Goal: Task Accomplishment & Management: Complete application form

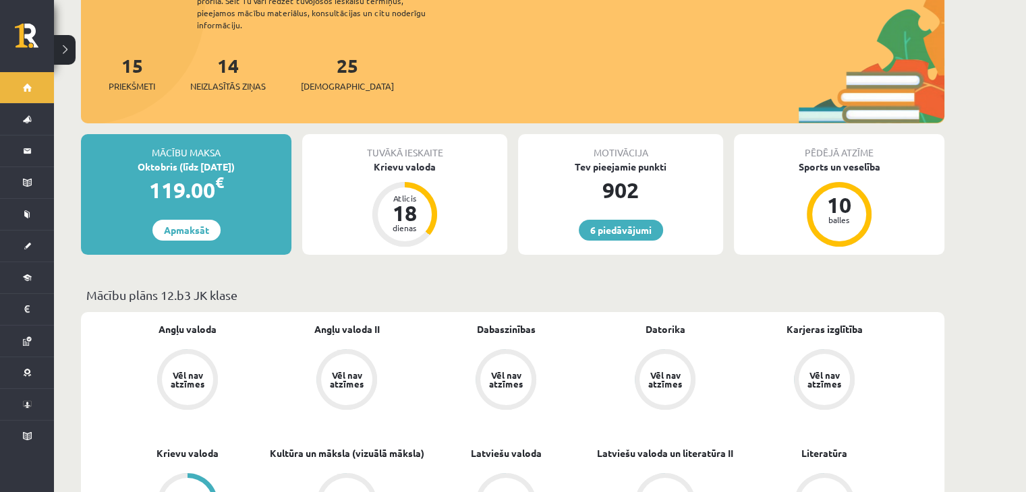
scroll to position [150, 0]
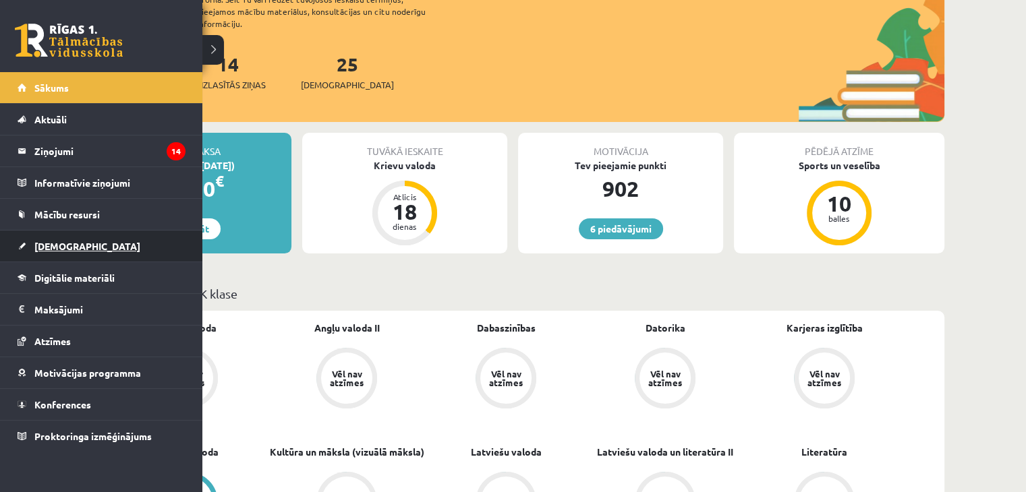
click at [57, 245] on span "[DEMOGRAPHIC_DATA]" at bounding box center [87, 246] width 106 height 12
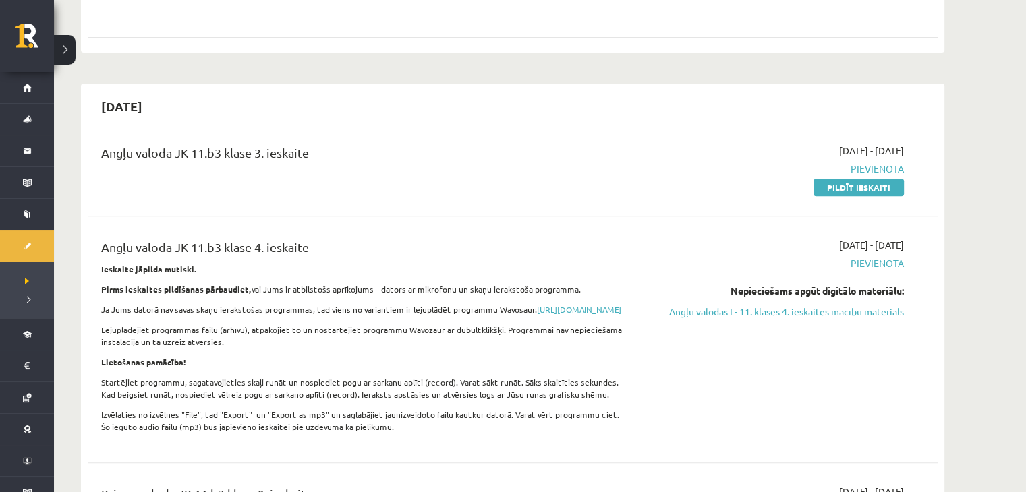
scroll to position [475, 0]
click at [852, 185] on link "Pildīt ieskaiti" at bounding box center [858, 188] width 90 height 18
click at [821, 312] on link "Angļu valodas I - 11. klases 4. ieskaites mācību materiāls" at bounding box center [776, 312] width 254 height 14
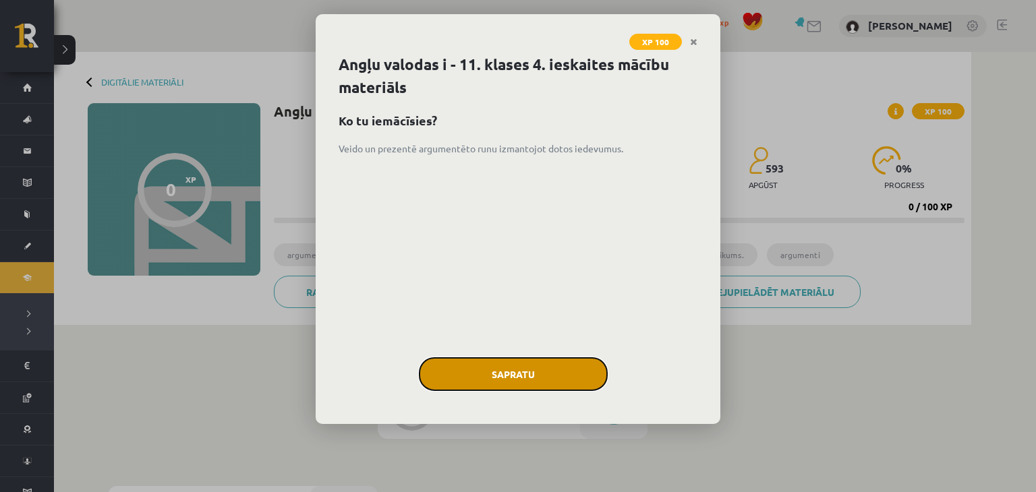
click at [508, 366] on button "Sapratu" at bounding box center [513, 374] width 189 height 34
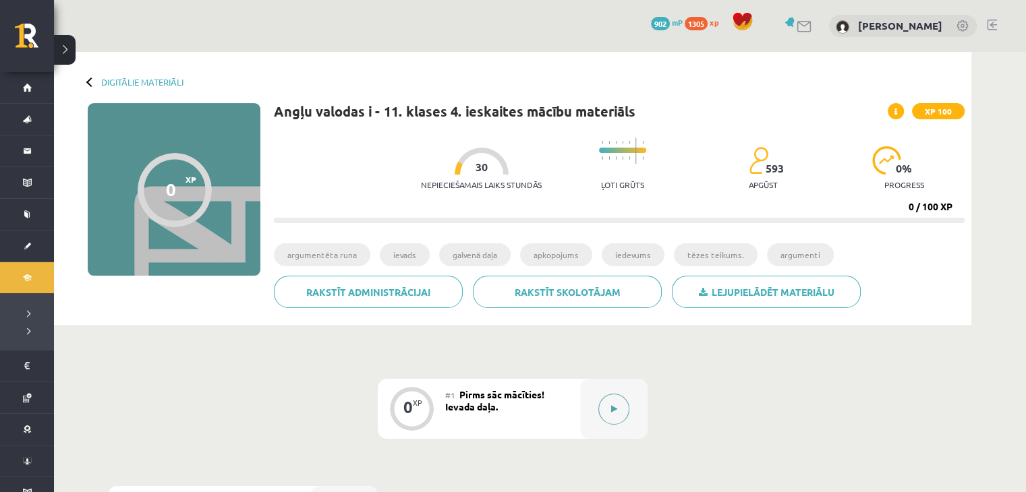
click at [617, 405] on button at bounding box center [613, 409] width 31 height 31
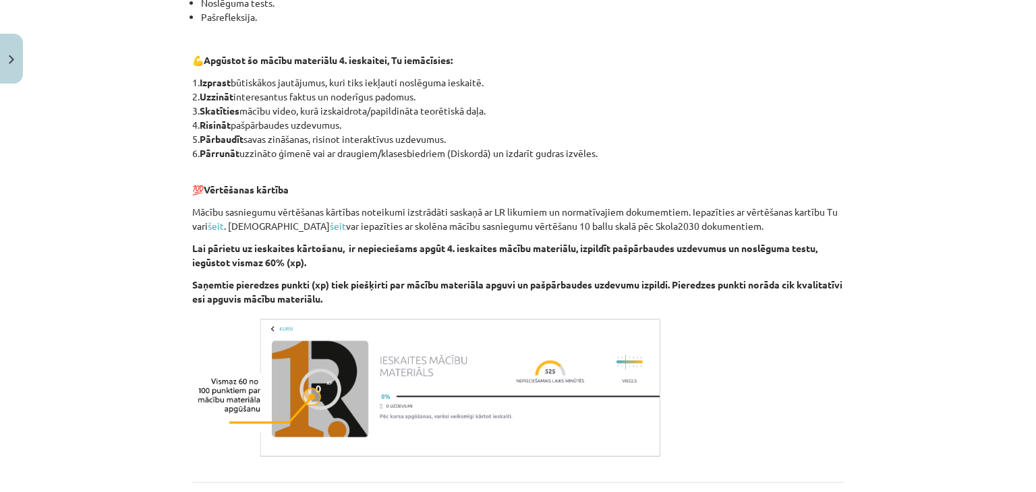
scroll to position [472, 0]
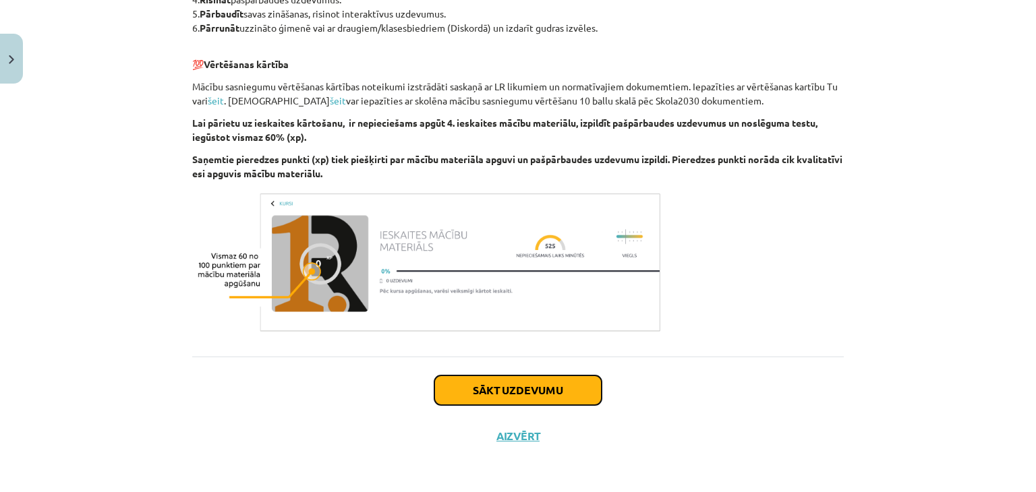
click at [573, 394] on button "Sākt uzdevumu" at bounding box center [517, 391] width 167 height 30
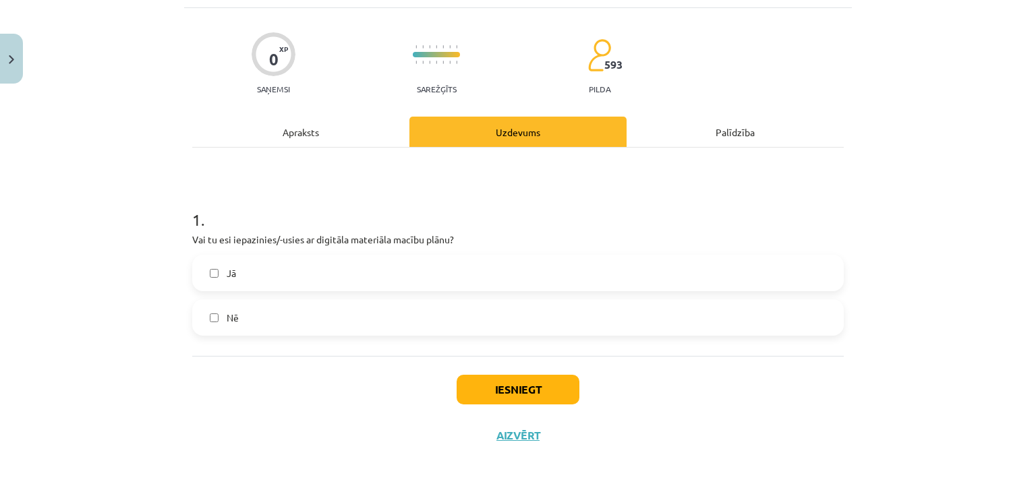
scroll to position [34, 0]
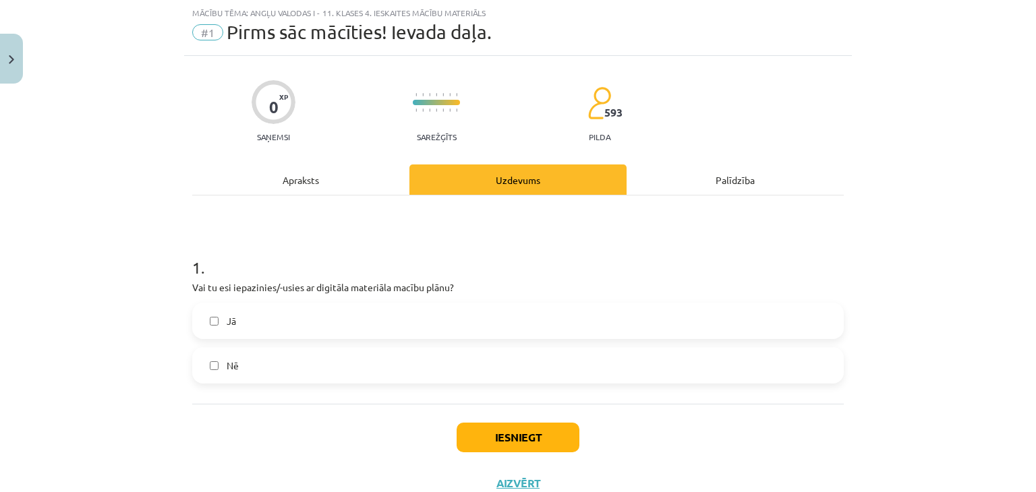
click at [344, 318] on label "Jā" at bounding box center [518, 321] width 649 height 34
click at [481, 443] on button "Iesniegt" at bounding box center [518, 438] width 123 height 30
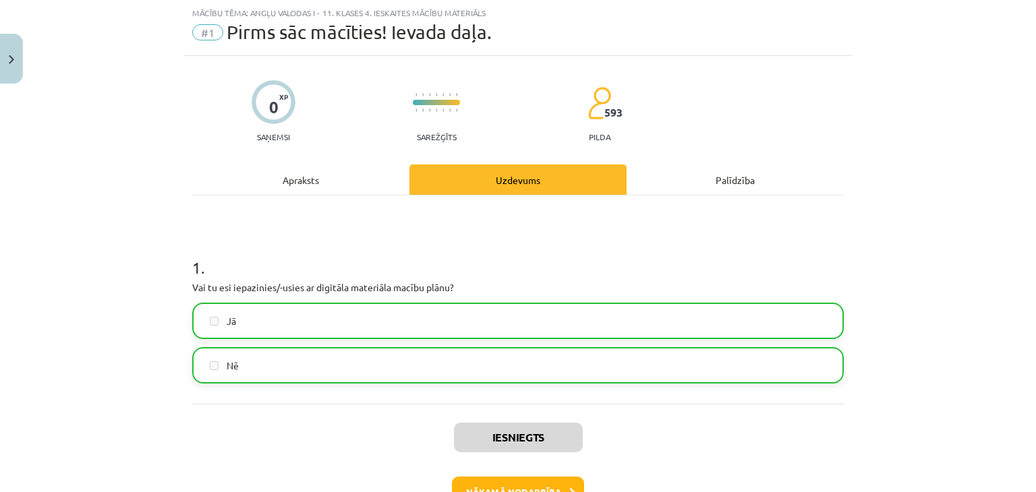
scroll to position [124, 0]
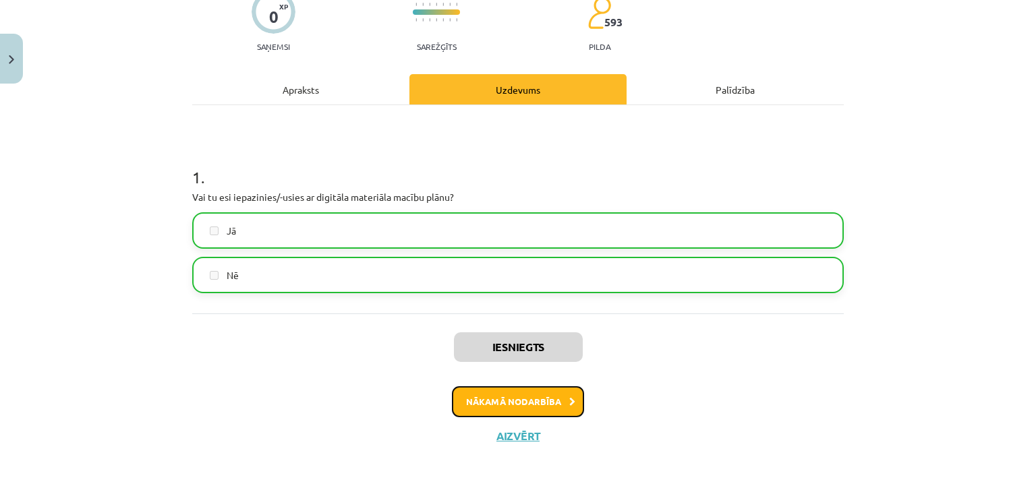
click at [477, 394] on button "Nākamā nodarbība" at bounding box center [518, 401] width 132 height 31
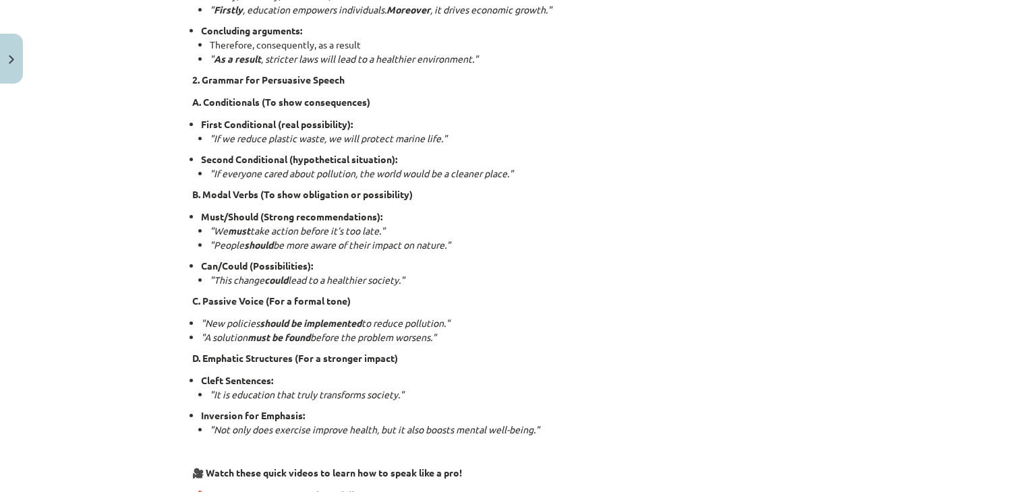
scroll to position [3360, 0]
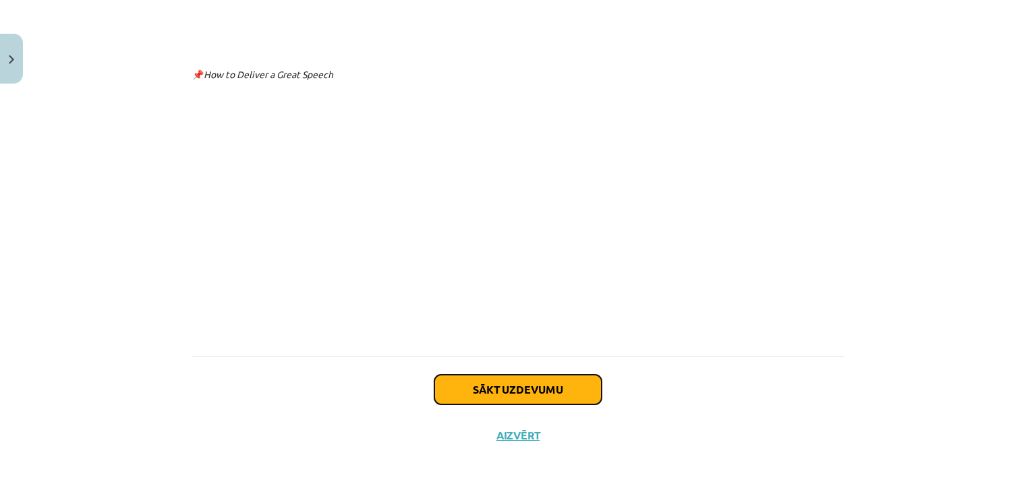
click at [494, 392] on button "Sākt uzdevumu" at bounding box center [517, 390] width 167 height 30
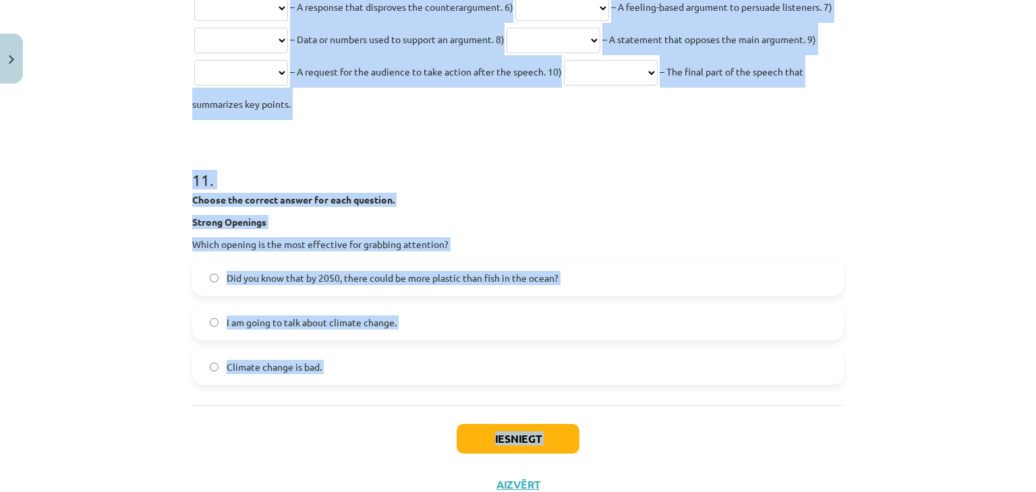
scroll to position [2913, 0]
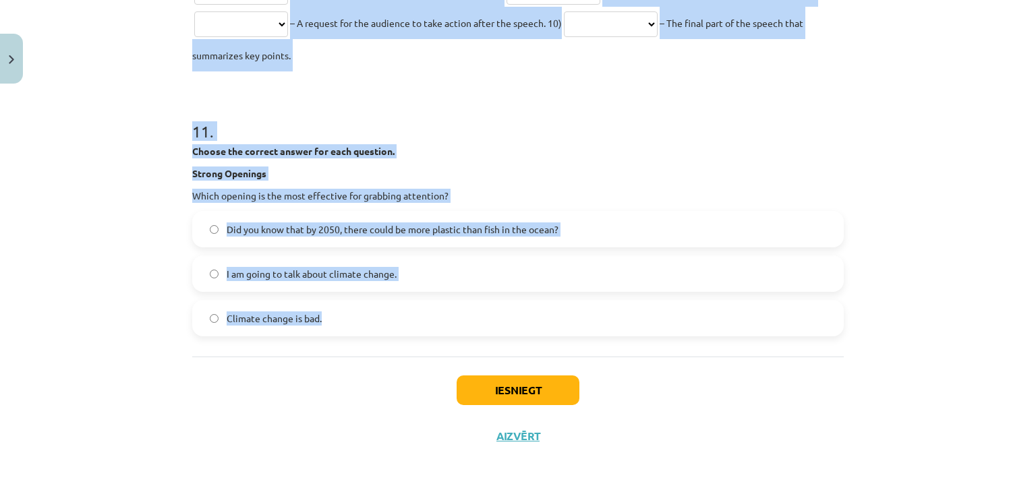
drag, startPoint x: 178, startPoint y: 154, endPoint x: 399, endPoint y: 339, distance: 288.6
click at [399, 339] on div "Mācību tēma: Angļu valodas i - 11. klases 4. ieskaites mācību materiāls #2 Tēma…" at bounding box center [518, 246] width 1036 height 492
copy form "1 . Choose the correct answer for each question. Identifying a Claim Which of t…"
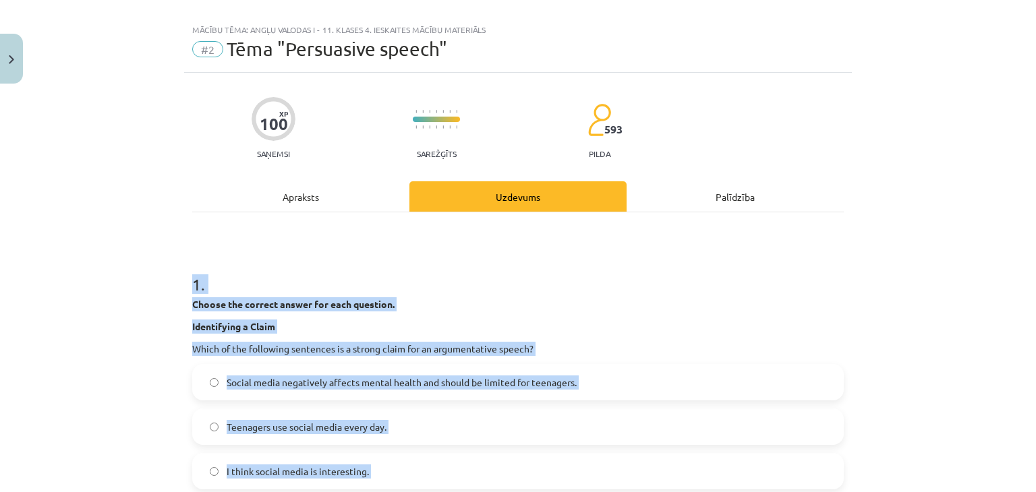
scroll to position [0, 0]
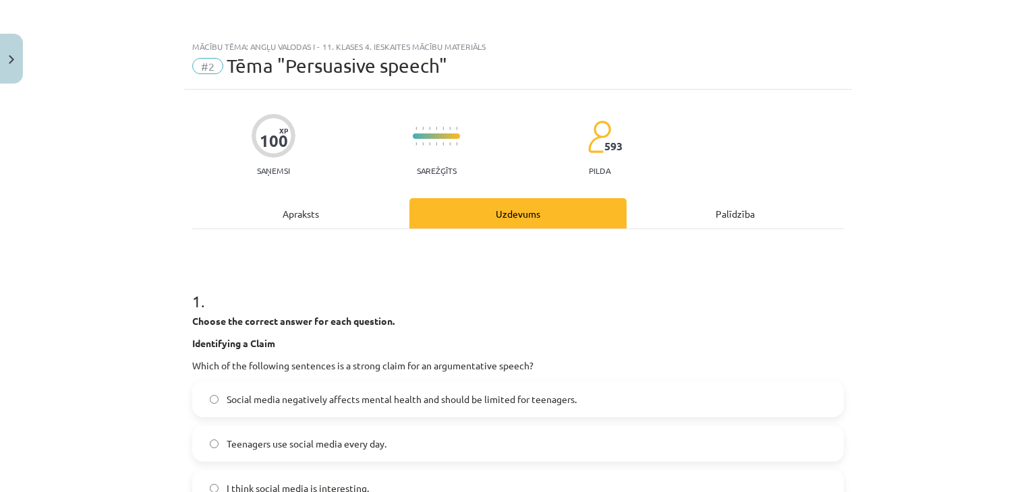
click at [215, 204] on div "Apraksts" at bounding box center [300, 213] width 217 height 30
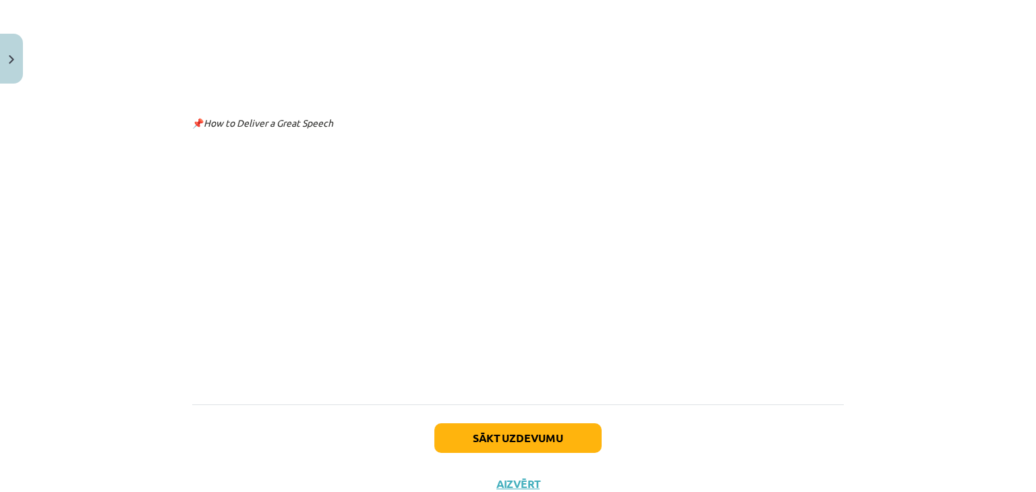
scroll to position [3360, 0]
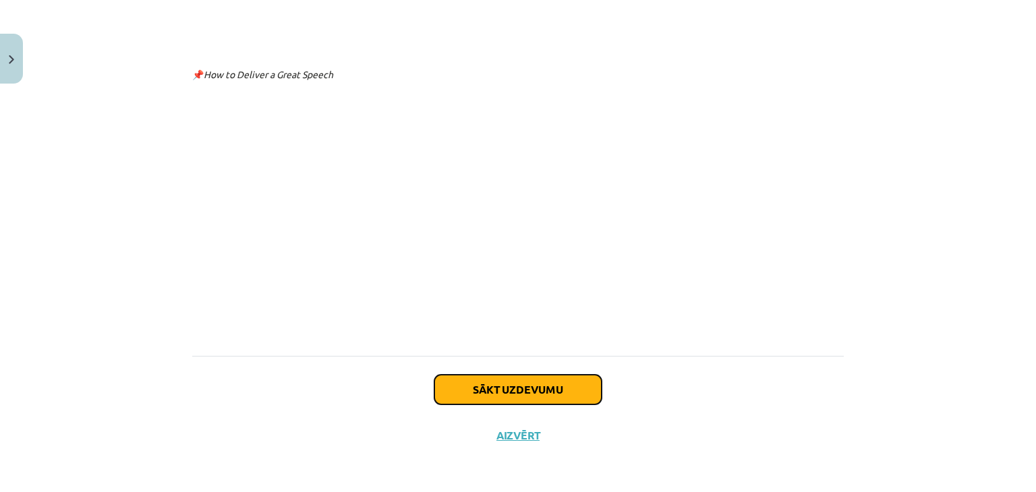
click at [452, 396] on button "Sākt uzdevumu" at bounding box center [517, 390] width 167 height 30
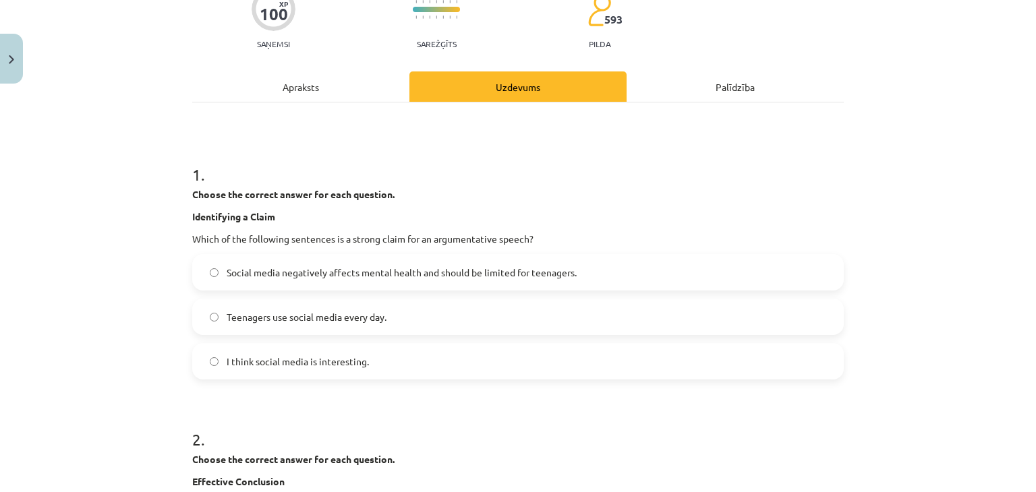
scroll to position [127, 0]
click at [405, 272] on span "Social media negatively affects mental health and should be limited for teenage…" at bounding box center [402, 272] width 350 height 14
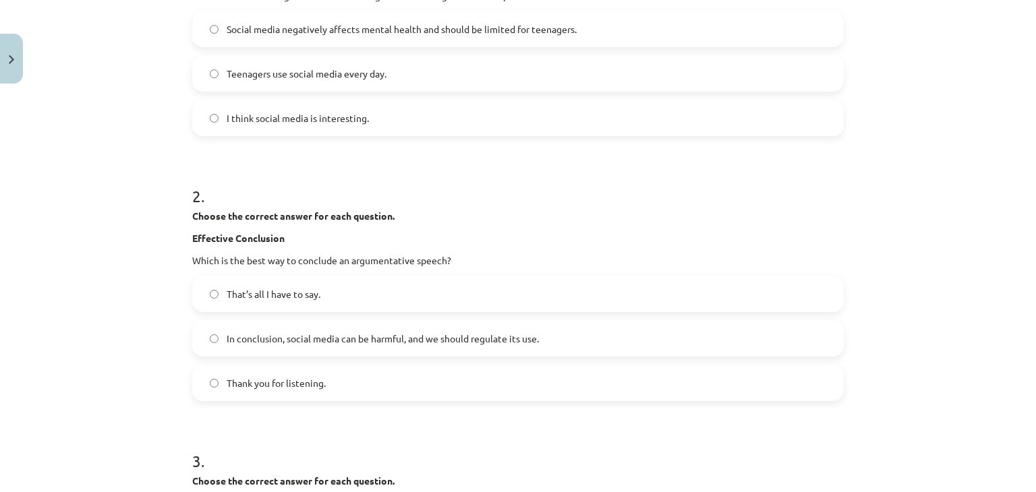
scroll to position [373, 0]
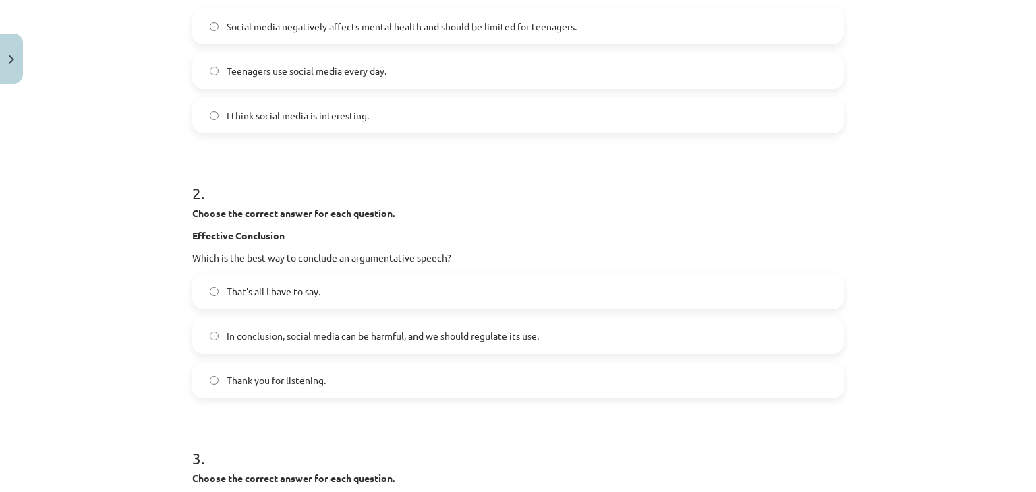
click at [309, 336] on span "In conclusion, social media can be harmful, and we should regulate its use." at bounding box center [383, 336] width 312 height 14
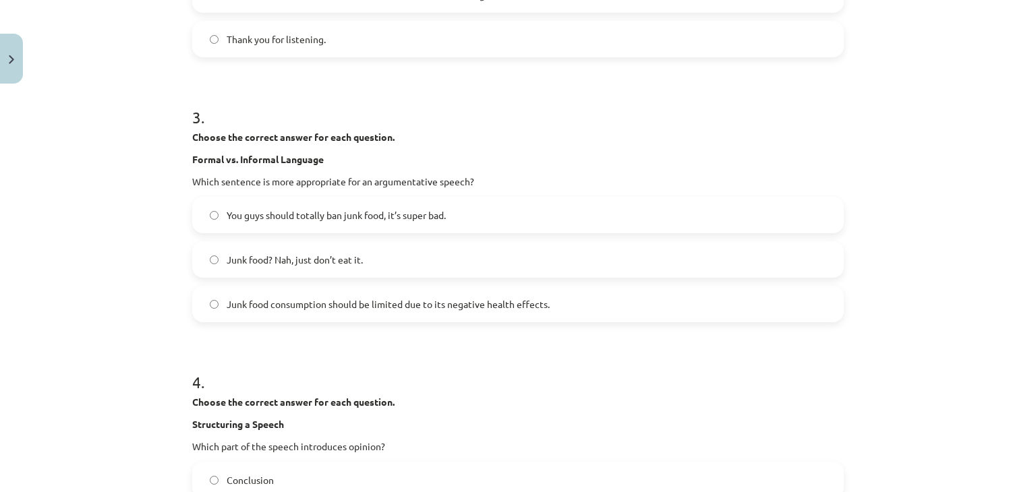
scroll to position [732, 0]
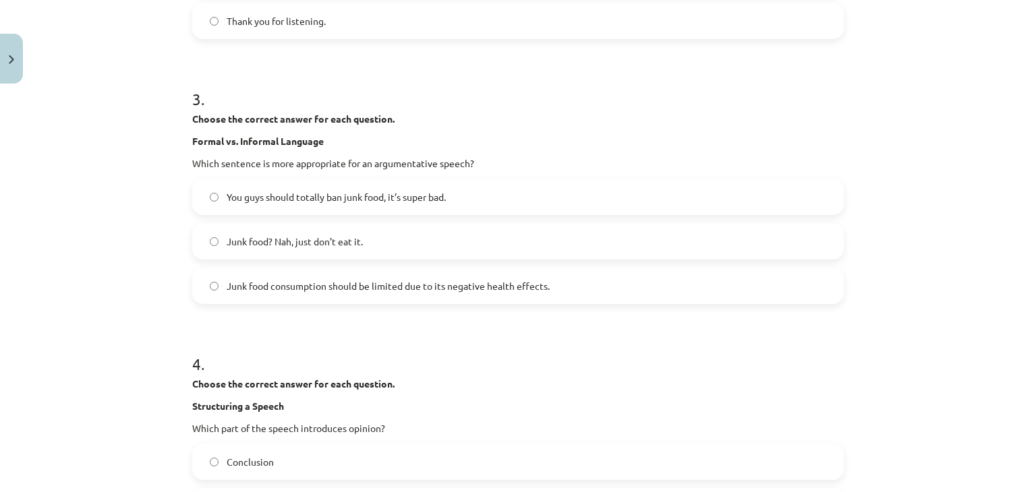
click at [355, 289] on span "Junk food consumption should be limited due to its negative health effects." at bounding box center [388, 286] width 323 height 14
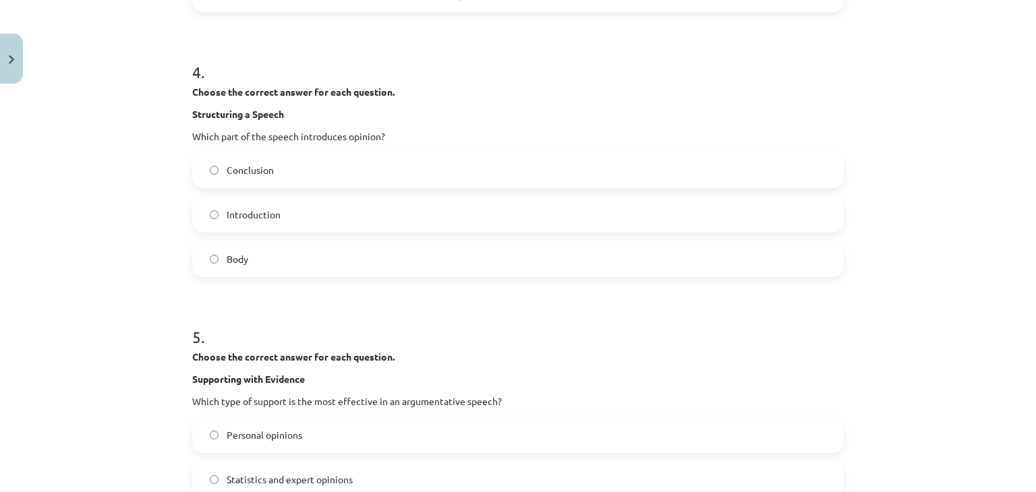
scroll to position [1026, 0]
click at [414, 214] on label "Introduction" at bounding box center [518, 213] width 649 height 34
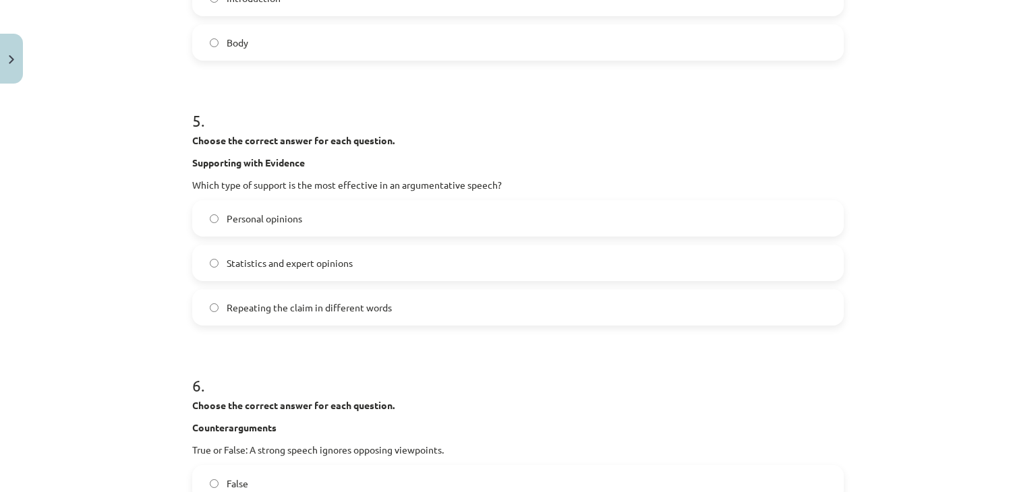
scroll to position [1244, 0]
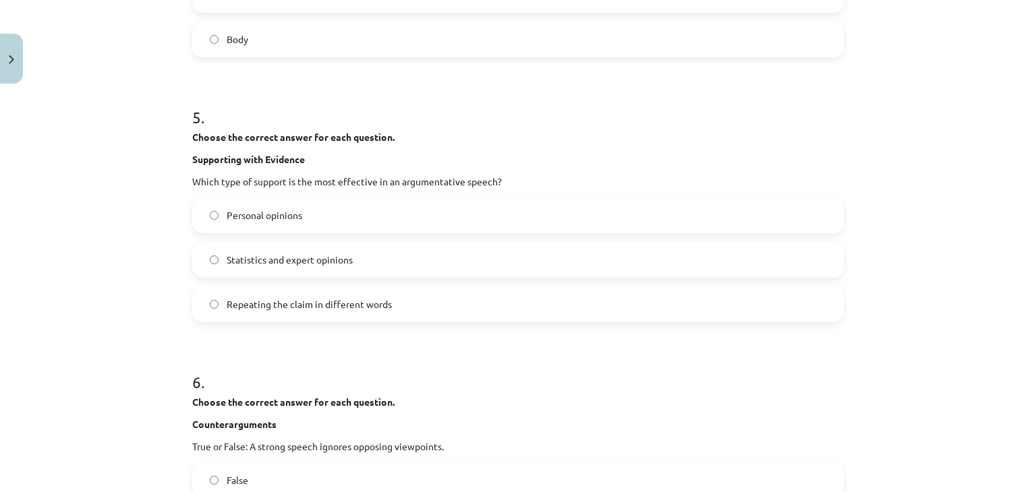
click at [387, 264] on label "Statistics and expert opinions" at bounding box center [518, 260] width 649 height 34
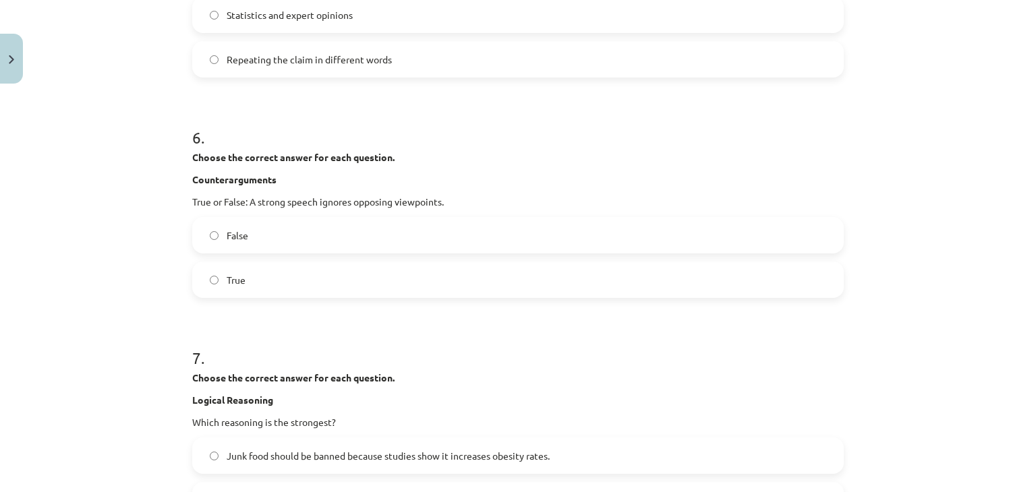
scroll to position [1490, 0]
click at [363, 238] on label "False" at bounding box center [518, 235] width 649 height 34
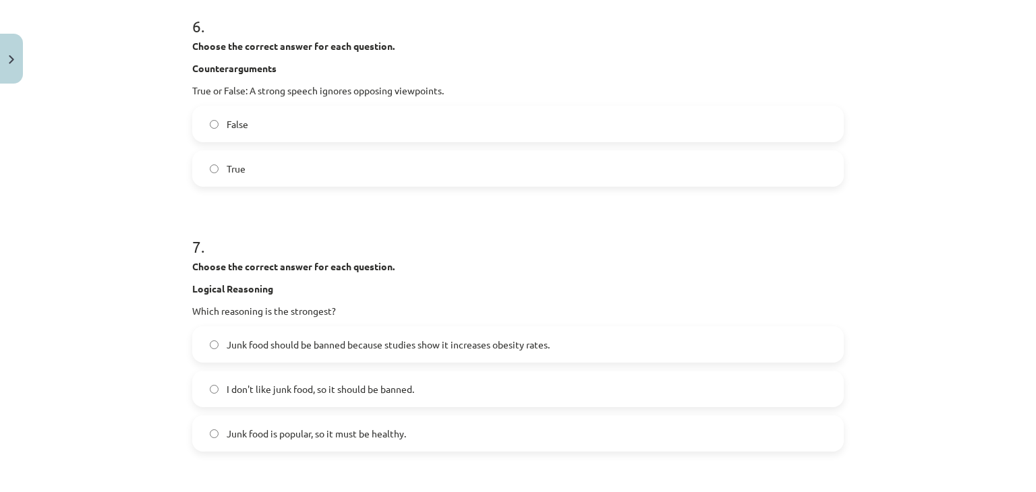
scroll to position [1727, 0]
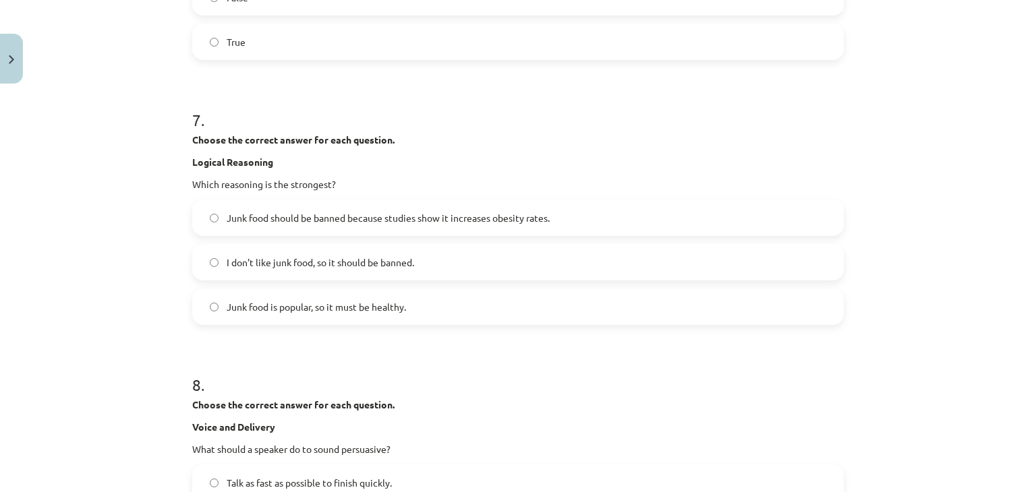
click at [351, 212] on span "Junk food should be banned because studies show it increases obesity rates." at bounding box center [388, 218] width 323 height 14
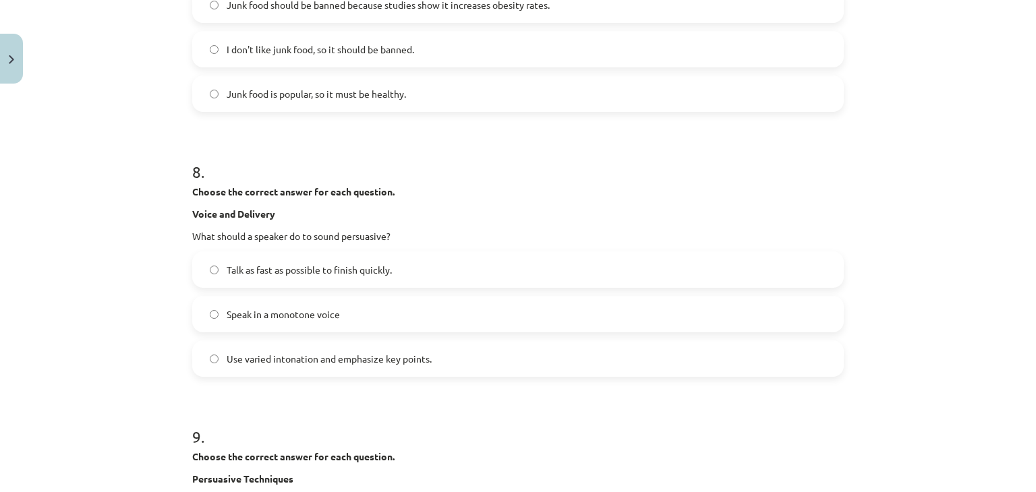
scroll to position [1951, 0]
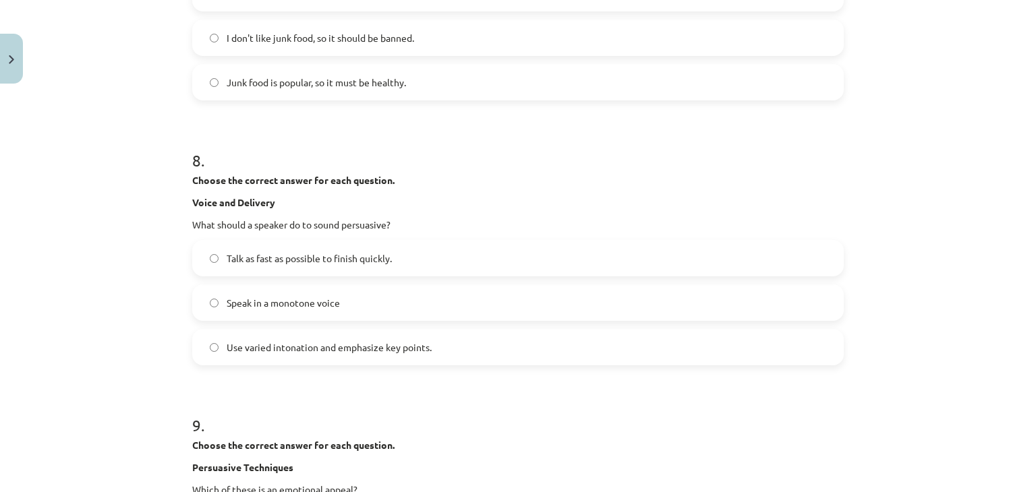
click at [380, 335] on label "Use varied intonation and emphasize key points." at bounding box center [518, 347] width 649 height 34
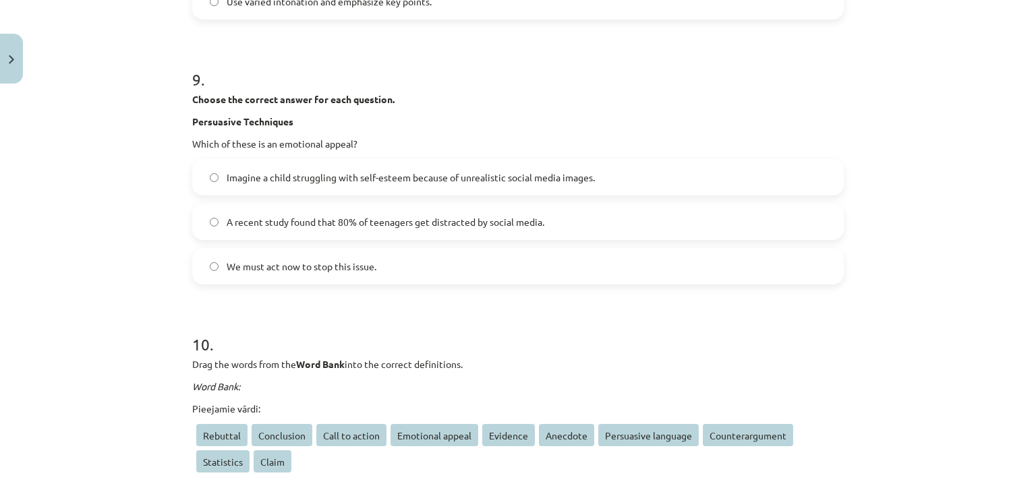
scroll to position [2302, 0]
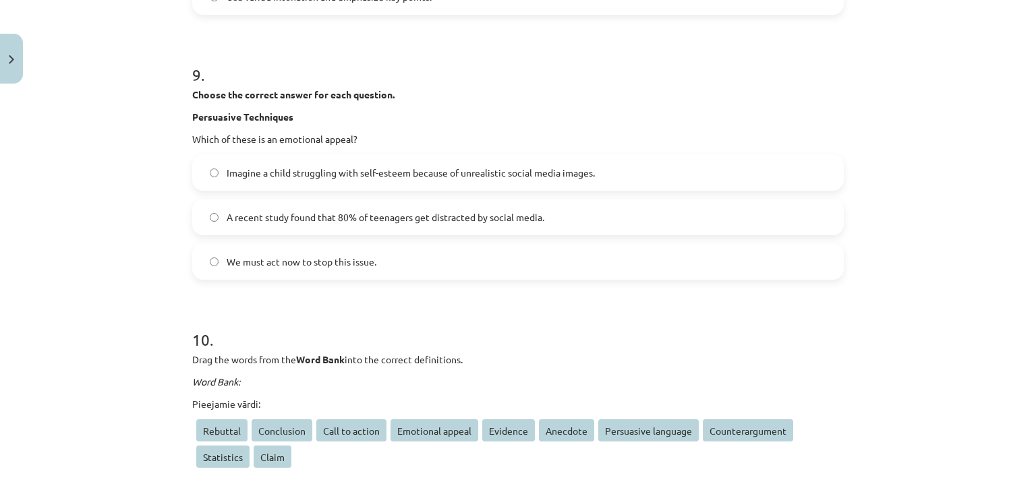
click at [504, 171] on span "Imagine a child struggling with self-esteem because of unrealistic social media…" at bounding box center [411, 173] width 368 height 14
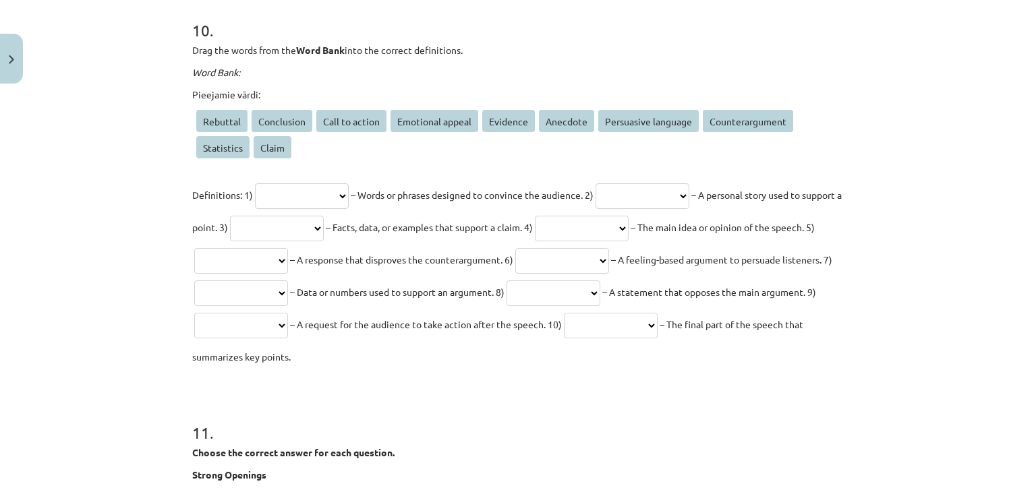
scroll to position [2613, 0]
click at [343, 194] on select "**********" at bounding box center [302, 195] width 94 height 26
select select "**********"
click at [255, 182] on select "**********" at bounding box center [302, 195] width 94 height 26
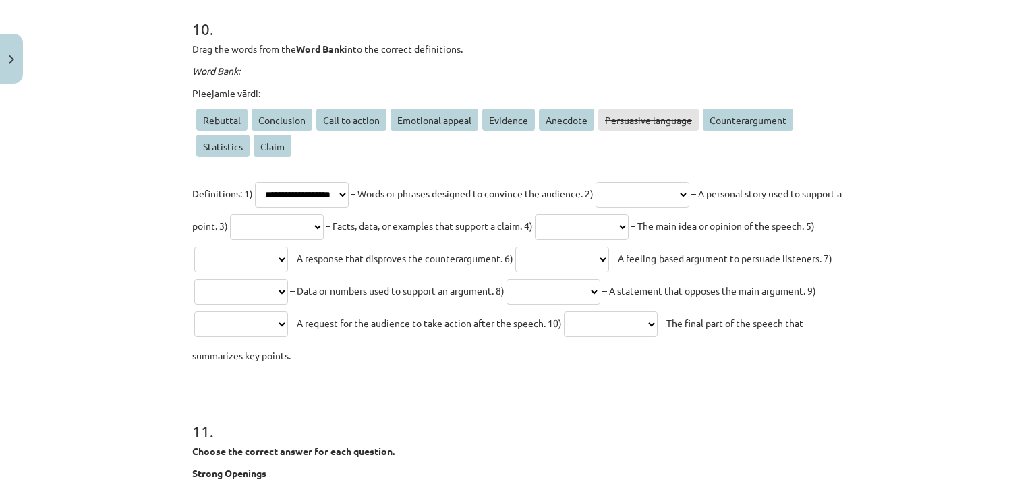
click at [650, 189] on select "**********" at bounding box center [642, 195] width 94 height 26
click at [689, 189] on select "**********" at bounding box center [642, 195] width 94 height 26
select select "********"
click at [619, 182] on select "**********" at bounding box center [642, 195] width 94 height 26
click at [321, 222] on select "**********" at bounding box center [277, 227] width 94 height 26
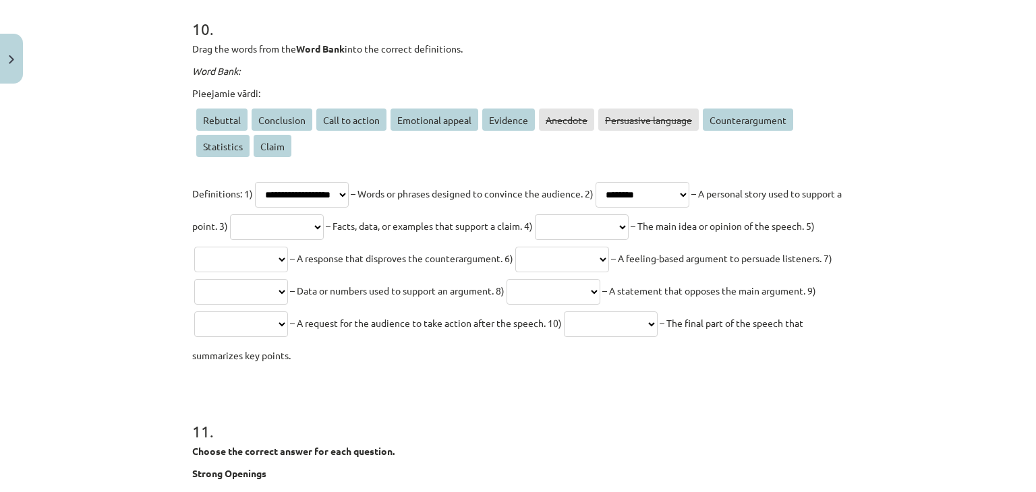
click at [324, 220] on select "**********" at bounding box center [277, 227] width 94 height 26
select select "********"
click at [281, 214] on select "**********" at bounding box center [277, 227] width 94 height 26
click at [628, 225] on select "**********" at bounding box center [582, 227] width 94 height 26
click at [628, 220] on select "**********" at bounding box center [582, 227] width 94 height 26
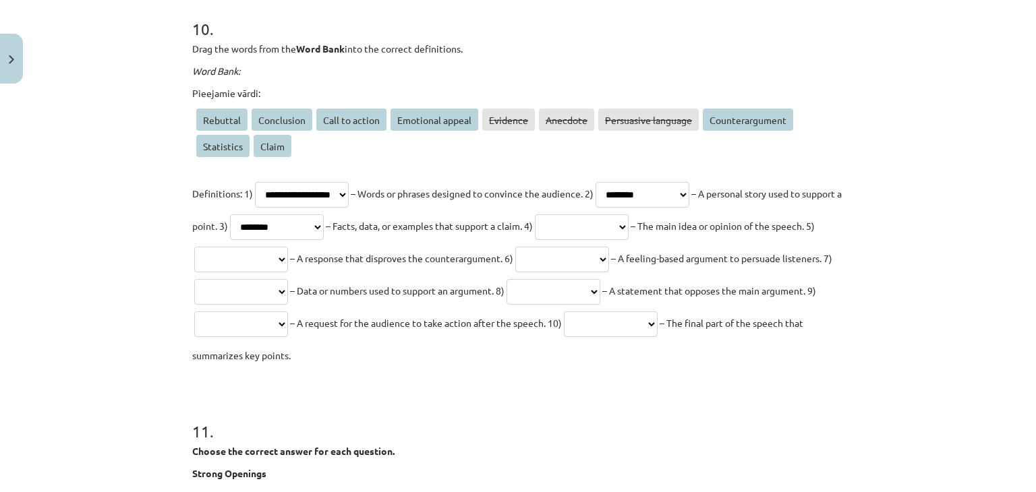
select select "*****"
click at [615, 214] on select "**********" at bounding box center [582, 227] width 94 height 26
click at [288, 260] on select "**********" at bounding box center [241, 260] width 94 height 26
select select "********"
click at [288, 247] on select "**********" at bounding box center [241, 260] width 94 height 26
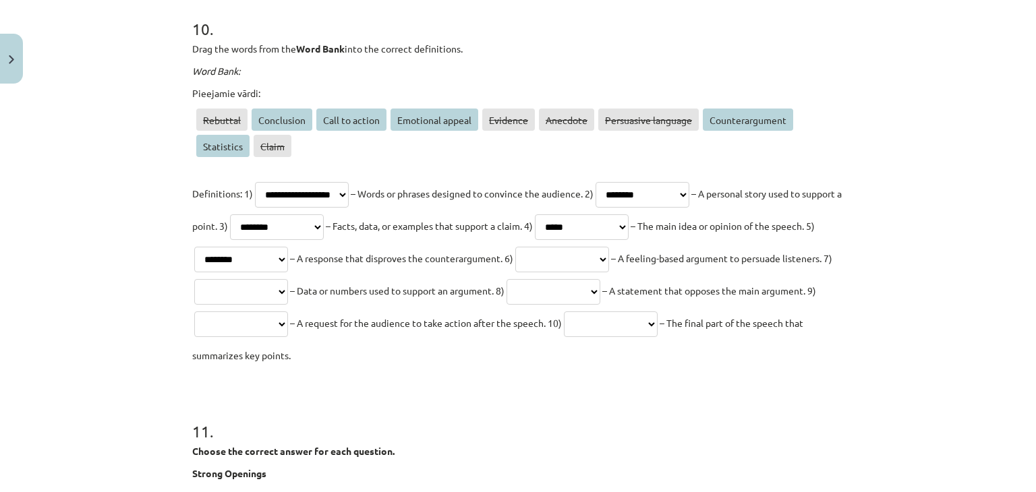
click at [609, 258] on select "**********" at bounding box center [562, 260] width 94 height 26
click at [609, 247] on select "**********" at bounding box center [562, 260] width 94 height 26
click at [609, 256] on select "**********" at bounding box center [562, 260] width 94 height 26
select select "**********"
click at [609, 247] on select "**********" at bounding box center [562, 260] width 94 height 26
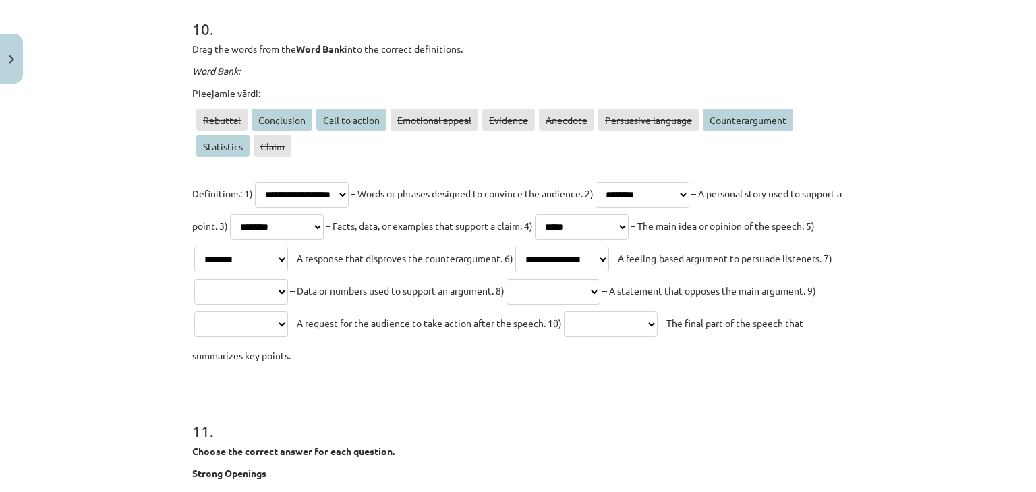
click at [288, 282] on select "**********" at bounding box center [241, 292] width 94 height 26
select select "**********"
click at [288, 279] on select "**********" at bounding box center [241, 292] width 94 height 26
click at [600, 295] on select "**********" at bounding box center [553, 292] width 94 height 26
select select "**********"
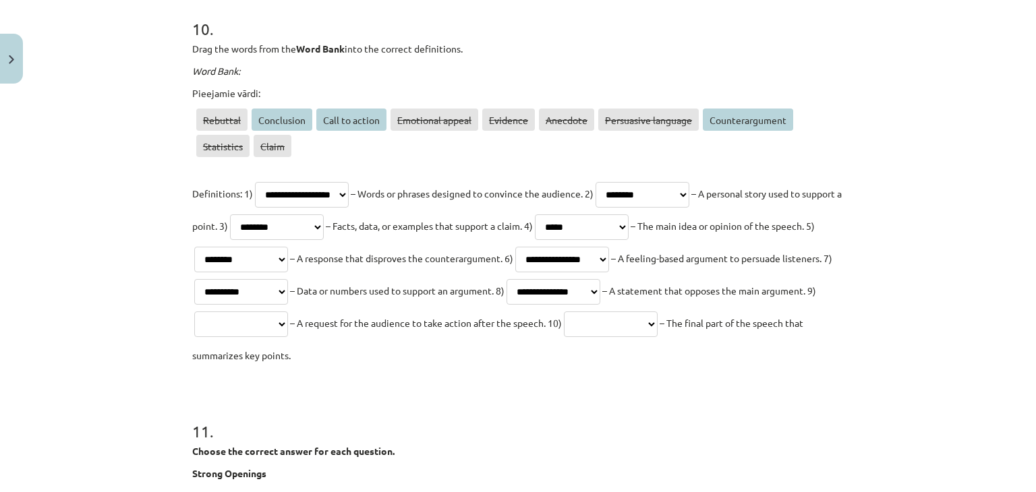
click at [600, 279] on select "**********" at bounding box center [553, 292] width 94 height 26
click at [288, 322] on select "**********" at bounding box center [241, 325] width 94 height 26
select select "**********"
click at [288, 312] on select "**********" at bounding box center [241, 325] width 94 height 26
click at [564, 337] on select "**********" at bounding box center [611, 325] width 94 height 26
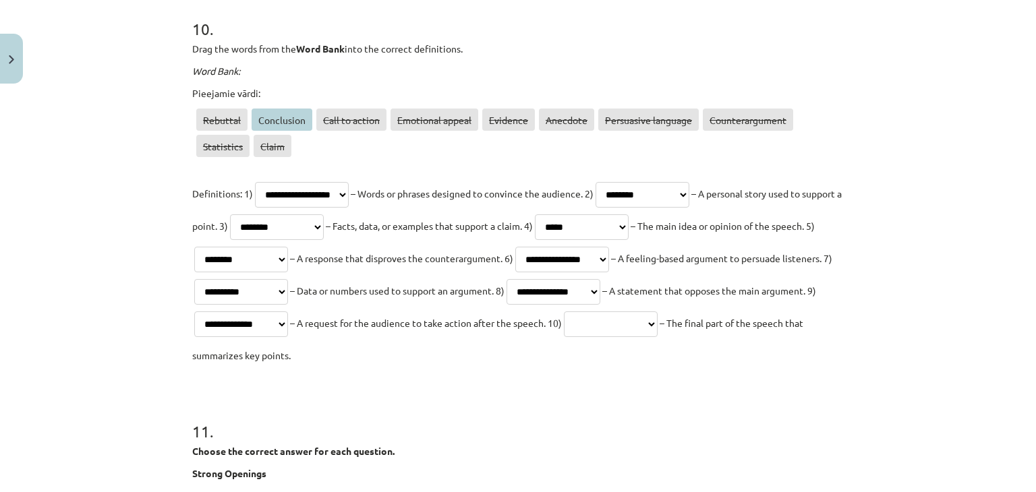
select select "**********"
click at [564, 337] on select "**********" at bounding box center [611, 325] width 94 height 26
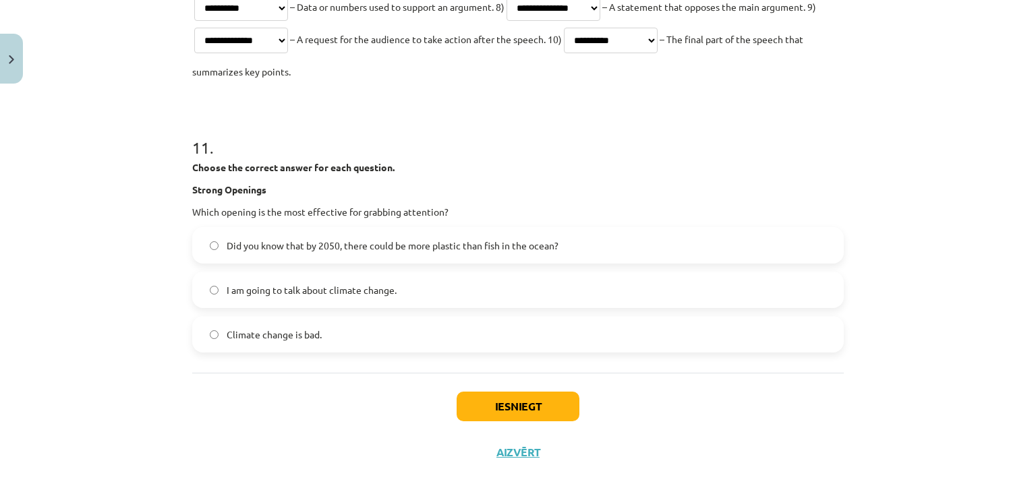
scroll to position [2898, 0]
click at [436, 241] on span "Did you know that by 2050, there could be more plastic than fish in the ocean?" at bounding box center [393, 244] width 332 height 14
click at [498, 407] on button "Iesniegt" at bounding box center [518, 405] width 123 height 30
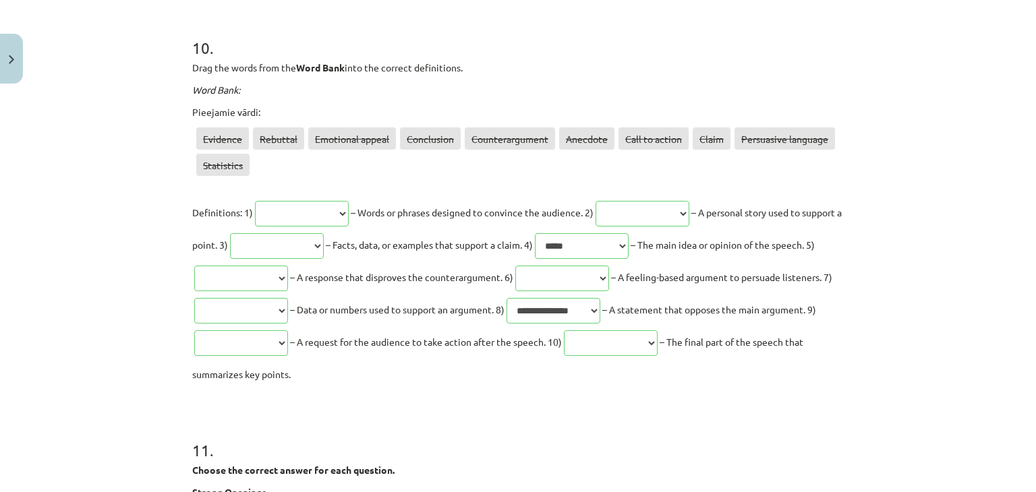
scroll to position [2956, 0]
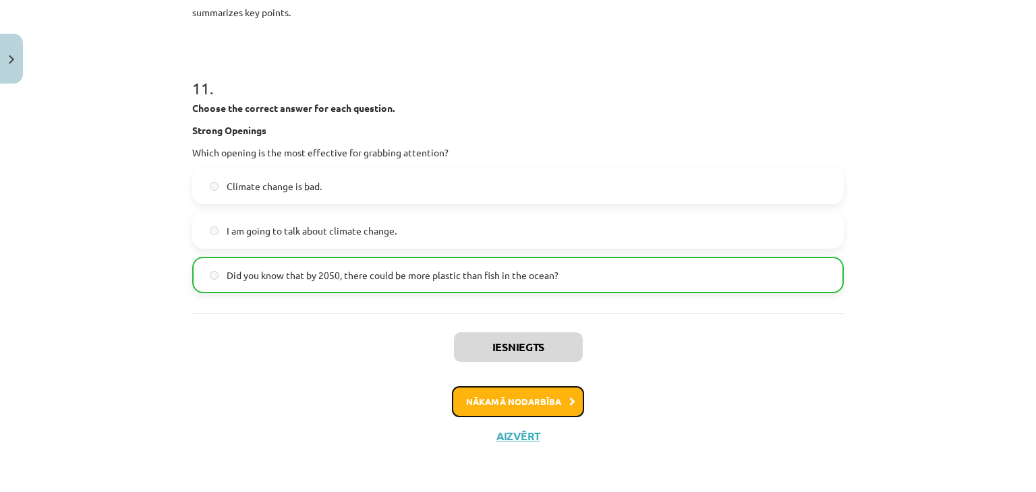
click at [554, 403] on button "Nākamā nodarbība" at bounding box center [518, 401] width 132 height 31
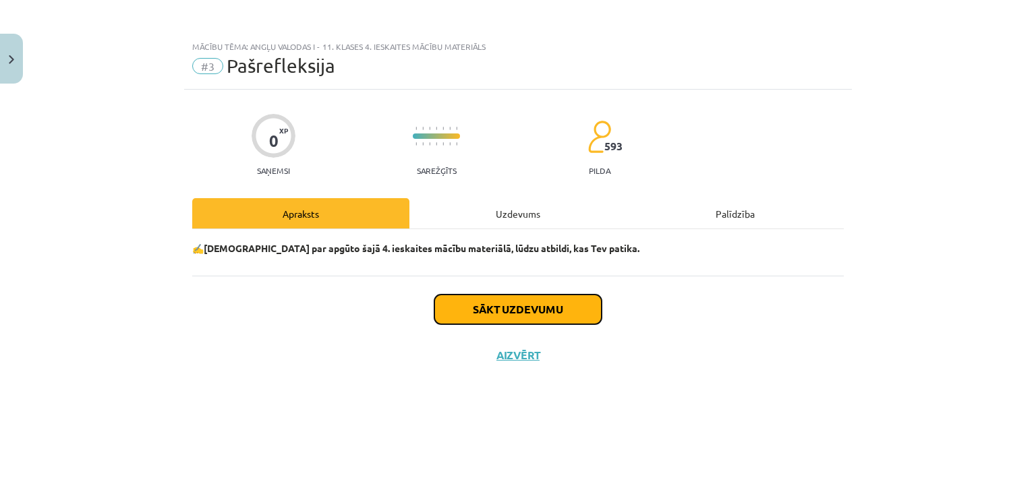
click at [523, 305] on button "Sākt uzdevumu" at bounding box center [517, 310] width 167 height 30
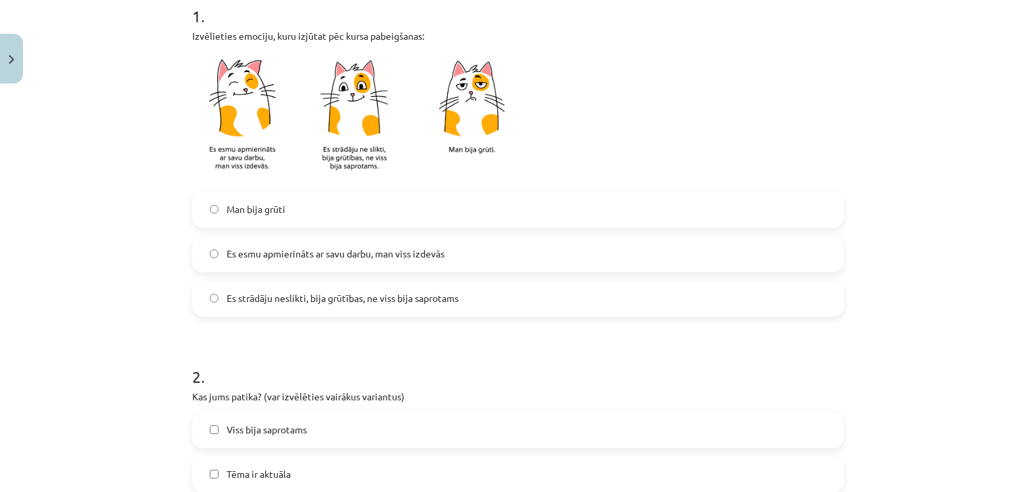
scroll to position [286, 0]
click at [433, 260] on label "Es esmu apmierināts ar savu darbu, man viss izdevās" at bounding box center [518, 254] width 649 height 34
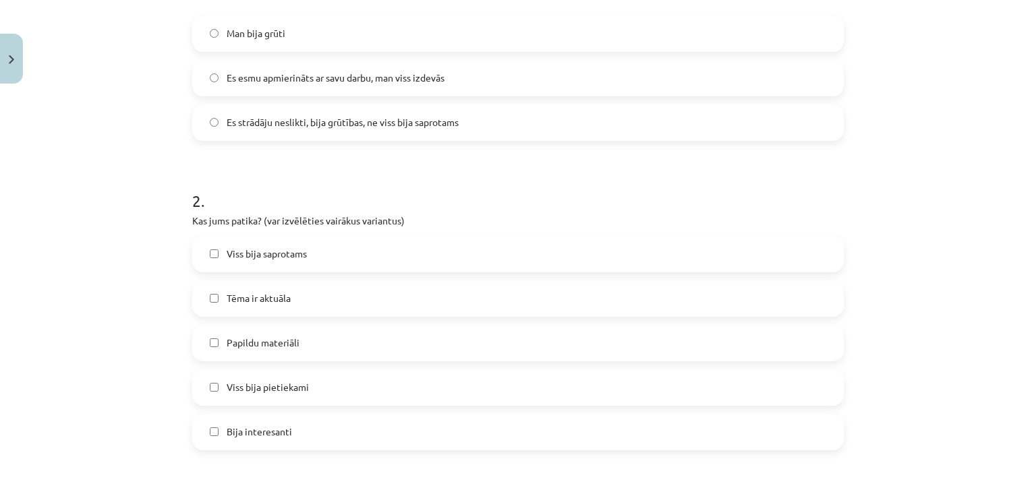
scroll to position [480, 0]
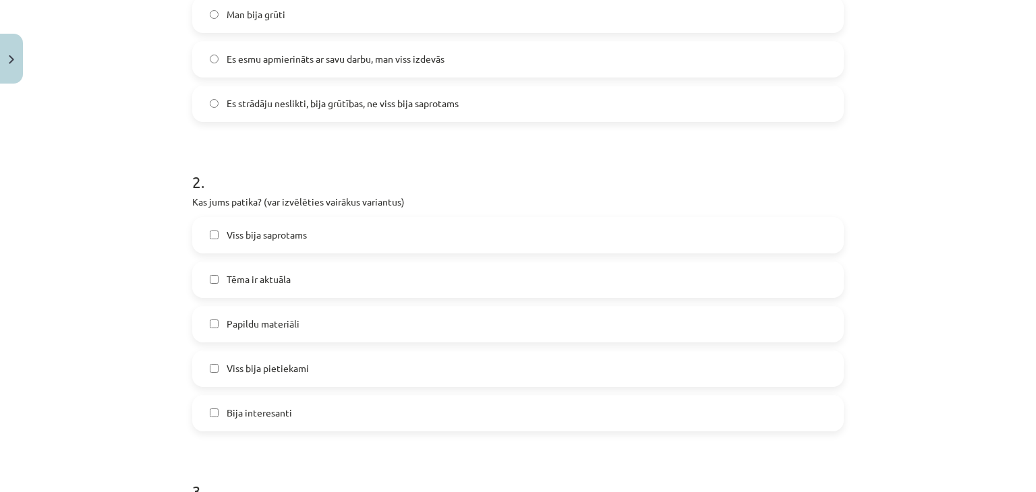
click at [389, 239] on label "Viss bija saprotams" at bounding box center [518, 235] width 649 height 34
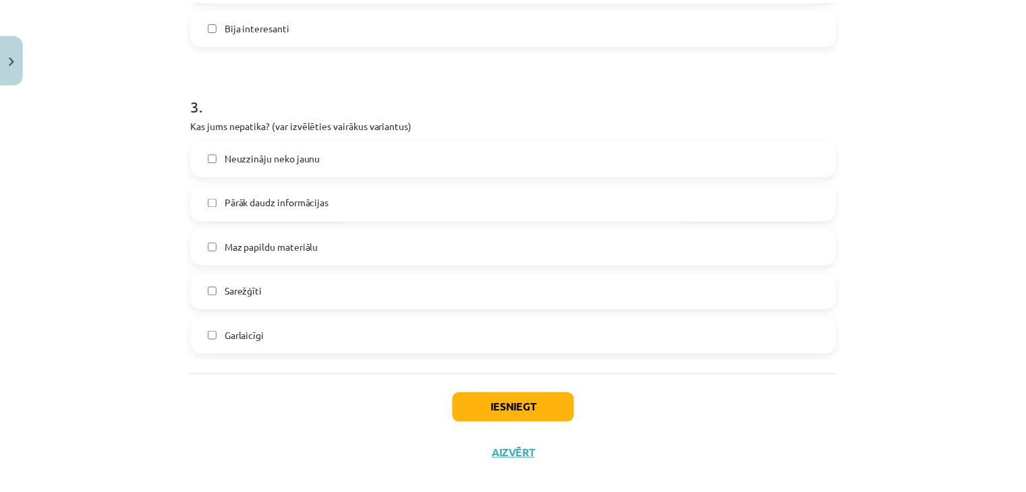
scroll to position [885, 0]
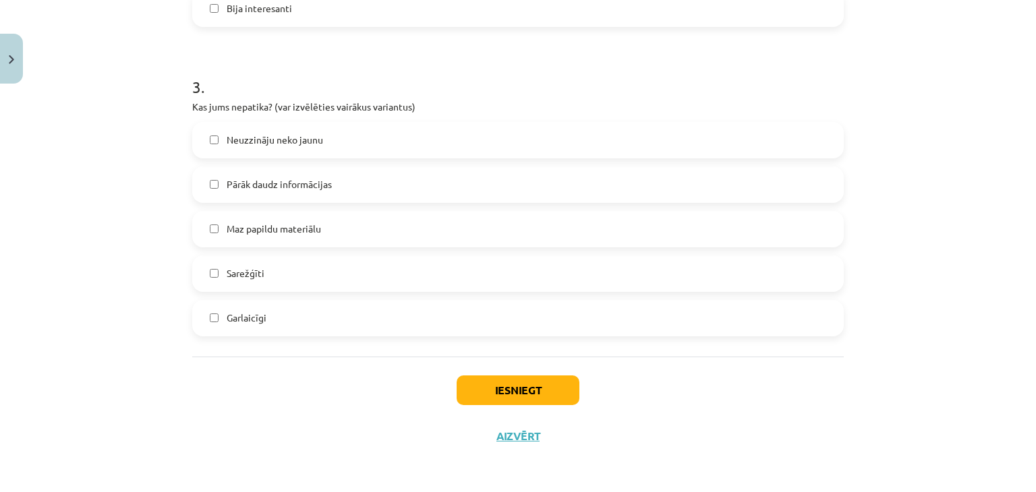
click at [357, 144] on label "Neuzzināju neko jaunu" at bounding box center [518, 140] width 649 height 34
click at [486, 392] on button "Iesniegt" at bounding box center [518, 391] width 123 height 30
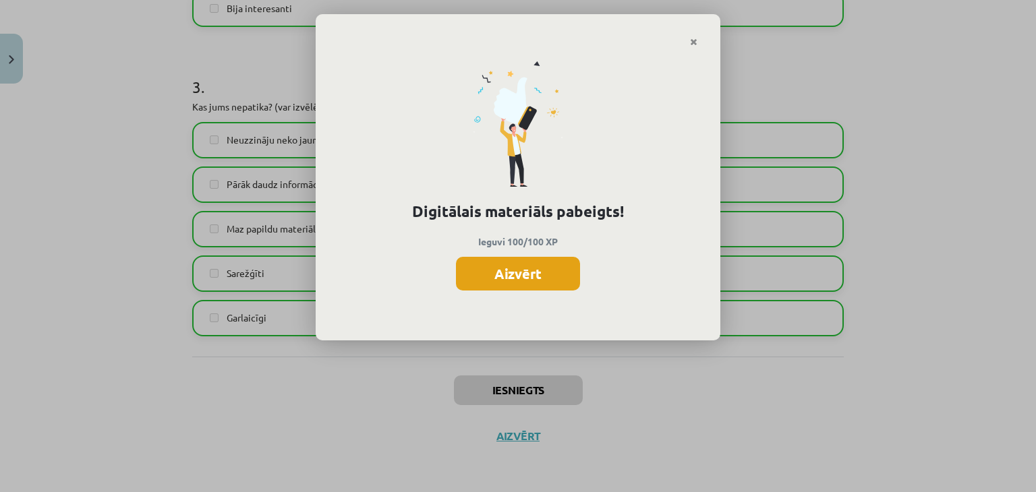
click at [549, 273] on button "Aizvērt" at bounding box center [518, 274] width 124 height 34
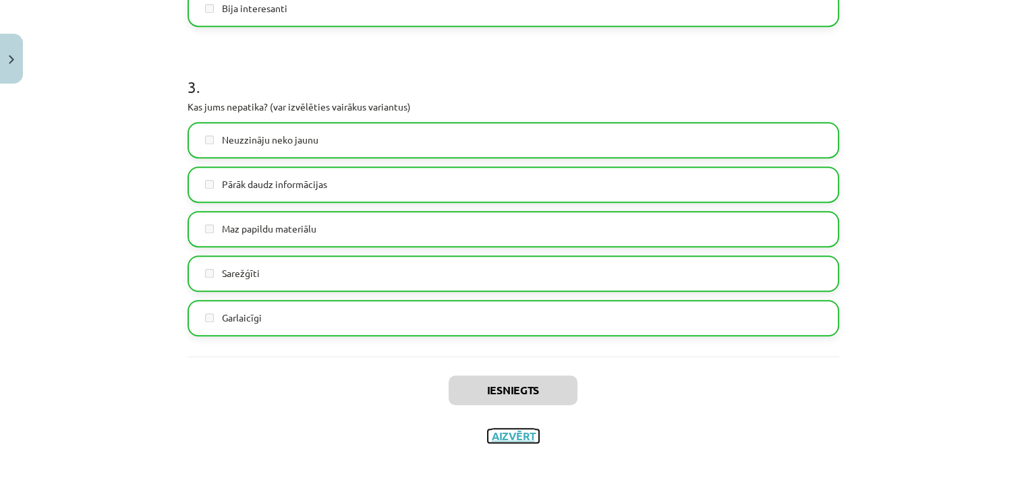
click at [504, 438] on button "Aizvērt" at bounding box center [513, 436] width 51 height 13
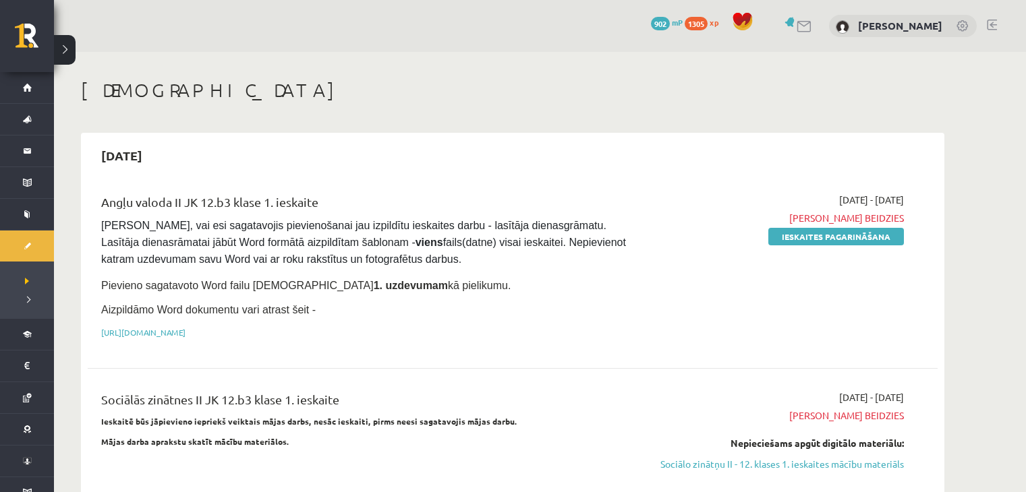
scroll to position [475, 0]
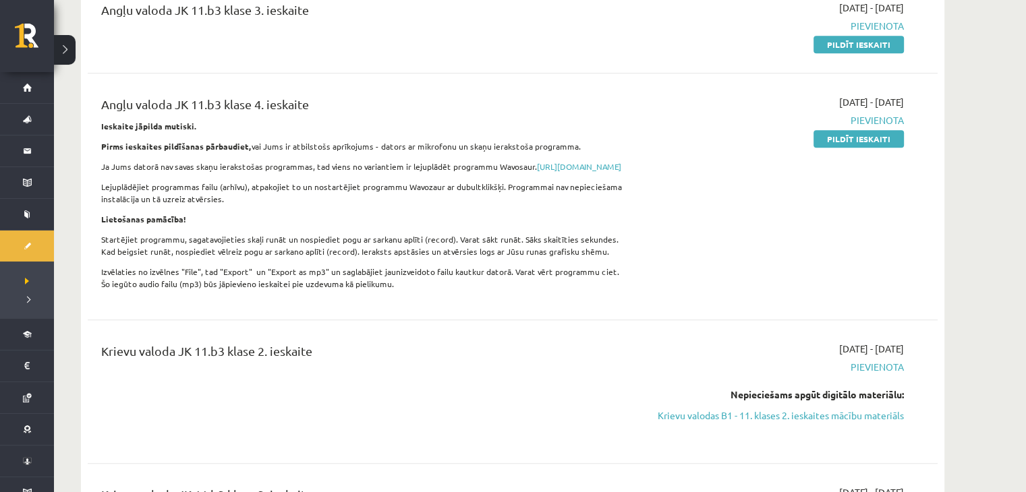
scroll to position [618, 0]
click at [759, 422] on link "Krievu valodas B1 - 11. klases 2. ieskaites mācību materiāls" at bounding box center [776, 416] width 254 height 14
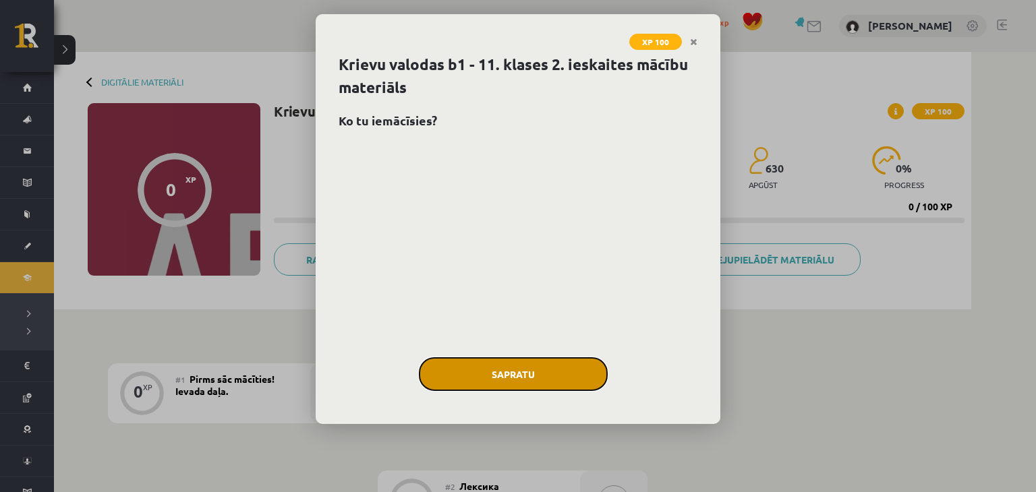
click at [512, 375] on button "Sapratu" at bounding box center [513, 374] width 189 height 34
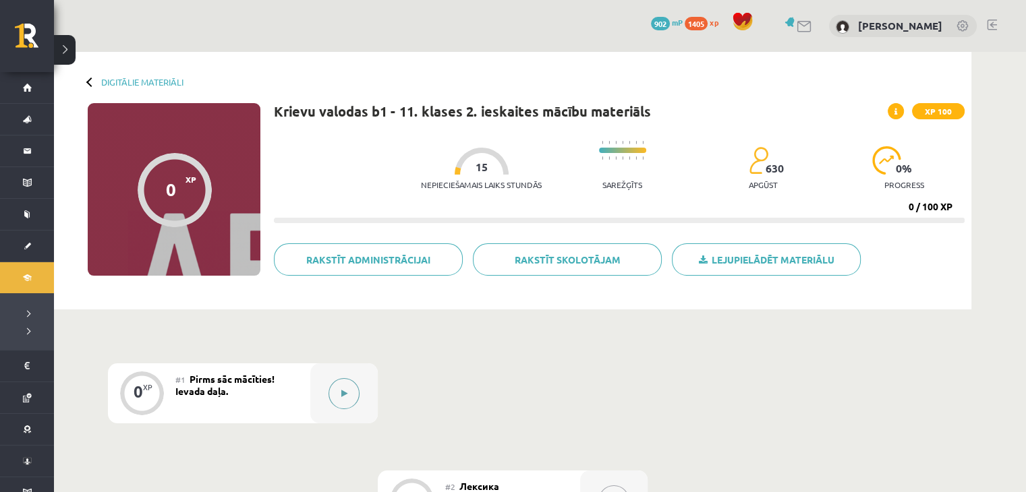
click at [350, 394] on button at bounding box center [343, 393] width 31 height 31
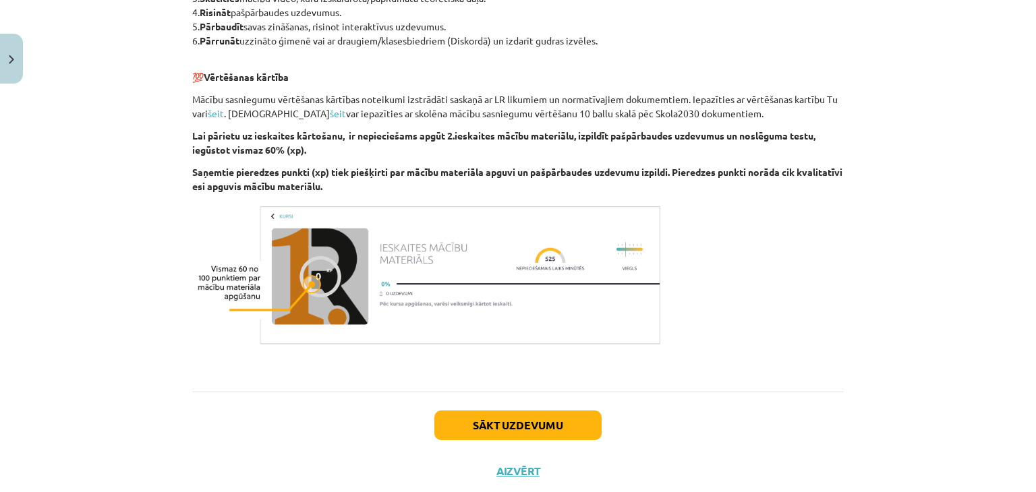
scroll to position [795, 0]
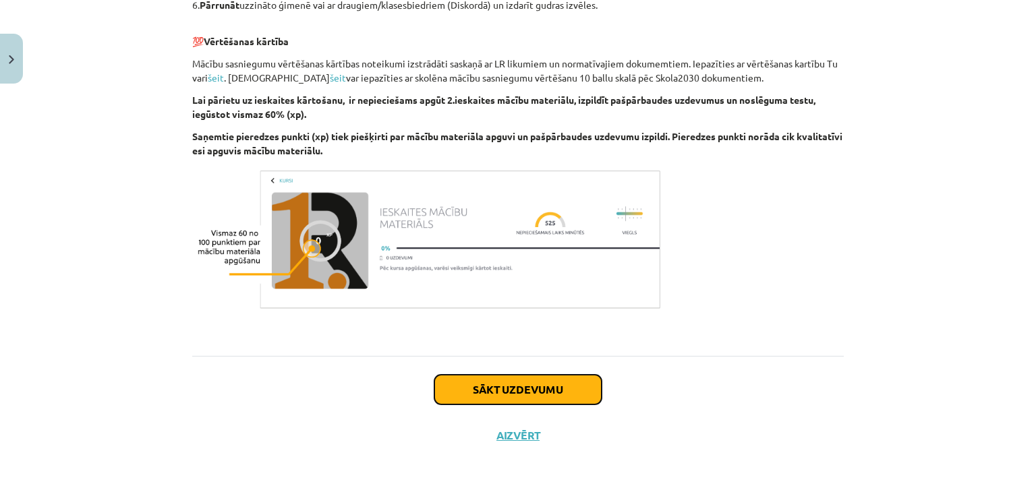
click at [472, 383] on button "Sākt uzdevumu" at bounding box center [517, 390] width 167 height 30
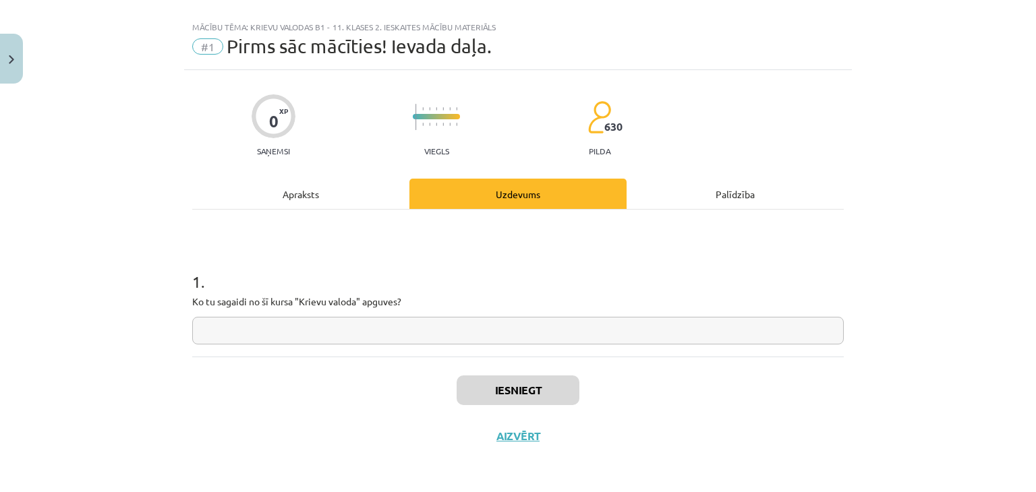
click at [402, 330] on input "text" at bounding box center [517, 331] width 651 height 28
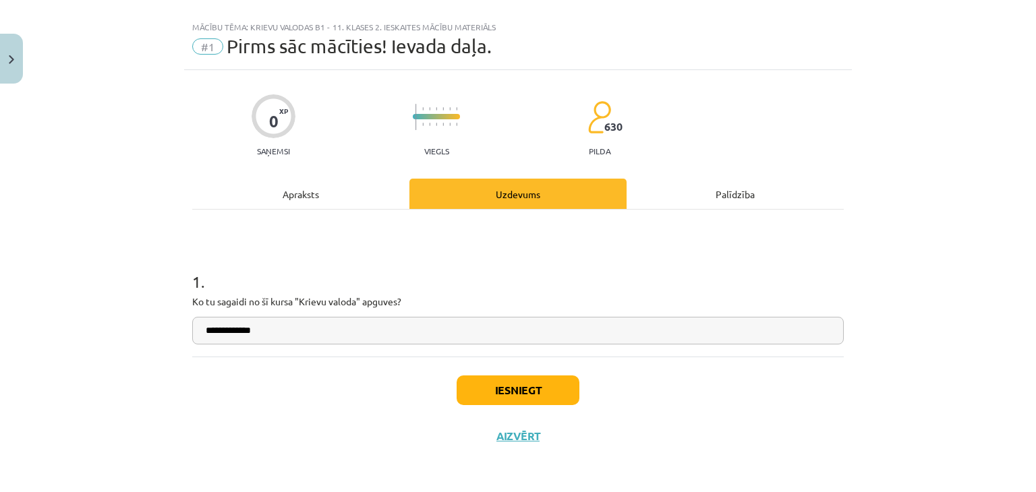
click at [237, 330] on input "**********" at bounding box center [517, 331] width 651 height 28
type input "**********"
click at [502, 390] on button "Iesniegt" at bounding box center [518, 391] width 123 height 30
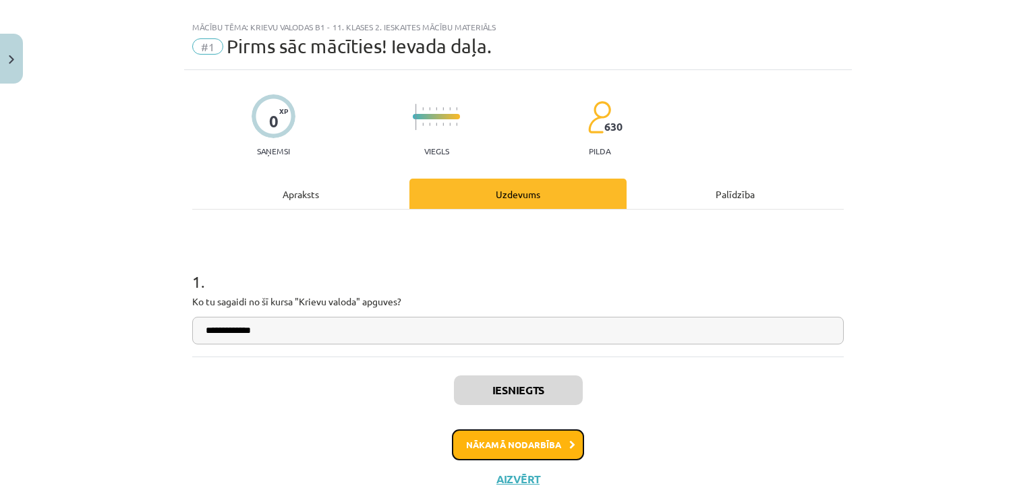
click at [503, 446] on button "Nākamā nodarbība" at bounding box center [518, 445] width 132 height 31
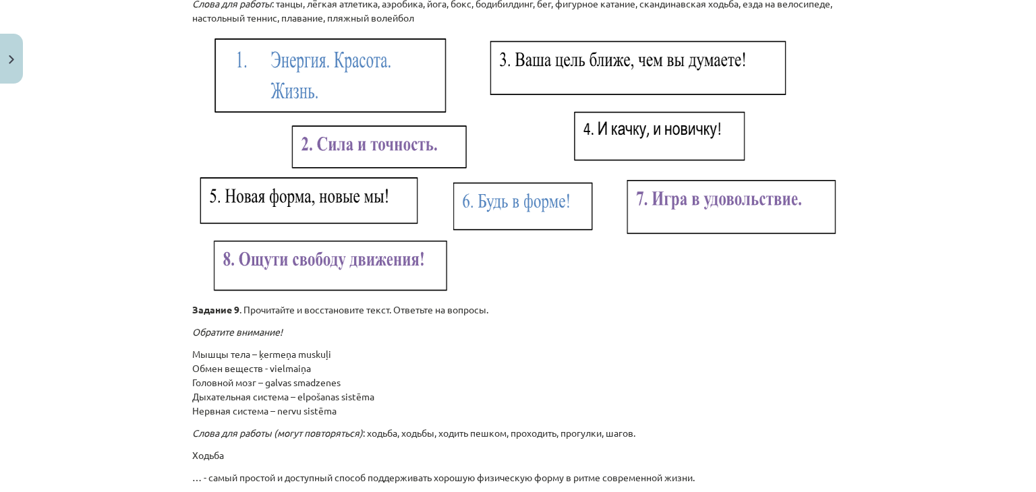
scroll to position [2101, 0]
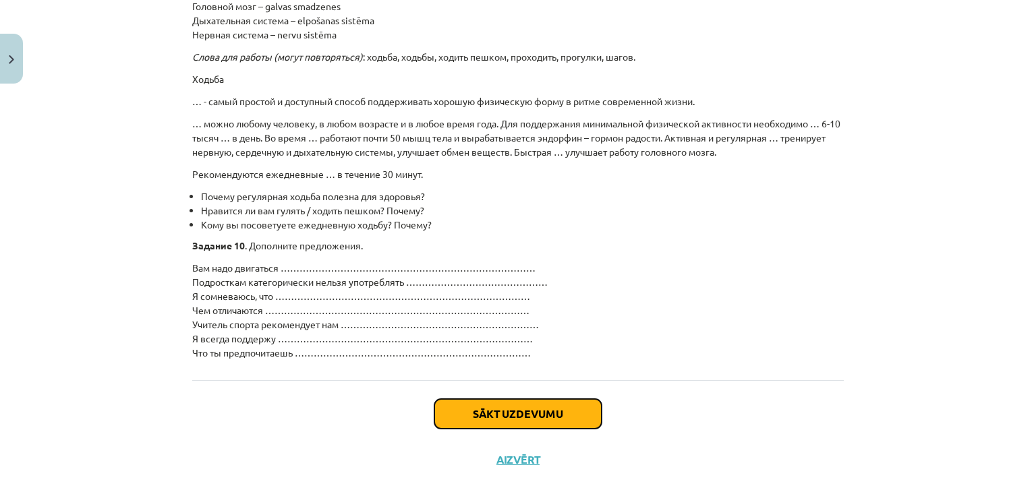
click at [491, 399] on button "Sākt uzdevumu" at bounding box center [517, 414] width 167 height 30
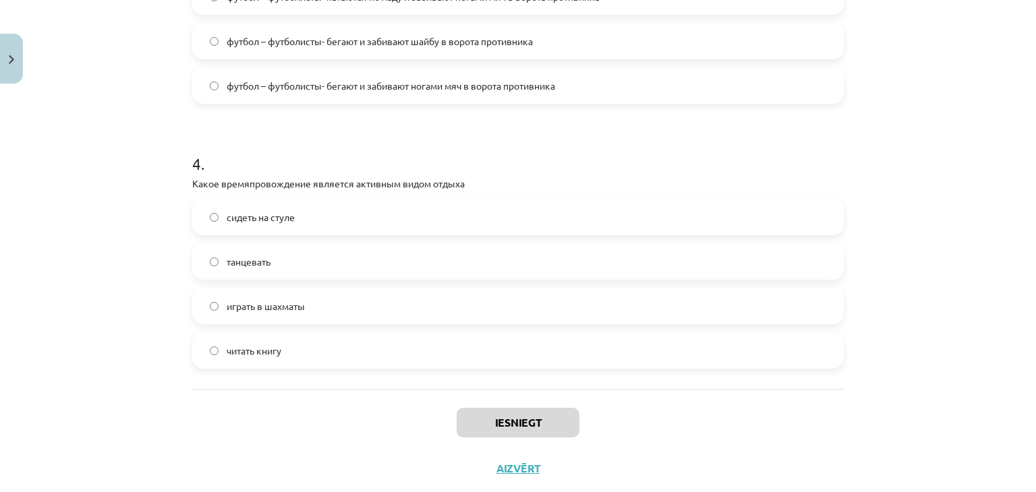
scroll to position [966, 0]
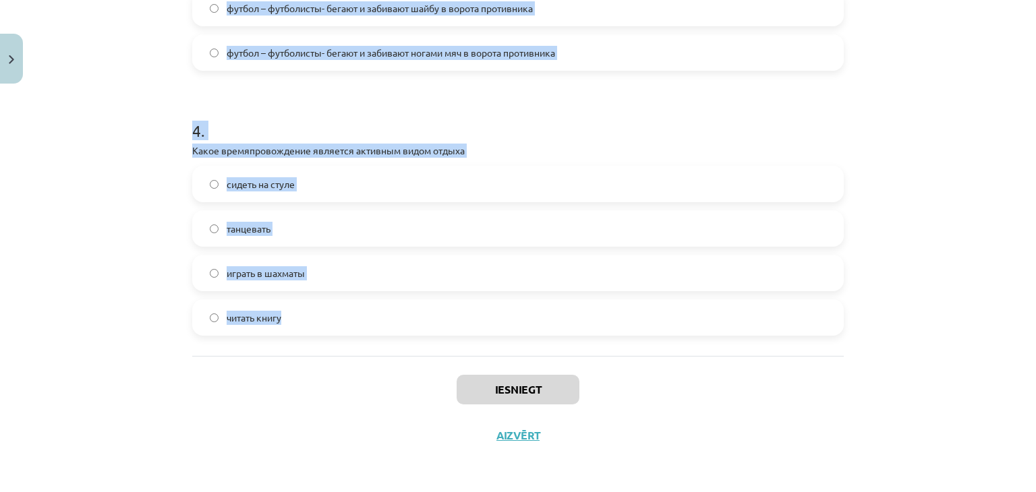
drag, startPoint x: 179, startPoint y: 129, endPoint x: 475, endPoint y: 327, distance: 355.7
click at [475, 327] on div "Mācību tēma: Krievu valodas b1 - 11. klases 2. ieskaites mācību materiāls #2 Ле…" at bounding box center [518, 246] width 1036 height 492
copy form "1 . Переведите на латышский слово "коньки": slidas nūja slēpes pleznas 2 . Опре…"
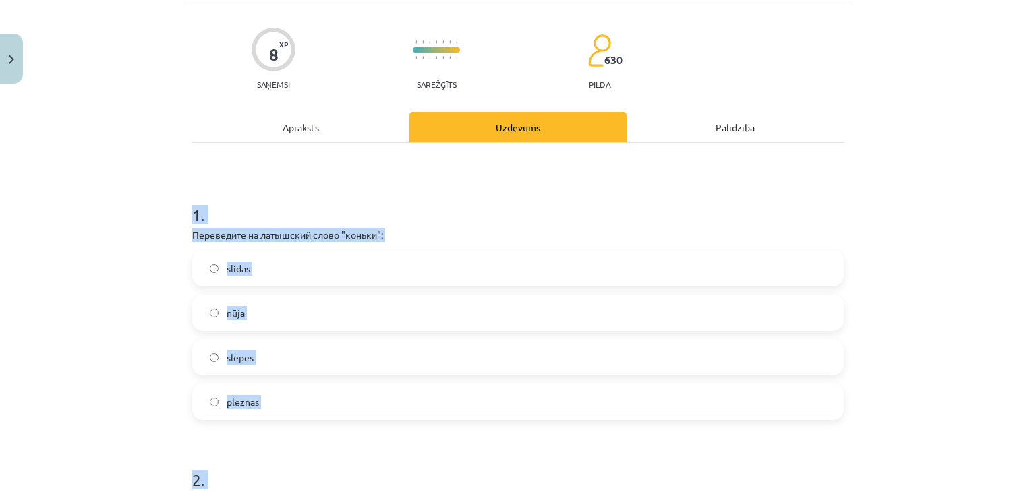
scroll to position [97, 0]
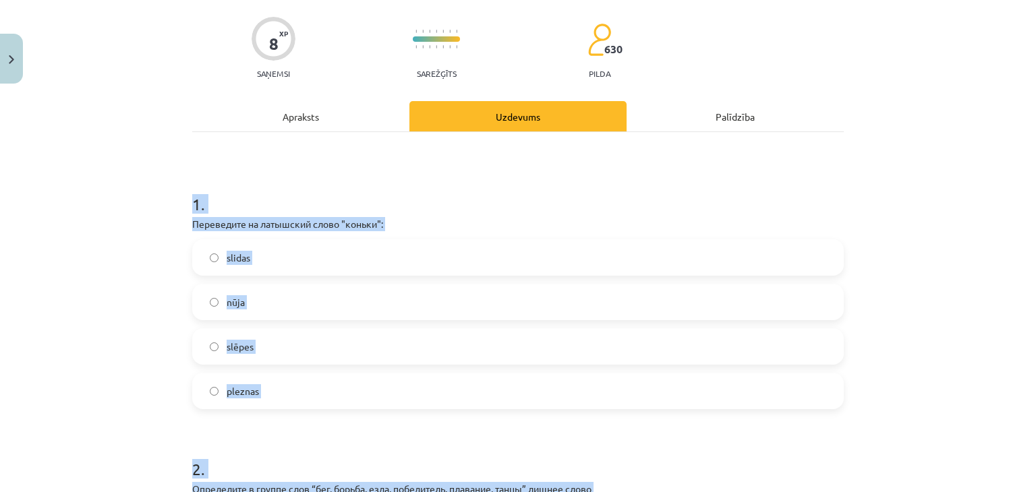
click at [345, 262] on label "slidas" at bounding box center [518, 258] width 649 height 34
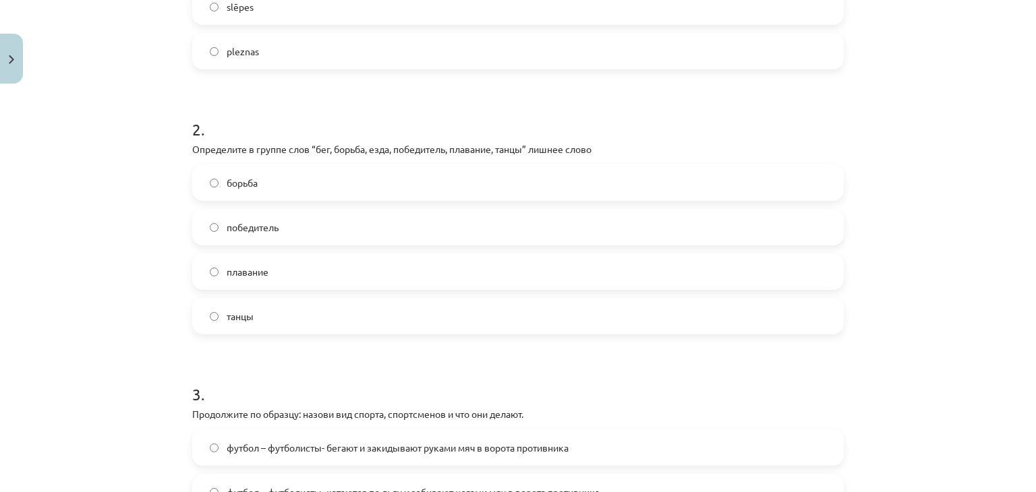
scroll to position [437, 0]
click at [327, 214] on label "победитель" at bounding box center [518, 227] width 649 height 34
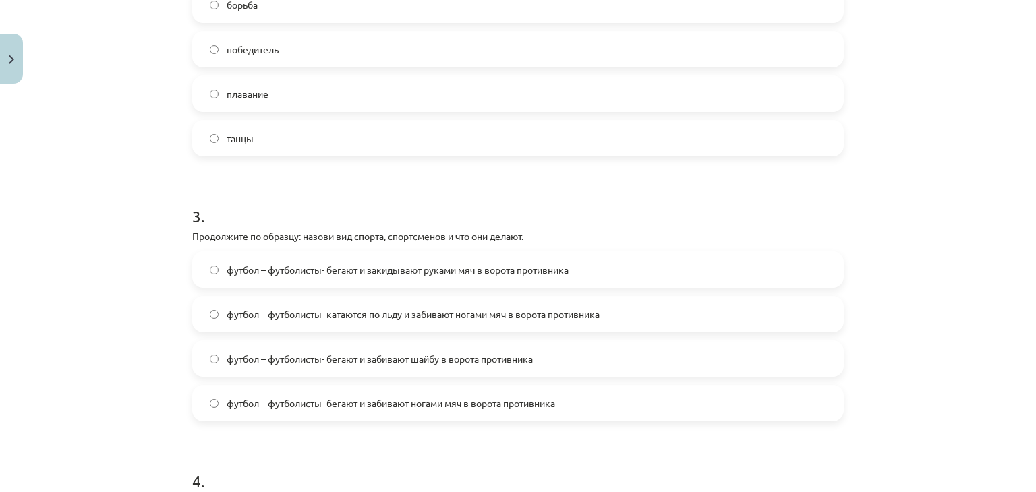
scroll to position [622, 0]
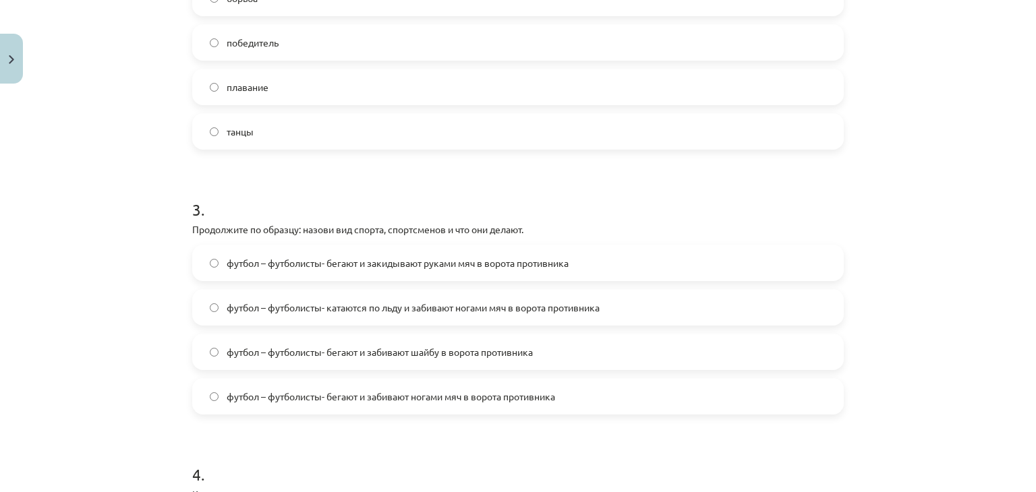
click at [469, 264] on span "футбол – футболисты- бегают и закидывают руками мяч в ворота противника" at bounding box center [398, 263] width 342 height 14
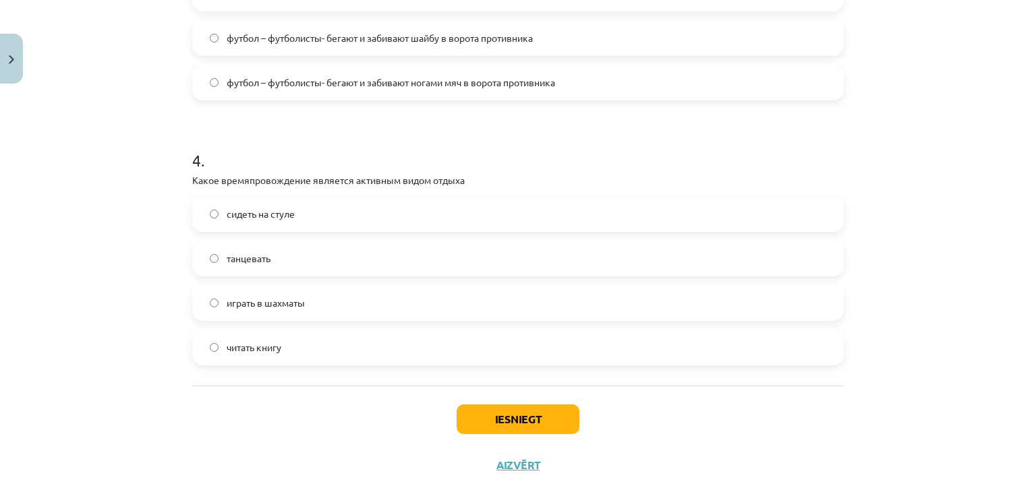
scroll to position [966, 0]
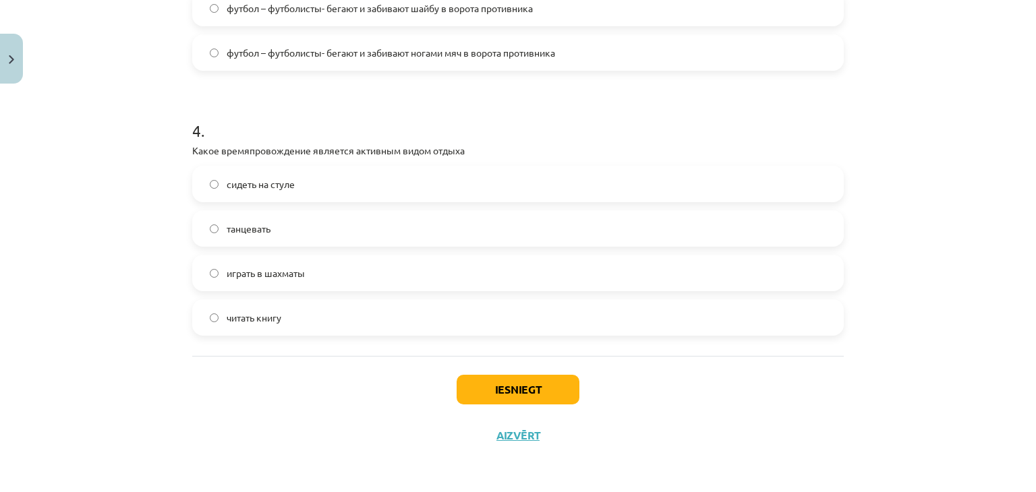
click at [294, 226] on label "танцевать" at bounding box center [518, 229] width 649 height 34
click at [513, 395] on button "Iesniegt" at bounding box center [518, 390] width 123 height 30
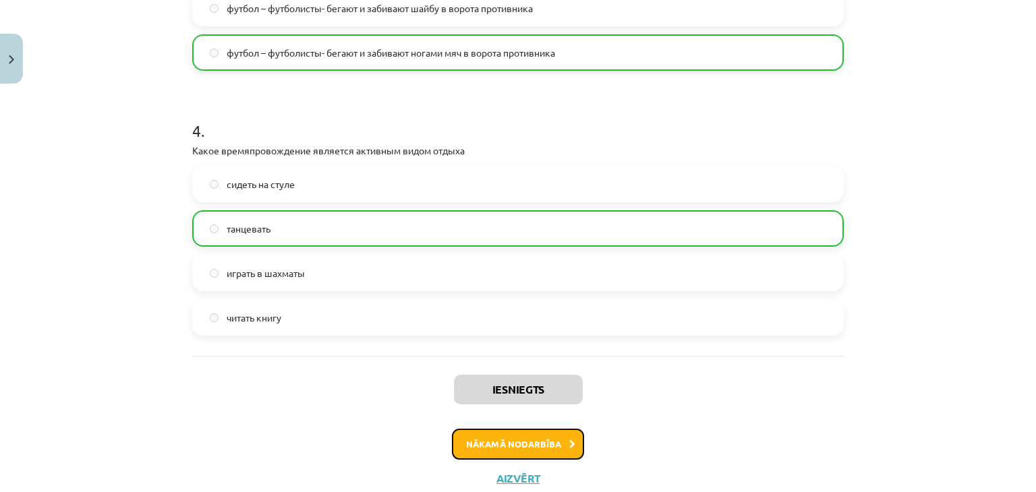
click at [505, 442] on button "Nākamā nodarbība" at bounding box center [518, 444] width 132 height 31
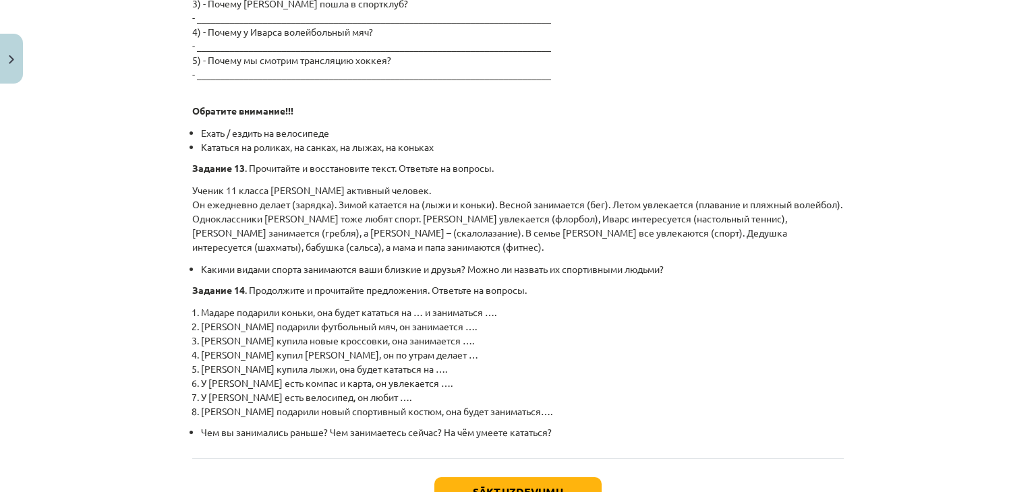
scroll to position [1552, 0]
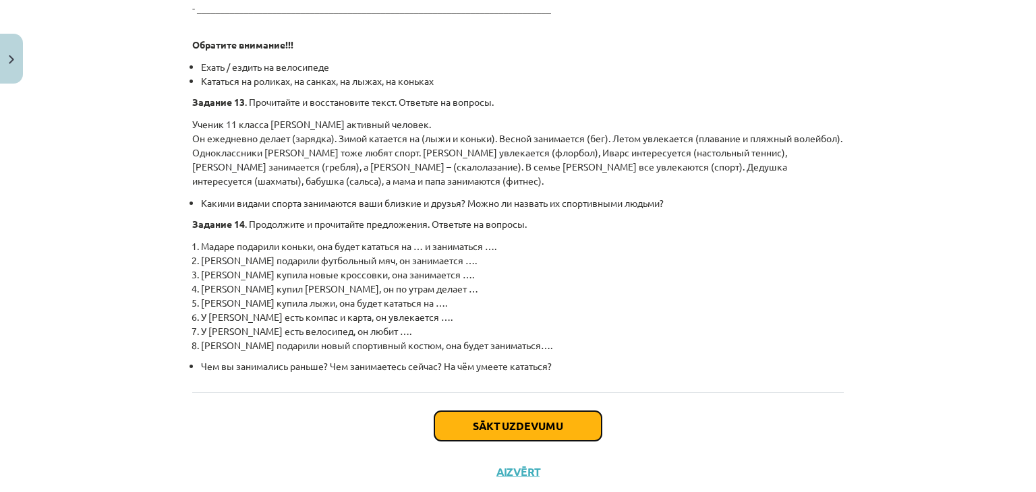
click at [504, 411] on button "Sākt uzdevumu" at bounding box center [517, 426] width 167 height 30
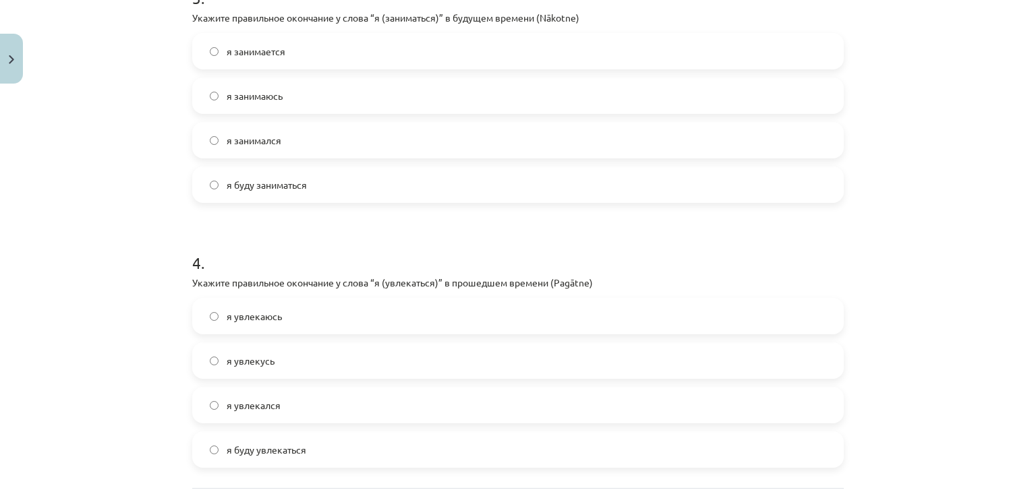
scroll to position [966, 0]
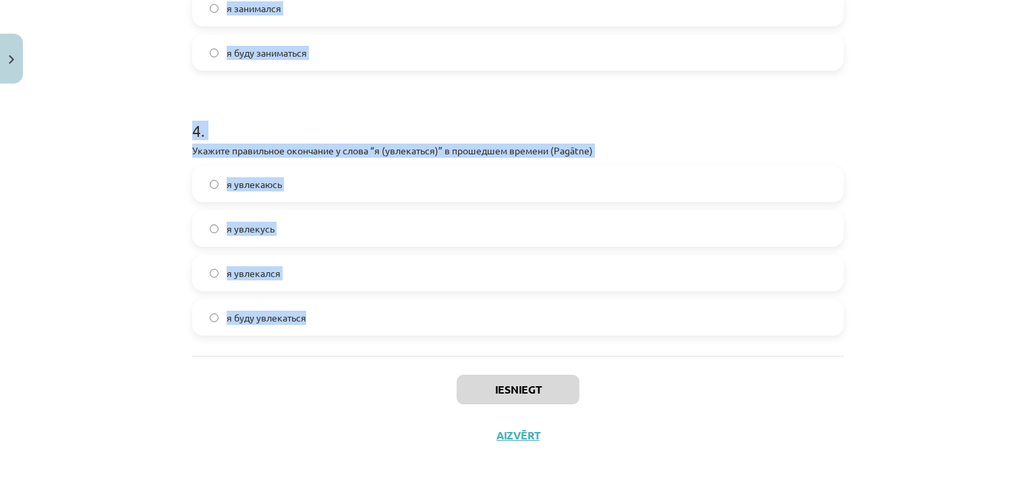
drag, startPoint x: 178, startPoint y: 101, endPoint x: 529, endPoint y: 324, distance: 415.7
click at [529, 324] on div "Mācību tēma: Krievu valodas b1 - 11. klases 2. ieskaites mācību materiāls #3 Гл…" at bounding box center [518, 246] width 1036 height 492
copy form "1 . Укажите правильное окончание у слова “он (интересоваться)” в настоящем врем…"
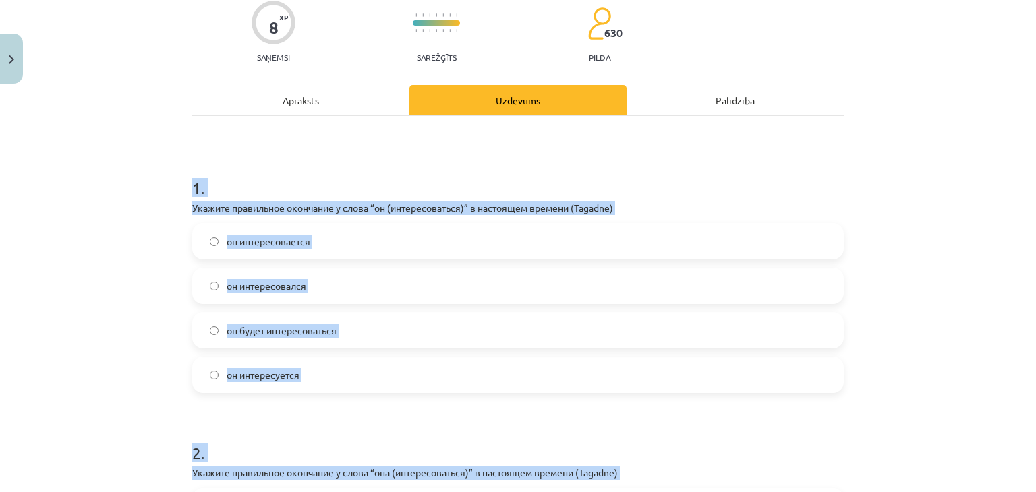
scroll to position [113, 0]
click at [324, 381] on label "он интересуется" at bounding box center [518, 375] width 649 height 34
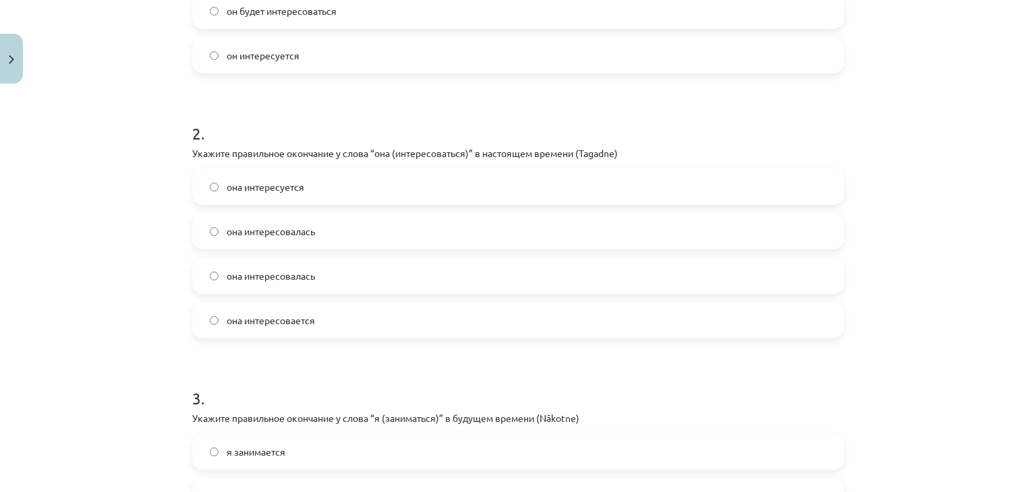
scroll to position [434, 0]
click at [324, 193] on label "она интересуется" at bounding box center [518, 186] width 649 height 34
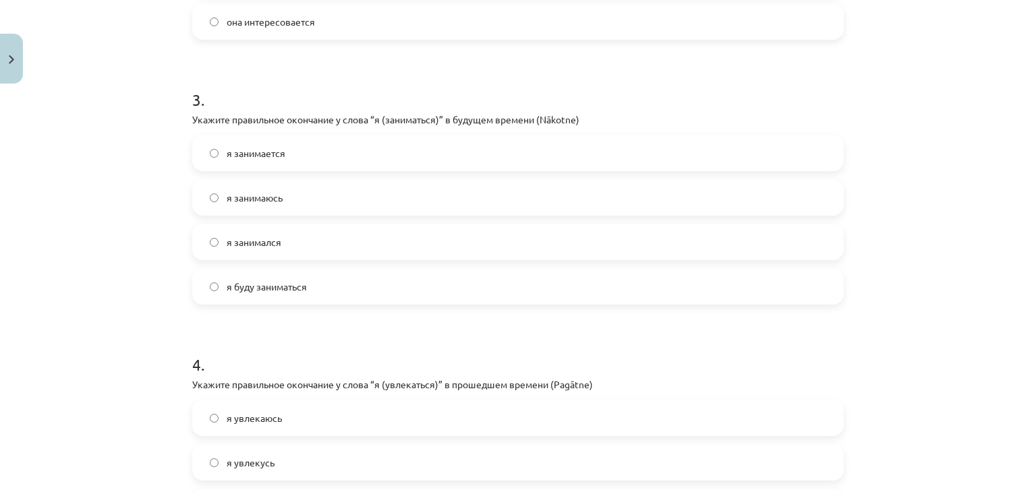
scroll to position [732, 0]
click at [299, 294] on label "я буду заниматься" at bounding box center [518, 286] width 649 height 34
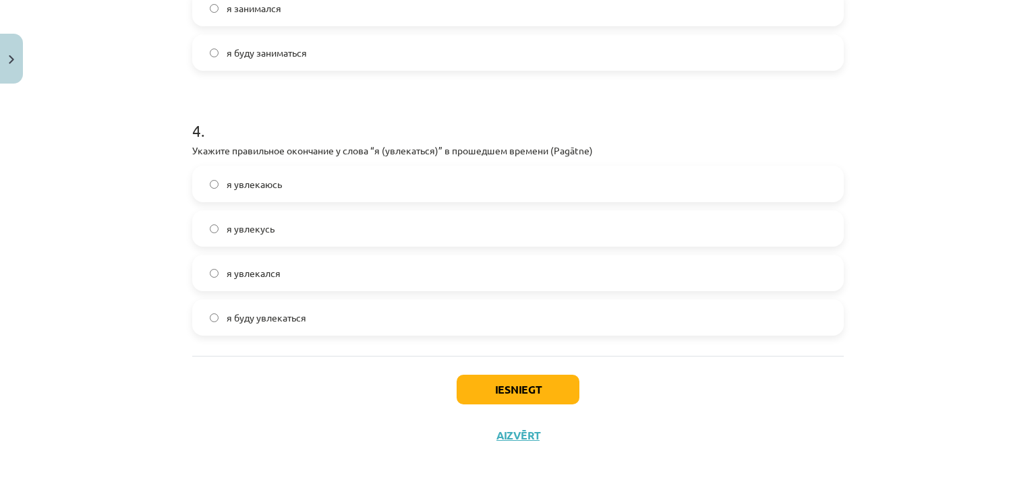
click at [291, 280] on label "я увлекался" at bounding box center [518, 273] width 649 height 34
click at [542, 382] on button "Iesniegt" at bounding box center [518, 390] width 123 height 30
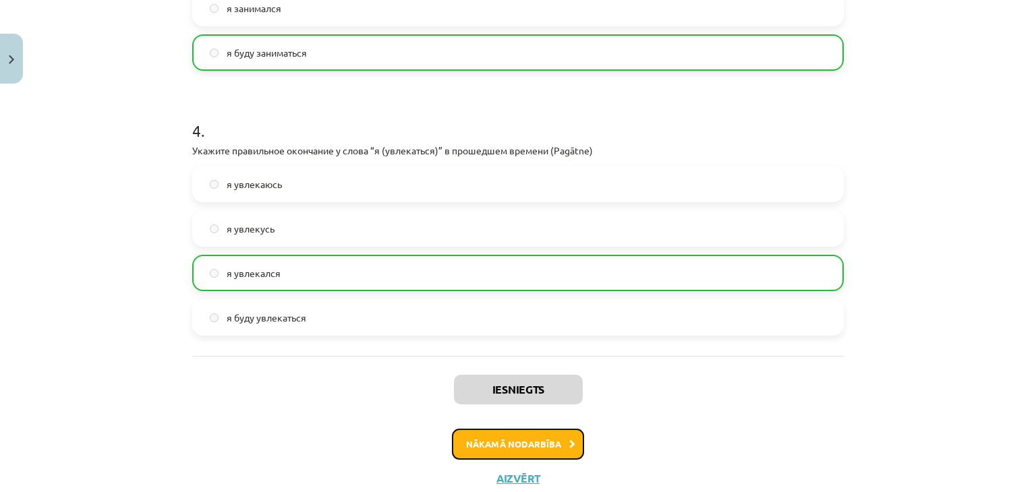
click at [504, 442] on button "Nākamā nodarbība" at bounding box center [518, 444] width 132 height 31
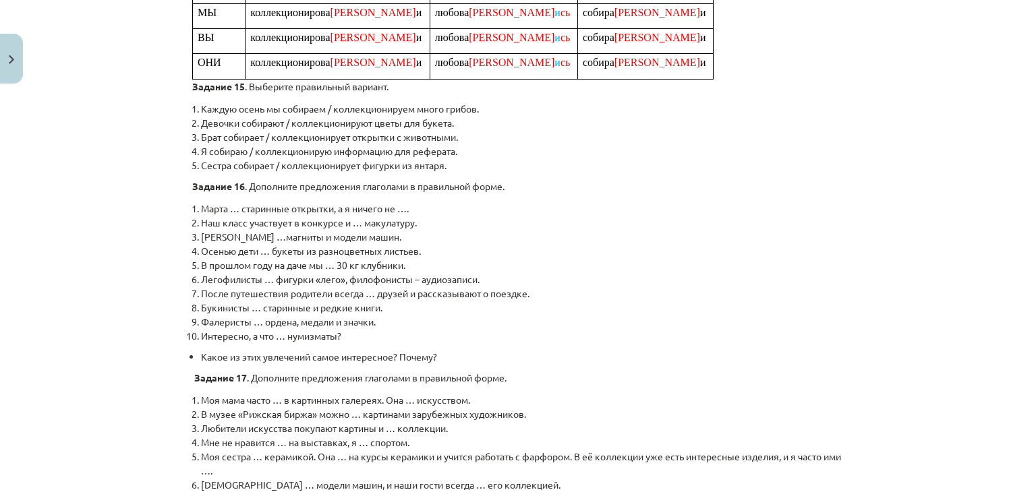
scroll to position [828, 0]
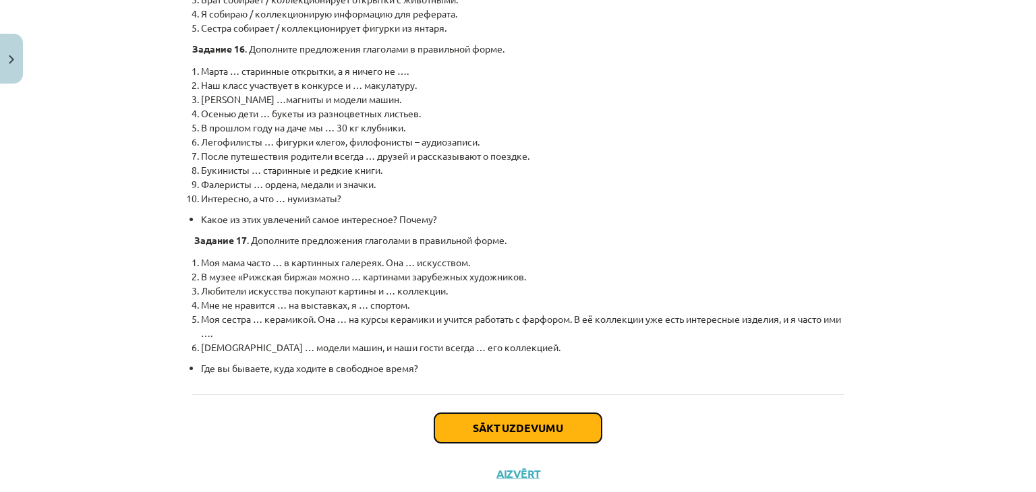
click at [504, 413] on button "Sākt uzdevumu" at bounding box center [517, 428] width 167 height 30
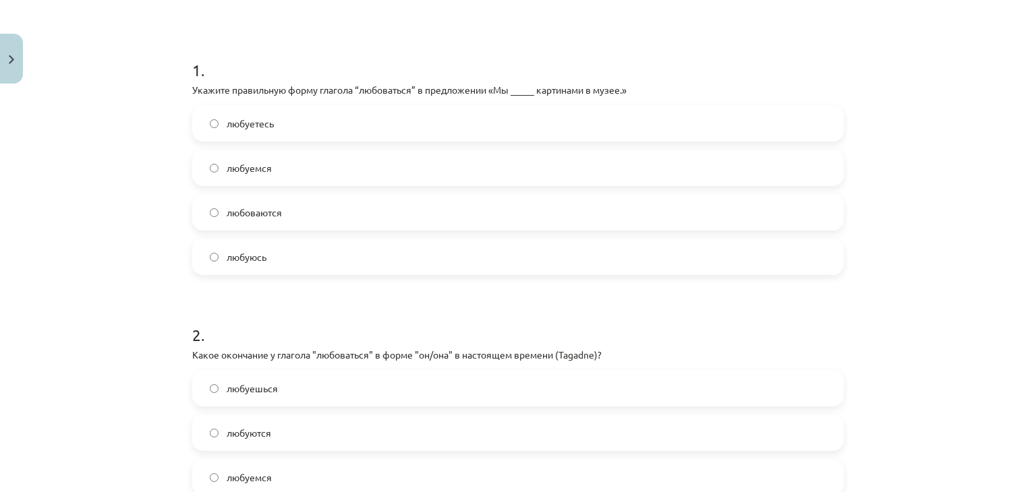
scroll to position [232, 0]
click at [386, 258] on label "любуюсь" at bounding box center [518, 256] width 649 height 34
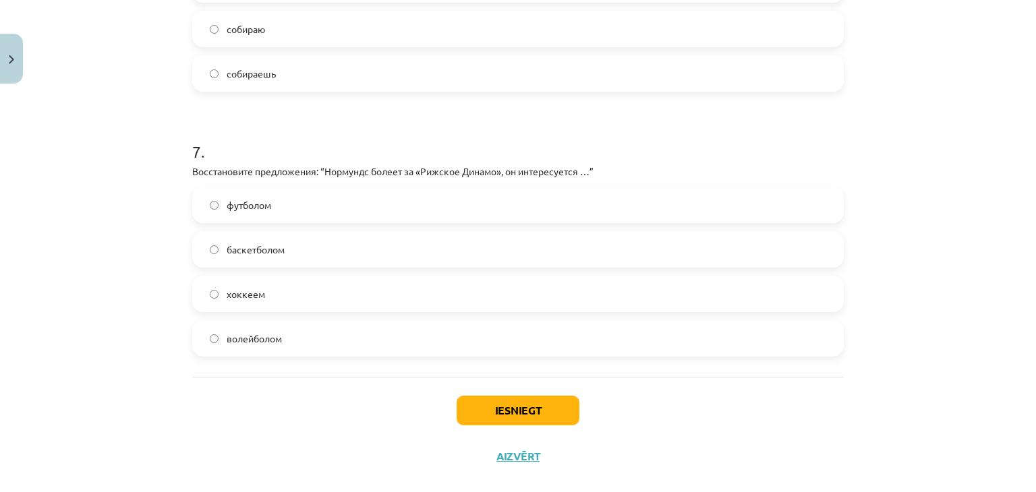
scroll to position [1761, 0]
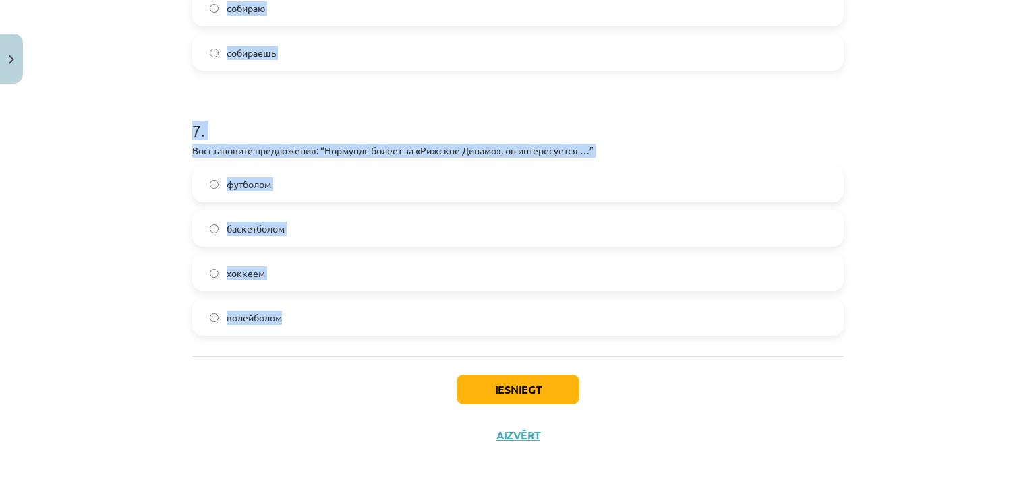
drag, startPoint x: 176, startPoint y: 3, endPoint x: 444, endPoint y: 313, distance: 409.2
click at [444, 313] on div "Mācību tēma: Krievu valodas b1 - 11. klases 2. ieskaites mācību materiāls #4 Гл…" at bounding box center [518, 246] width 1036 height 492
copy form "2 . Какое окончание у глагола "любоваться" в форме "он/она" в настоящем времени…"
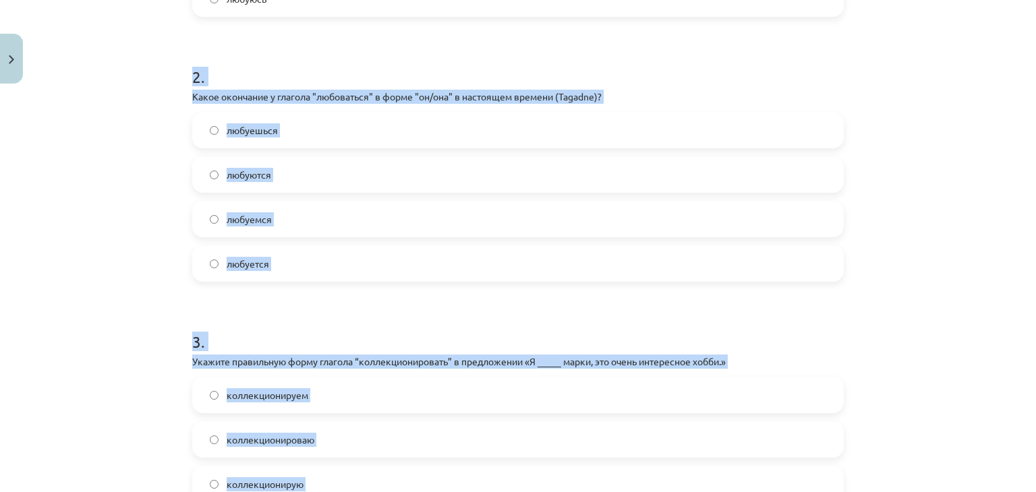
scroll to position [490, 0]
click at [48, 198] on div "Mācību tēma: Krievu valodas b1 - 11. klases 2. ieskaites mācību materiāls #4 Гл…" at bounding box center [518, 246] width 1036 height 492
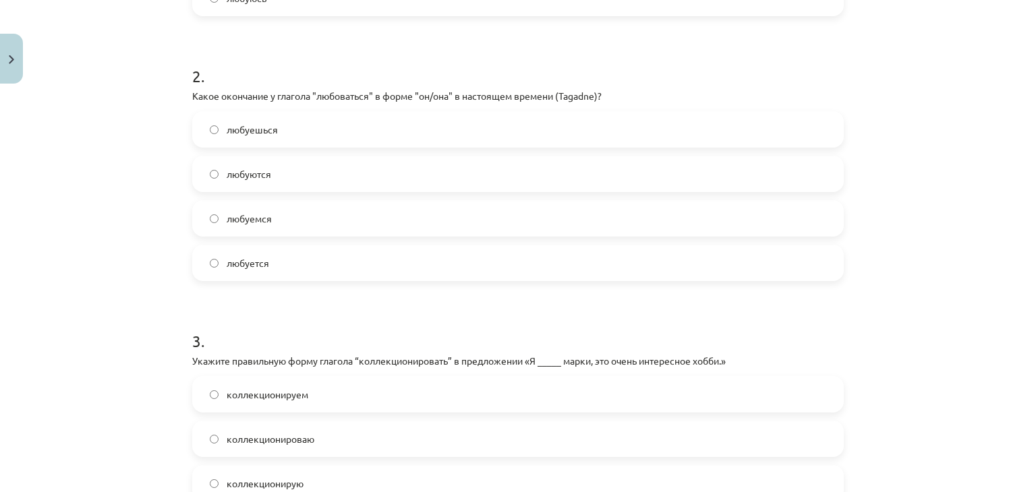
click at [343, 258] on label "любуется" at bounding box center [518, 263] width 649 height 34
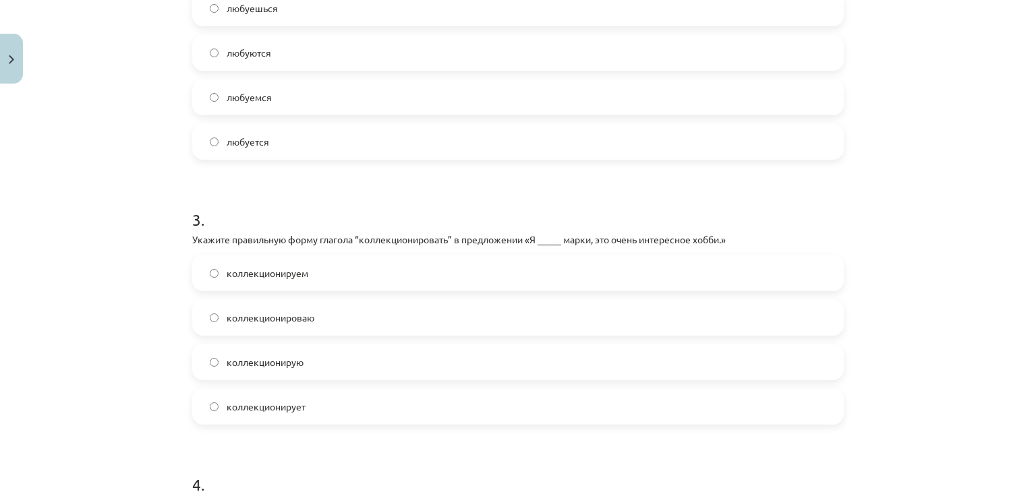
scroll to position [613, 0]
click at [333, 370] on label "коллекционирую" at bounding box center [518, 361] width 649 height 34
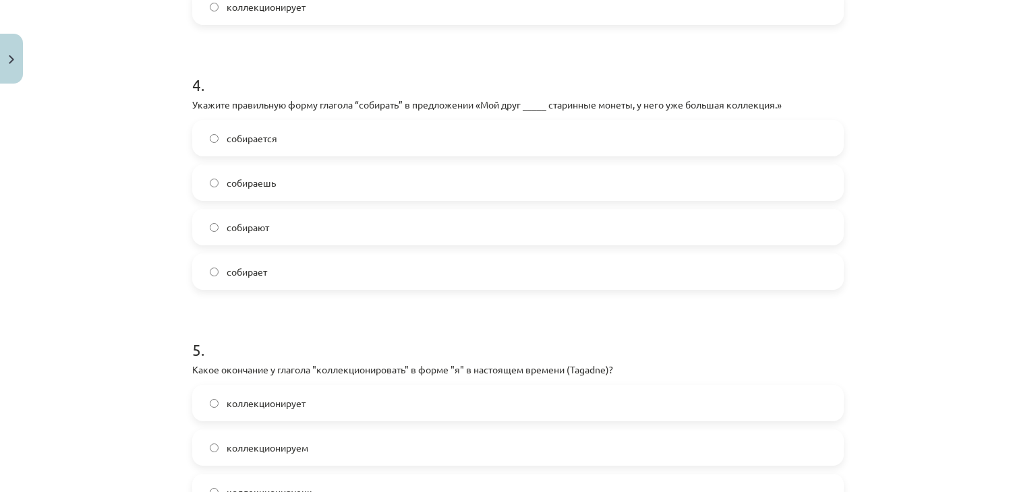
scroll to position [1013, 0]
click at [289, 274] on label "собирает" at bounding box center [518, 271] width 649 height 34
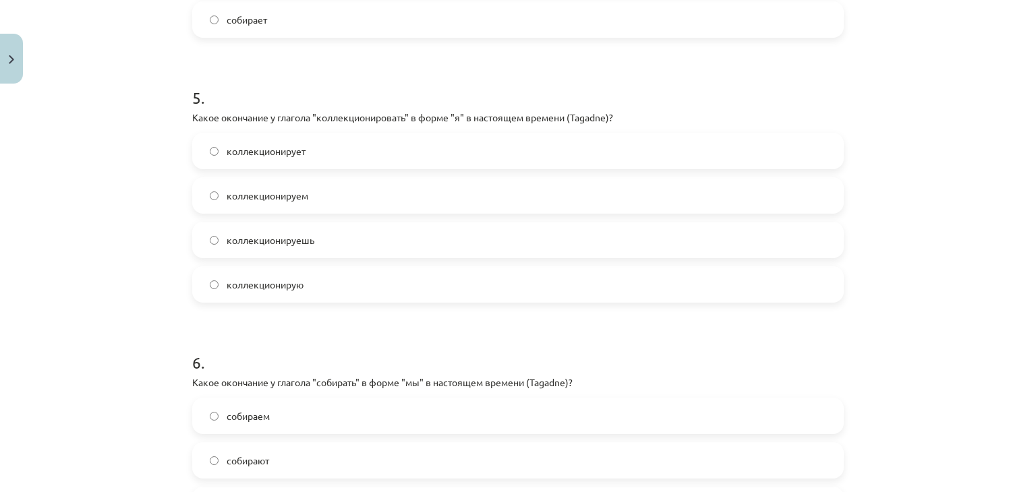
scroll to position [1264, 0]
click at [316, 286] on label "коллекционирую" at bounding box center [518, 284] width 649 height 34
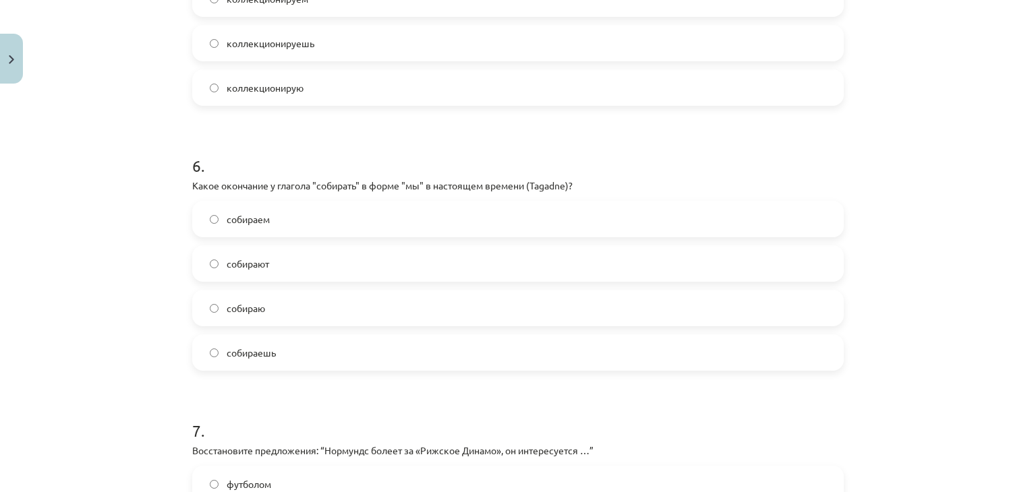
scroll to position [1465, 0]
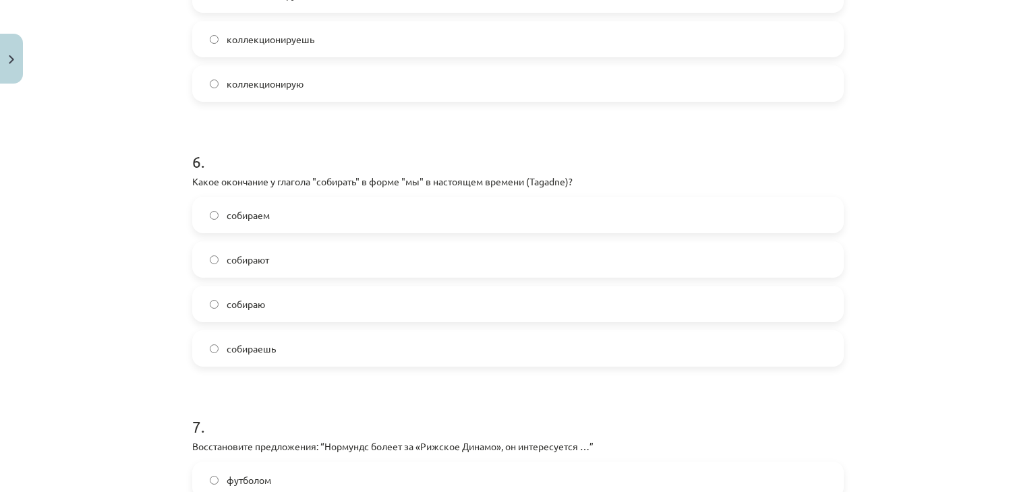
click at [310, 221] on label "собираем" at bounding box center [518, 215] width 649 height 34
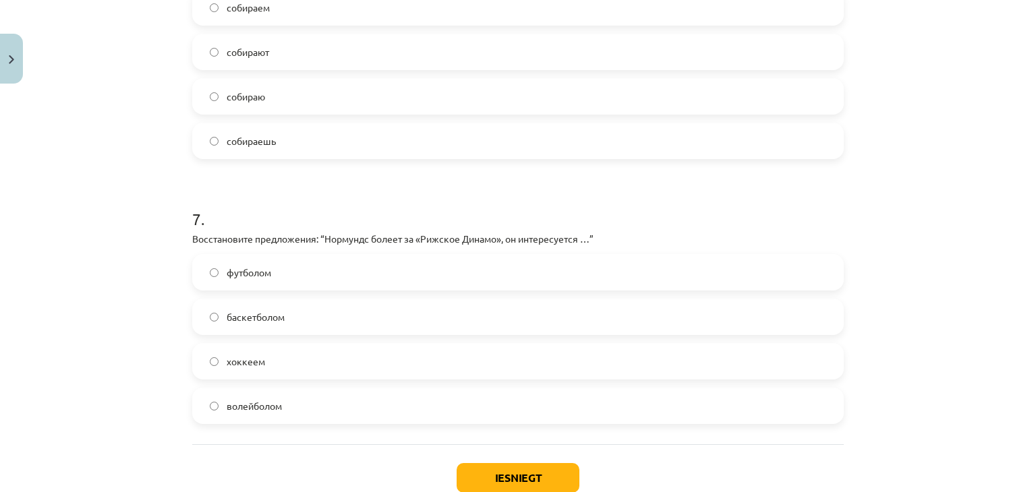
scroll to position [1761, 0]
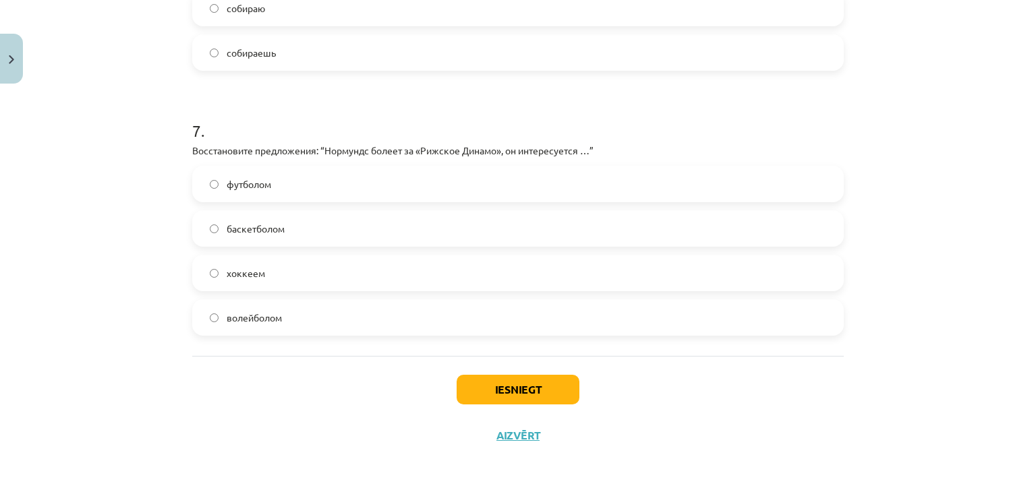
click at [294, 277] on label "хоккеем" at bounding box center [518, 273] width 649 height 34
click at [491, 388] on button "Iesniegt" at bounding box center [518, 390] width 123 height 30
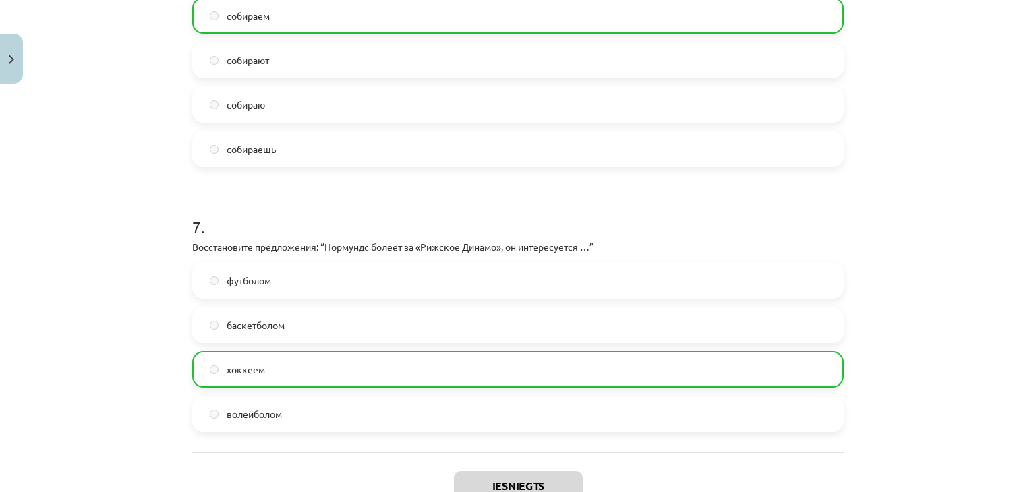
scroll to position [1802, 0]
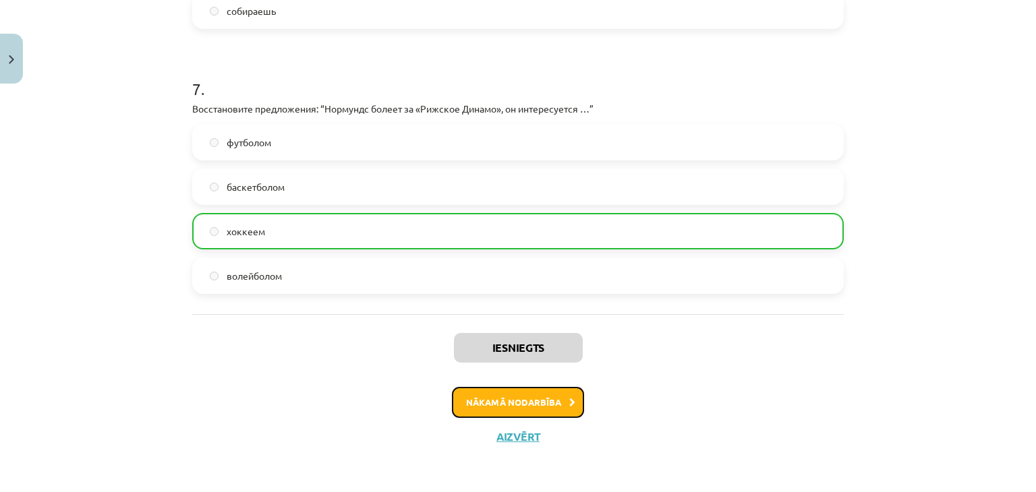
click at [483, 400] on button "Nākamā nodarbība" at bounding box center [518, 402] width 132 height 31
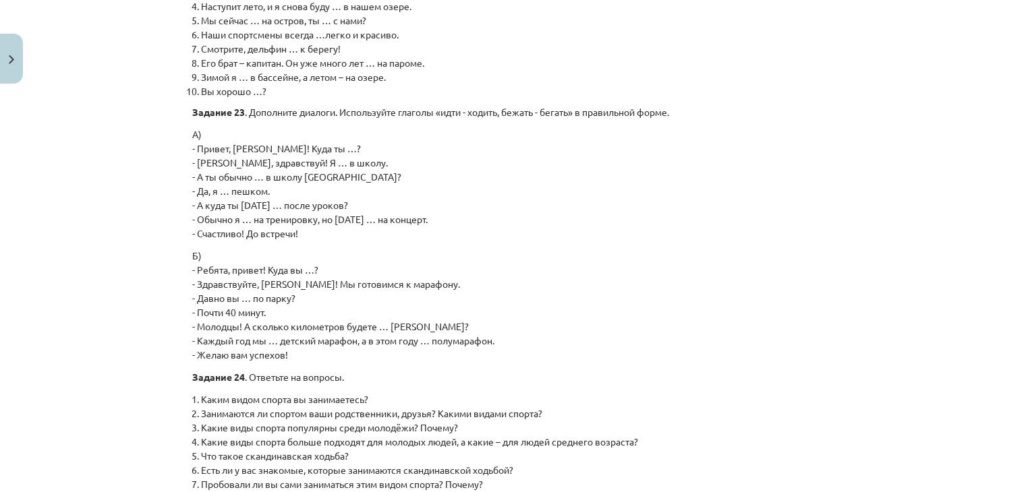
scroll to position [2026, 0]
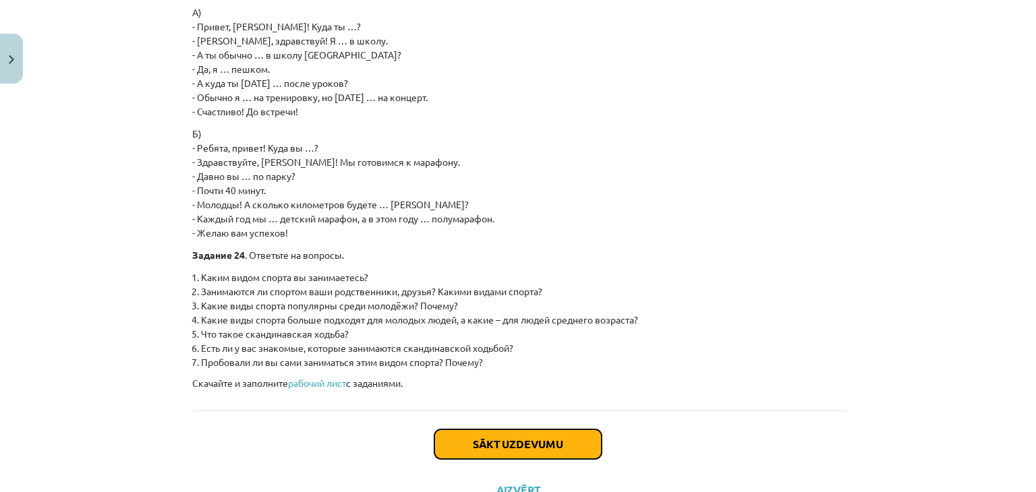
click at [483, 430] on button "Sākt uzdevumu" at bounding box center [517, 445] width 167 height 30
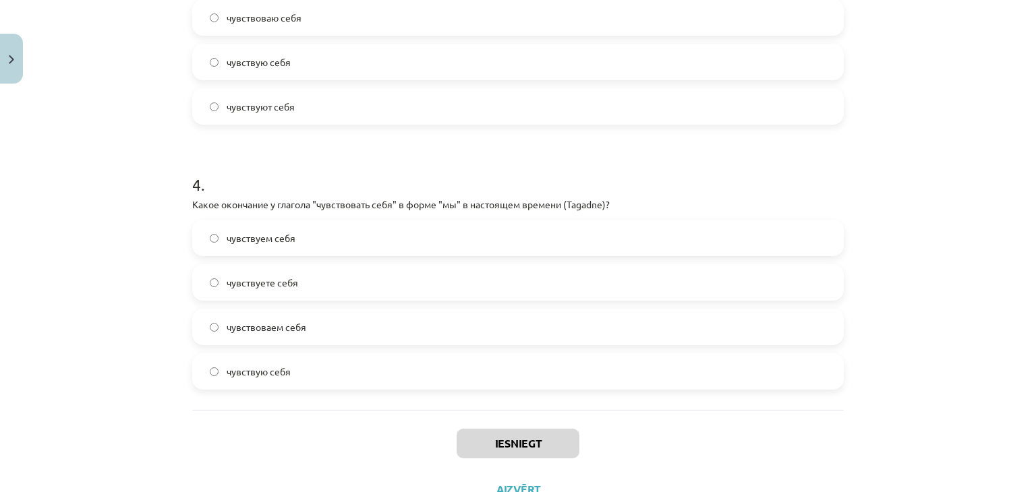
scroll to position [966, 0]
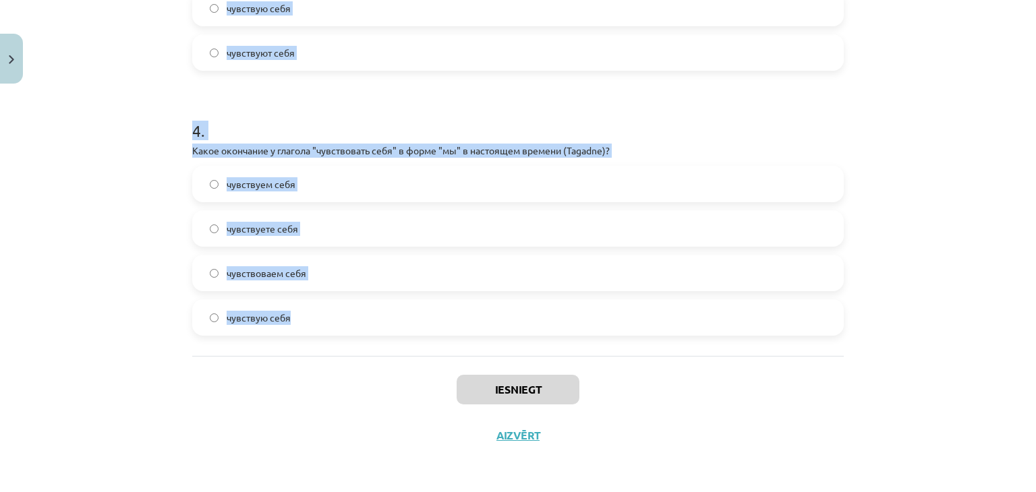
drag, startPoint x: 178, startPoint y: 90, endPoint x: 610, endPoint y: 318, distance: 488.4
click at [610, 318] on div "Mācību tēma: Krievu valodas b1 - 11. klases 2. ieskaites mācību materiāls #5 Гл…" at bounding box center [518, 246] width 1036 height 492
copy form "1 . Как правильно вставить глагол "бегать" в предложение: "Я ... каждое утро в …"
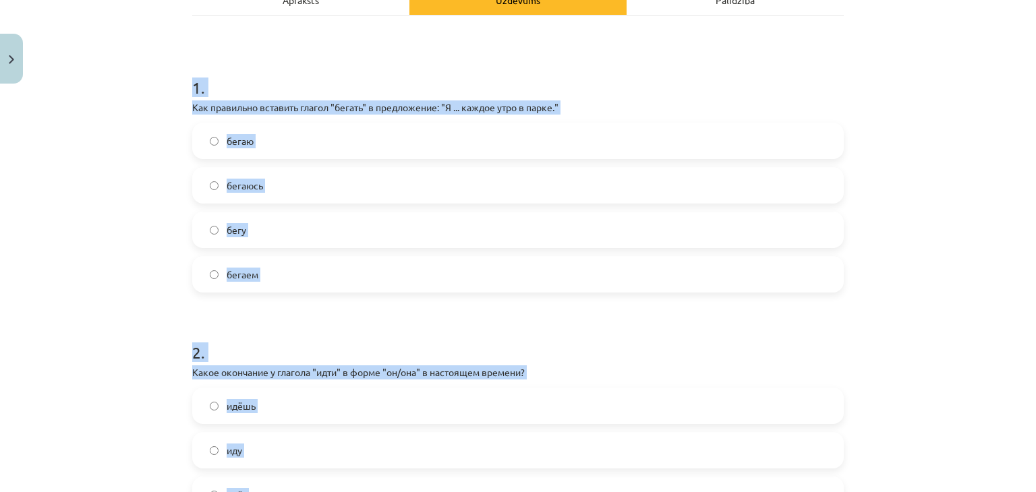
scroll to position [0, 0]
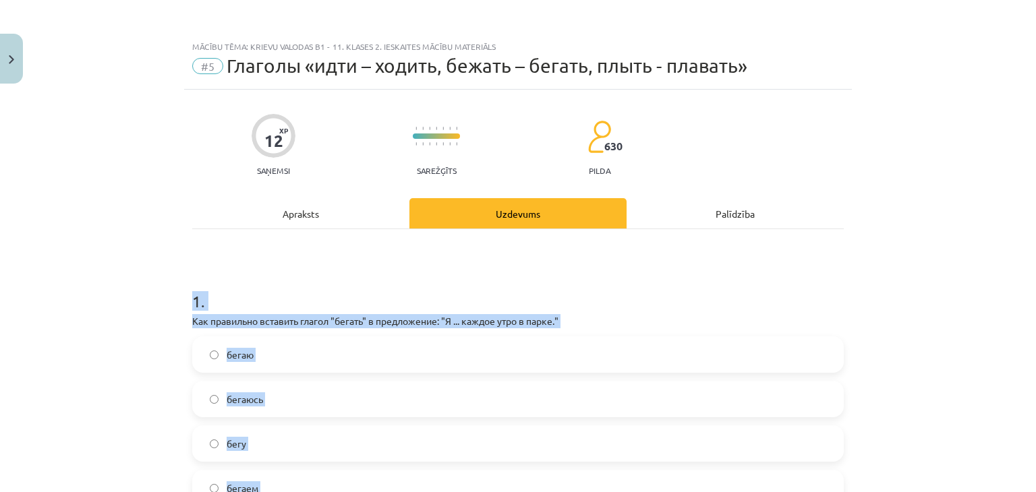
click at [297, 351] on label "бегаю" at bounding box center [518, 355] width 649 height 34
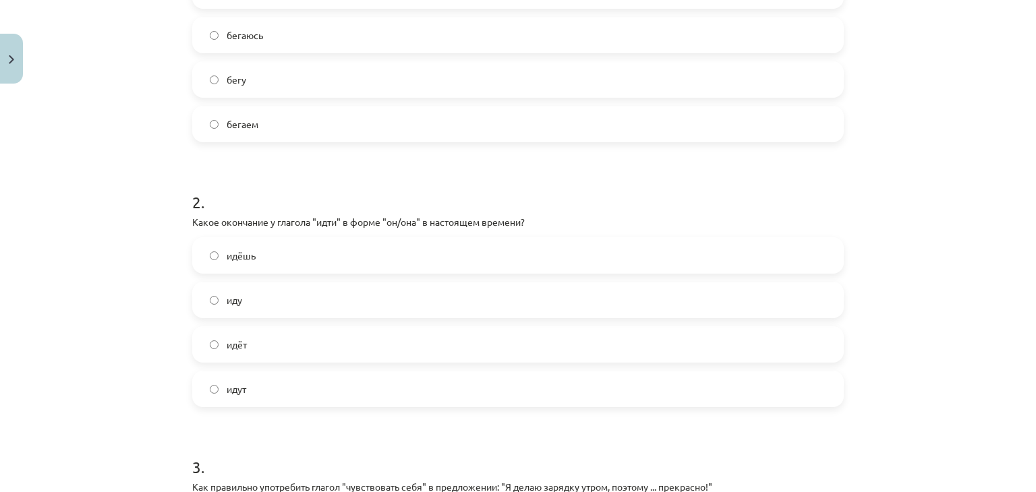
scroll to position [438, 0]
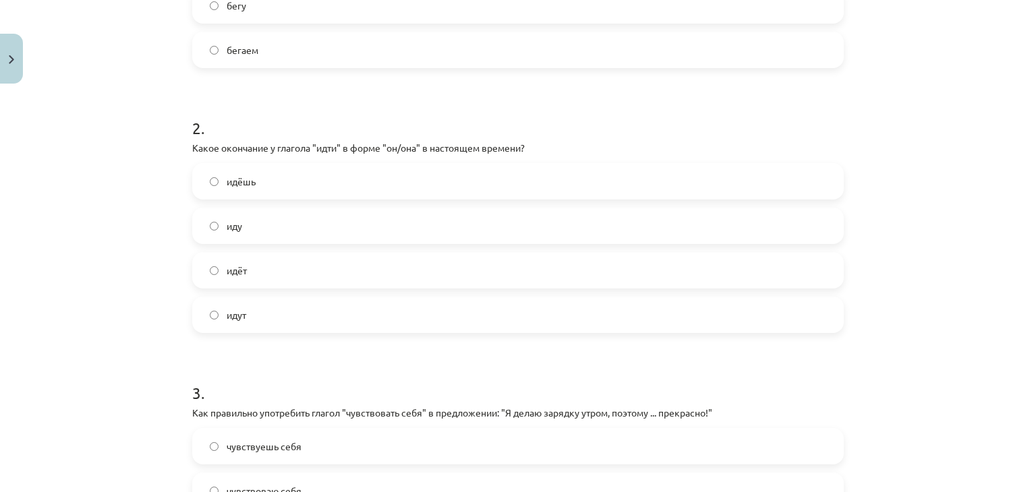
click at [367, 270] on label "идёт" at bounding box center [518, 271] width 649 height 34
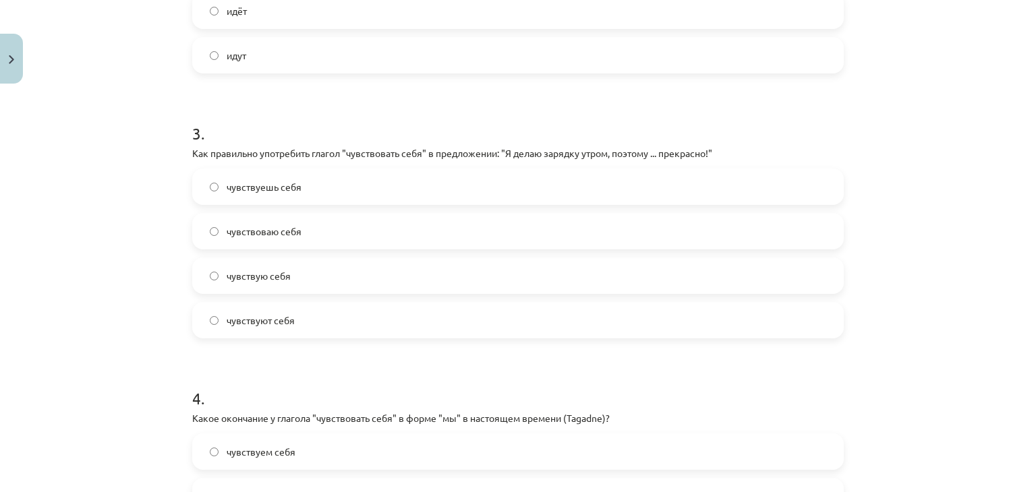
scroll to position [763, 0]
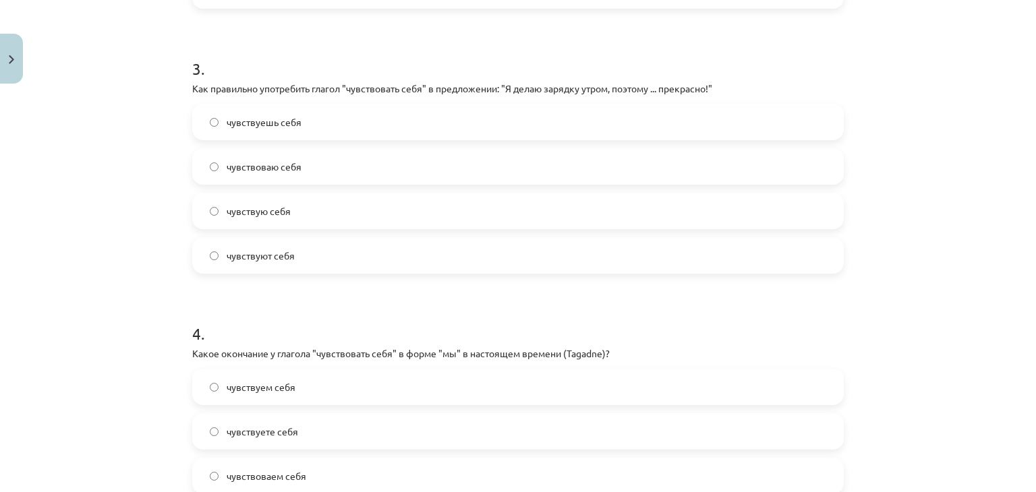
click at [310, 211] on label "чувствую себя" at bounding box center [518, 211] width 649 height 34
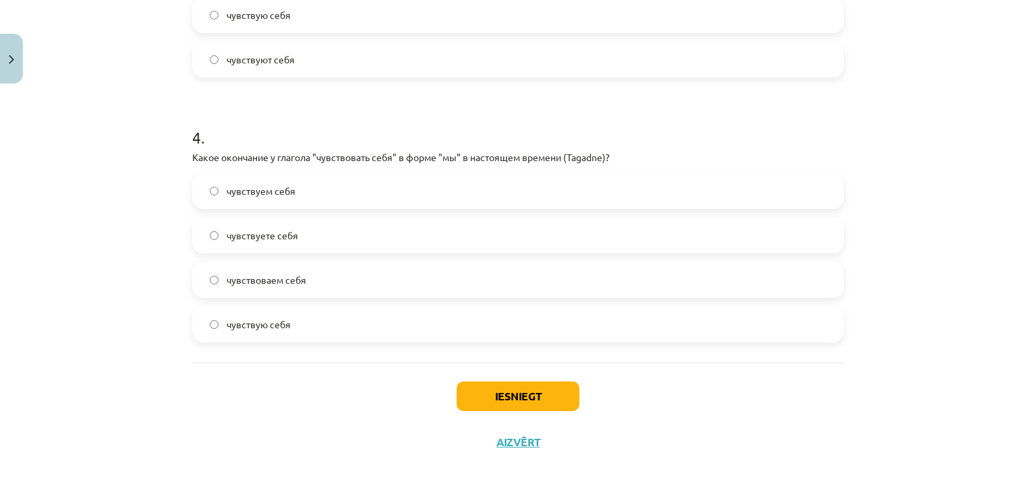
scroll to position [960, 0]
click at [465, 262] on label "чувствоваем себя" at bounding box center [518, 279] width 649 height 34
click at [477, 386] on button "Iesniegt" at bounding box center [518, 396] width 123 height 30
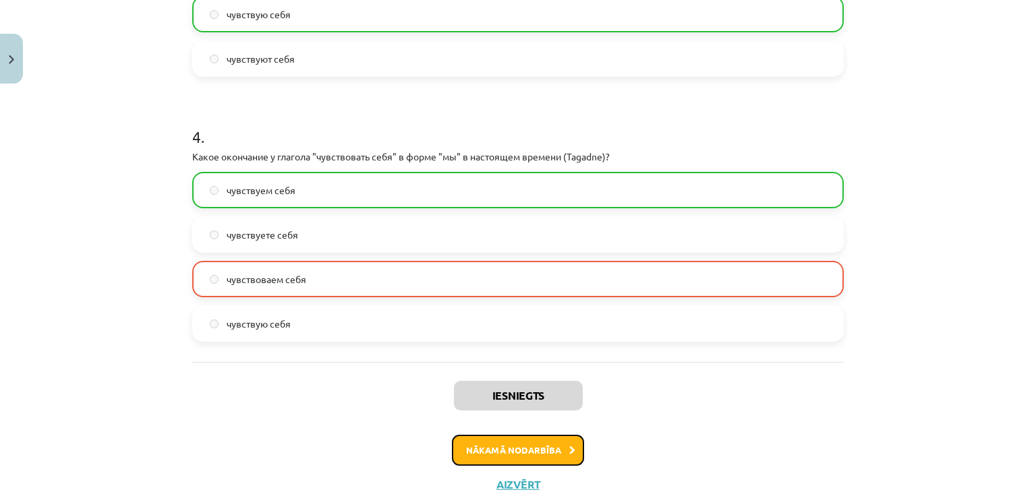
click at [477, 452] on button "Nākamā nodarbība" at bounding box center [518, 450] width 132 height 31
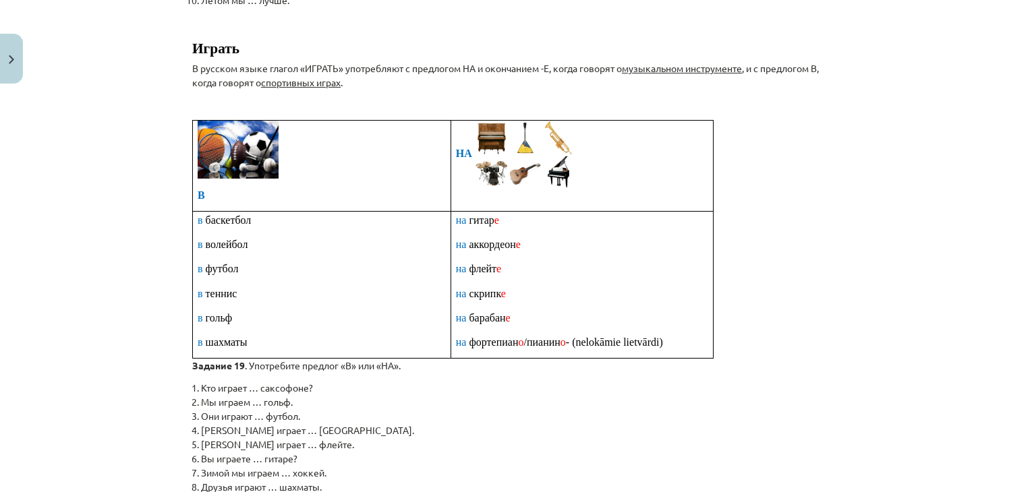
scroll to position [767, 0]
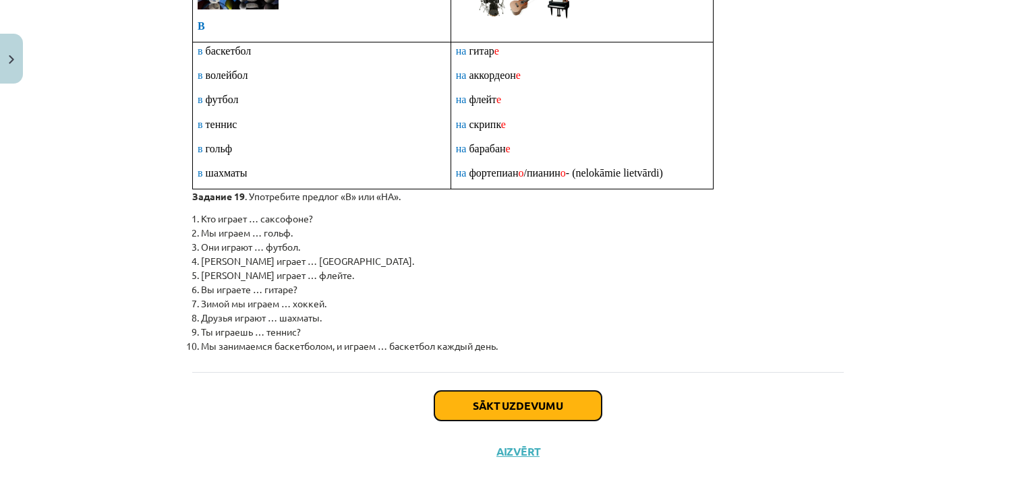
click at [466, 391] on button "Sākt uzdevumu" at bounding box center [517, 406] width 167 height 30
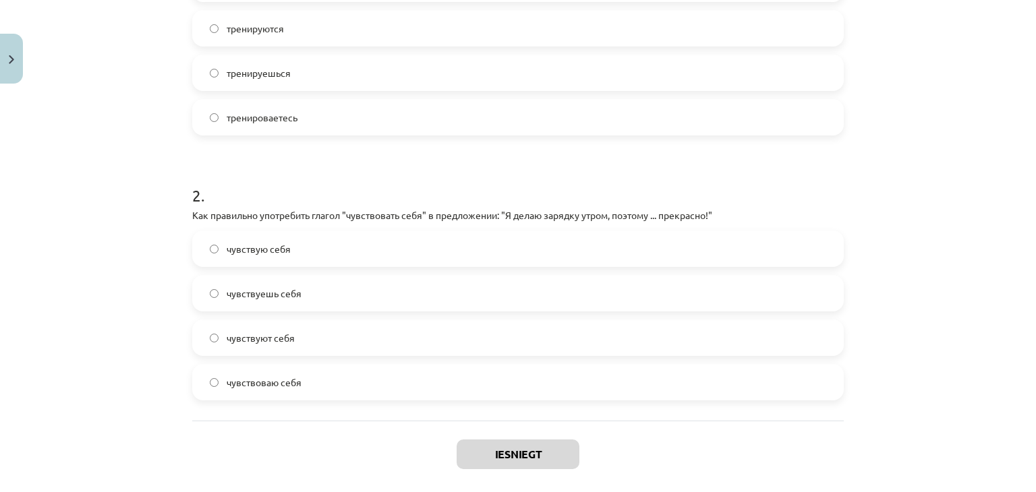
scroll to position [435, 0]
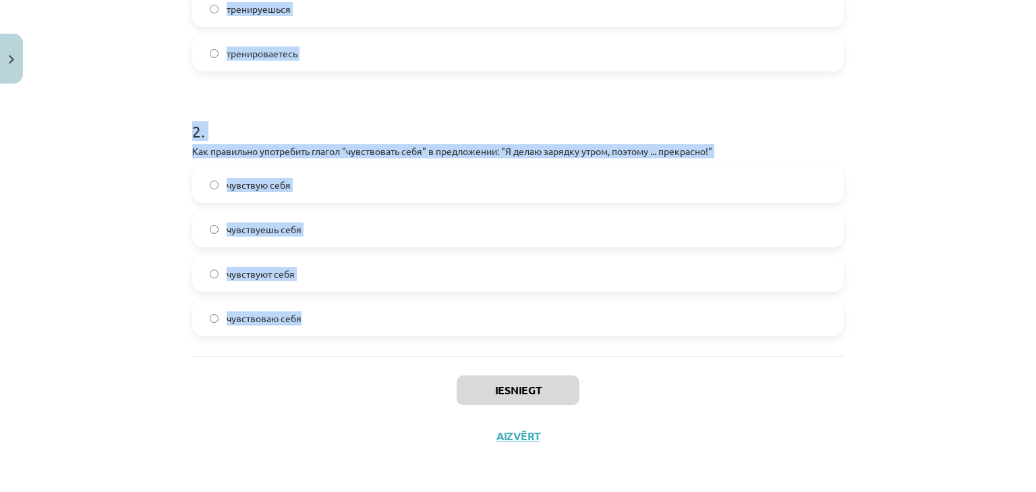
drag, startPoint x: 179, startPoint y: 92, endPoint x: 531, endPoint y: 303, distance: 409.5
click at [531, 303] on div "4 XP Saņemsi Sarežģīts 630 pilda Apraksts Uzdevums Palīdzība 1 . Какое окончани…" at bounding box center [518, 57] width 668 height 804
copy form "1 . Какое окончание у глагола "тренироваться" в форме "вы" в настоящем времени …"
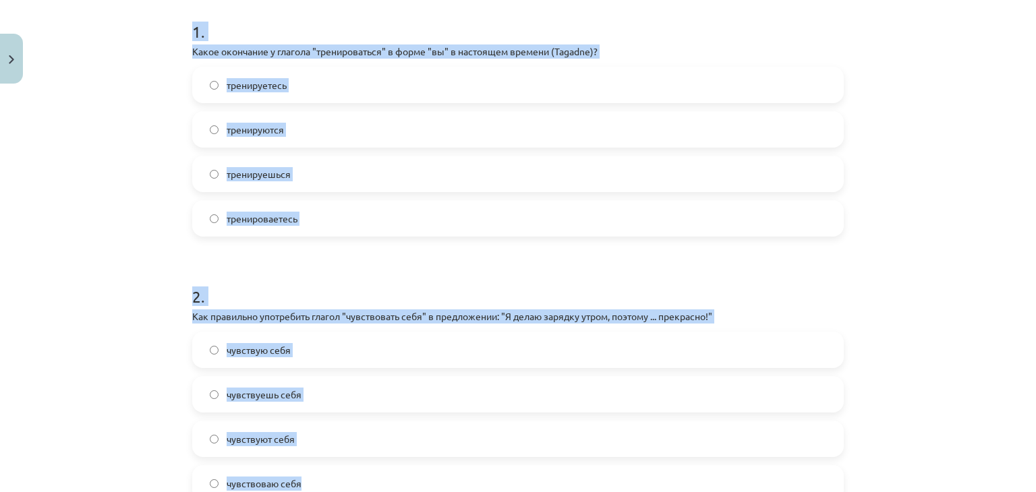
scroll to position [264, 0]
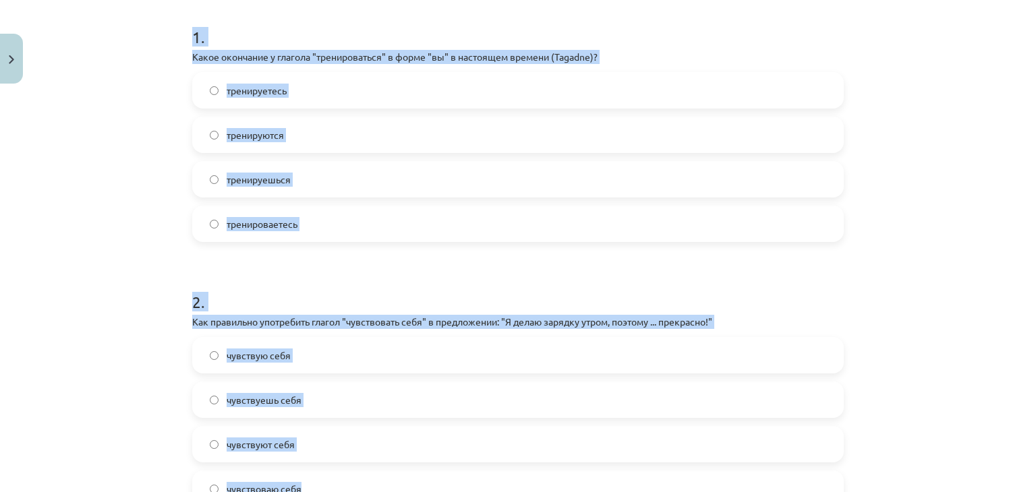
click at [396, 85] on label "тренируетесь" at bounding box center [518, 90] width 649 height 34
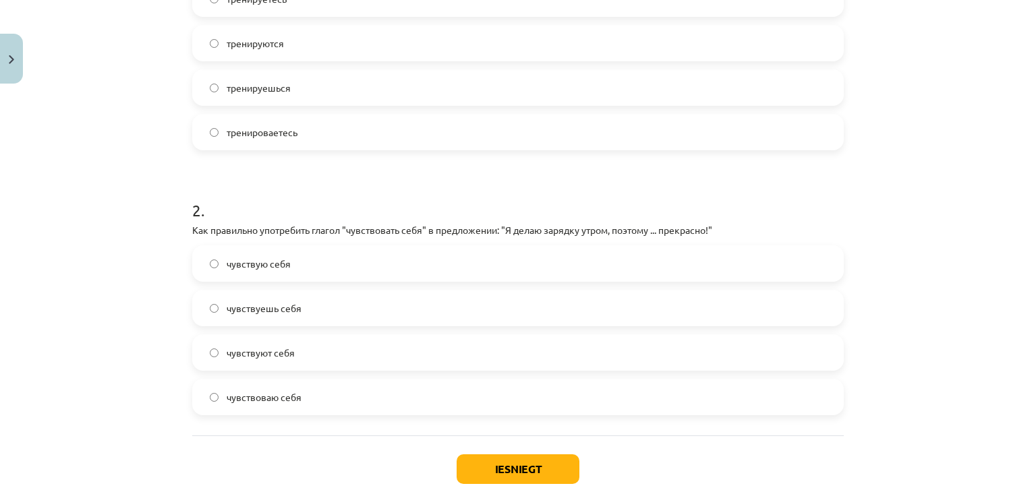
scroll to position [367, 0]
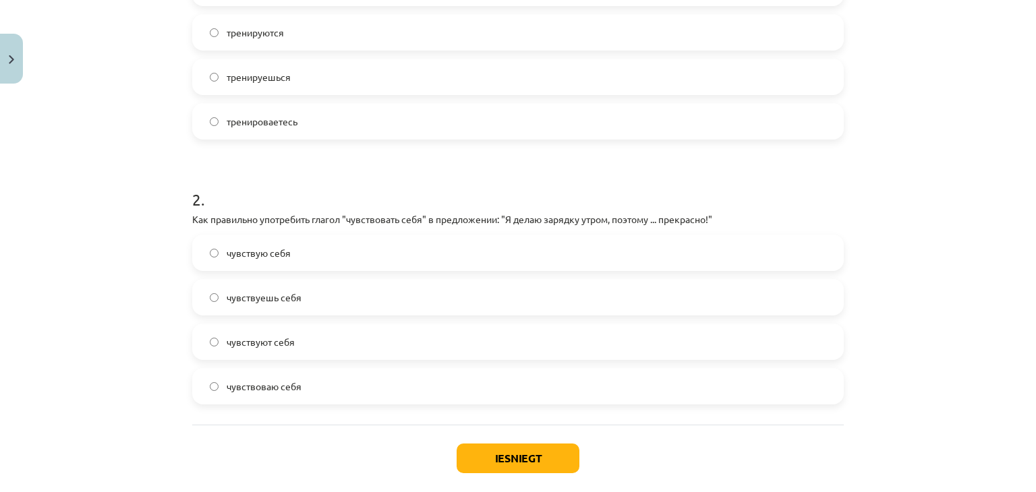
click at [353, 246] on label "чувствую себя" at bounding box center [518, 253] width 649 height 34
click at [464, 452] on button "Iesniegt" at bounding box center [518, 459] width 123 height 30
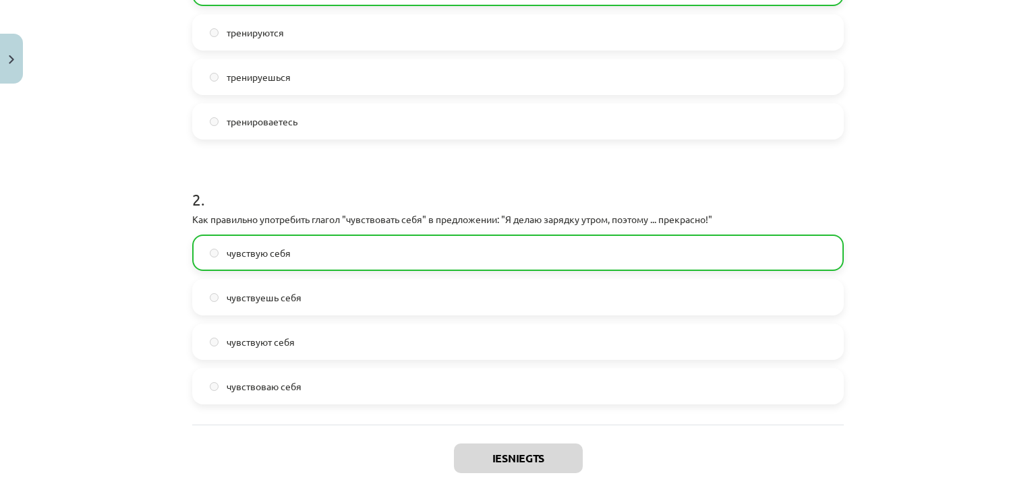
scroll to position [477, 0]
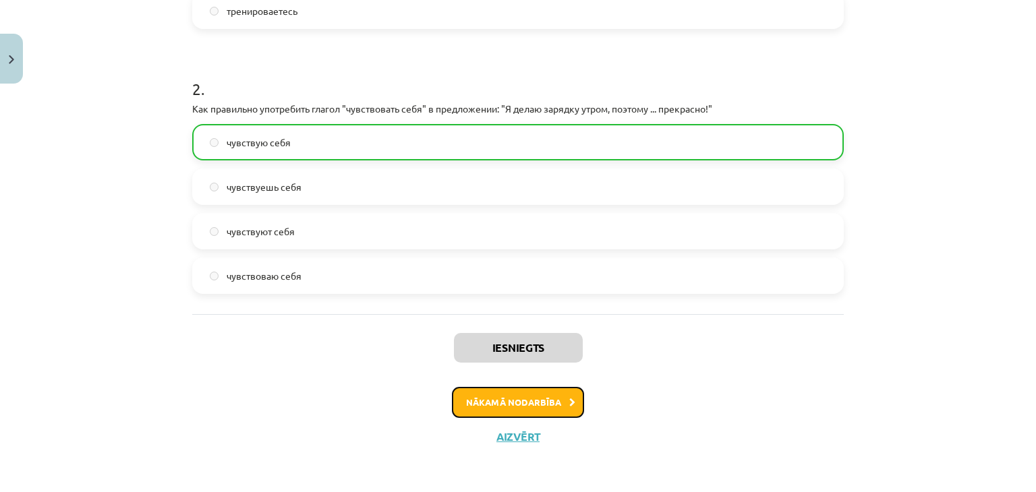
click at [525, 398] on button "Nākamā nodarbība" at bounding box center [518, 402] width 132 height 31
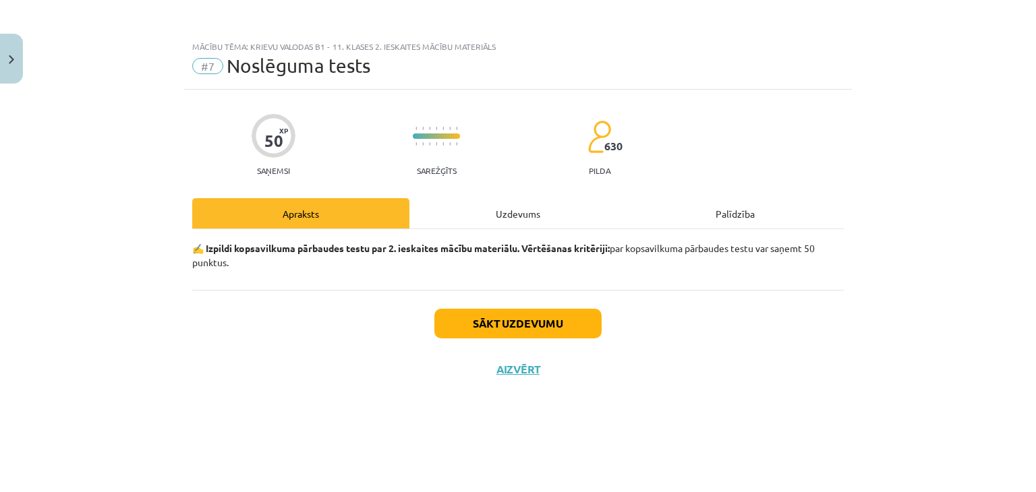
scroll to position [0, 0]
click at [510, 324] on button "Sākt uzdevumu" at bounding box center [517, 324] width 167 height 30
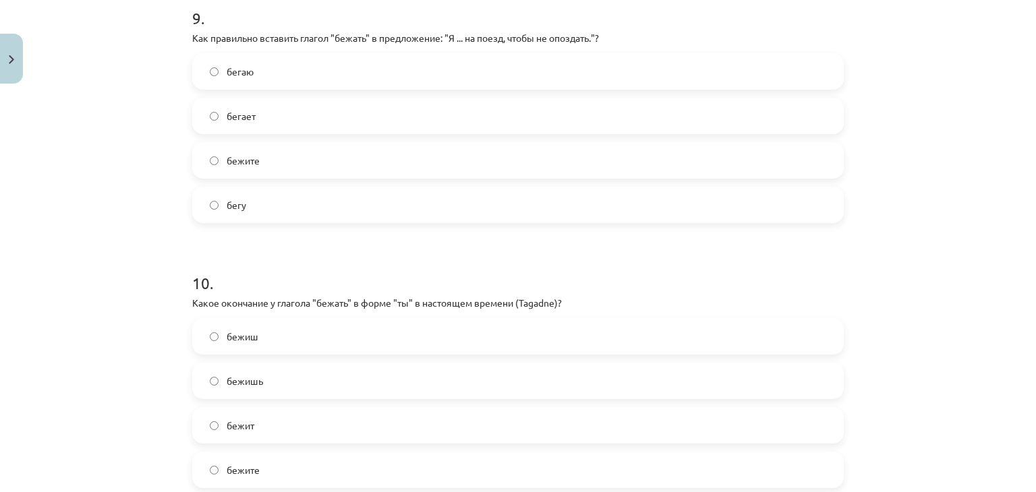
scroll to position [2555, 0]
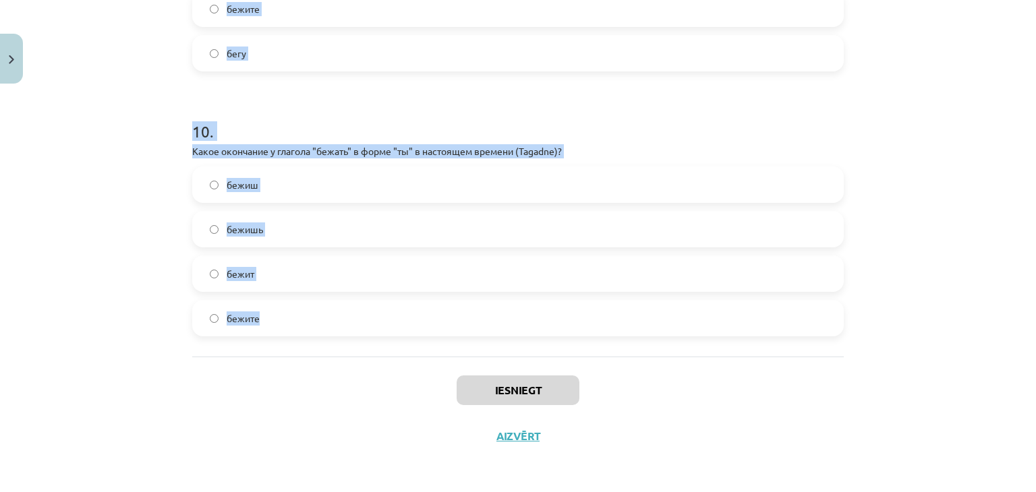
drag, startPoint x: 181, startPoint y: 192, endPoint x: 407, endPoint y: 325, distance: 262.1
copy form "1 . Какой предлог используется с глаголом "играть" при указании на спортивные и…"
click at [378, 219] on label "бежишь" at bounding box center [518, 229] width 649 height 34
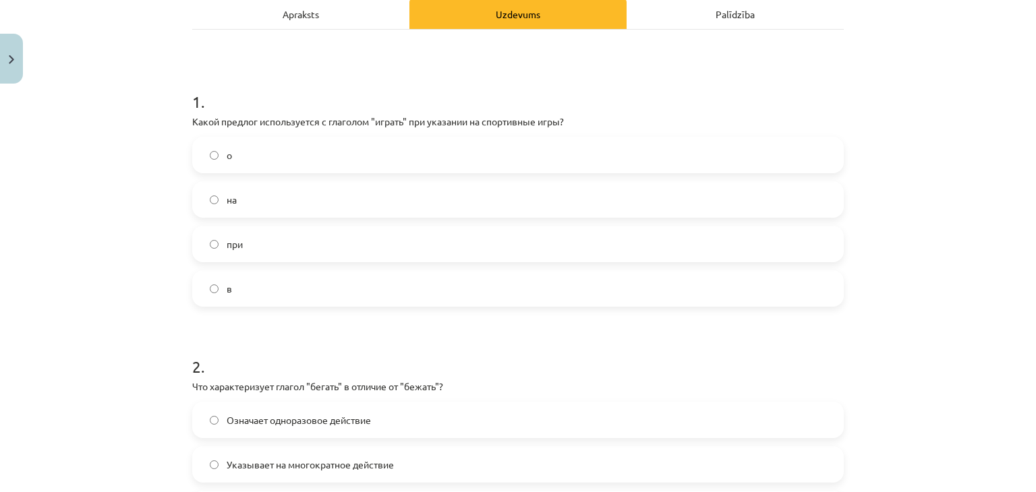
scroll to position [192, 0]
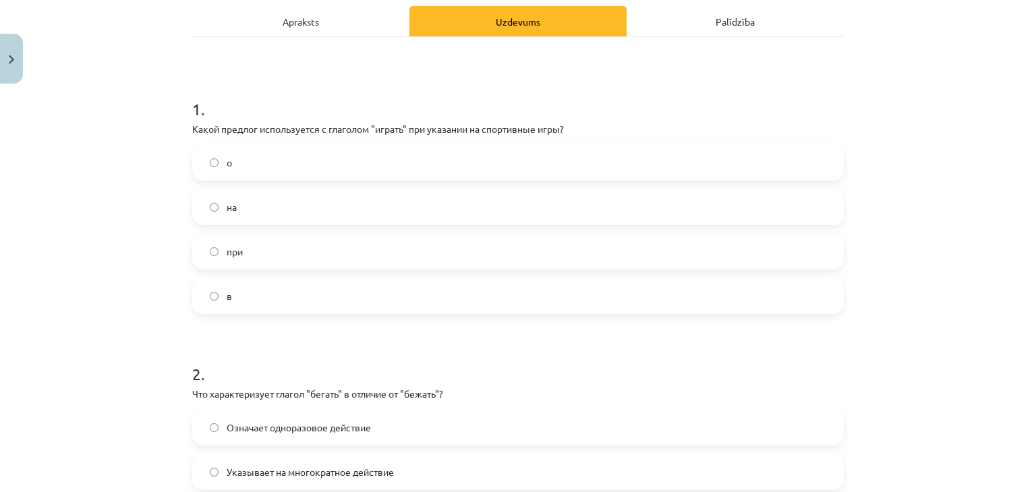
click at [302, 297] on label "в" at bounding box center [518, 296] width 649 height 34
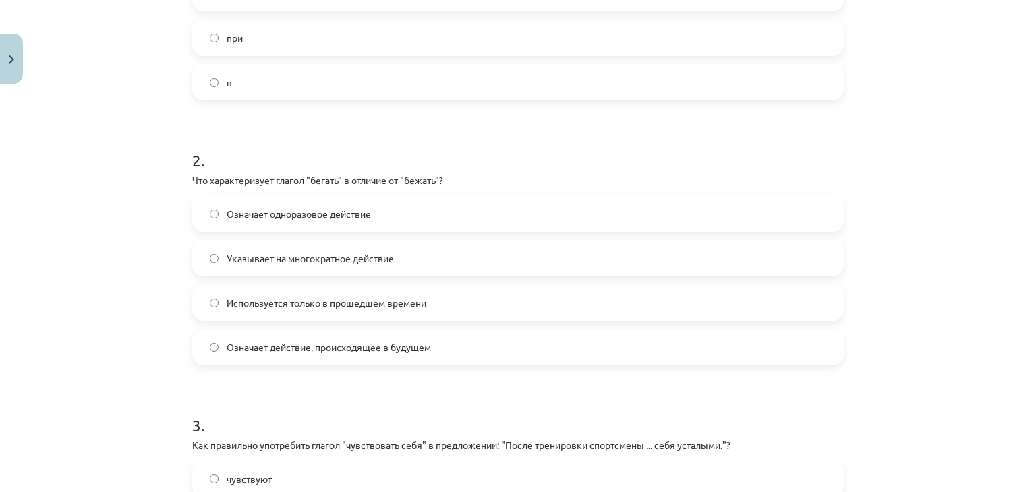
scroll to position [411, 0]
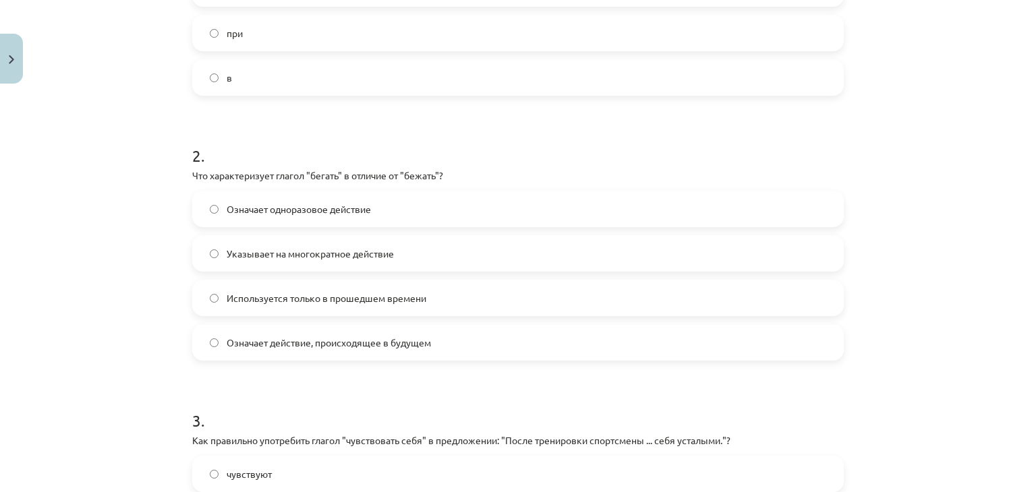
click at [457, 249] on label "Указывает на многократное действие" at bounding box center [518, 254] width 649 height 34
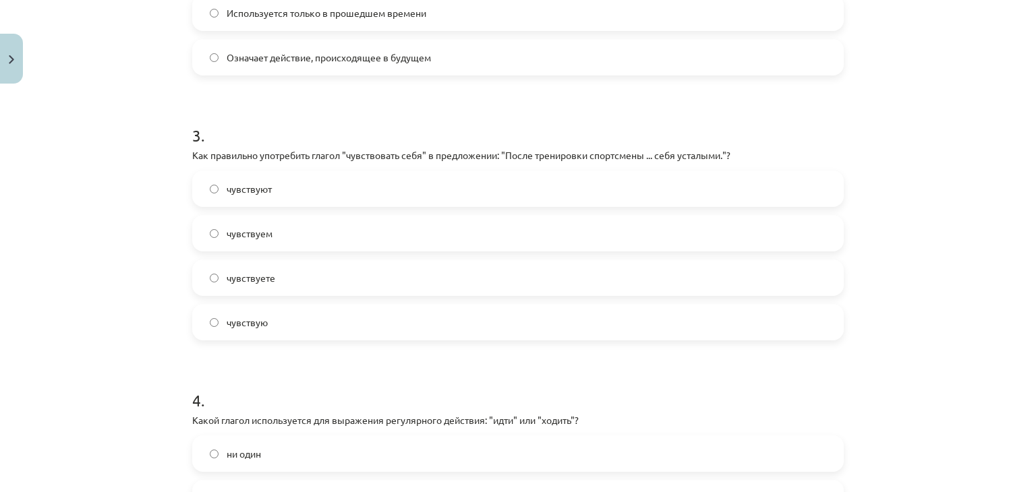
scroll to position [696, 0]
click at [367, 186] on label "чувствуют" at bounding box center [518, 189] width 649 height 34
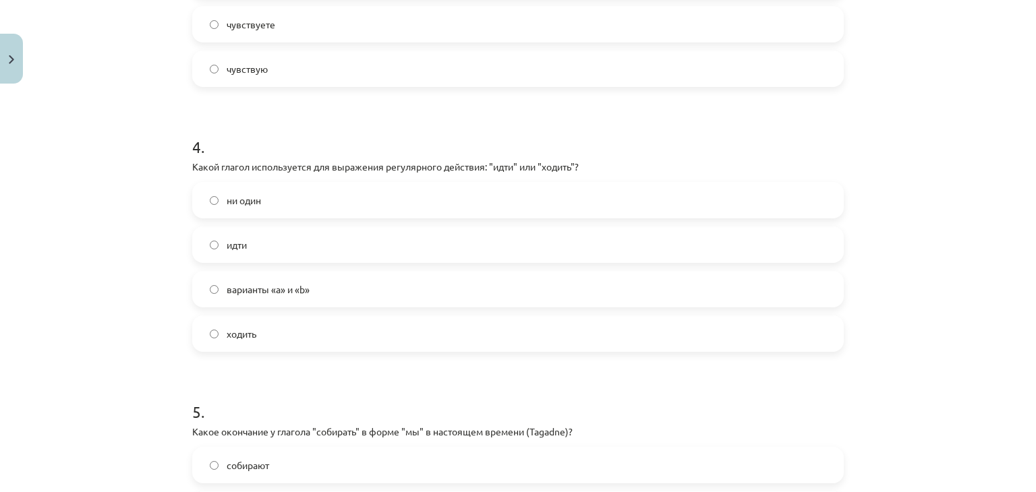
scroll to position [953, 0]
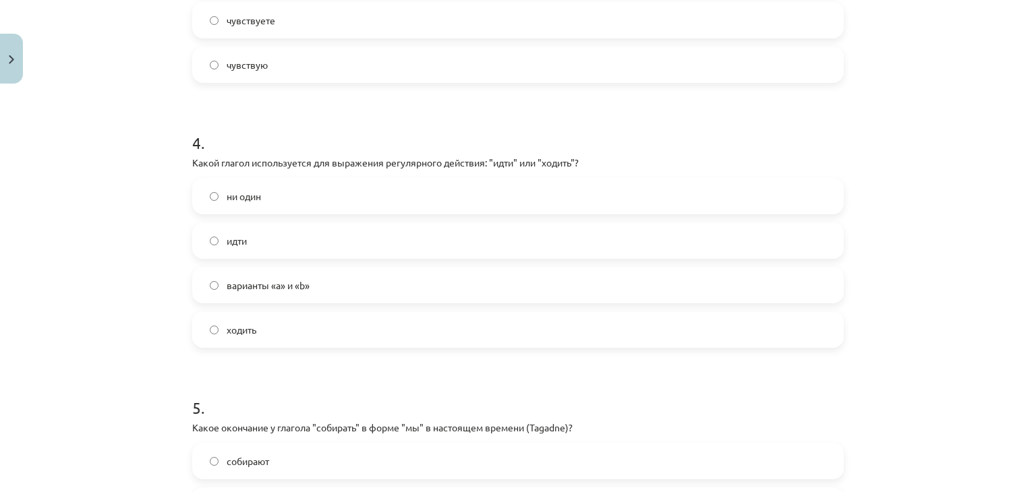
click at [369, 319] on label "ходить" at bounding box center [518, 330] width 649 height 34
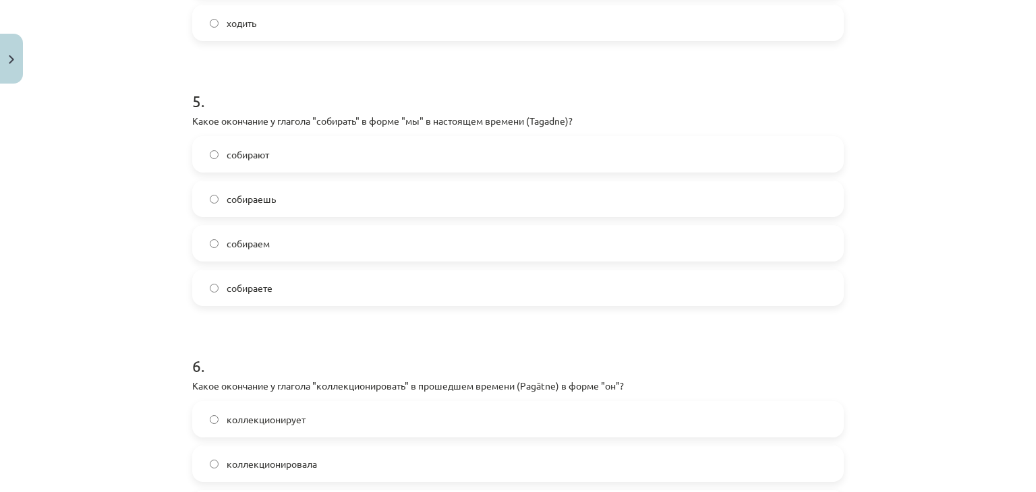
scroll to position [1287, 0]
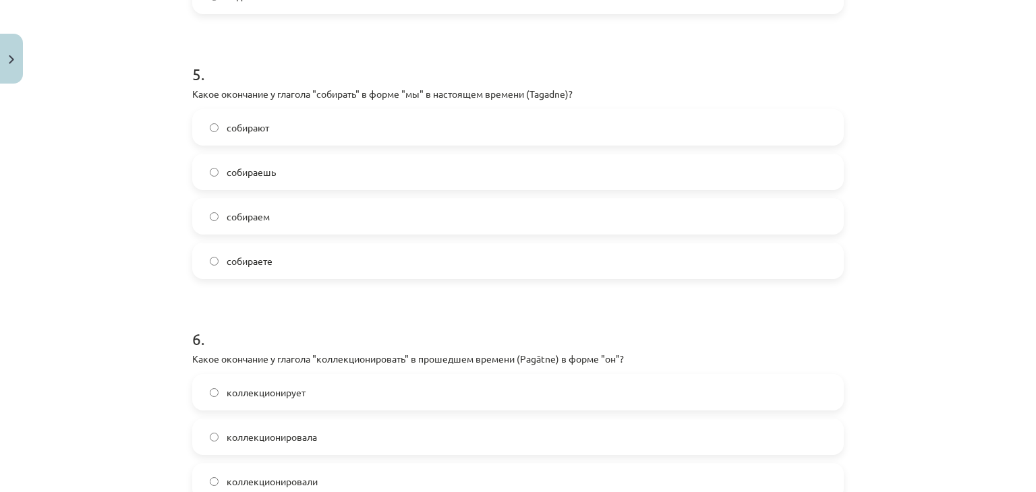
click at [332, 210] on label "собираем" at bounding box center [518, 217] width 649 height 34
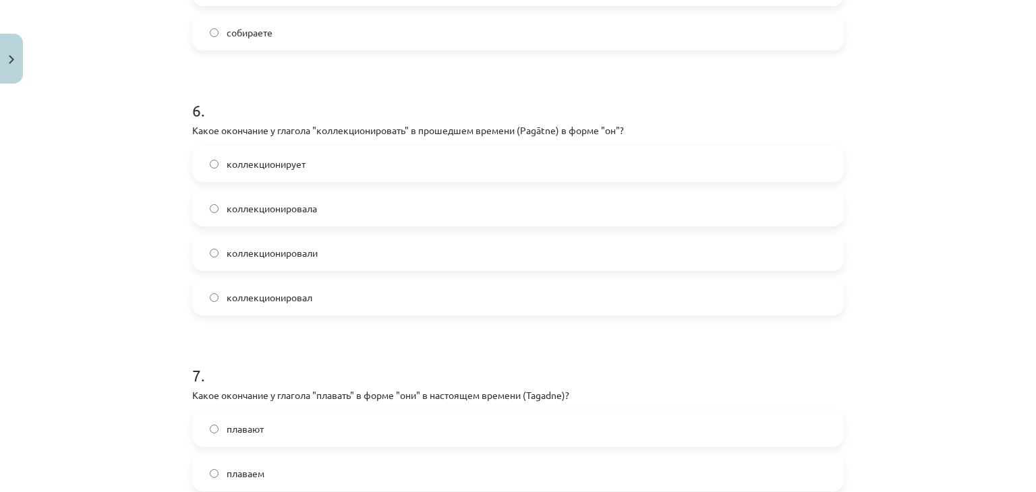
scroll to position [1517, 0]
click at [442, 296] on label "коллекционировал" at bounding box center [518, 297] width 649 height 34
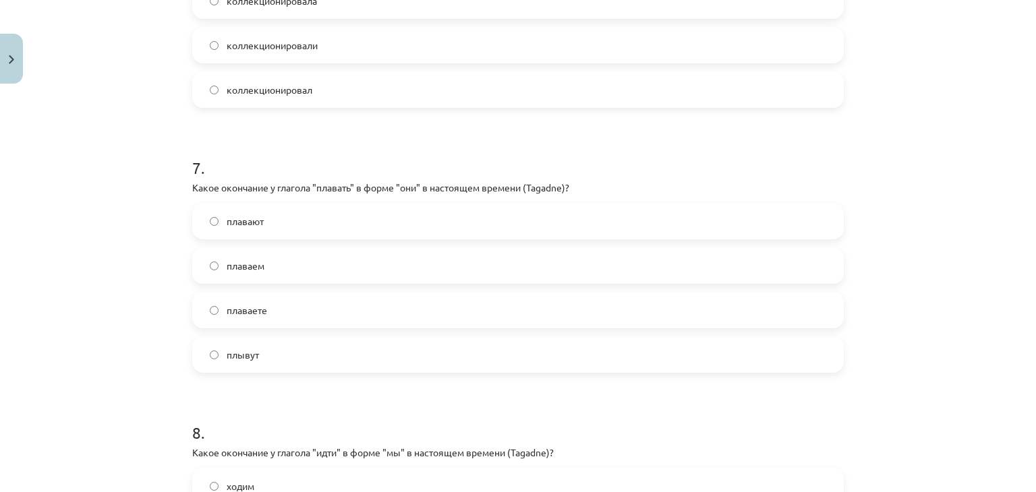
scroll to position [1729, 0]
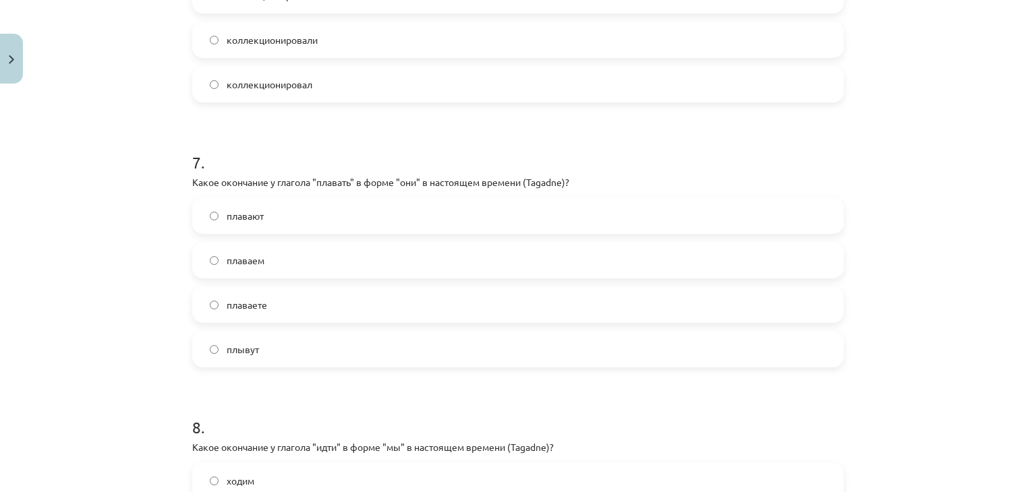
click at [312, 207] on label "плавают" at bounding box center [518, 216] width 649 height 34
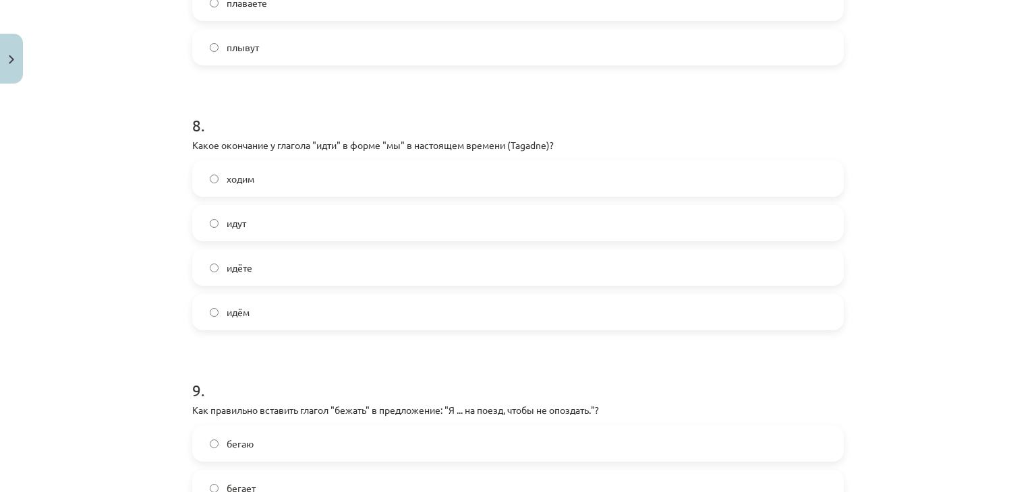
scroll to position [2040, 0]
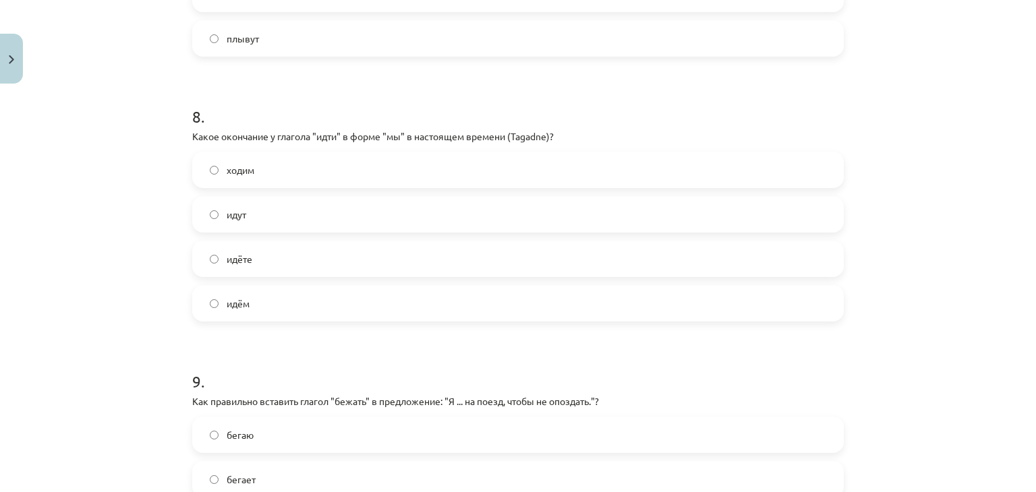
click at [345, 306] on label "идём" at bounding box center [518, 304] width 649 height 34
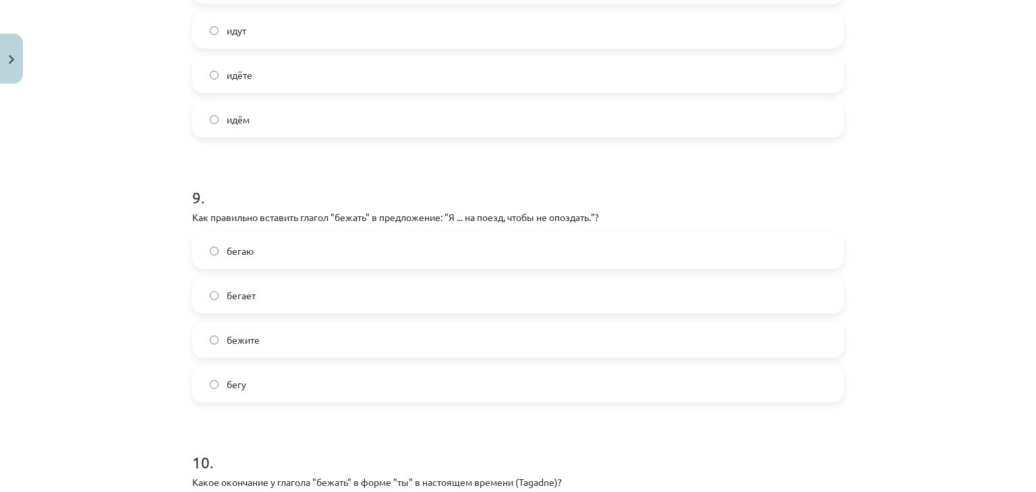
scroll to position [2269, 0]
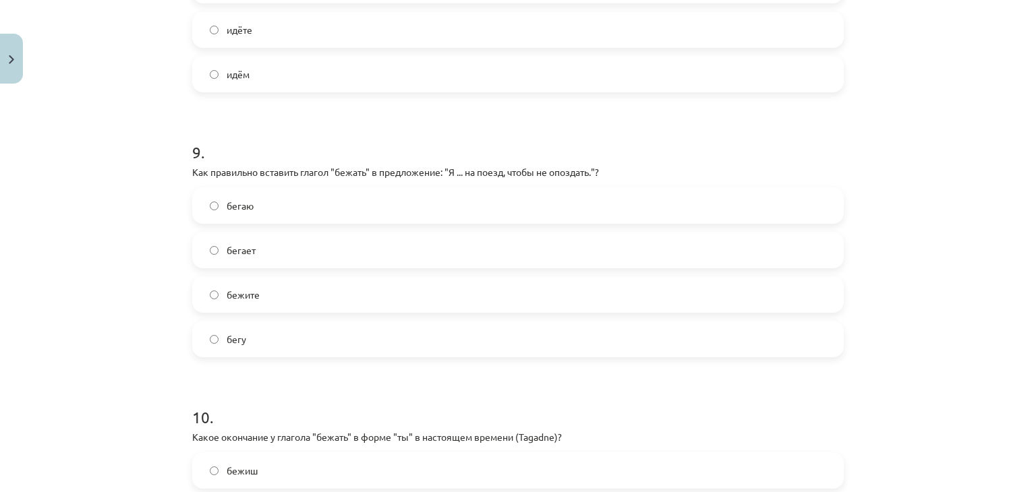
click at [355, 332] on label "бегу" at bounding box center [518, 339] width 649 height 34
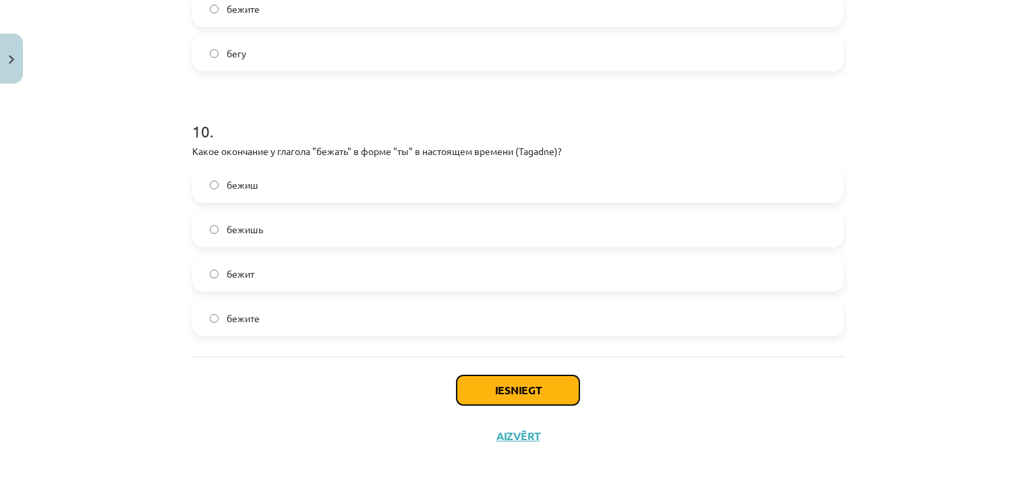
click at [505, 399] on button "Iesniegt" at bounding box center [518, 391] width 123 height 30
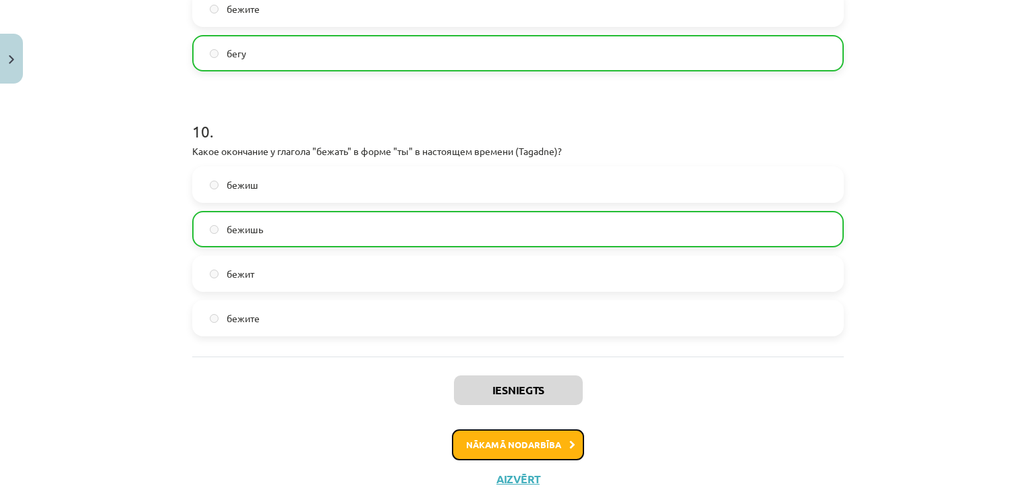
click at [496, 438] on button "Nākamā nodarbība" at bounding box center [518, 445] width 132 height 31
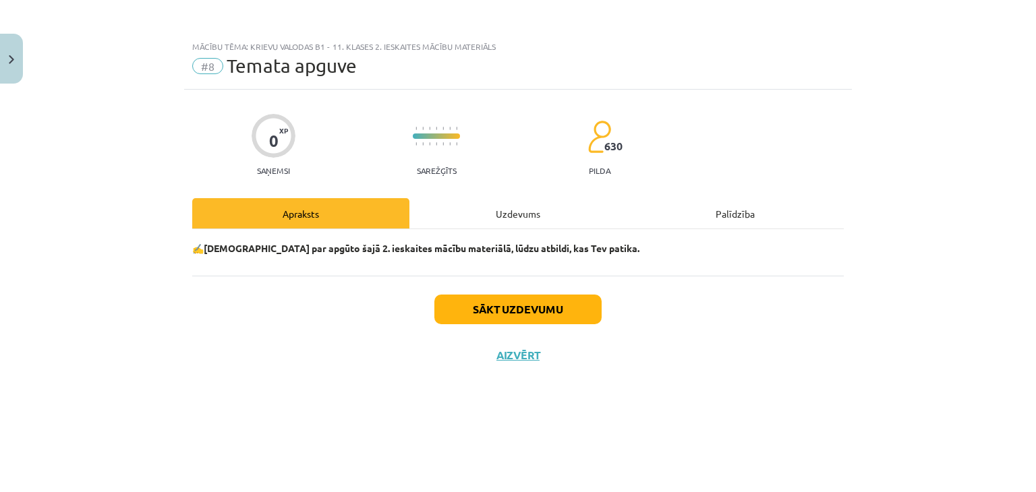
scroll to position [0, 0]
click at [472, 318] on button "Sākt uzdevumu" at bounding box center [517, 310] width 167 height 30
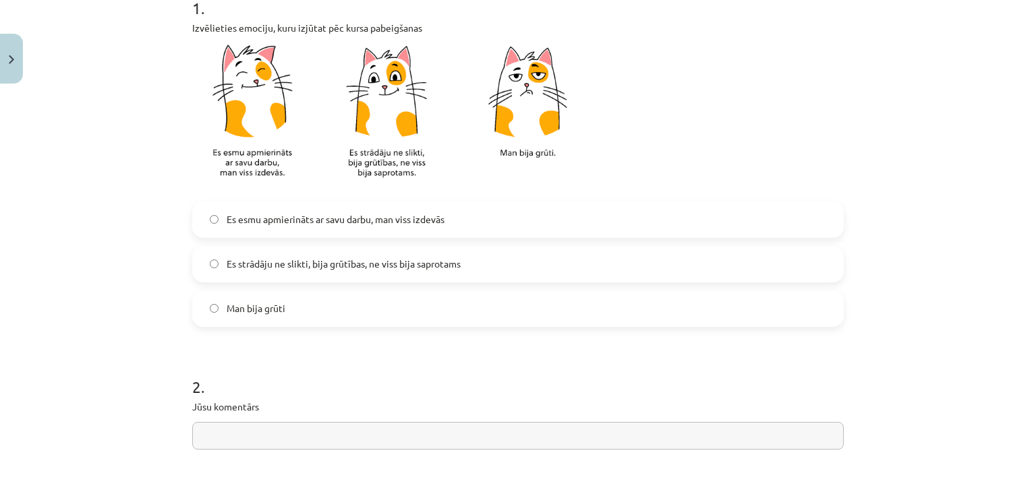
scroll to position [294, 0]
click at [402, 265] on span "Es strādāju ne slikti, bija grūtības, ne viss bija saprotams" at bounding box center [344, 263] width 234 height 14
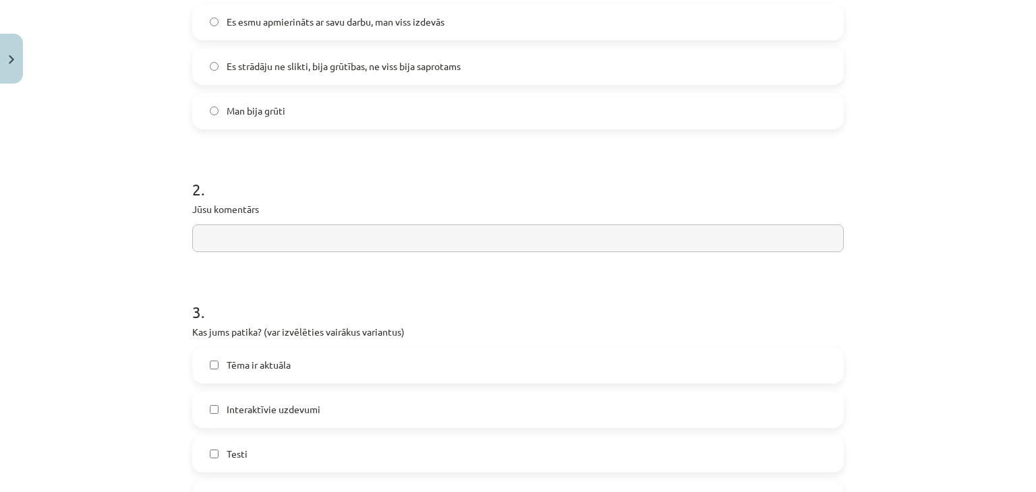
scroll to position [496, 0]
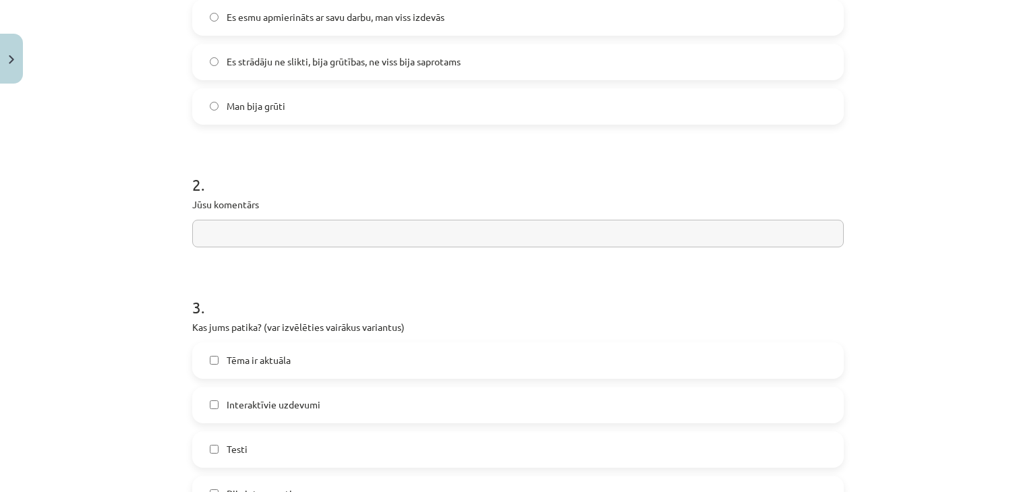
click at [386, 235] on input "text" at bounding box center [517, 234] width 651 height 28
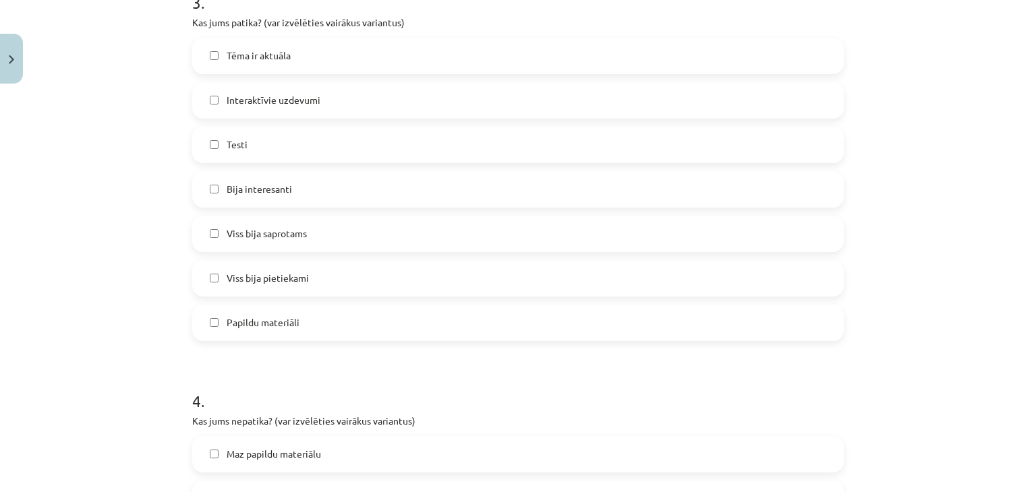
scroll to position [801, 0]
type input "*********"
click at [316, 238] on label "Viss bija saprotams" at bounding box center [518, 233] width 649 height 34
click at [305, 289] on label "Viss bija pietiekami" at bounding box center [518, 278] width 649 height 34
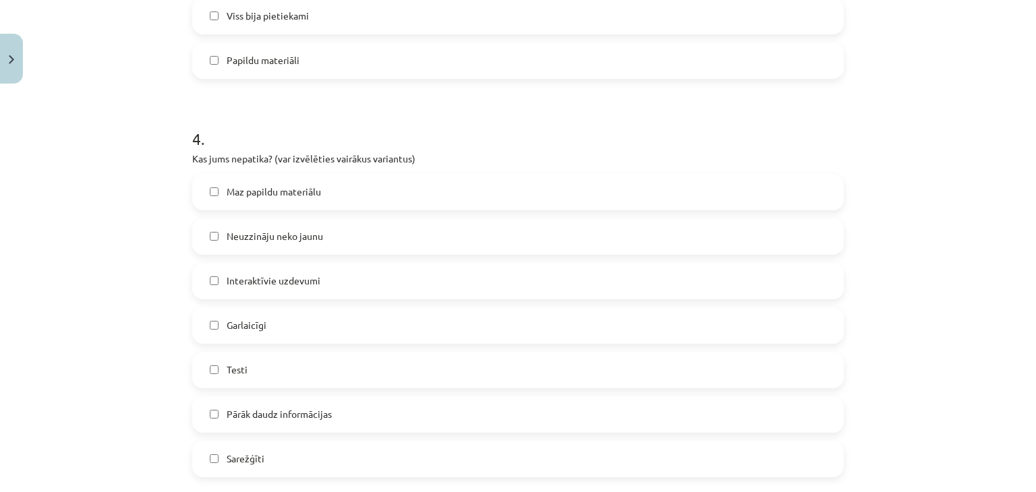
scroll to position [1069, 0]
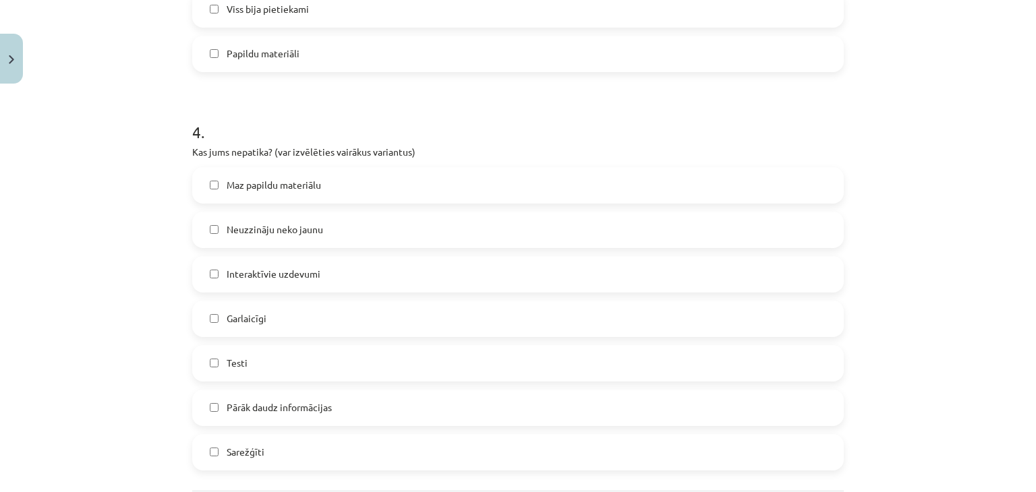
click at [284, 322] on label "Garlaicīgi" at bounding box center [518, 319] width 649 height 34
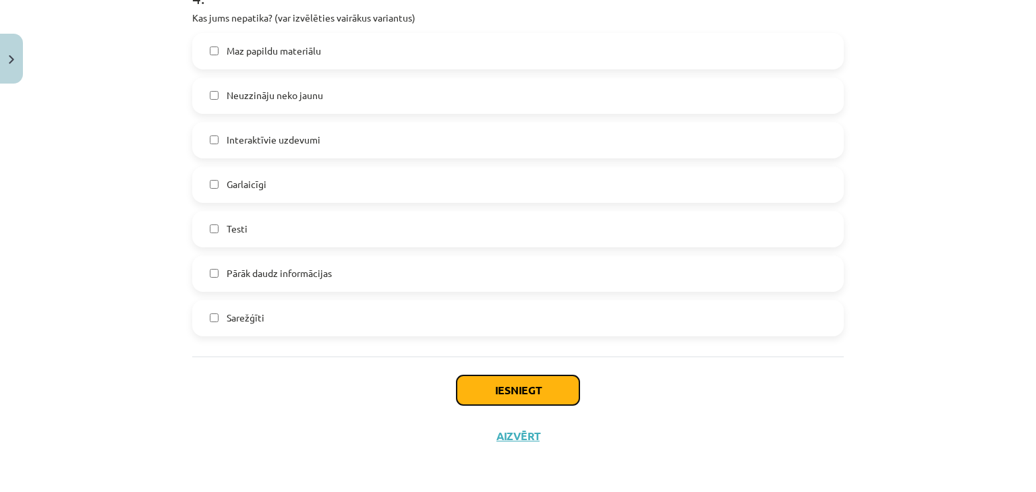
click at [511, 392] on button "Iesniegt" at bounding box center [518, 391] width 123 height 30
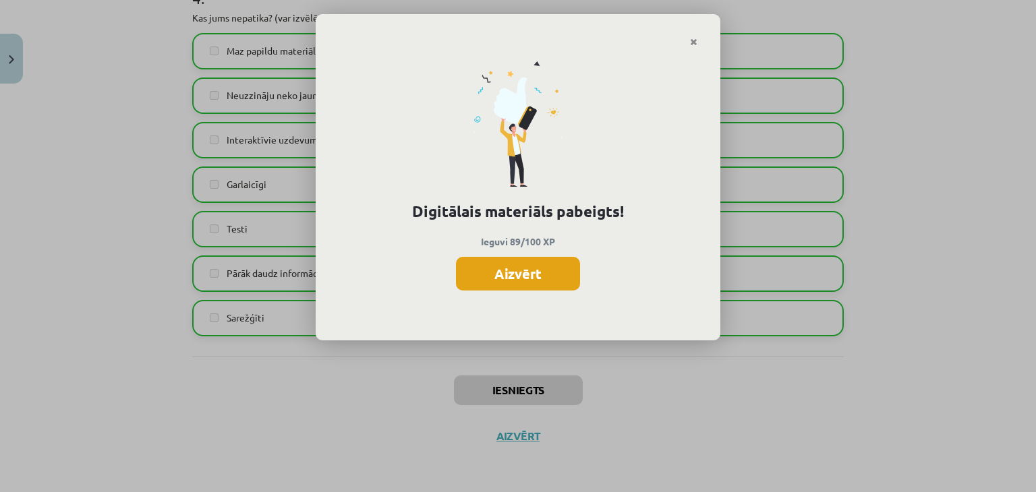
click at [517, 271] on button "Aizvērt" at bounding box center [518, 274] width 124 height 34
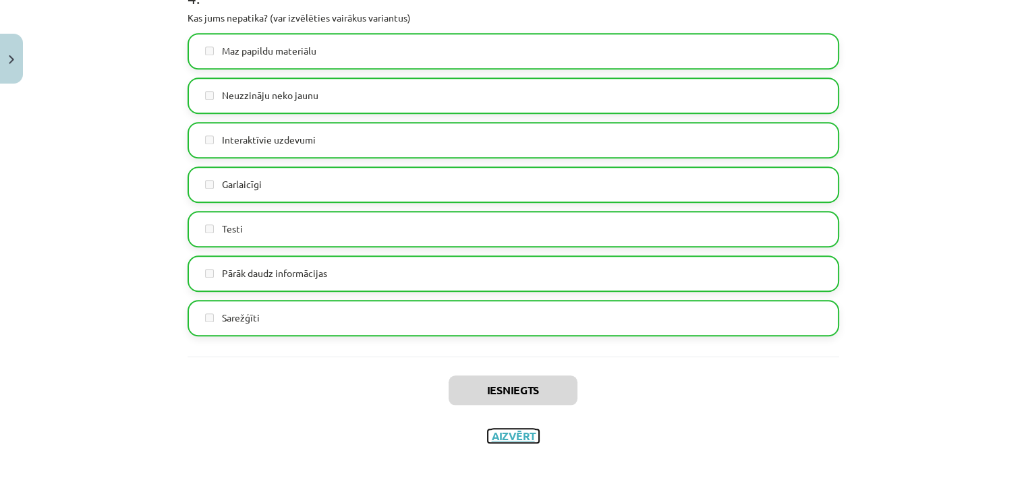
click at [509, 432] on button "Aizvērt" at bounding box center [513, 436] width 51 height 13
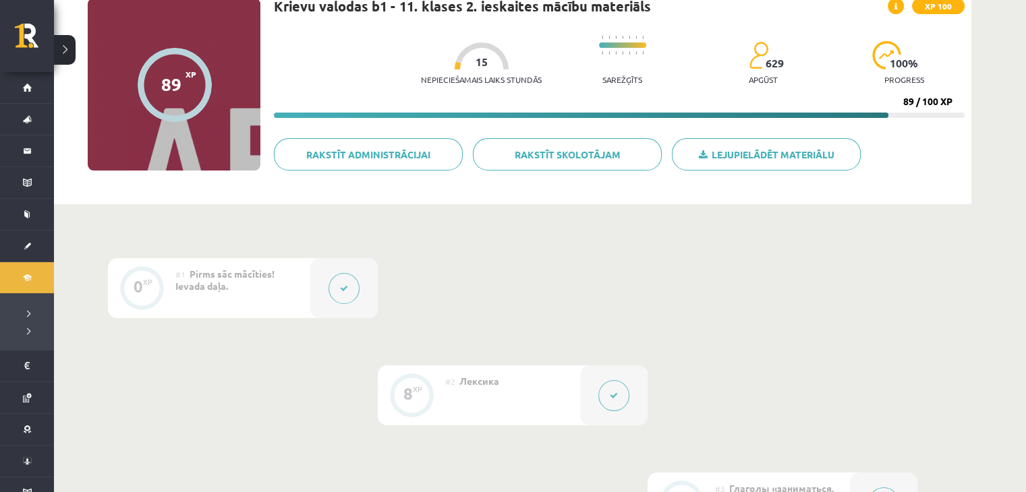
scroll to position [0, 0]
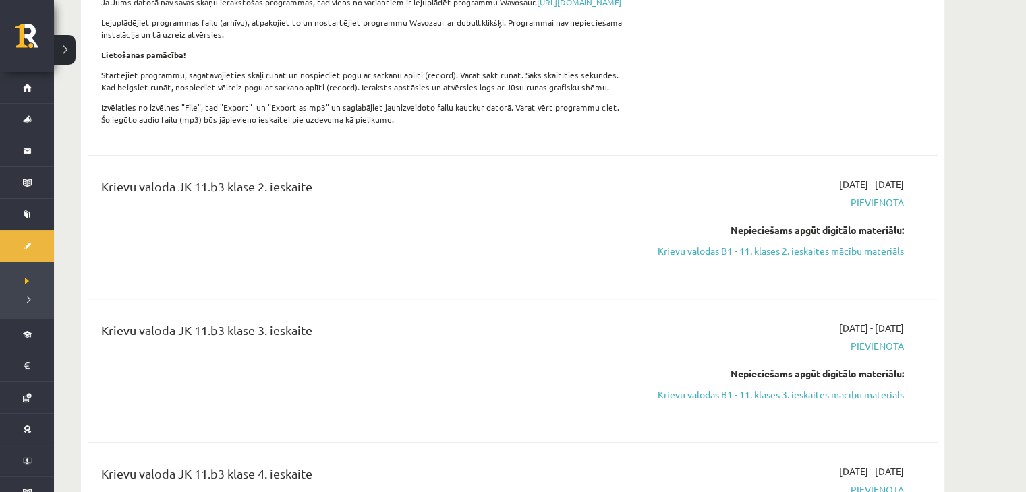
scroll to position [809, 0]
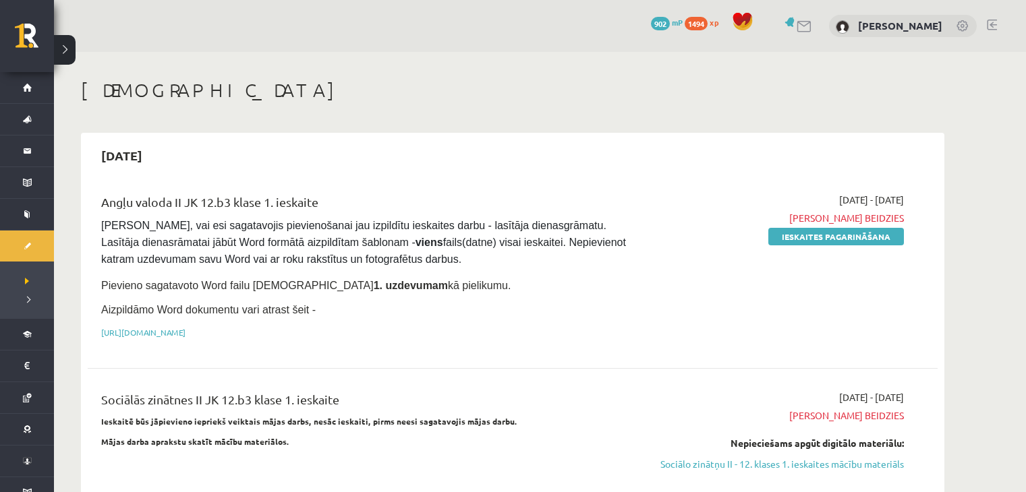
scroll to position [808, 0]
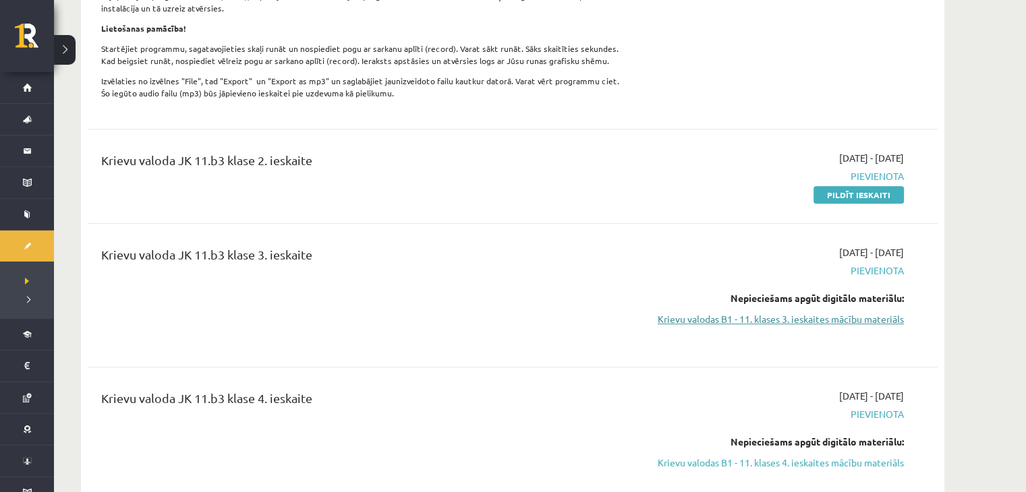
click at [697, 326] on link "Krievu valodas B1 - 11. klases 3. ieskaites mācību materiāls" at bounding box center [776, 319] width 254 height 14
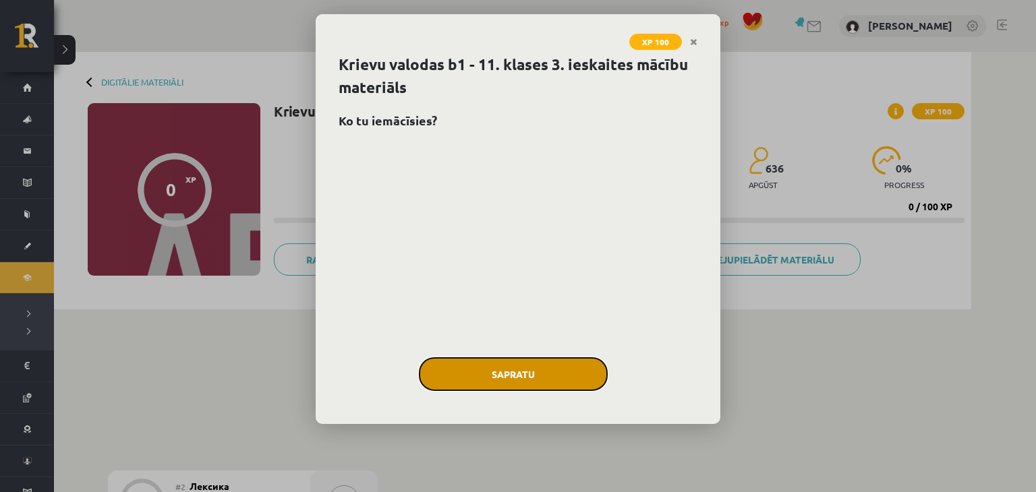
click at [562, 372] on button "Sapratu" at bounding box center [513, 374] width 189 height 34
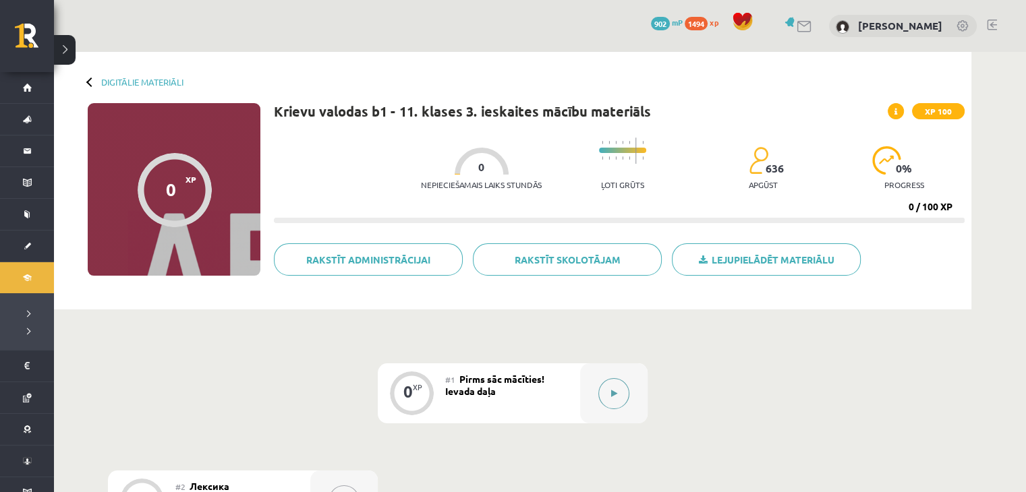
click at [616, 386] on button at bounding box center [613, 393] width 31 height 31
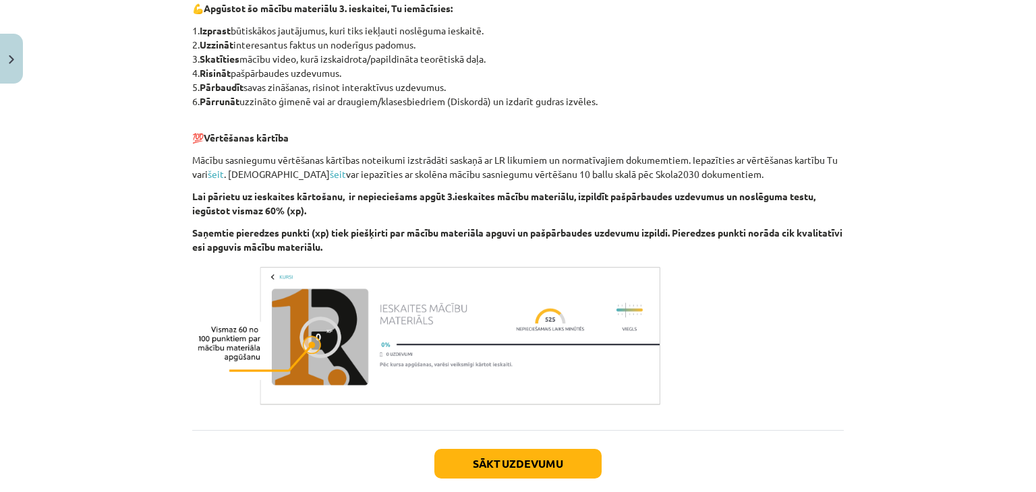
scroll to position [829, 0]
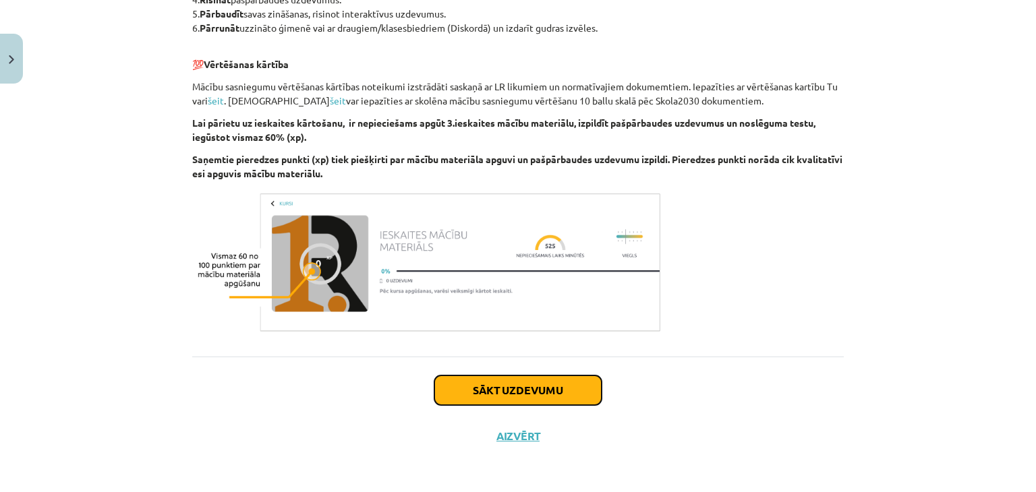
click at [562, 390] on button "Sākt uzdevumu" at bounding box center [517, 391] width 167 height 30
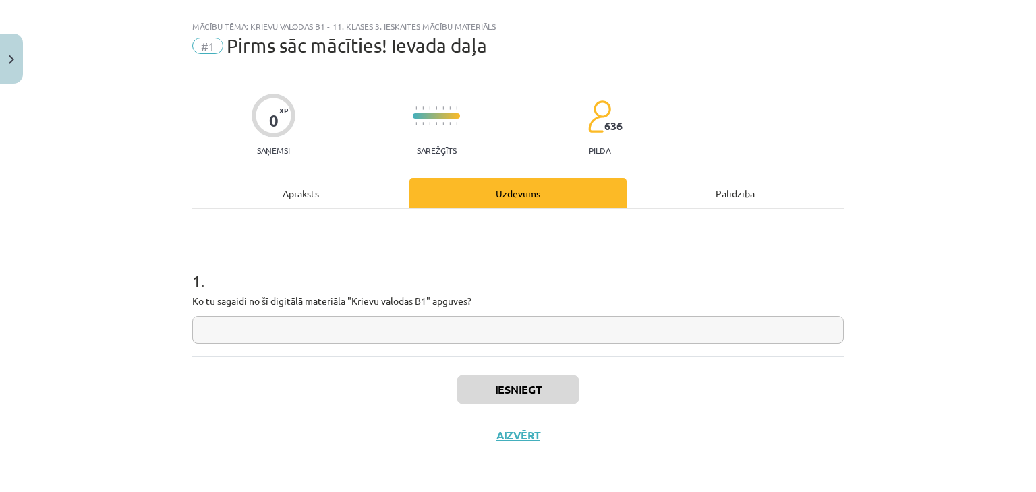
scroll to position [20, 0]
click at [510, 334] on input "text" at bounding box center [517, 331] width 651 height 28
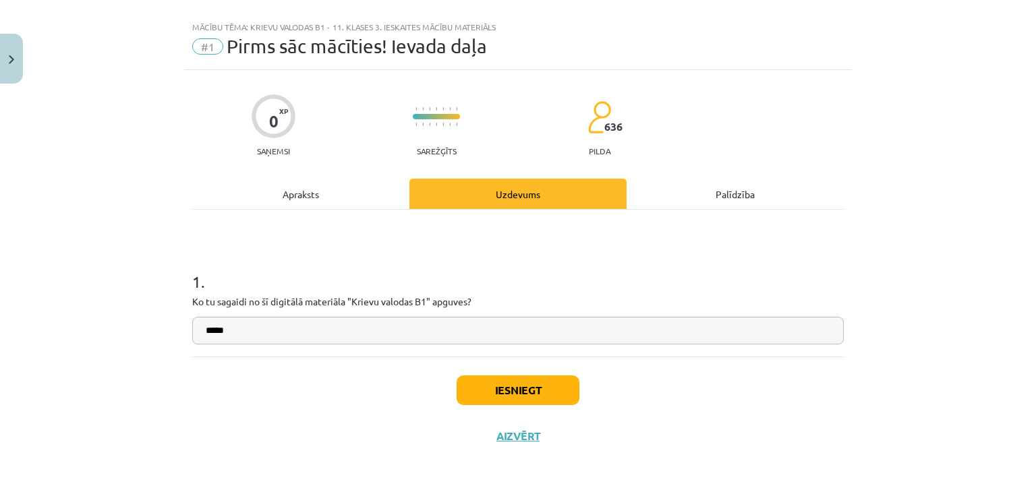
type input "*****"
click at [494, 393] on button "Iesniegt" at bounding box center [518, 391] width 123 height 30
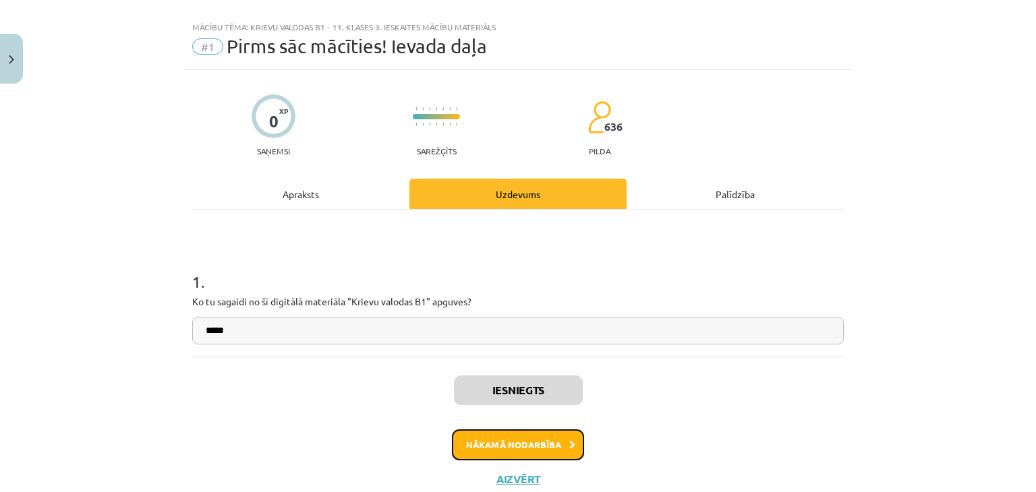
click at [485, 442] on button "Nākamā nodarbība" at bounding box center [518, 445] width 132 height 31
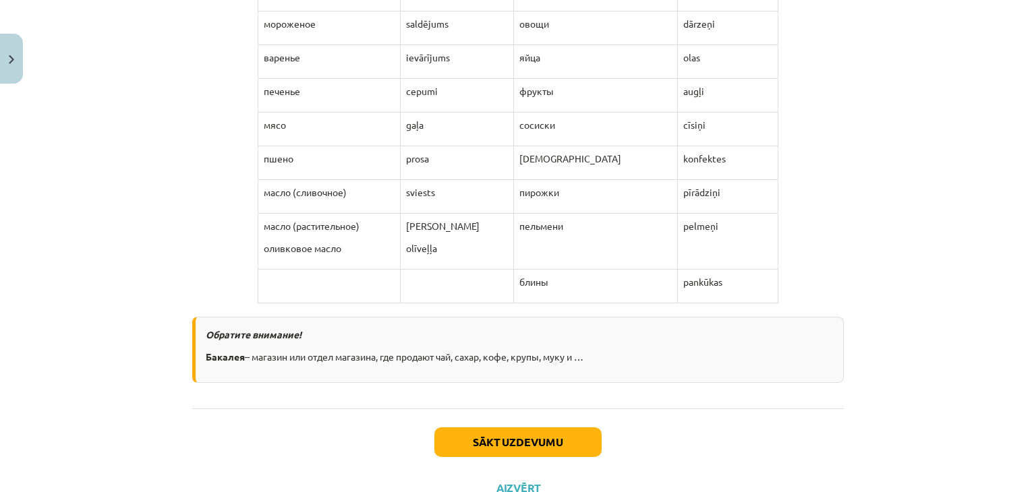
scroll to position [1837, 0]
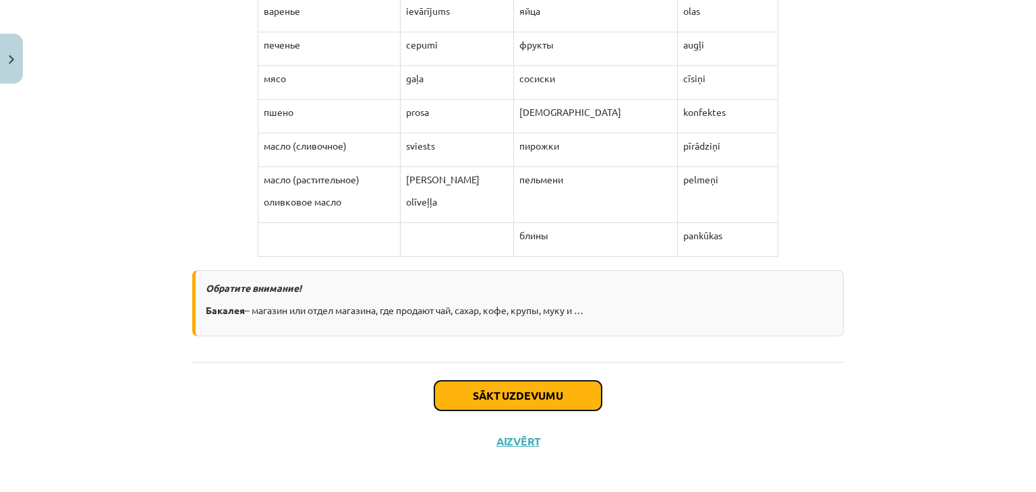
click at [491, 386] on button "Sākt uzdevumu" at bounding box center [517, 396] width 167 height 30
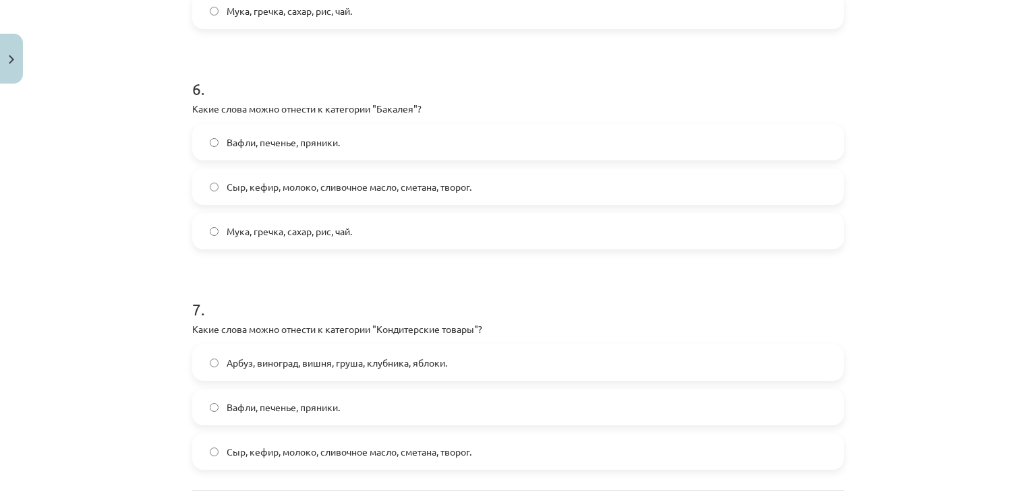
scroll to position [1448, 0]
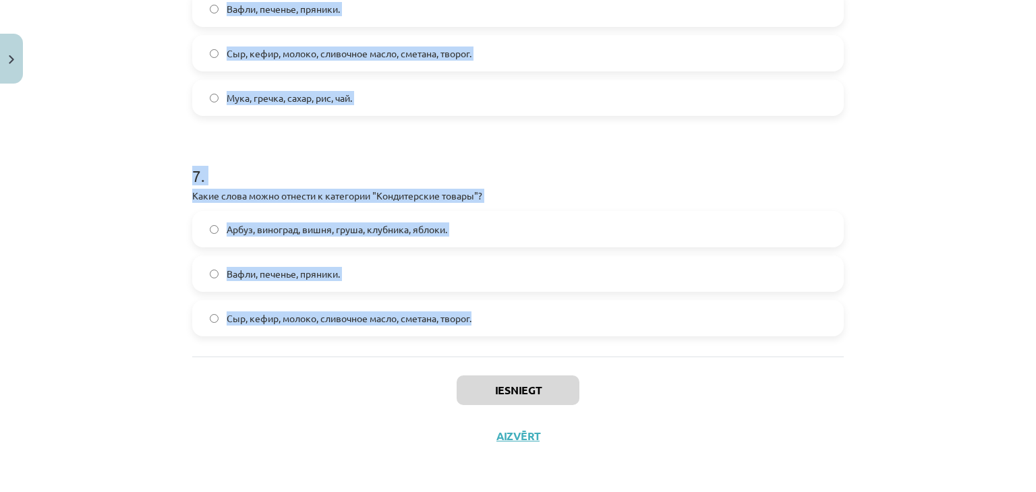
drag, startPoint x: 170, startPoint y: 131, endPoint x: 520, endPoint y: 308, distance: 392.0
click at [520, 308] on div "Mācību tēma: Krievu valodas b1 - 11. klases 3. ieskaites mācību materiāls #2 Ле…" at bounding box center [518, 246] width 1036 height 492
copy form "1 . Какие слова можно отнести к категории "Овощи"? Капуста, картофель, морковь,…"
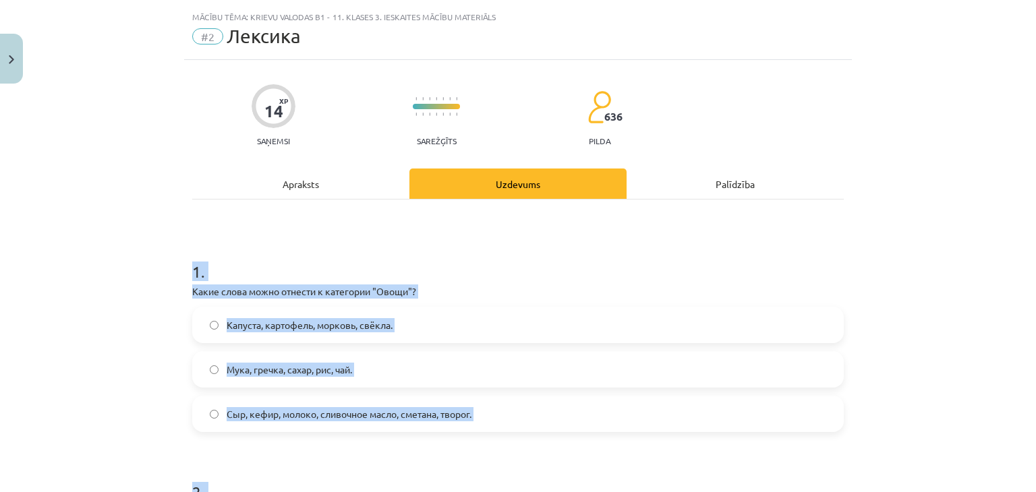
scroll to position [27, 0]
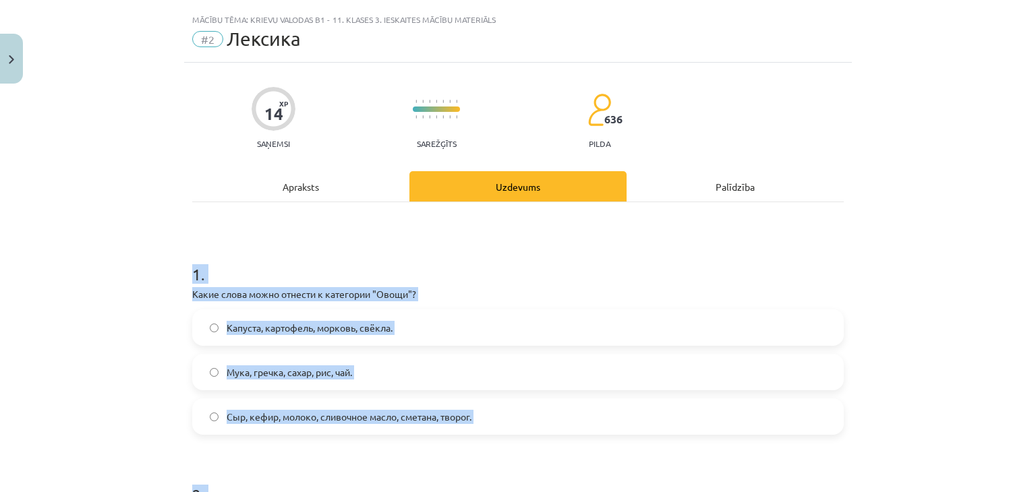
click at [462, 310] on div "Капуста, картофель, морковь, свёкла." at bounding box center [517, 328] width 651 height 36
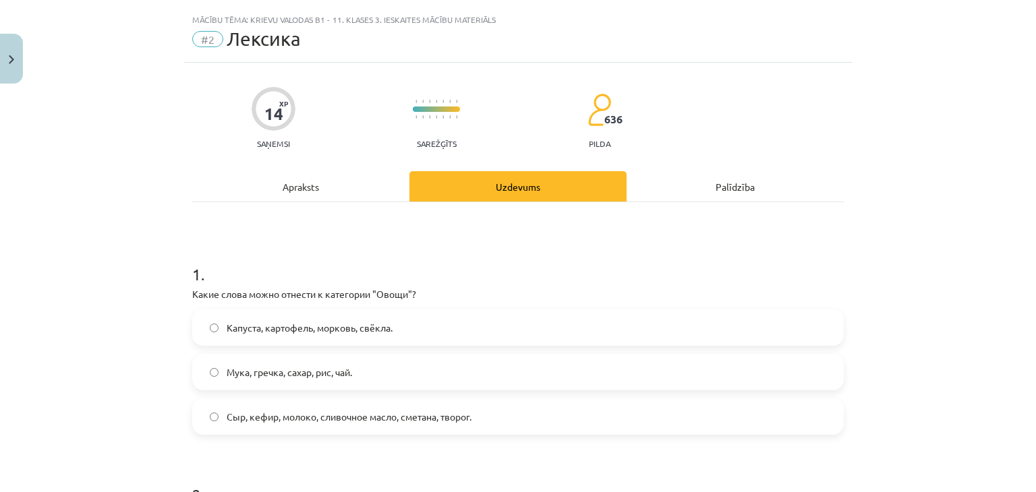
click at [458, 330] on label "Капуста, картофель, морковь, свёкла." at bounding box center [518, 328] width 649 height 34
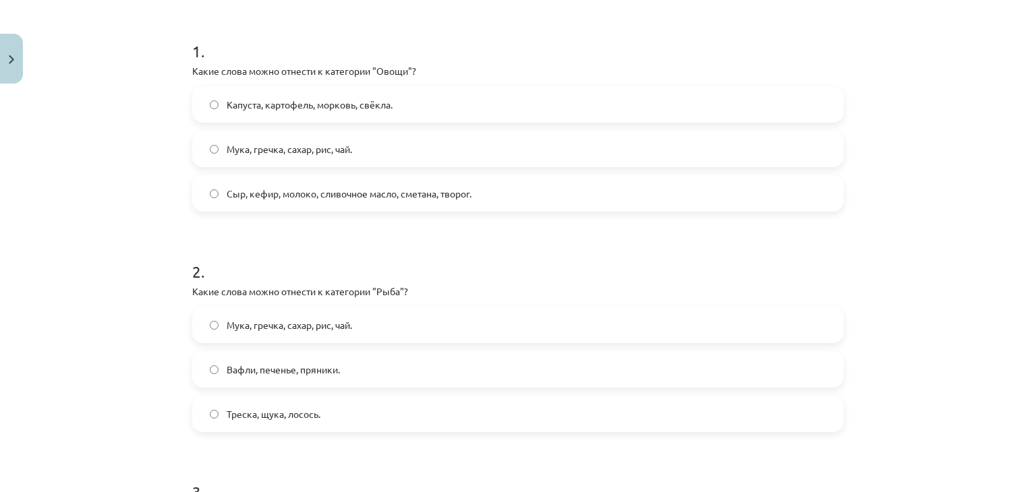
scroll to position [251, 0]
click at [321, 414] on label "Треска, щука, лосось." at bounding box center [518, 413] width 649 height 34
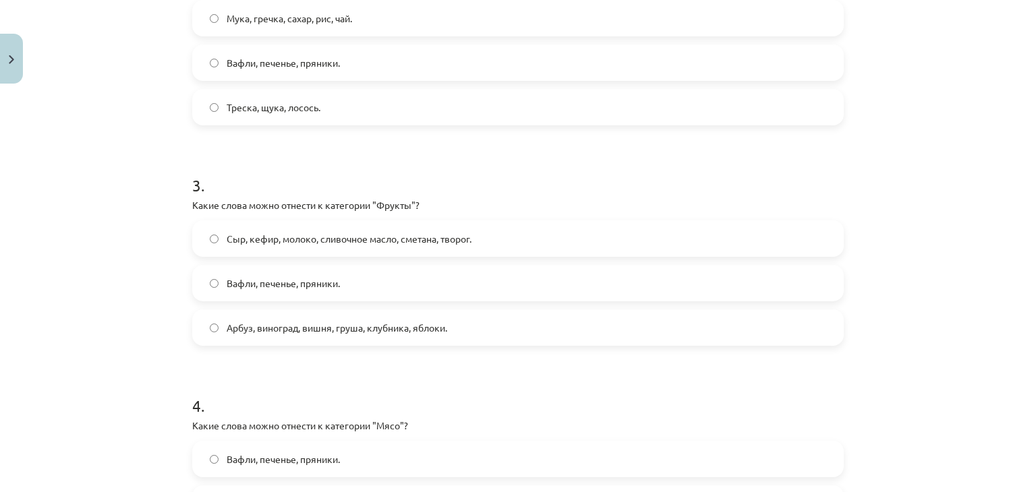
scroll to position [570, 0]
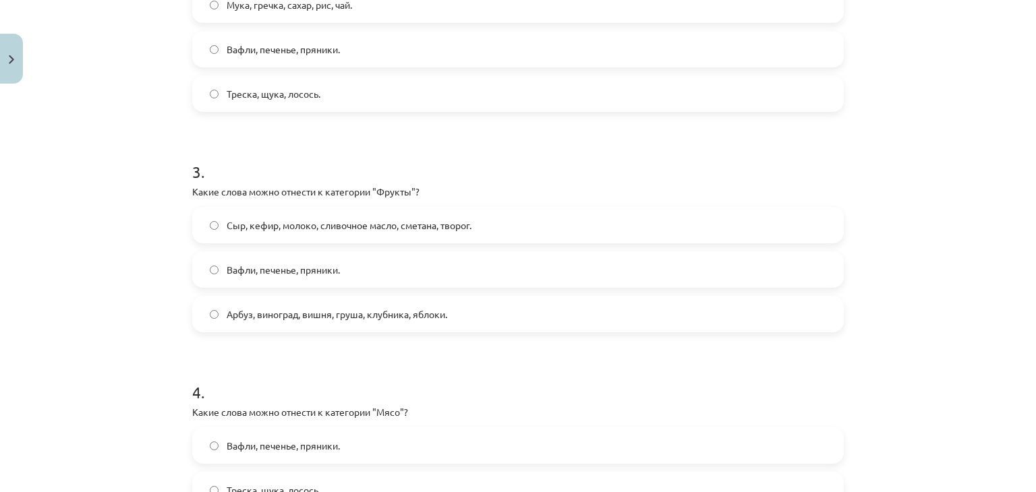
click at [382, 316] on span "Арбуз, виноград, вишня, груша, клубника, яблоки." at bounding box center [337, 314] width 220 height 14
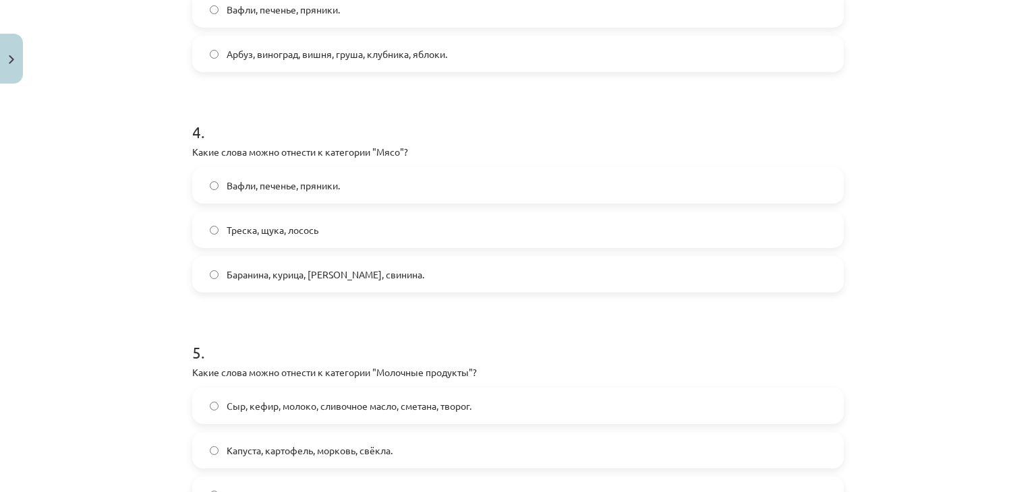
scroll to position [848, 0]
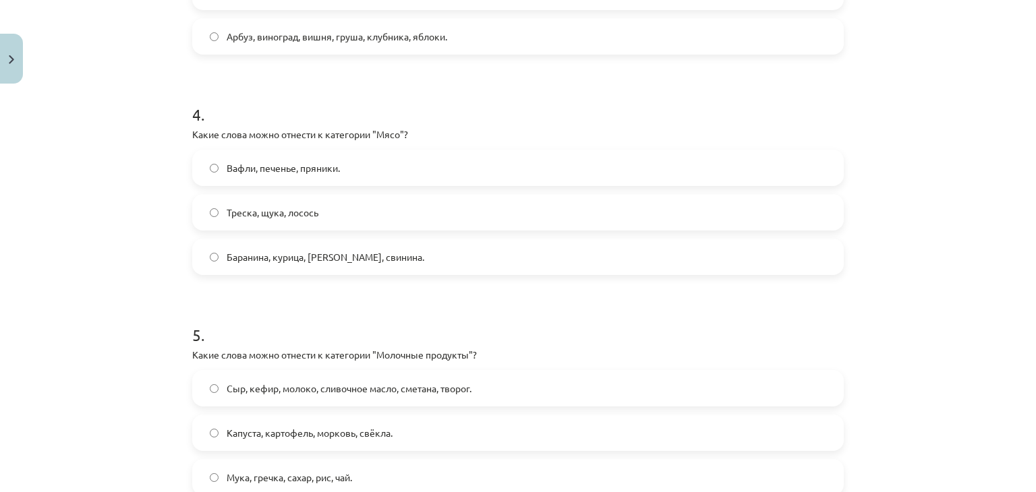
click at [381, 250] on span "Баранина, курица, говядина, свинина." at bounding box center [326, 257] width 198 height 14
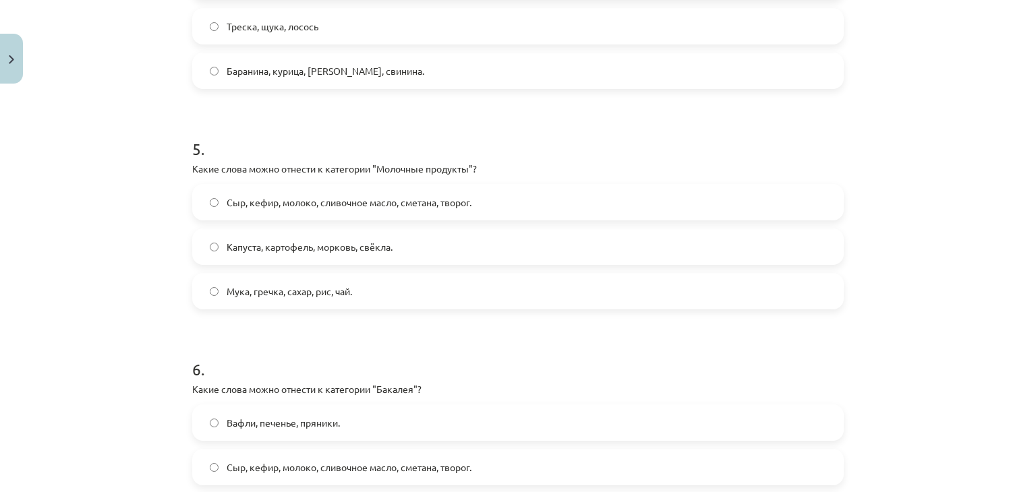
scroll to position [1047, 0]
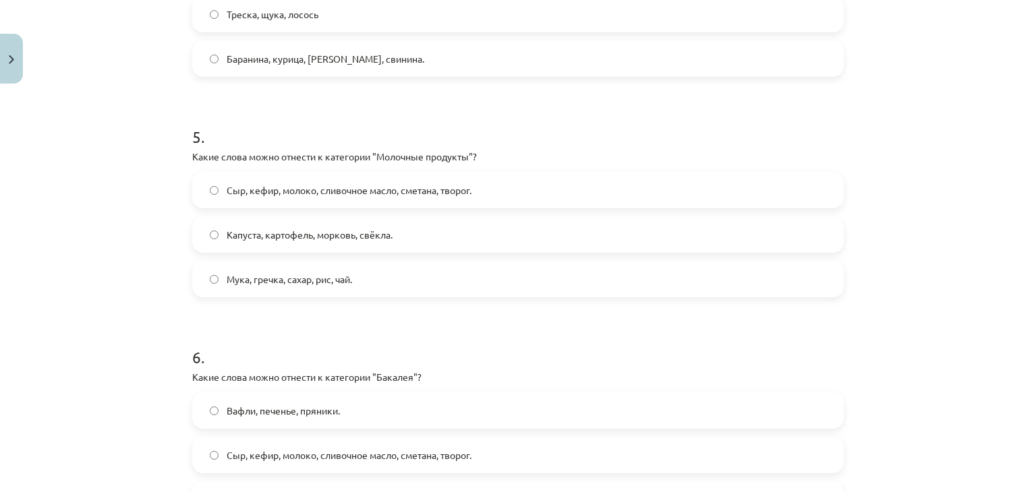
click at [363, 199] on label "Сыр, кефир, молоко, сливочное масло, сметана, творог." at bounding box center [518, 190] width 649 height 34
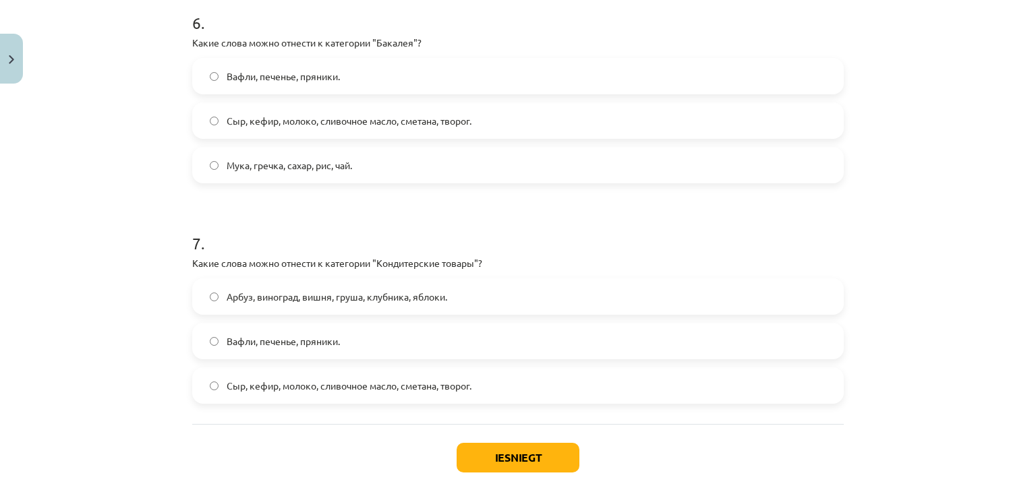
scroll to position [1381, 0]
click at [472, 167] on label "Мука, гречка, сахар, рис, чай." at bounding box center [518, 165] width 649 height 34
click at [379, 330] on label "Вафли, печенье, пряники." at bounding box center [518, 341] width 649 height 34
click at [469, 454] on button "Iesniegt" at bounding box center [518, 458] width 123 height 30
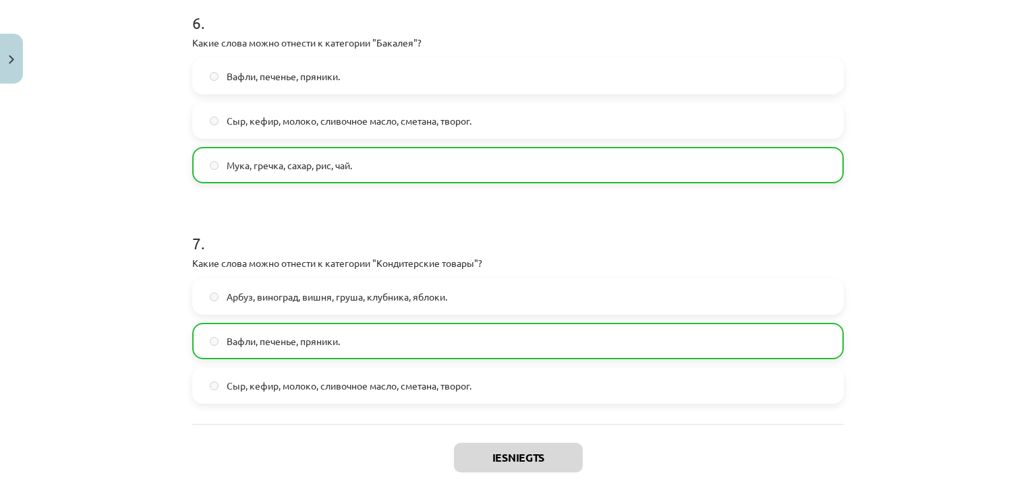
scroll to position [1492, 0]
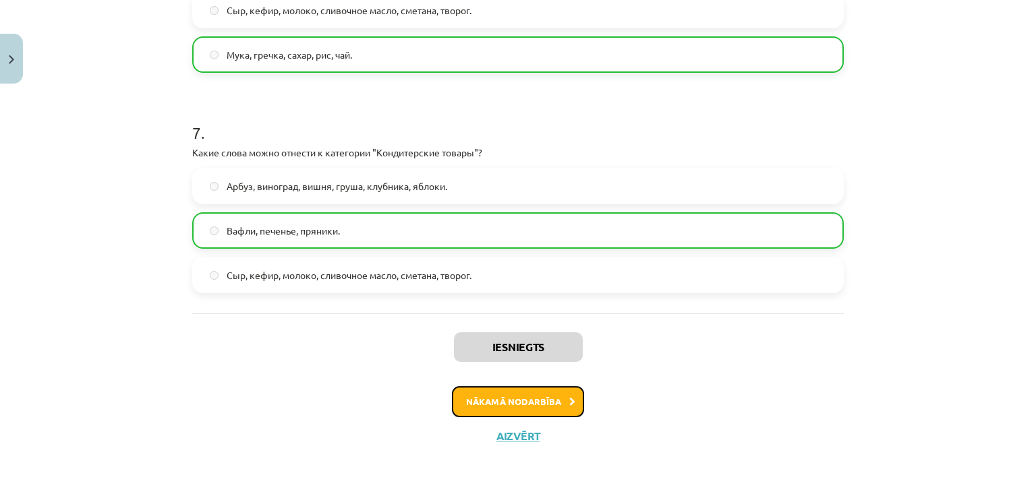
click at [491, 392] on button "Nākamā nodarbība" at bounding box center [518, 401] width 132 height 31
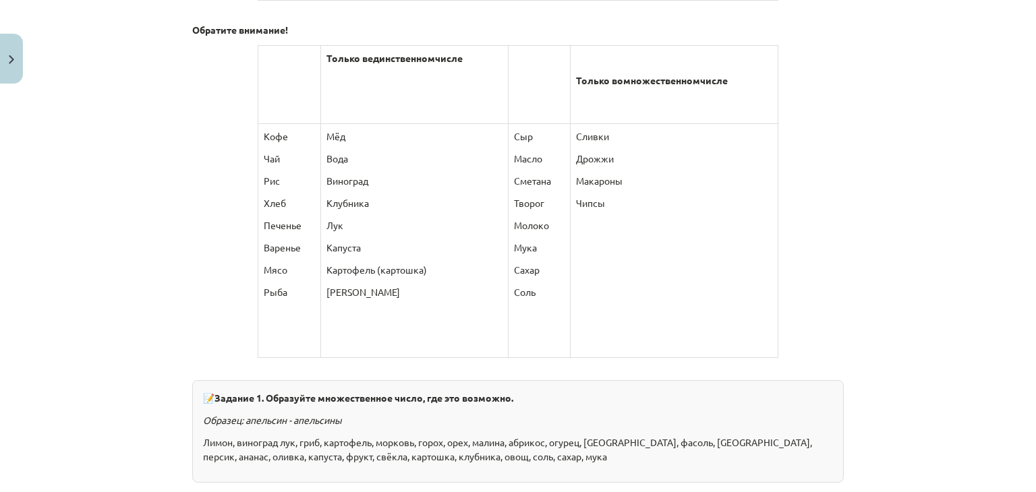
scroll to position [697, 0]
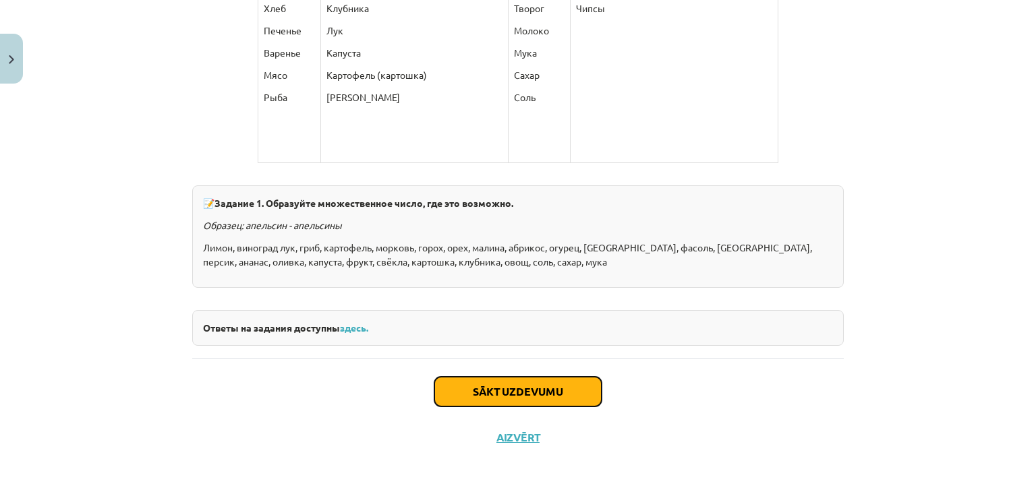
click at [482, 383] on button "Sākt uzdevumu" at bounding box center [517, 392] width 167 height 30
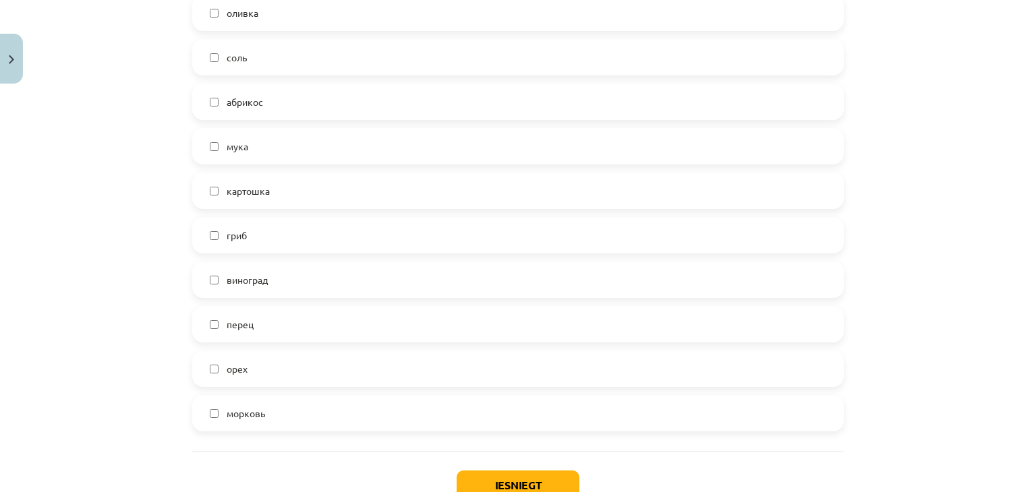
scroll to position [482, 0]
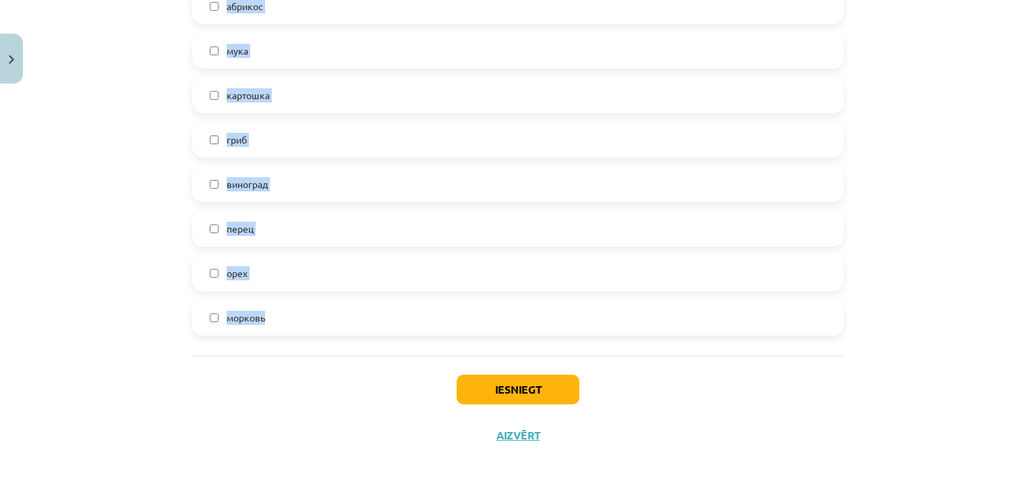
drag, startPoint x: 178, startPoint y: 40, endPoint x: 376, endPoint y: 318, distance: 340.4
click at [376, 318] on div "6 XP Saņemsi Sarežģīts 636 pilda Apraksts Uzdevums Palīdzība 1 . Отметьте слова…" at bounding box center [518, 33] width 668 height 851
copy div "1 . Отметьте слова, имеющие форму множественного числа. помидор оливка соль абр…"
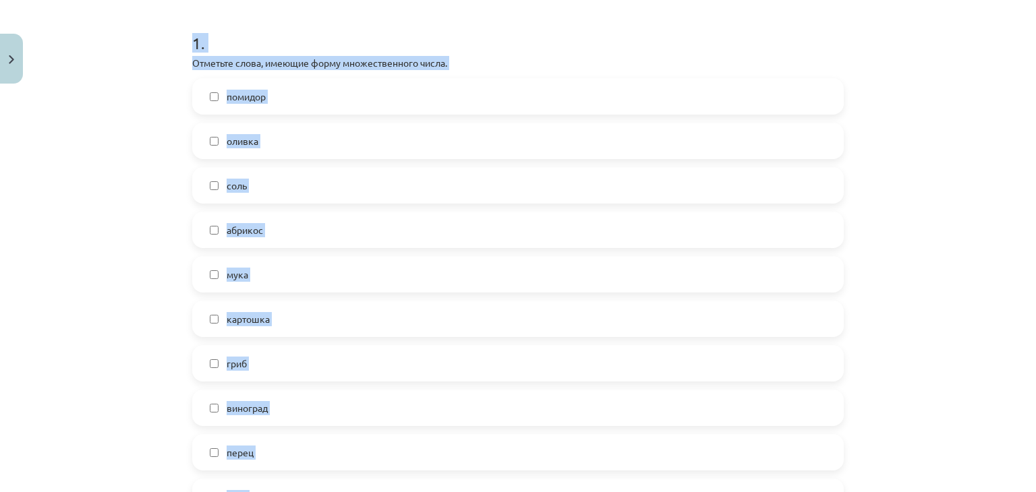
scroll to position [237, 0]
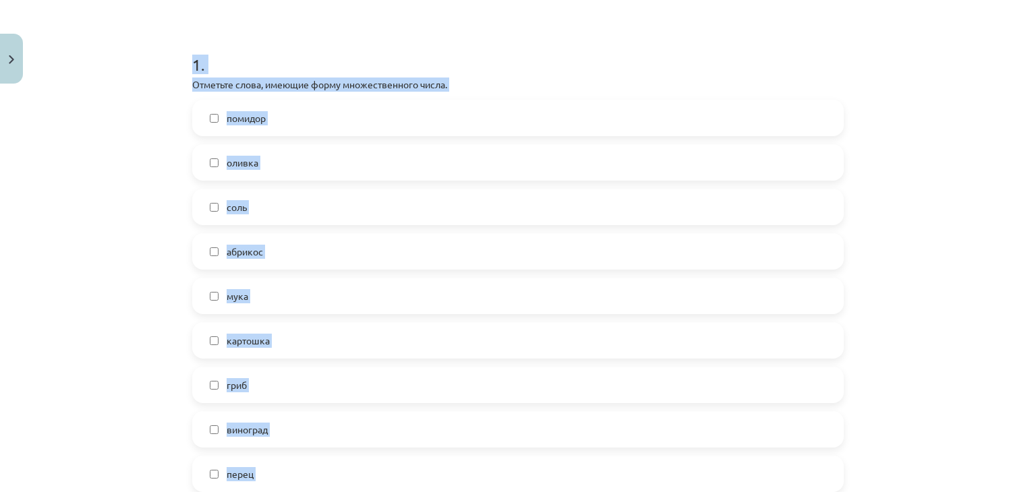
click at [393, 127] on label "помидор" at bounding box center [518, 118] width 649 height 34
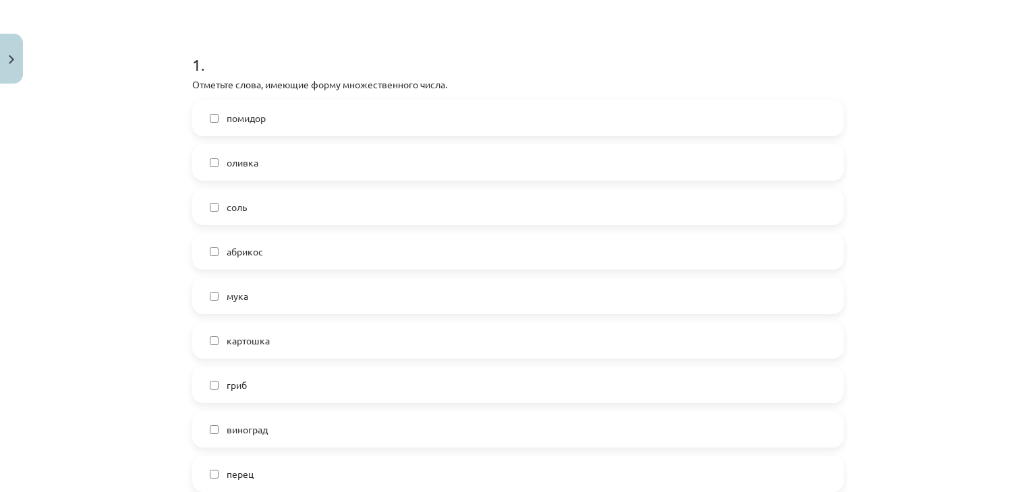
click at [271, 168] on label "оливка" at bounding box center [518, 163] width 649 height 34
click at [370, 240] on label "абрикос" at bounding box center [518, 252] width 649 height 34
click at [254, 386] on label "гриб" at bounding box center [518, 385] width 649 height 34
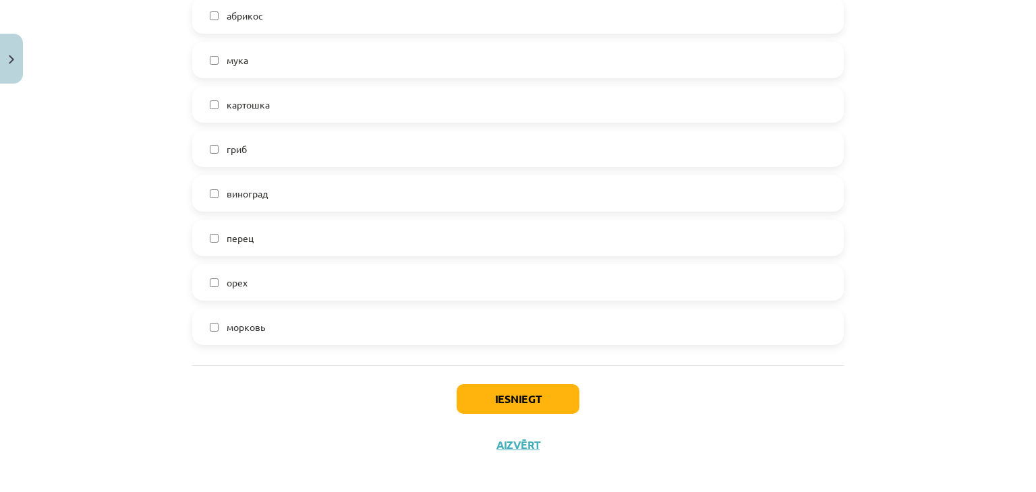
scroll to position [479, 0]
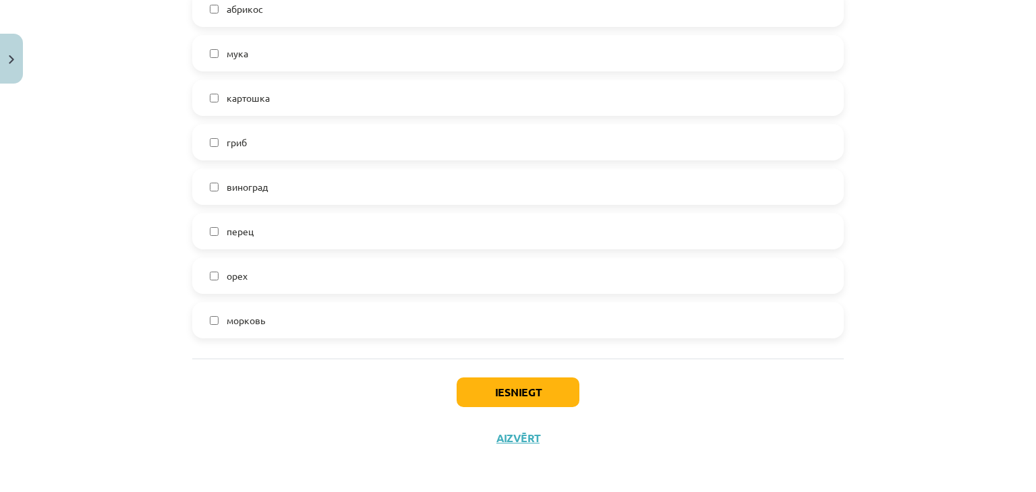
click at [421, 279] on label "орех" at bounding box center [518, 276] width 649 height 34
click at [337, 318] on label "морковь" at bounding box center [518, 320] width 649 height 34
click at [490, 389] on button "Iesniegt" at bounding box center [518, 393] width 123 height 30
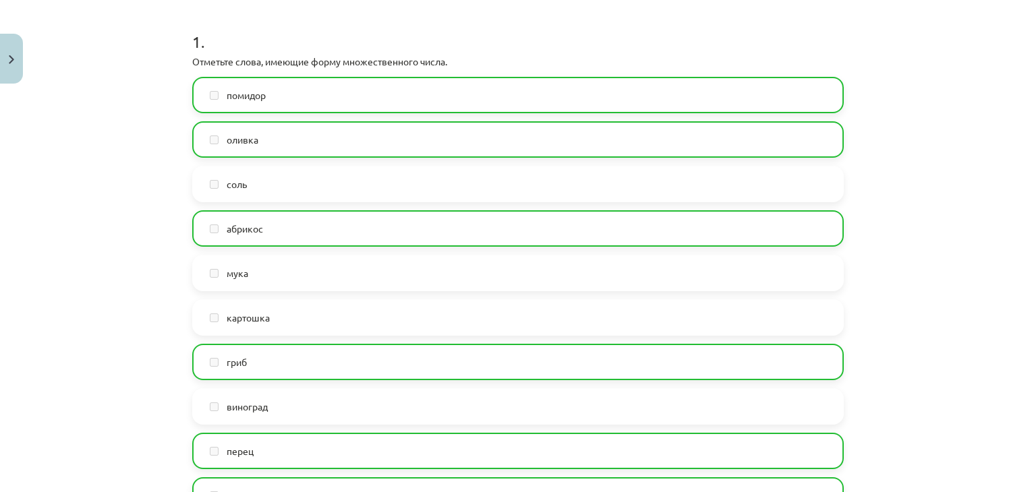
scroll to position [524, 0]
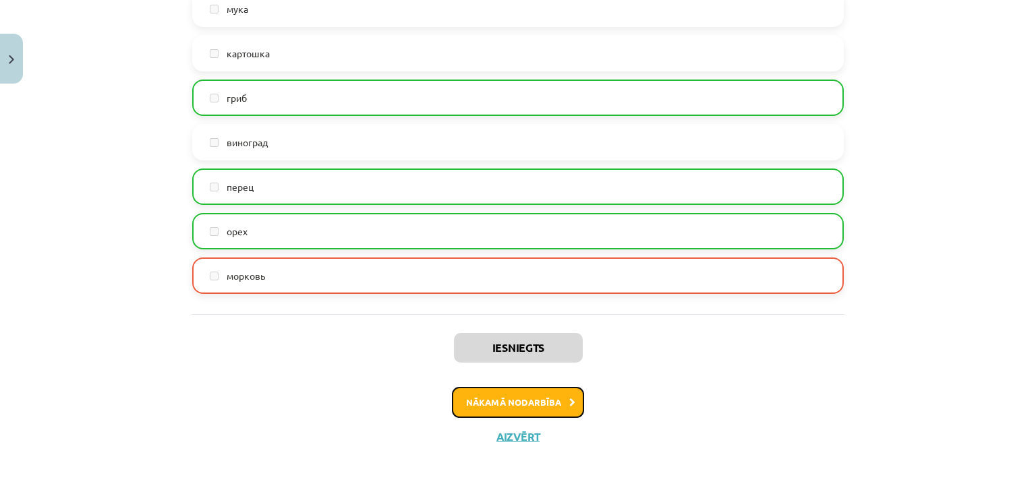
click at [502, 402] on button "Nākamā nodarbība" at bounding box center [518, 402] width 132 height 31
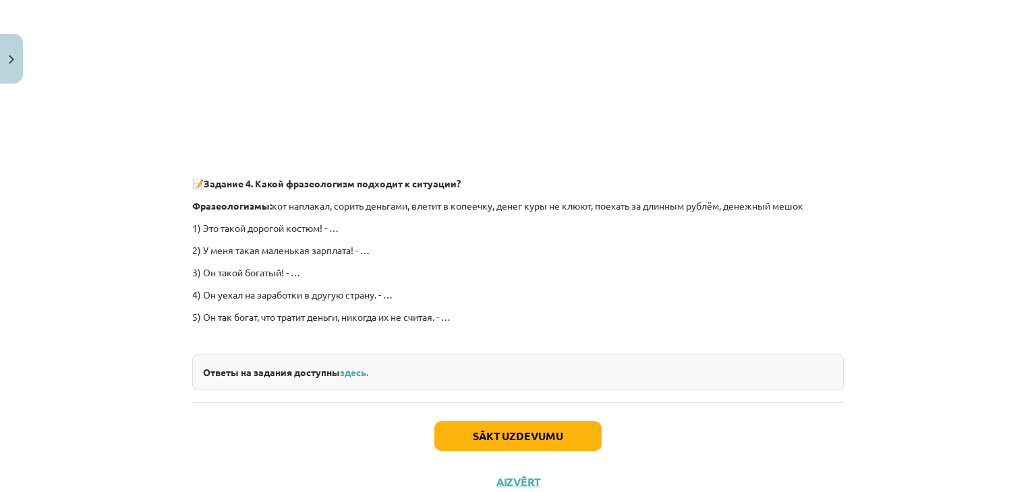
scroll to position [3849, 0]
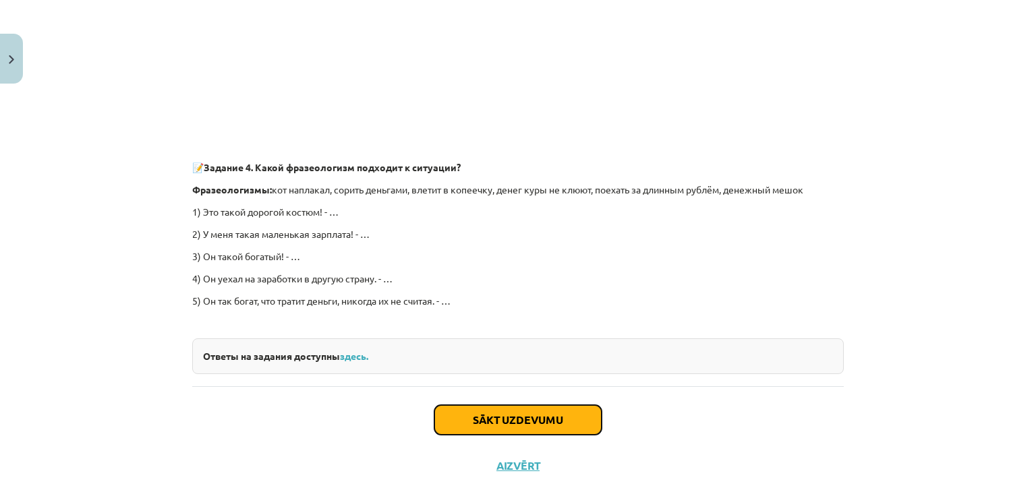
click at [496, 405] on button "Sākt uzdevumu" at bounding box center [517, 420] width 167 height 30
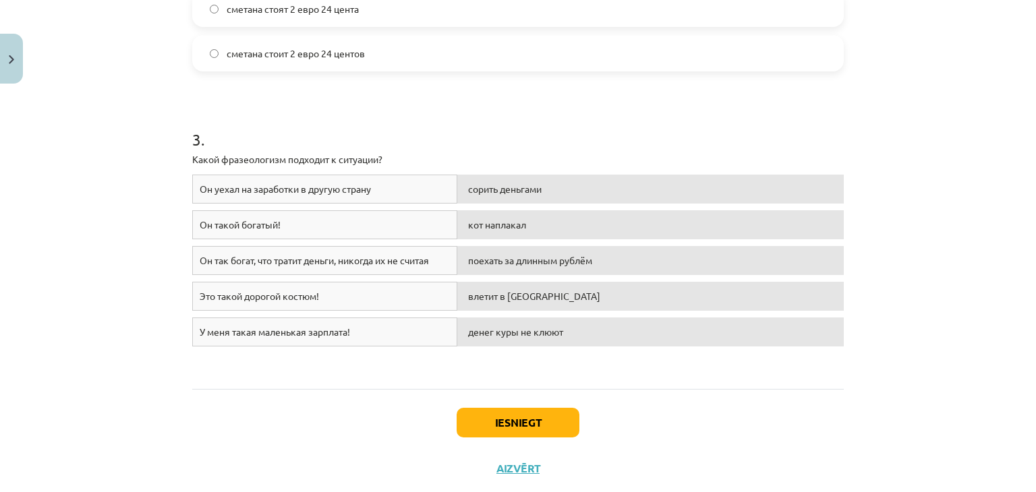
scroll to position [644, 0]
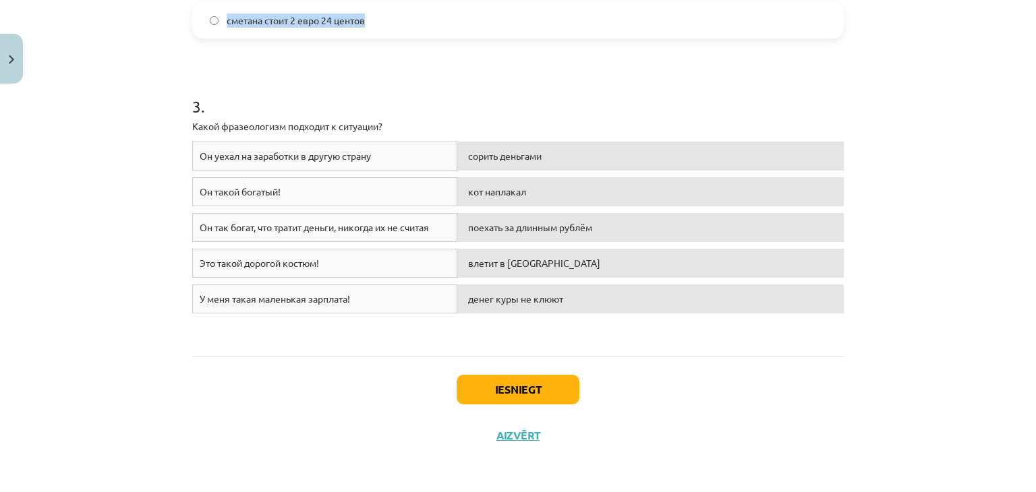
drag, startPoint x: 175, startPoint y: 24, endPoint x: 405, endPoint y: 27, distance: 230.0
click at [405, 27] on div "Mācību tēma: Krievu valodas b1 - 11. klases 3. ieskaites mācību materiāls #4 Ск…" at bounding box center [518, 246] width 1036 height 492
copy form "1 . Выберите правильный вариант чай стоит 1 евро 46 цента чай стоит 1 евро 46 ц…"
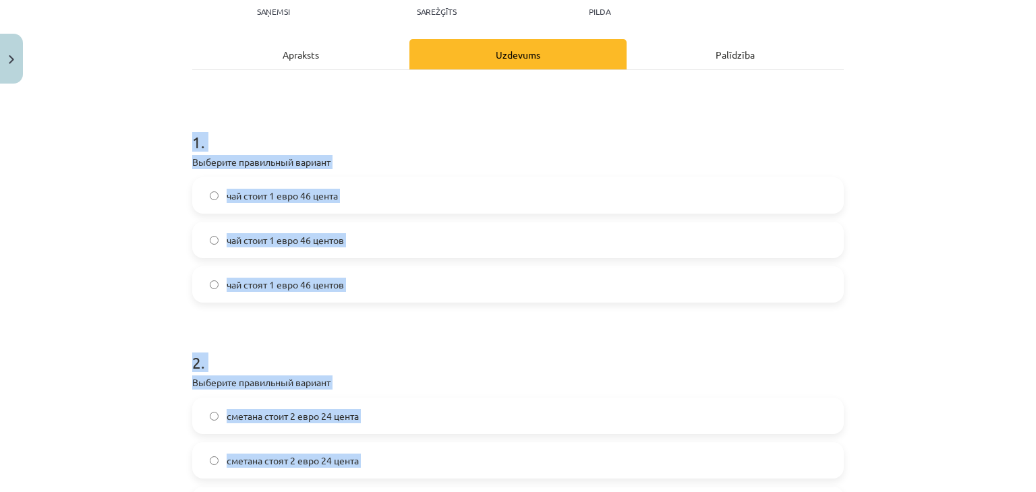
scroll to position [138, 0]
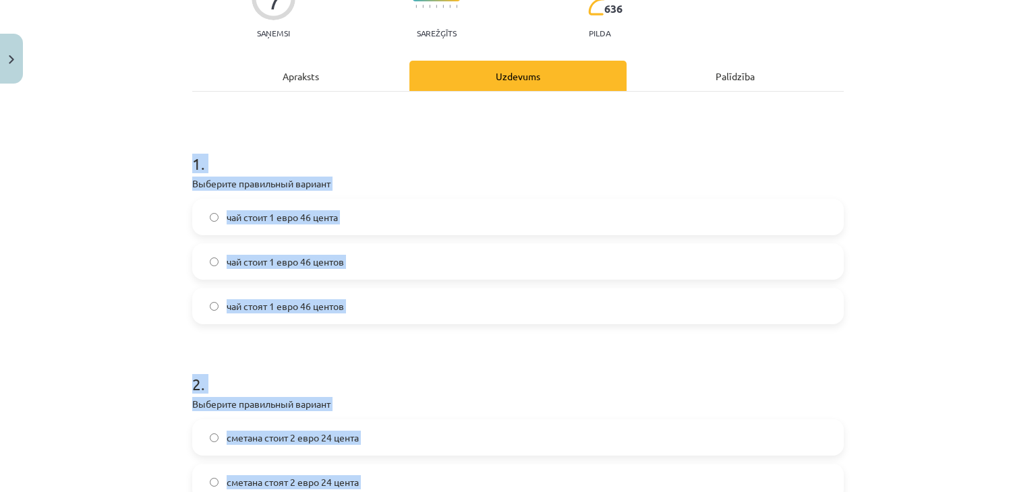
click at [376, 265] on label "чай стоит 1 евро 46 центов" at bounding box center [518, 262] width 649 height 34
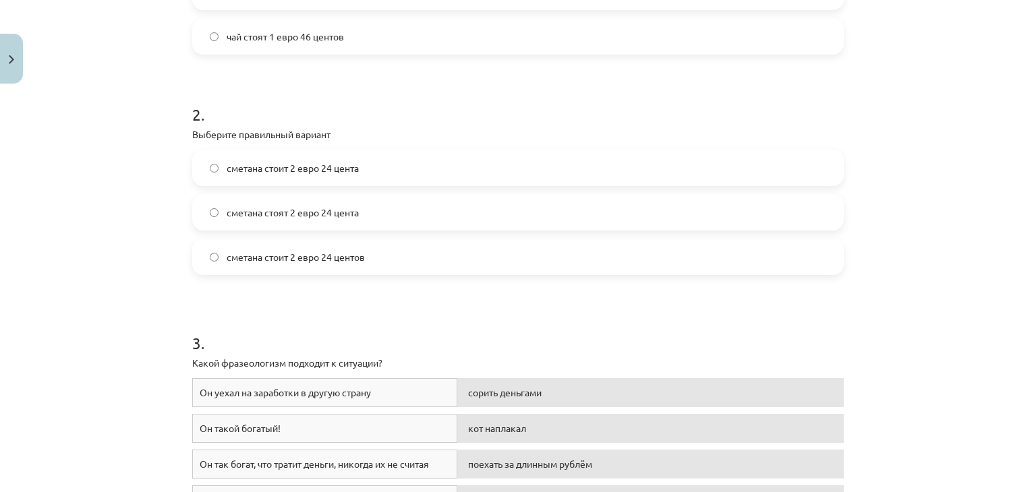
scroll to position [449, 0]
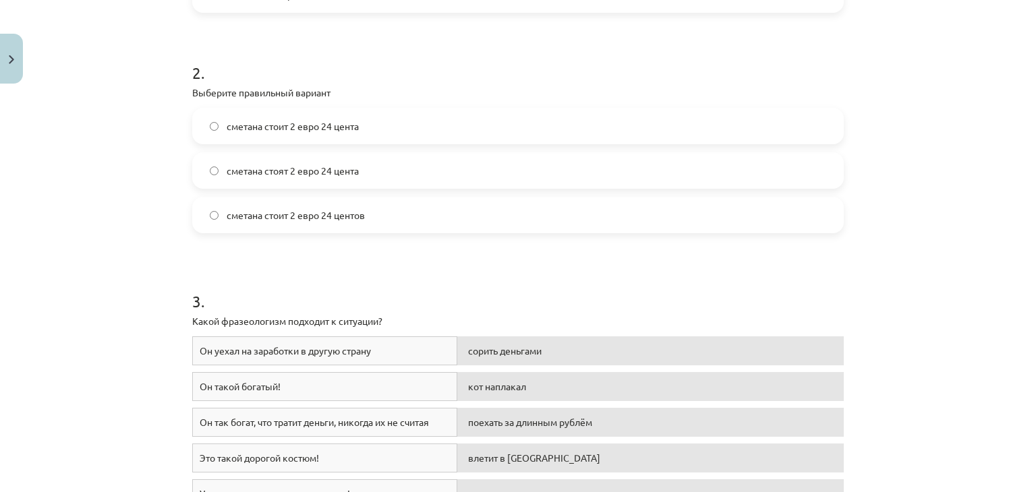
click at [425, 128] on label "сметана стоит 2 евро 24 цента" at bounding box center [518, 126] width 649 height 34
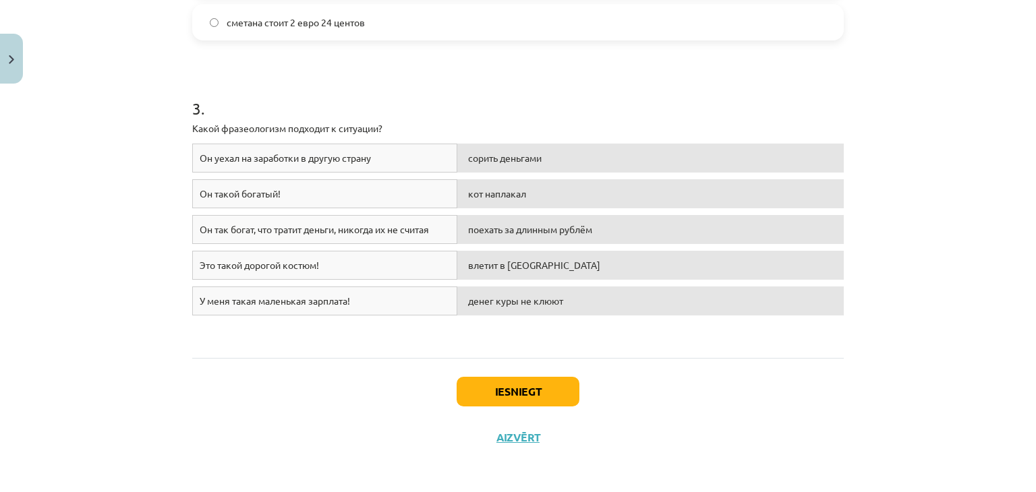
scroll to position [644, 0]
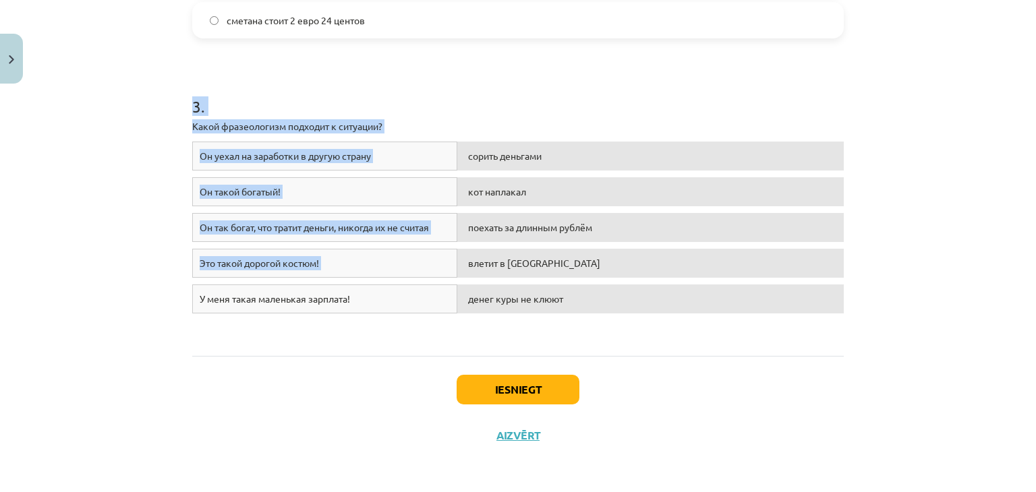
drag, startPoint x: 173, startPoint y: 97, endPoint x: 645, endPoint y: 237, distance: 493.1
click at [645, 237] on div "Mācību tēma: Krievu valodas b1 - 11. klases 3. ieskaites mācību materiāls #4 Ск…" at bounding box center [518, 246] width 1036 height 492
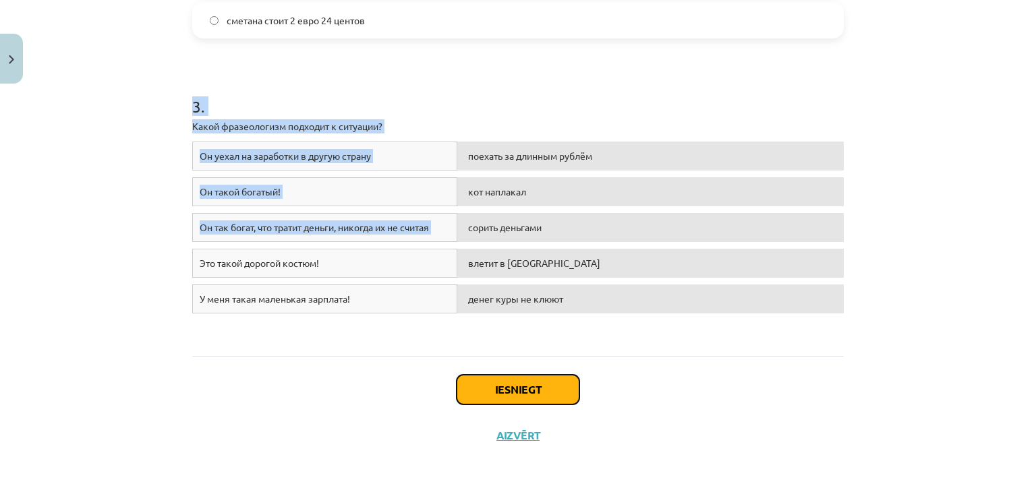
click at [513, 391] on button "Iesniegt" at bounding box center [518, 390] width 123 height 30
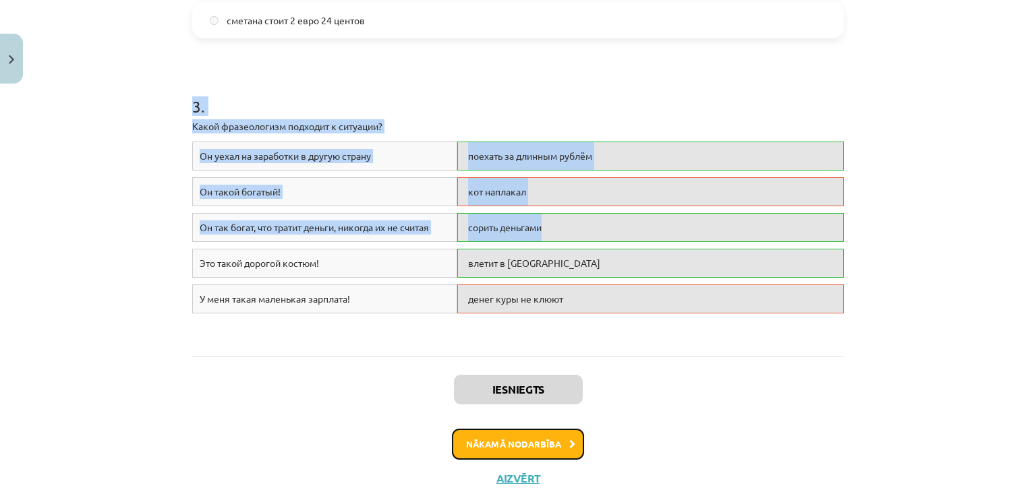
click at [504, 443] on button "Nākamā nodarbība" at bounding box center [518, 444] width 132 height 31
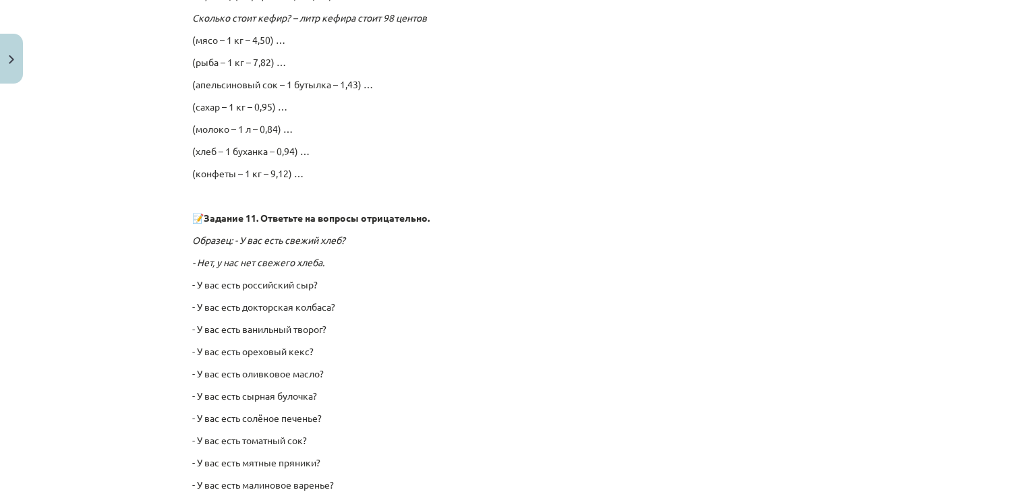
scroll to position [3393, 0]
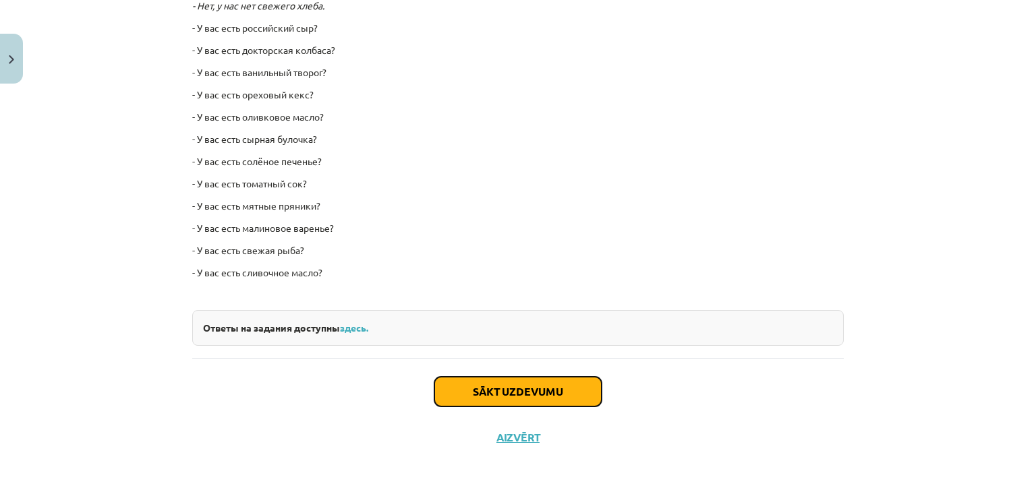
click at [499, 378] on button "Sākt uzdevumu" at bounding box center [517, 392] width 167 height 30
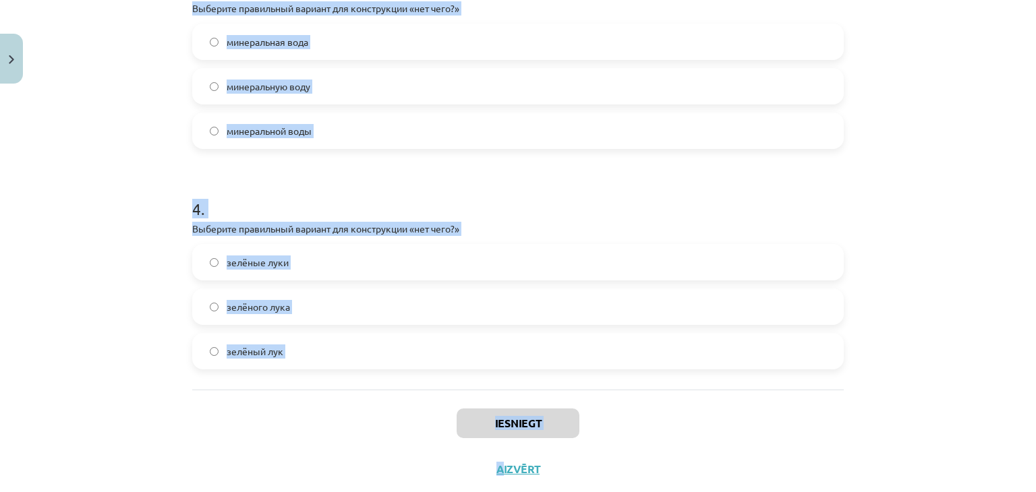
scroll to position [809, 0]
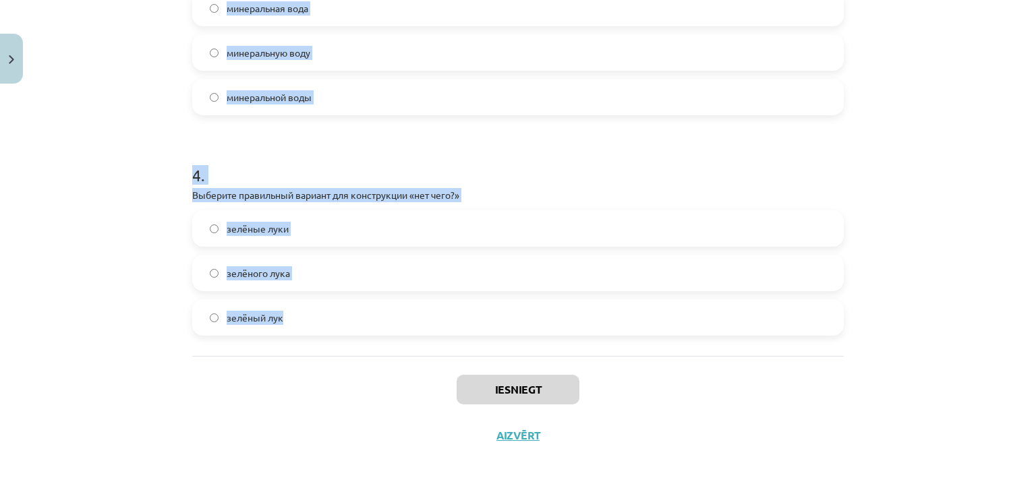
drag, startPoint x: 171, startPoint y: 160, endPoint x: 402, endPoint y: 313, distance: 276.4
click at [402, 313] on div "Mācību tēma: Krievu valodas b1 - 11. klases 3. ieskaites mācību materiāls #5 Ск…" at bounding box center [518, 246] width 1036 height 492
copy form "1 . Выберите правильный вариант для конструкции «нет чего?» докторской колбасы …"
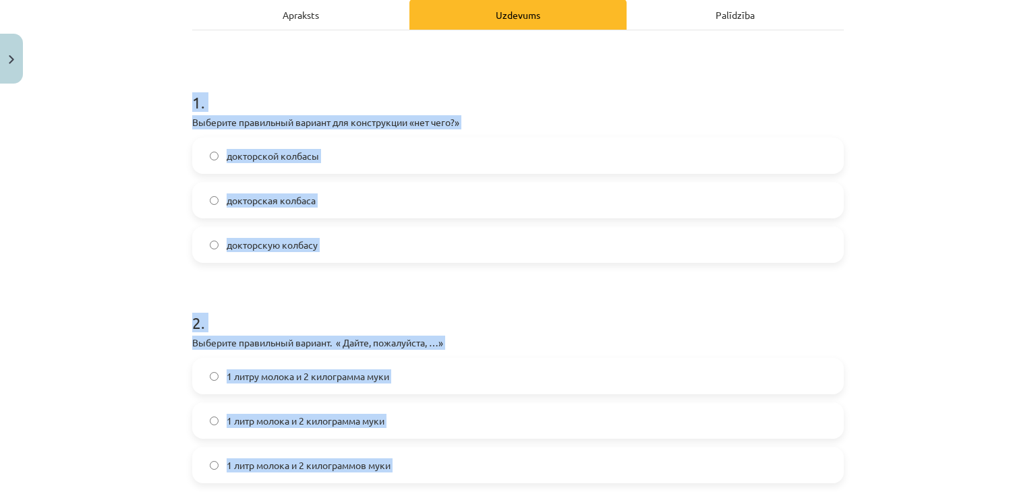
scroll to position [266, 0]
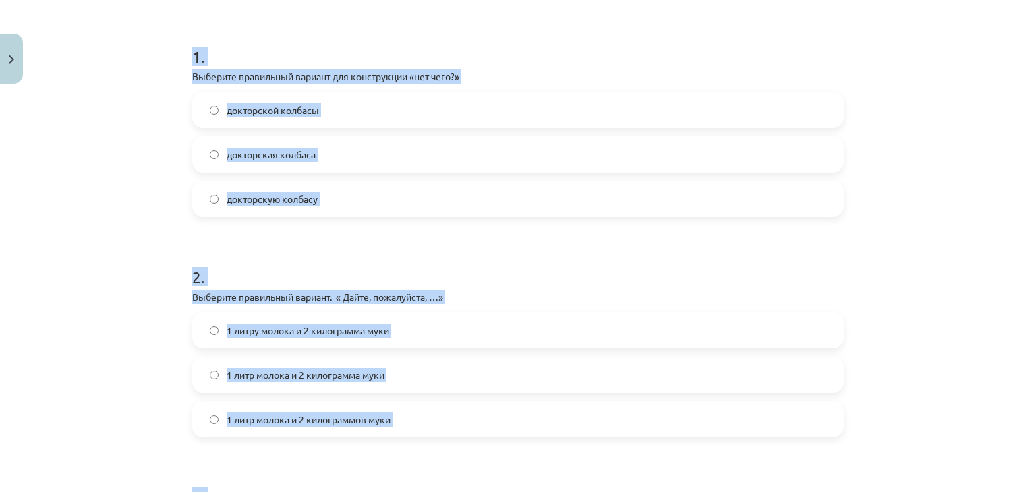
copy form "1 . Выберите правильный вариант для конструкции «нет чего?» докторской колбасы …"
click at [450, 106] on label "докторской колбасы" at bounding box center [518, 110] width 649 height 34
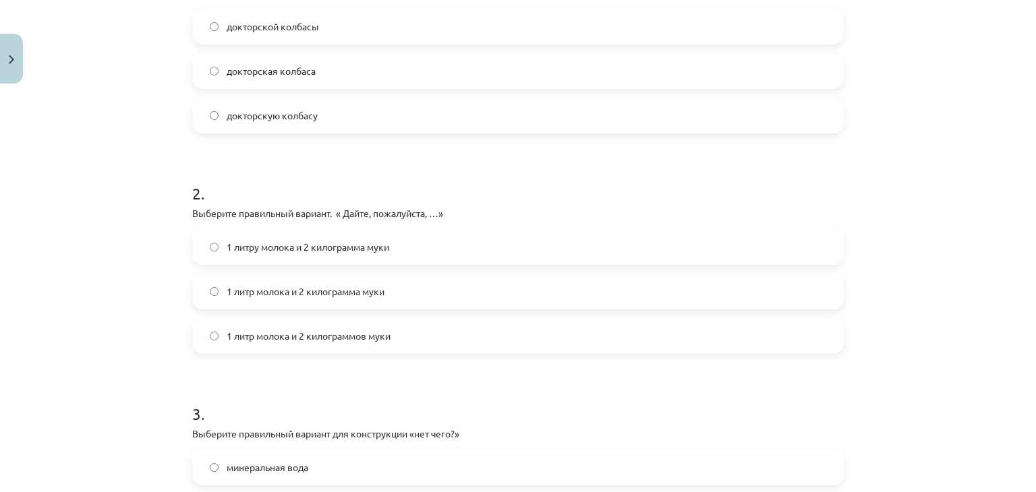
scroll to position [354, 0]
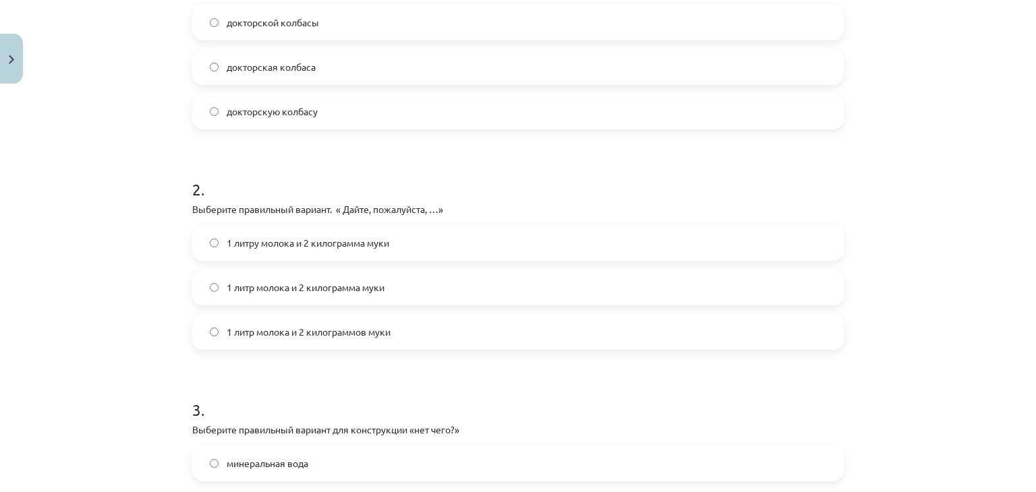
click at [365, 289] on span "1 литр молока и 2 килограмма муки" at bounding box center [306, 288] width 158 height 14
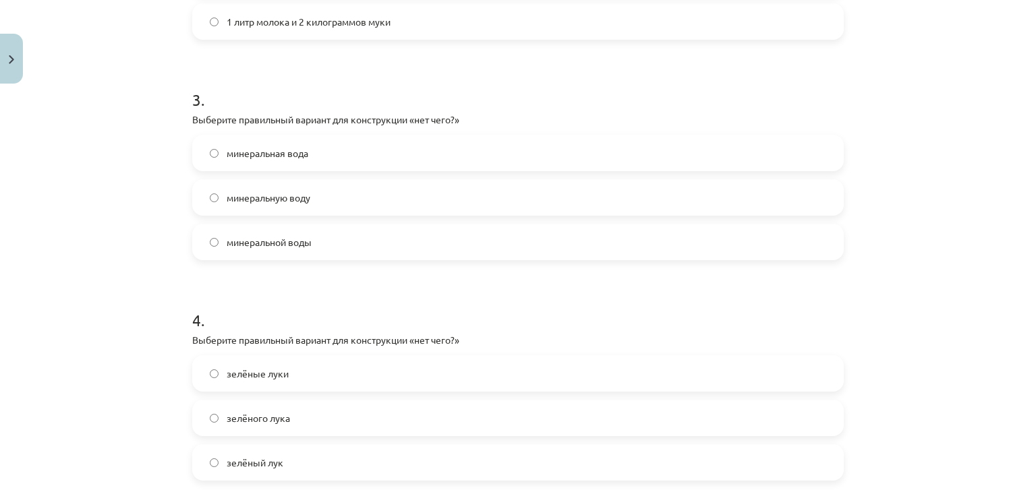
scroll to position [674, 0]
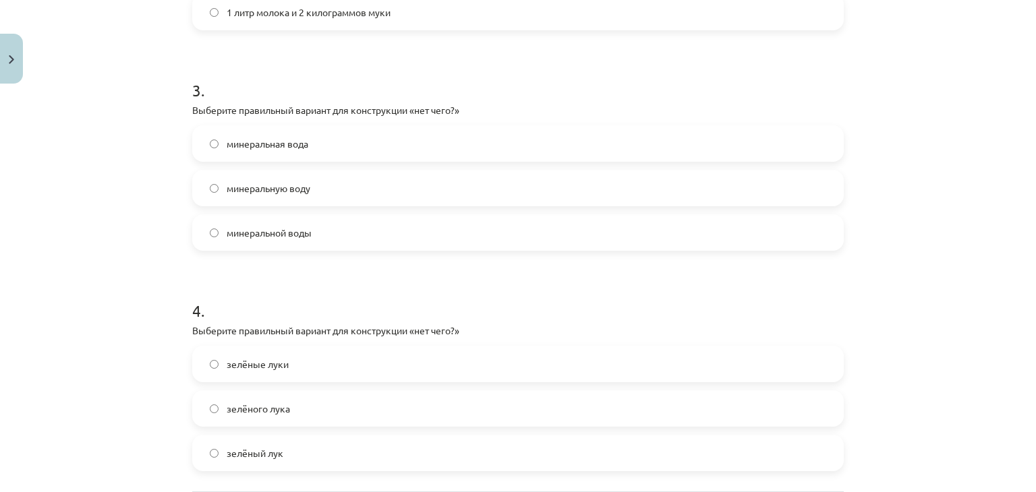
click at [457, 229] on label "минеральной воды" at bounding box center [518, 233] width 649 height 34
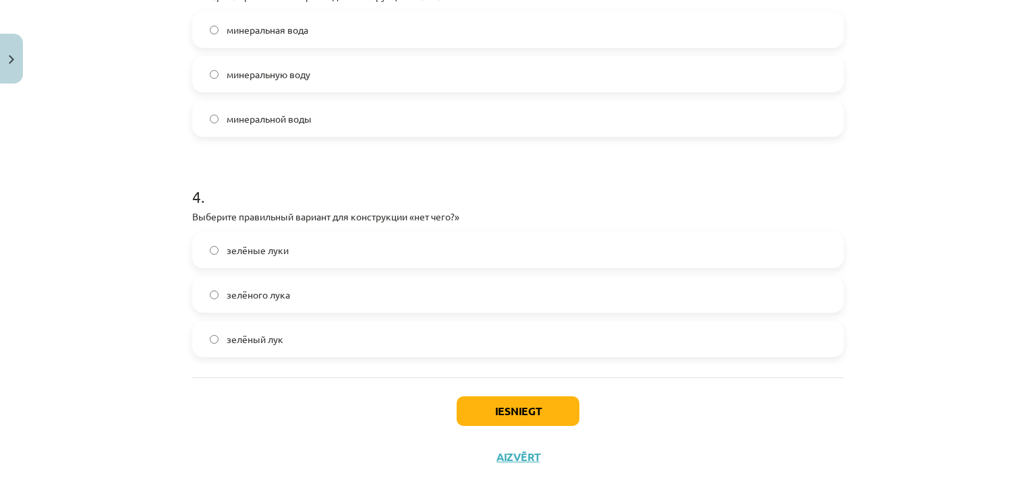
scroll to position [809, 0]
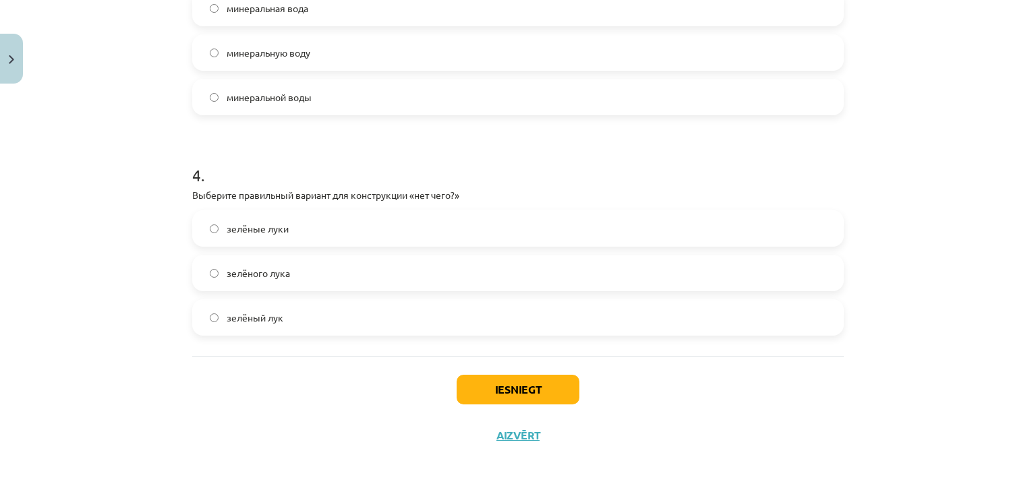
click at [364, 271] on label "зелёного лука" at bounding box center [518, 273] width 649 height 34
click at [517, 390] on button "Iesniegt" at bounding box center [518, 390] width 123 height 30
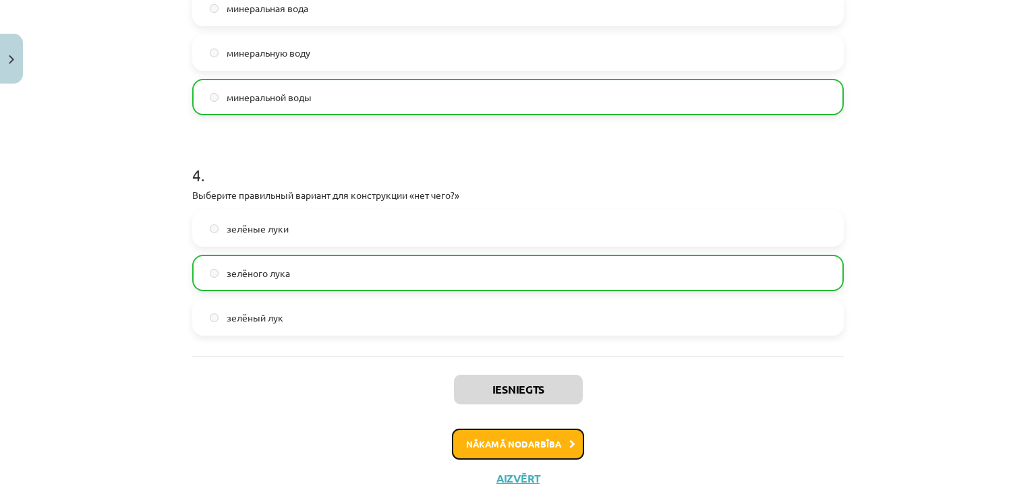
click at [515, 455] on button "Nākamā nodarbība" at bounding box center [518, 444] width 132 height 31
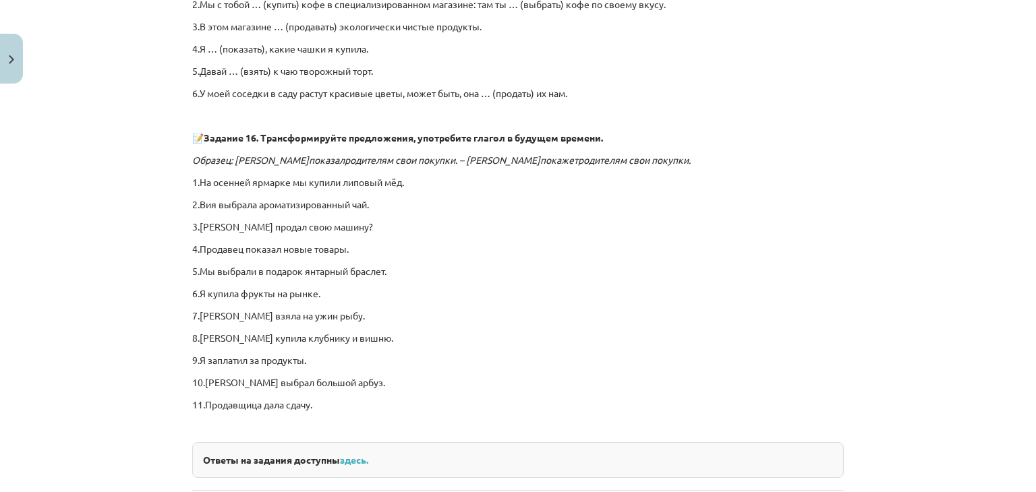
scroll to position [2955, 0]
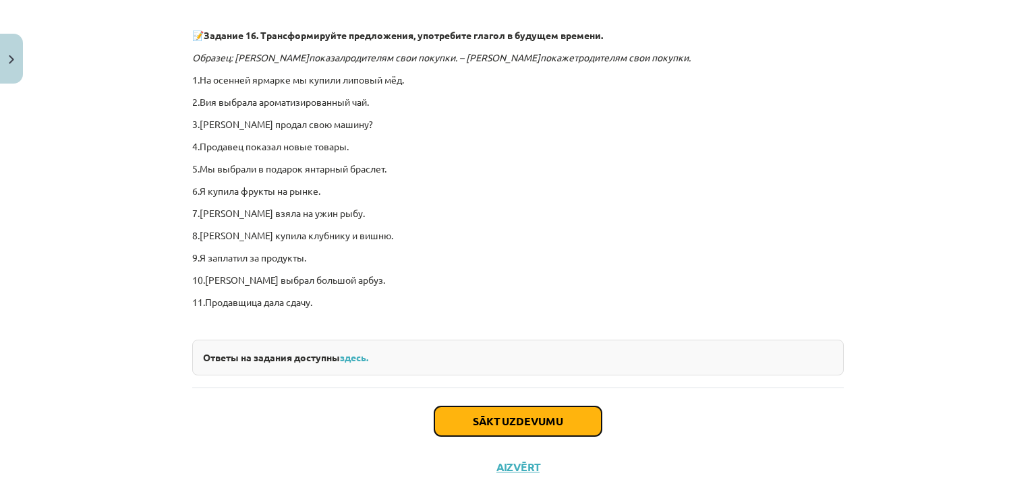
click at [490, 407] on button "Sākt uzdevumu" at bounding box center [517, 422] width 167 height 30
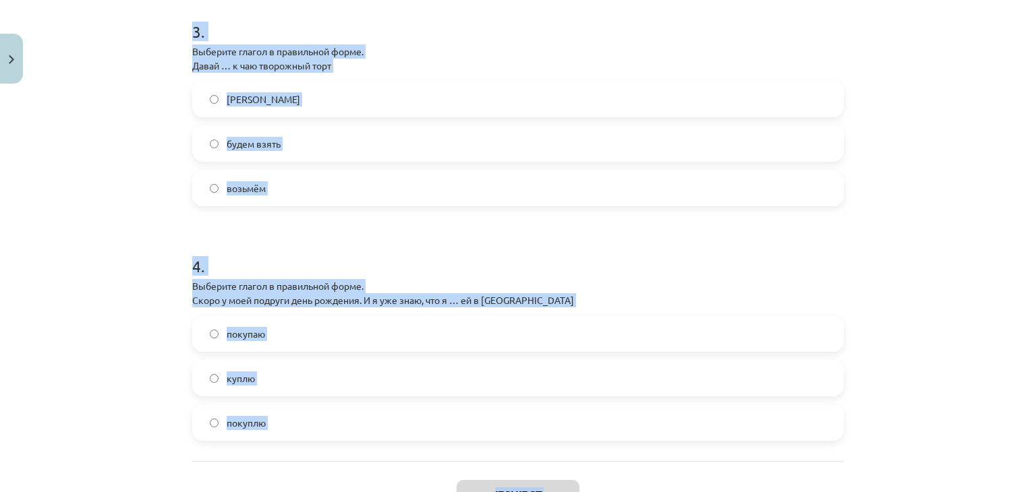
scroll to position [887, 0]
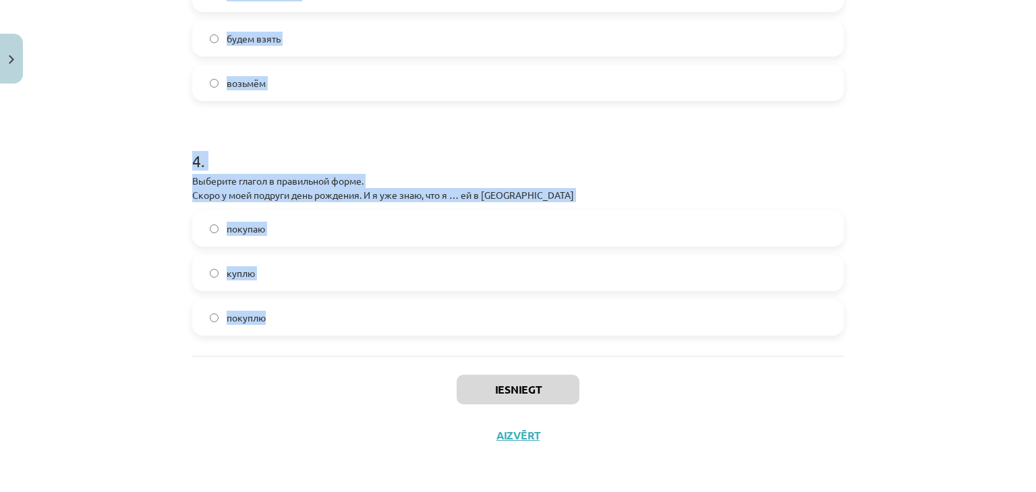
drag, startPoint x: 174, startPoint y: 130, endPoint x: 579, endPoint y: 334, distance: 453.2
click at [579, 334] on div "Mācību tēma: Krievu valodas b1 - 11. klases 3. ieskaites mācību materiāls #6 Гл…" at bounding box center [518, 246] width 1036 height 492
copy form "1 . Выберите глагол в правильной форме. В этом кафе ты … кофе по своему вкусу в…"
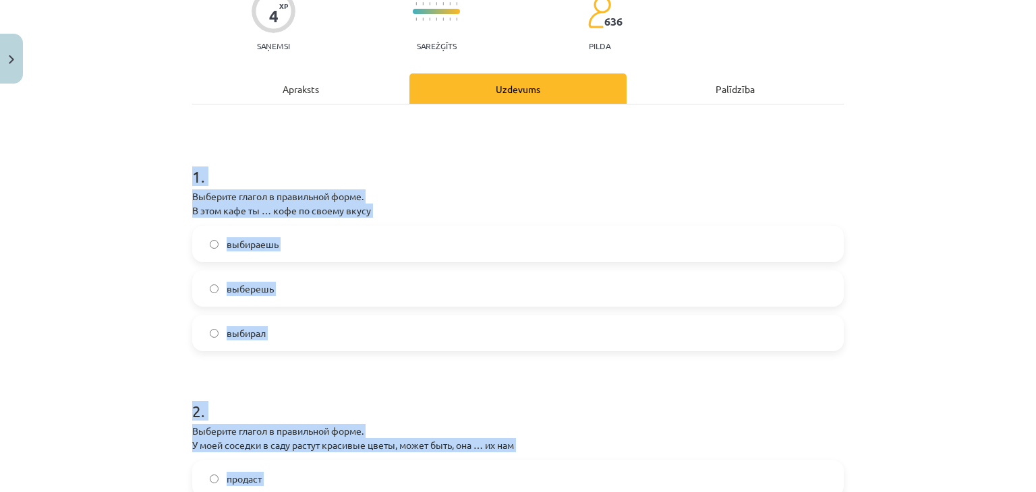
scroll to position [163, 0]
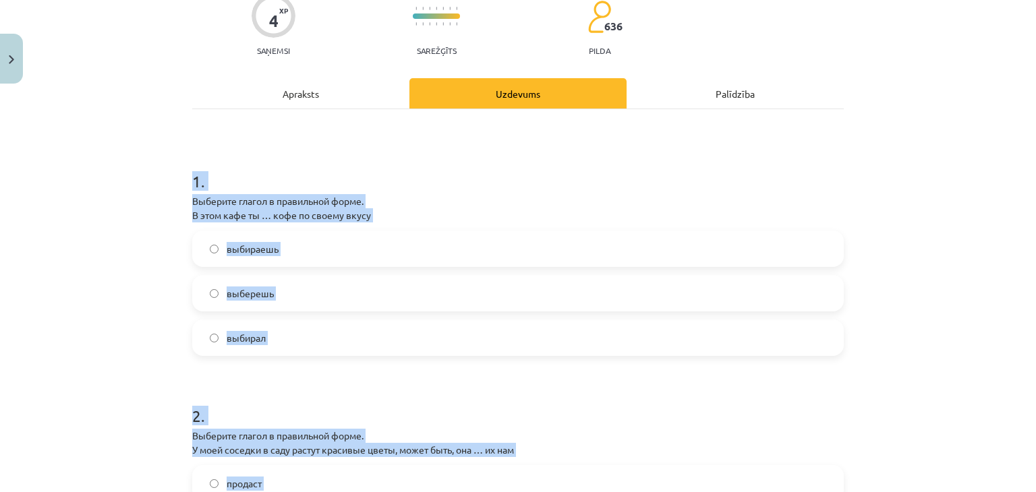
click at [341, 247] on label "выбираешь" at bounding box center [518, 249] width 649 height 34
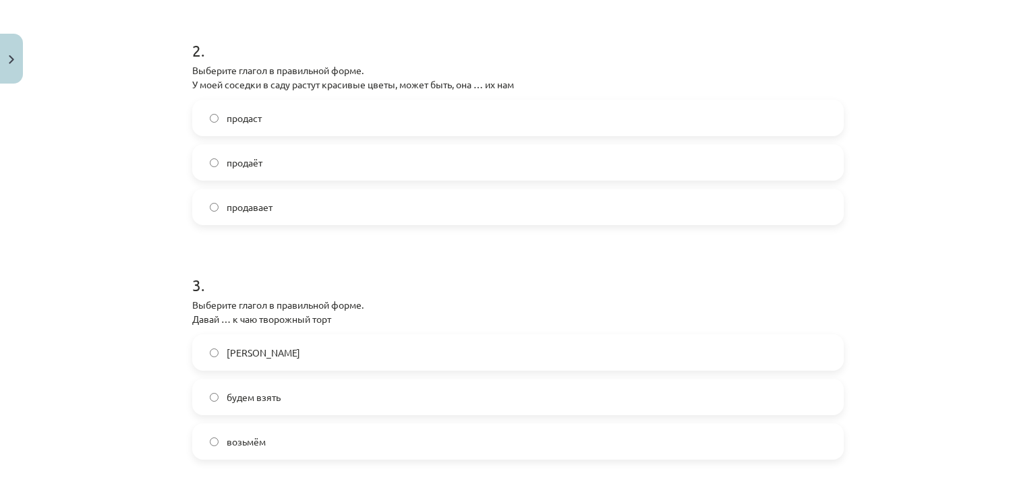
scroll to position [537, 0]
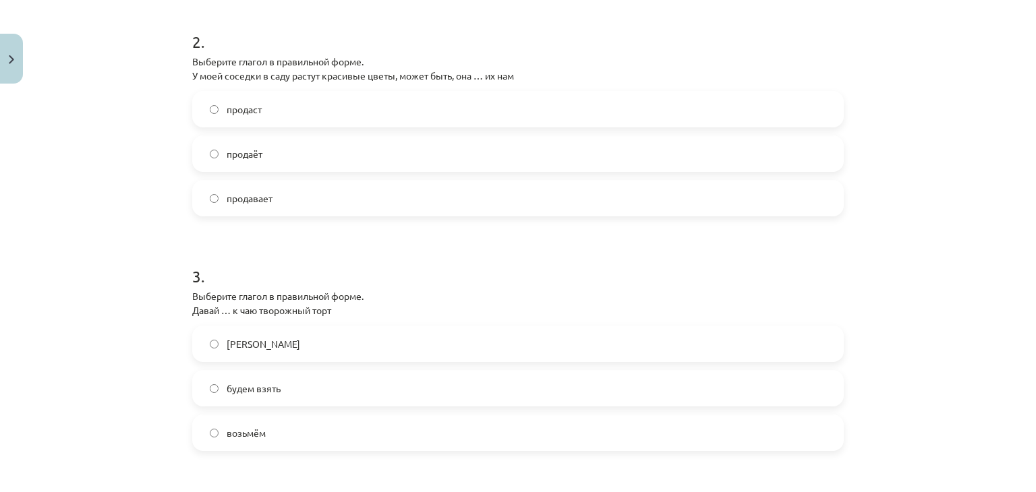
click at [346, 113] on label "продаст" at bounding box center [518, 109] width 649 height 34
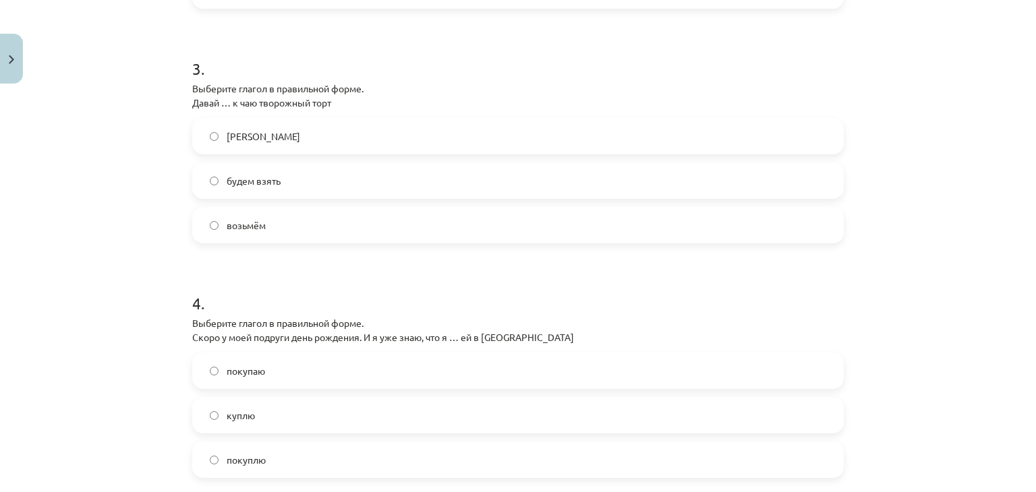
scroll to position [746, 0]
click at [320, 222] on label "возьмём" at bounding box center [518, 224] width 649 height 34
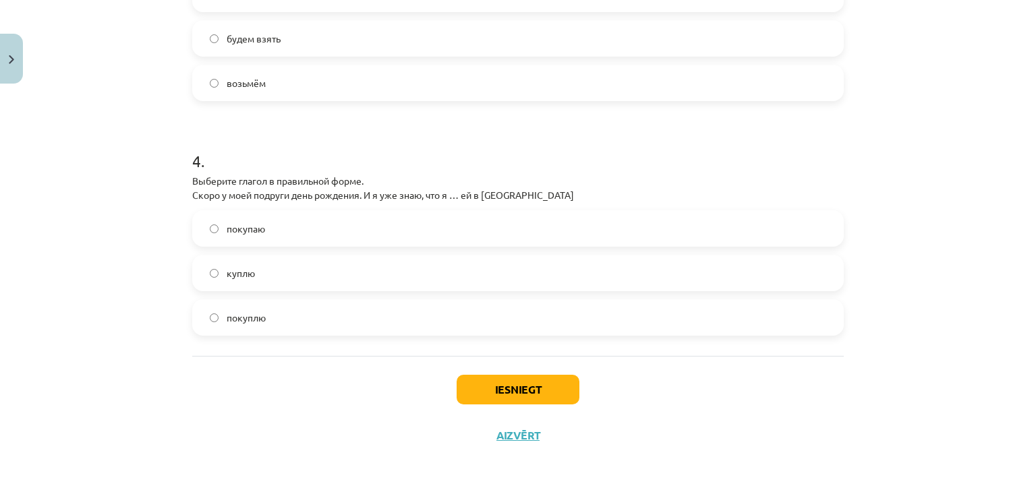
click at [328, 283] on label "куплю" at bounding box center [518, 273] width 649 height 34
click at [496, 387] on button "Iesniegt" at bounding box center [518, 390] width 123 height 30
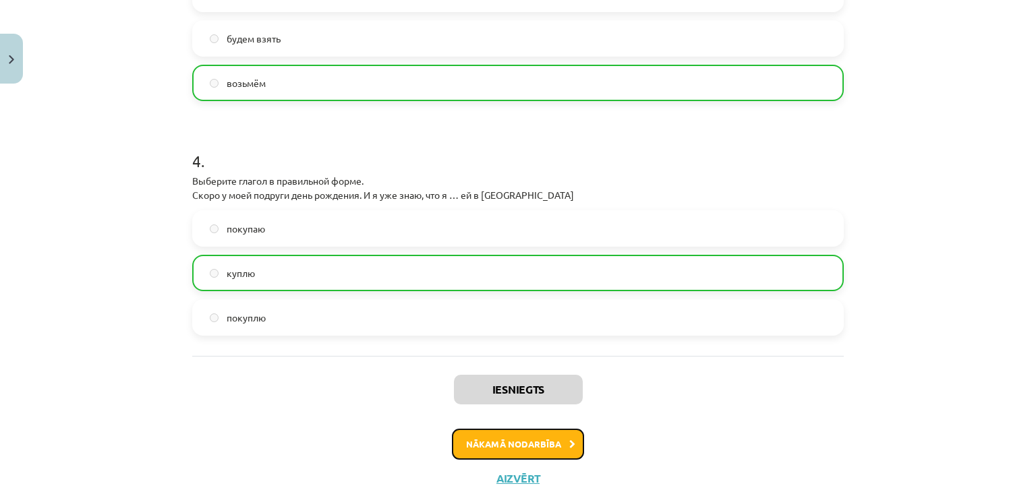
click at [519, 450] on button "Nākamā nodarbība" at bounding box center [518, 444] width 132 height 31
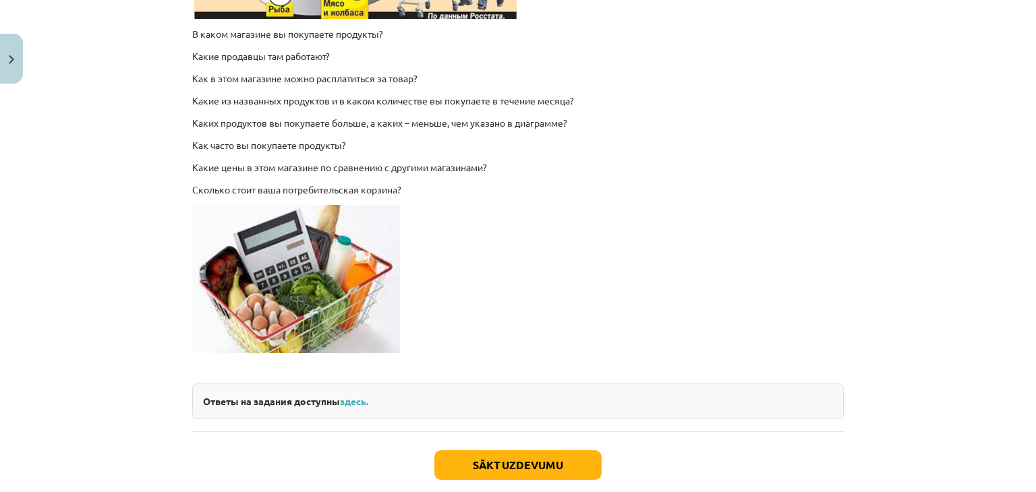
scroll to position [2015, 0]
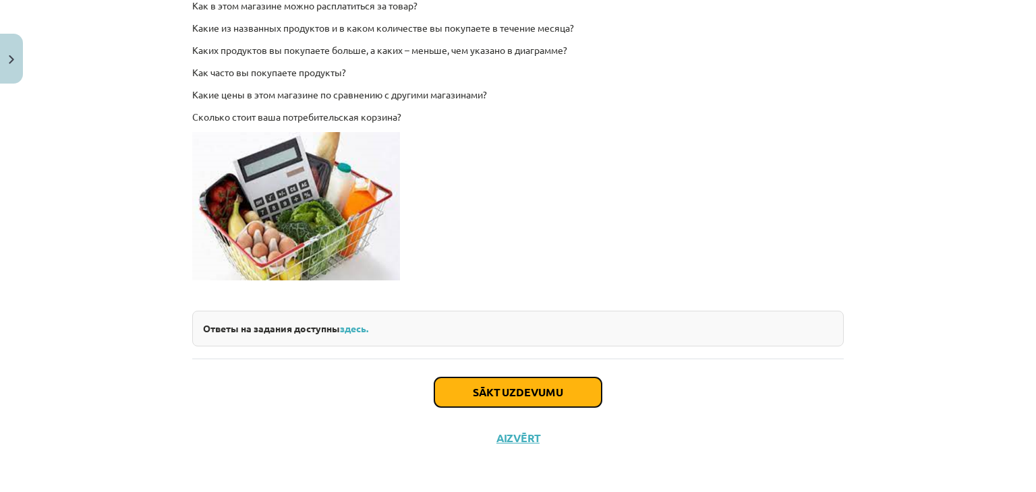
click at [475, 395] on button "Sākt uzdevumu" at bounding box center [517, 393] width 167 height 30
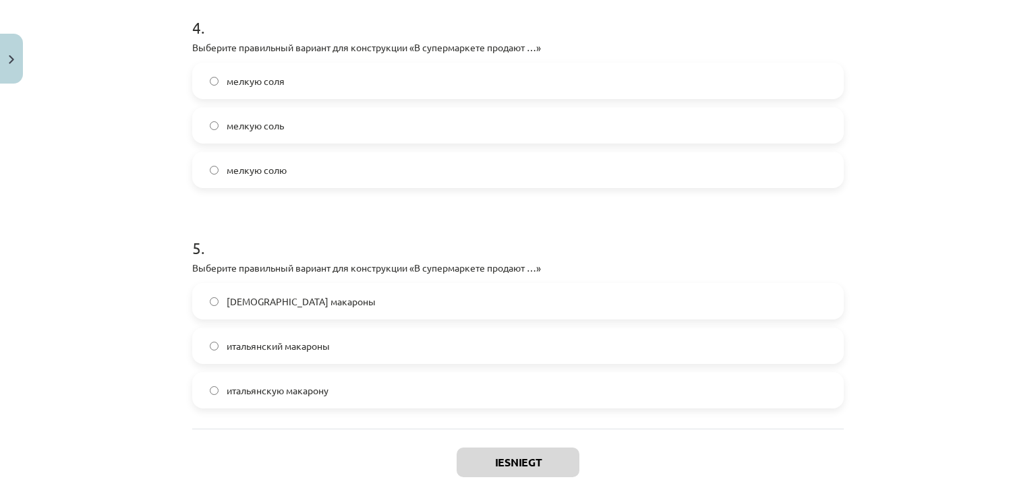
scroll to position [1051, 0]
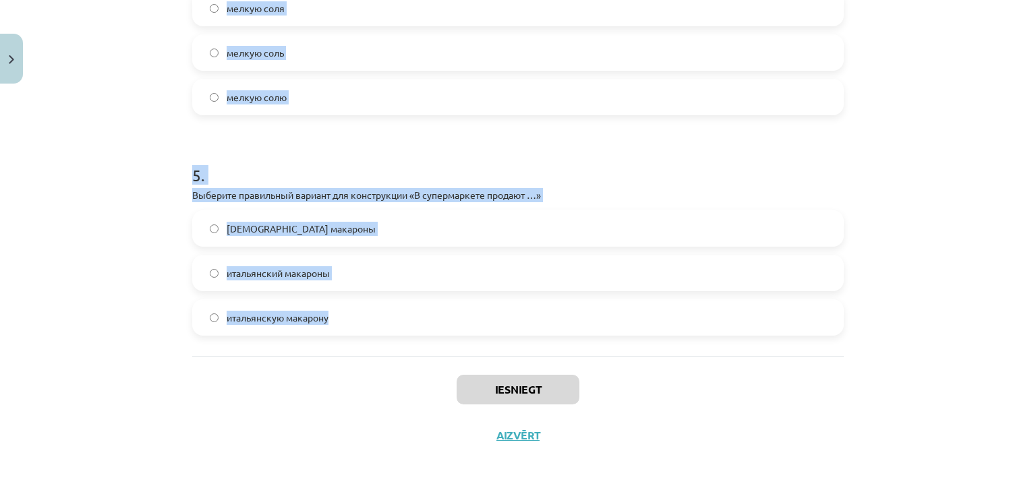
drag, startPoint x: 179, startPoint y: 116, endPoint x: 575, endPoint y: 341, distance: 456.0
copy form "1 . Выберите правильный вариант для конструкции «Дайте, пожалуйста, …» оливково…"
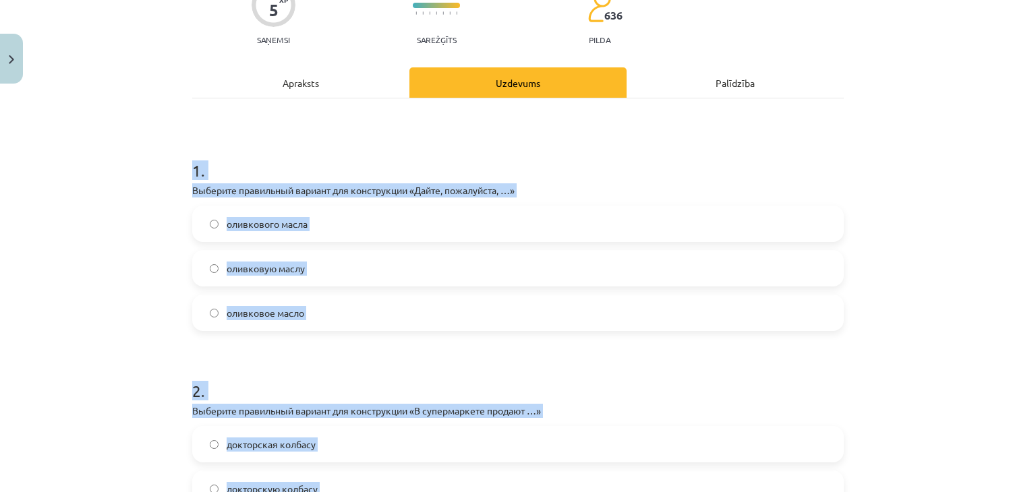
scroll to position [176, 0]
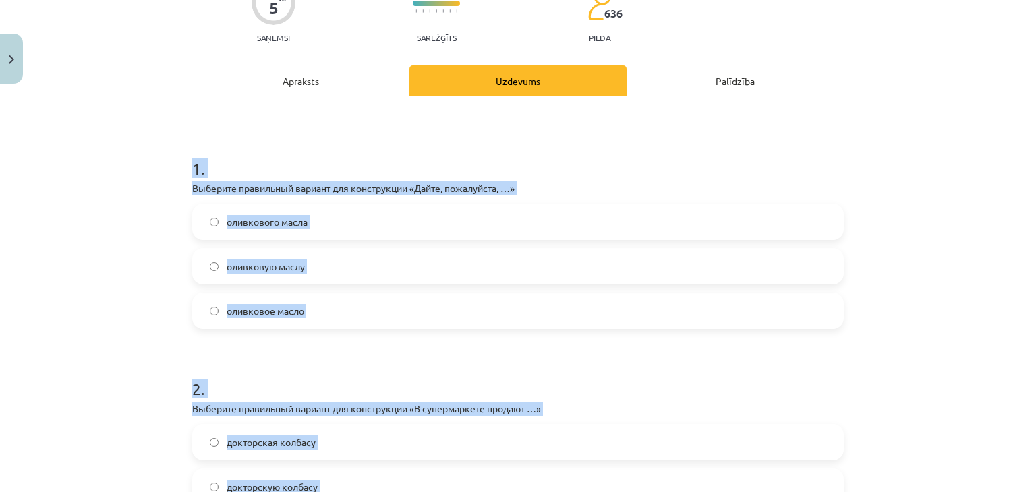
click at [398, 223] on label "оливкового масла" at bounding box center [518, 222] width 649 height 34
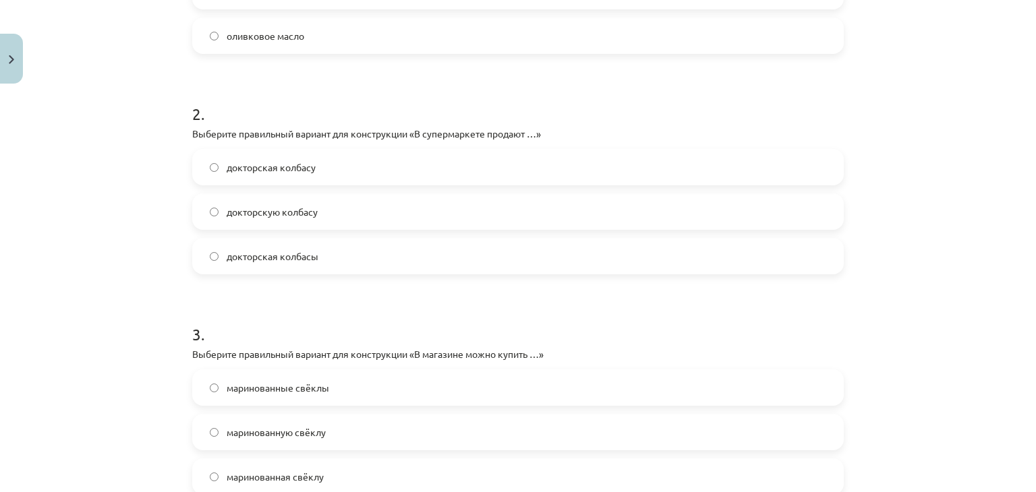
scroll to position [454, 0]
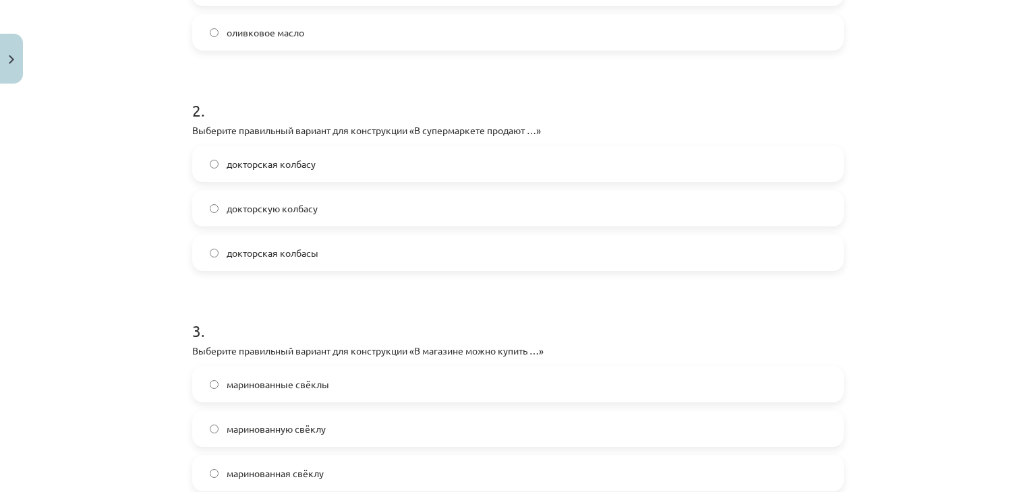
click at [388, 208] on label "докторскую колбасу" at bounding box center [518, 209] width 649 height 34
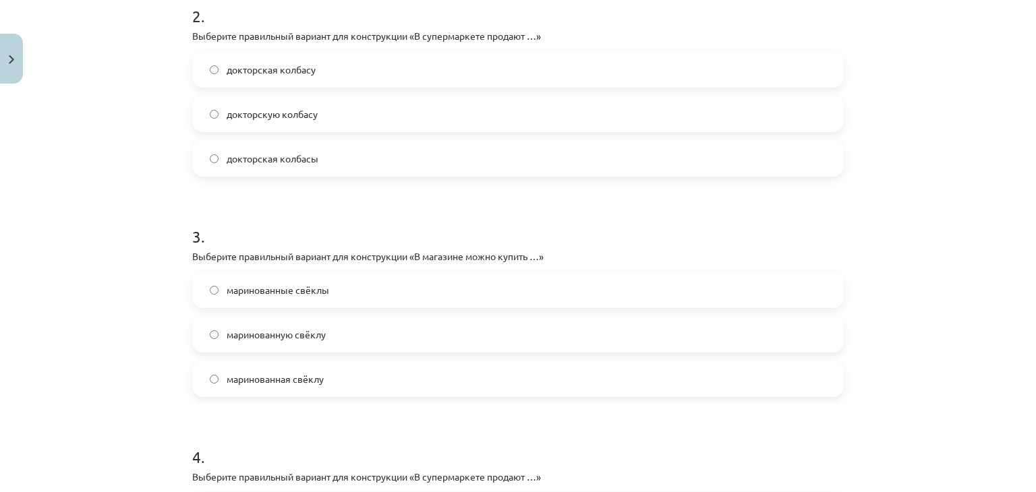
scroll to position [552, 0]
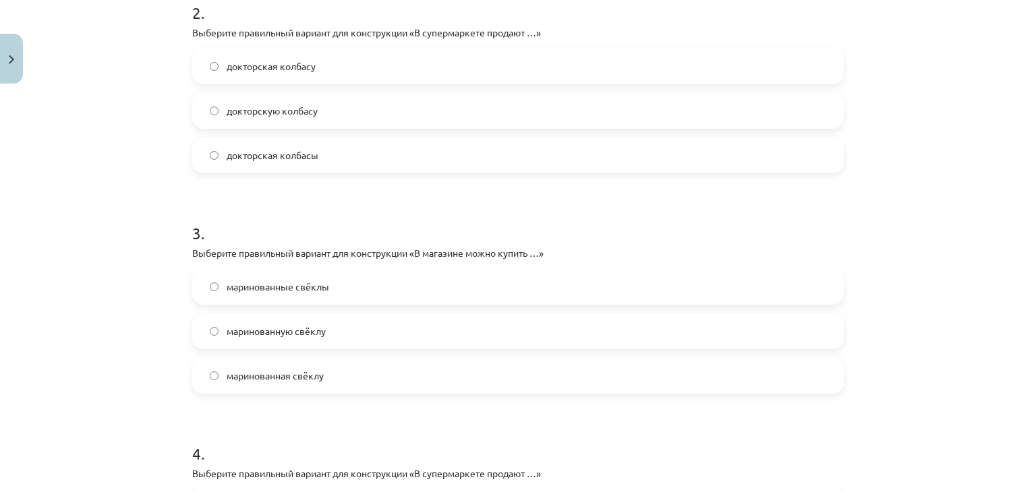
click at [349, 330] on label "маринованную свёклу" at bounding box center [518, 331] width 649 height 34
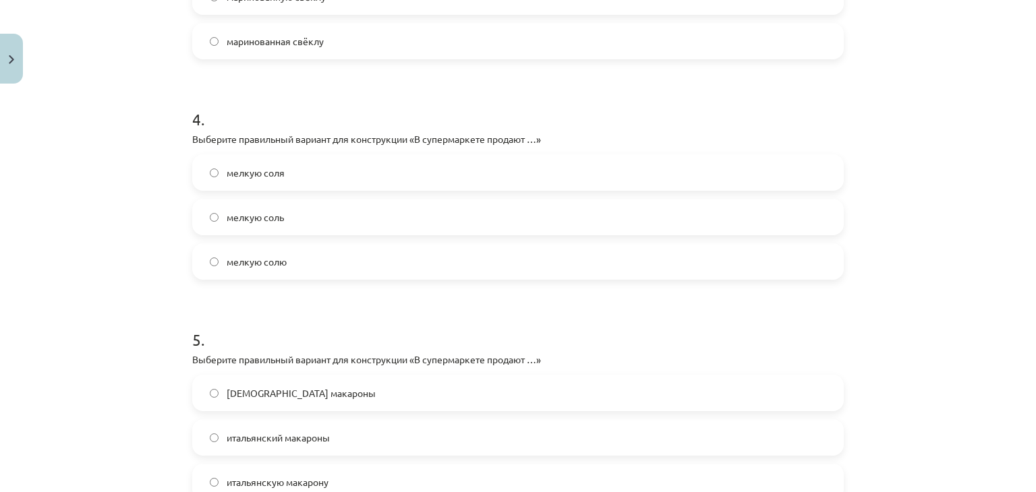
scroll to position [887, 0]
click at [350, 175] on label "мелкую соля" at bounding box center [518, 172] width 649 height 34
click at [423, 216] on label "мелкую соль" at bounding box center [518, 217] width 649 height 34
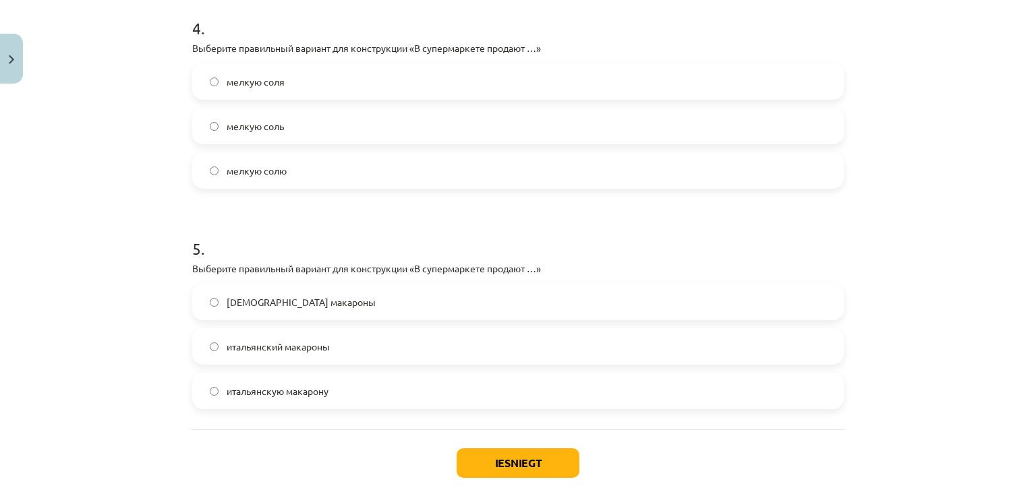
scroll to position [1051, 0]
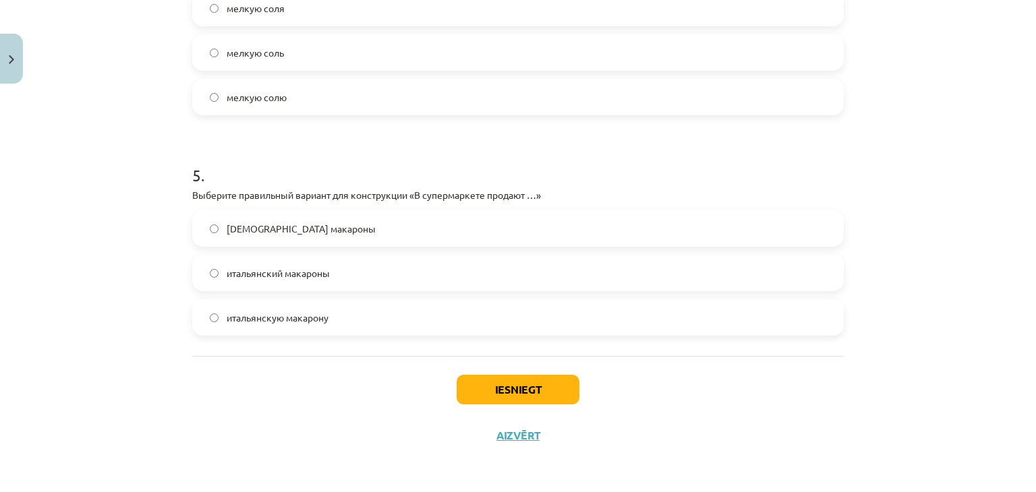
click at [382, 233] on label "итальянские макароны" at bounding box center [518, 229] width 649 height 34
click at [484, 381] on button "Iesniegt" at bounding box center [518, 390] width 123 height 30
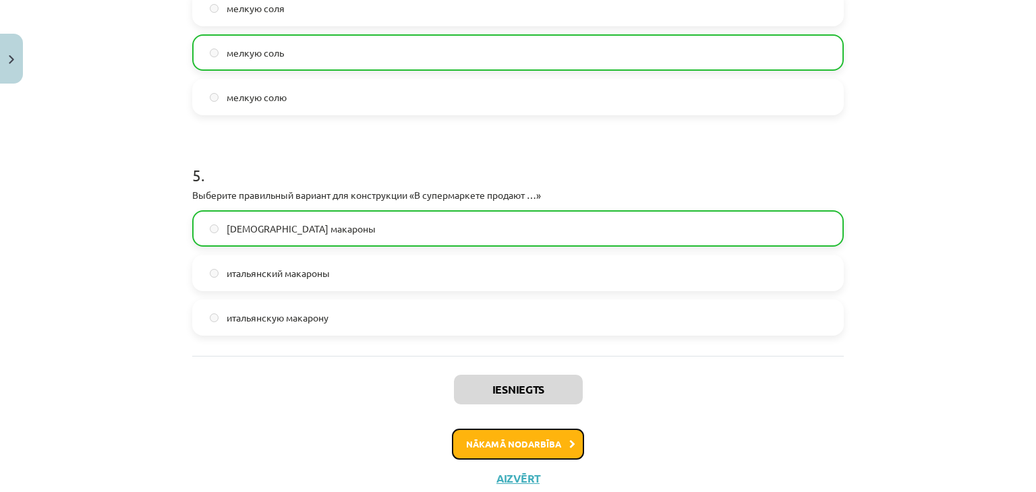
click at [504, 438] on button "Nākamā nodarbība" at bounding box center [518, 444] width 132 height 31
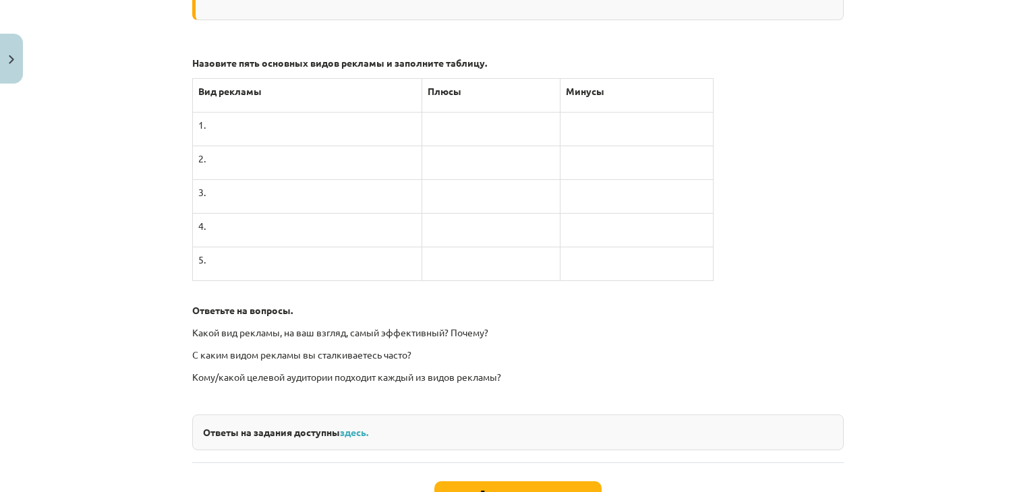
scroll to position [3557, 0]
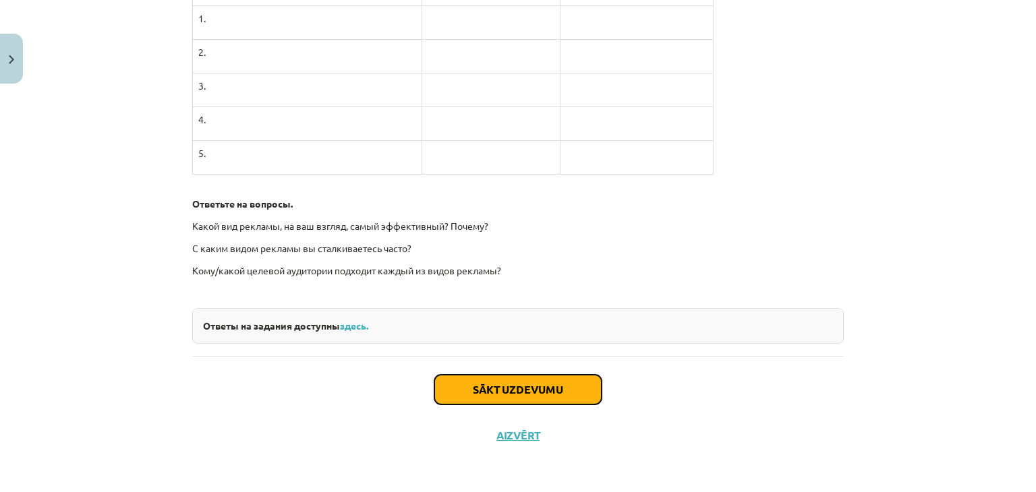
click at [475, 380] on button "Sākt uzdevumu" at bounding box center [517, 390] width 167 height 30
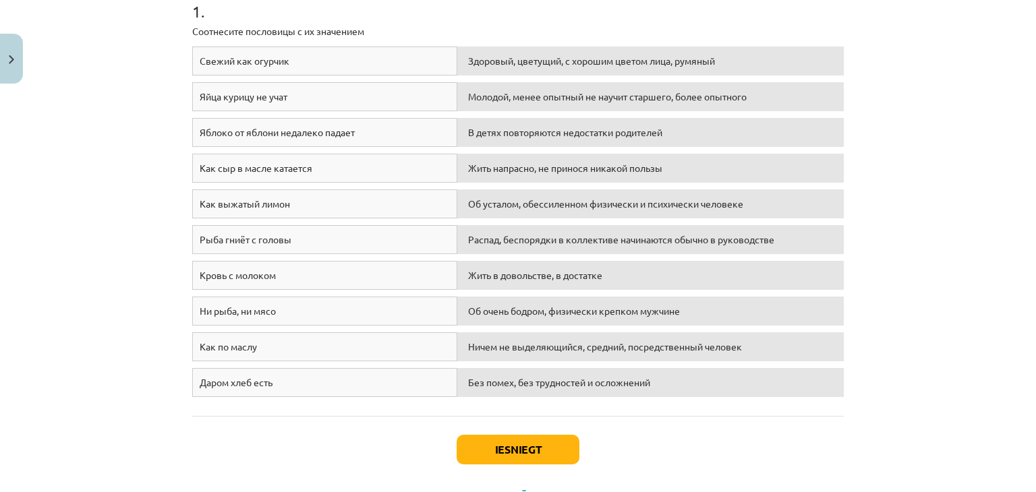
scroll to position [289, 0]
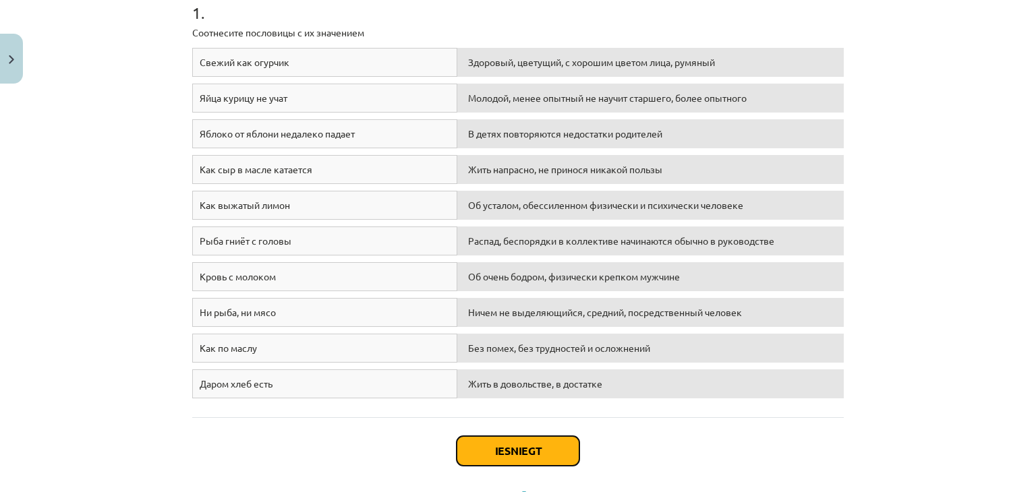
click at [510, 452] on button "Iesniegt" at bounding box center [518, 451] width 123 height 30
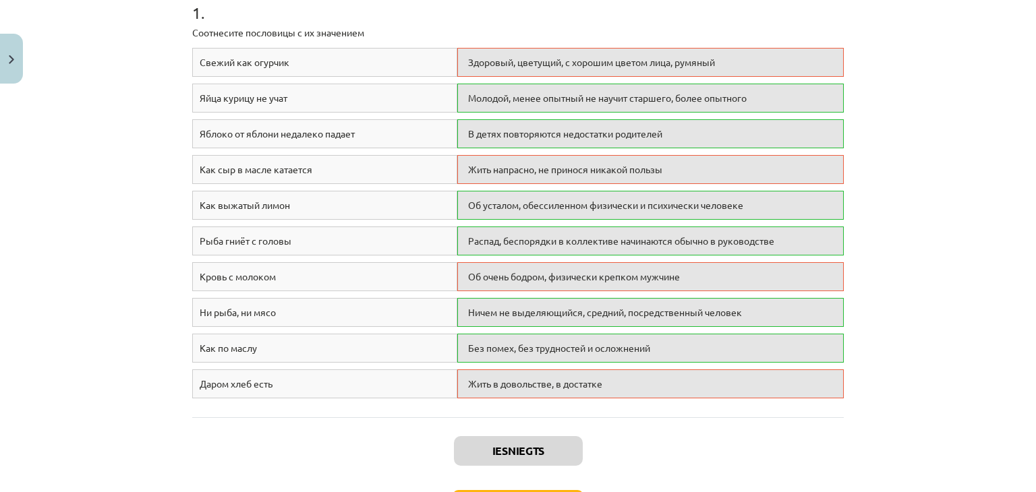
scroll to position [389, 0]
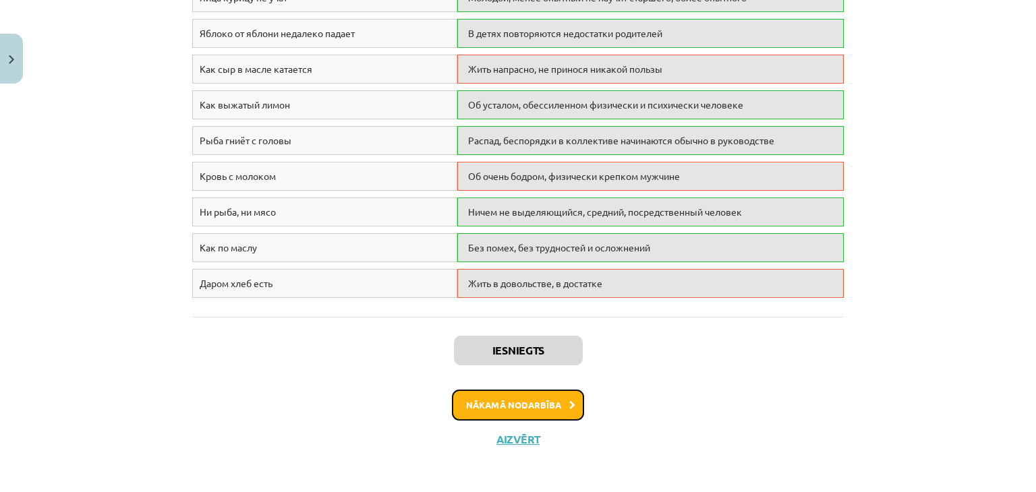
click at [507, 394] on button "Nākamā nodarbība" at bounding box center [518, 405] width 132 height 31
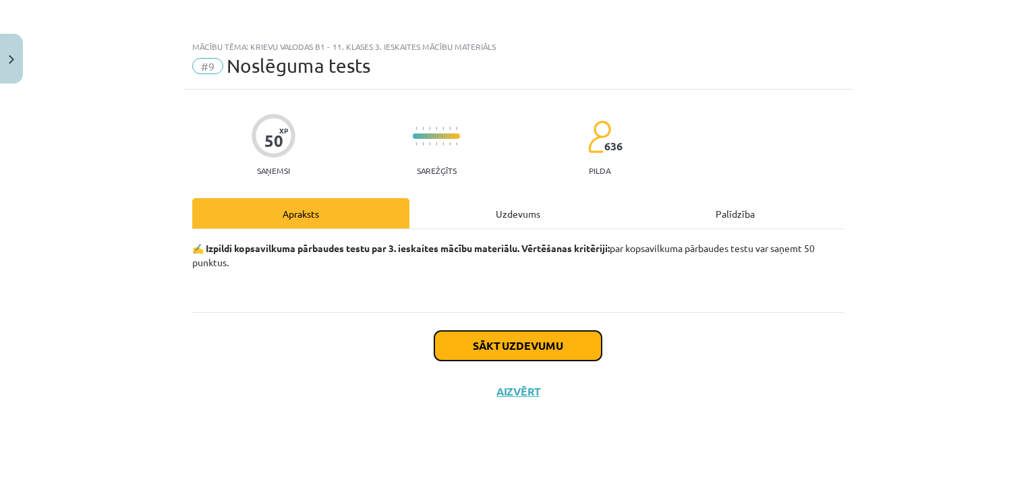
click at [506, 348] on button "Sākt uzdevumu" at bounding box center [517, 346] width 167 height 30
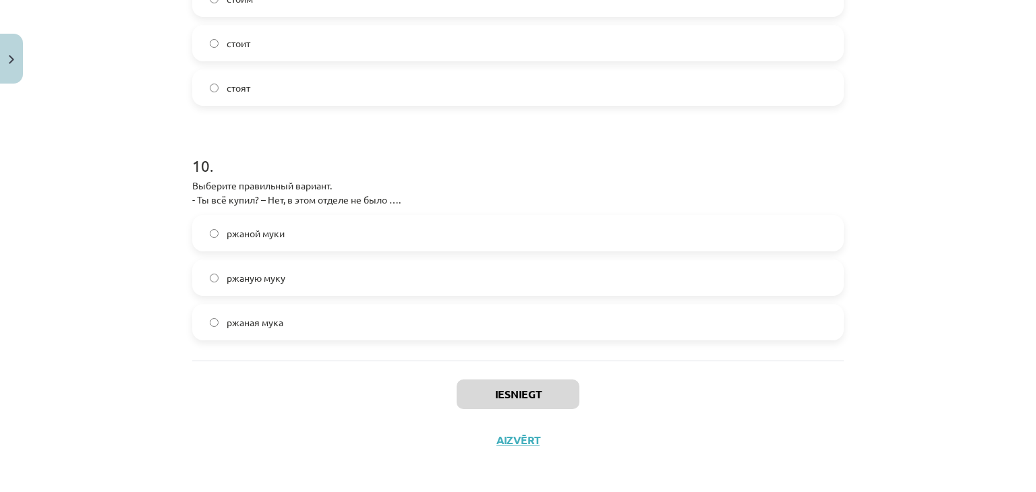
scroll to position [2196, 0]
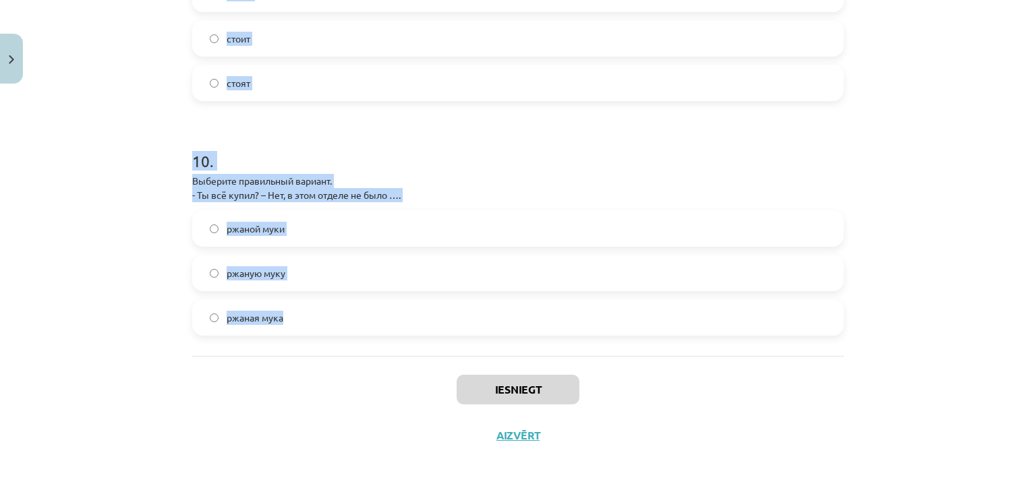
drag, startPoint x: 173, startPoint y: 61, endPoint x: 490, endPoint y: 305, distance: 400.2
click at [490, 305] on div "Mācību tēma: Krievu valodas b1 - 11. klases 3. ieskaites mācību materiāls #9 No…" at bounding box center [518, 246] width 1036 height 492
copy form "1 . Выберите глагол в правильной форме. Давай … замороженные ягоды будем взять …"
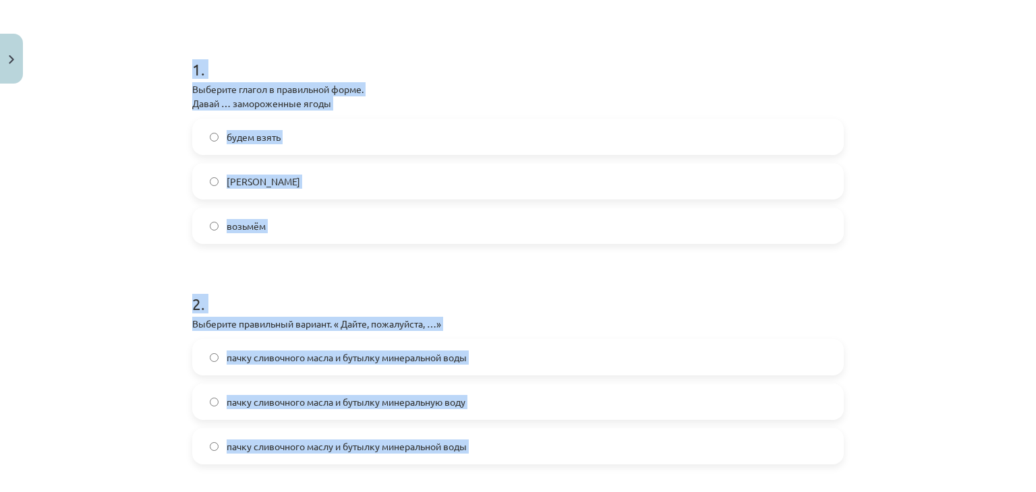
scroll to position [227, 0]
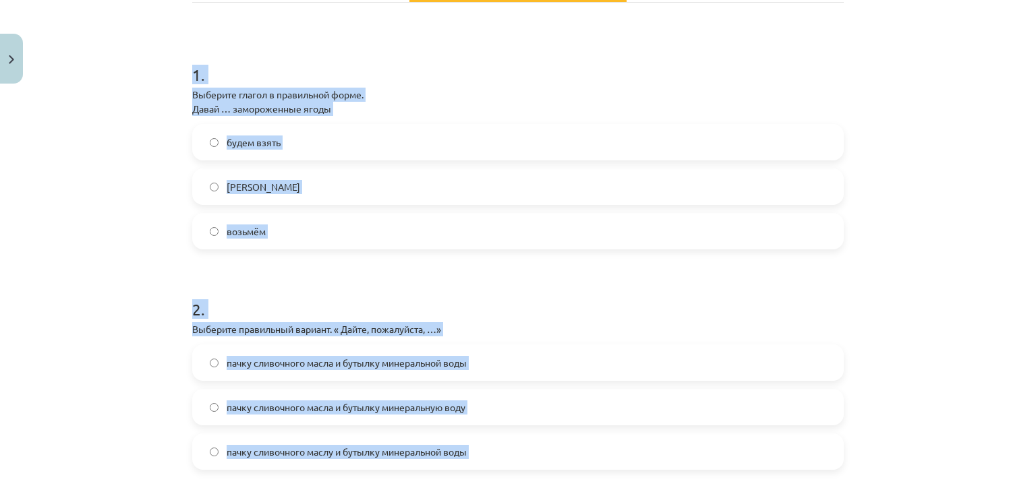
click at [316, 228] on label "возьмём" at bounding box center [518, 231] width 649 height 34
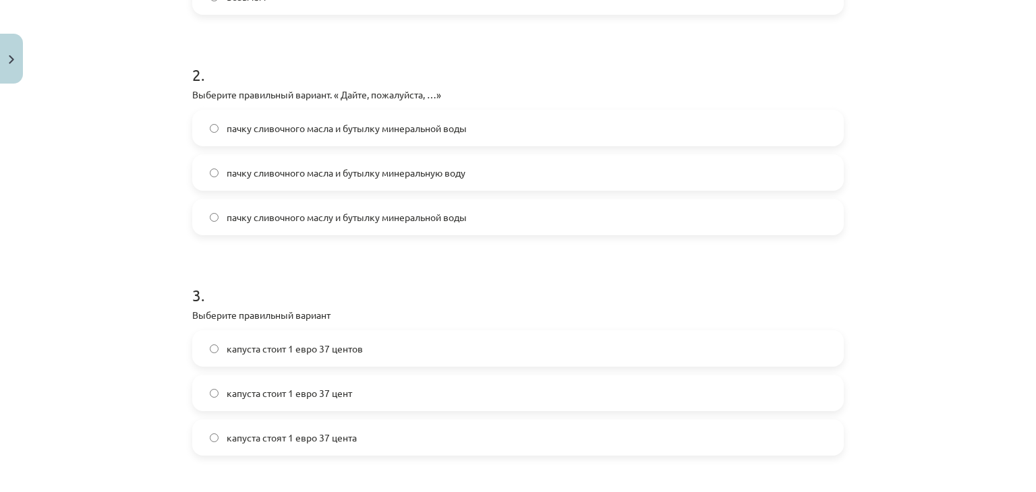
scroll to position [468, 0]
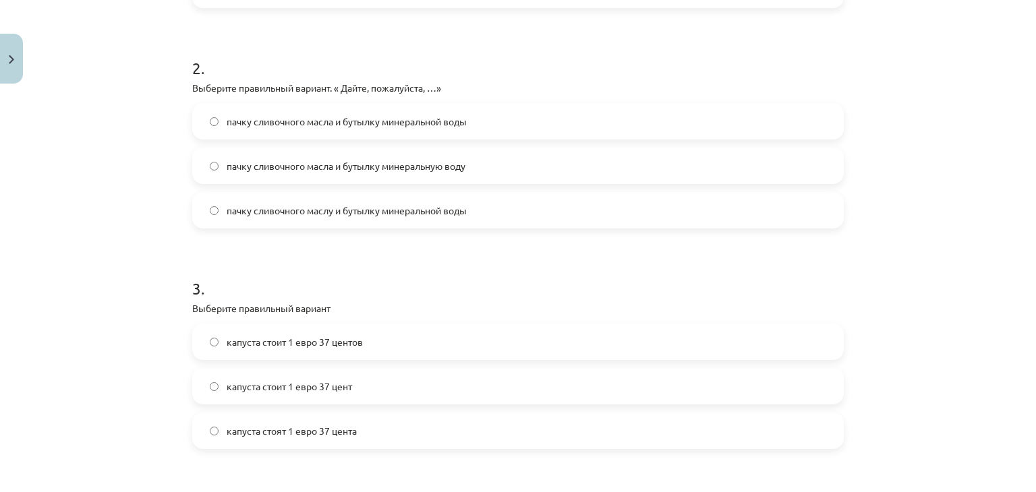
click at [469, 122] on label "пачку сливочного масла и бутылку минеральной воды" at bounding box center [518, 122] width 649 height 34
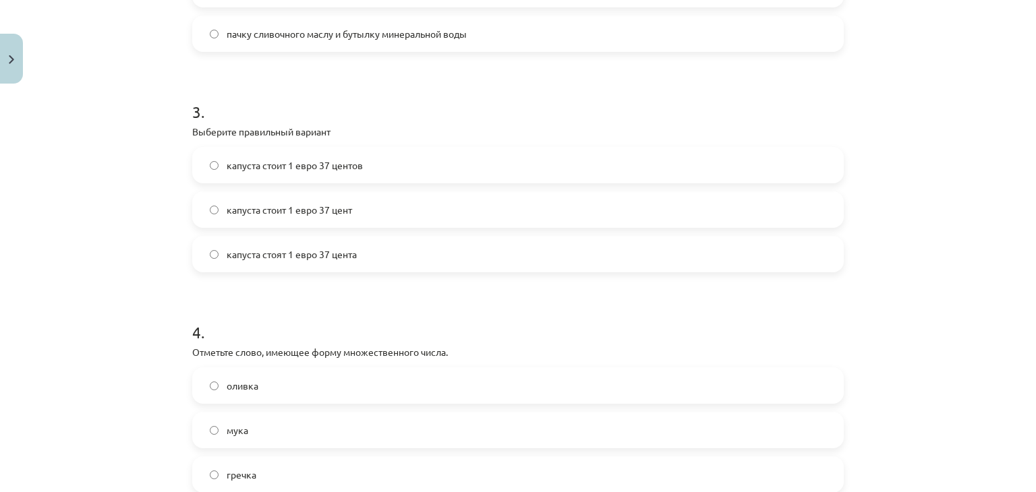
scroll to position [647, 0]
click at [388, 163] on label "капуста стоит 1 евро 37 центов" at bounding box center [518, 163] width 649 height 34
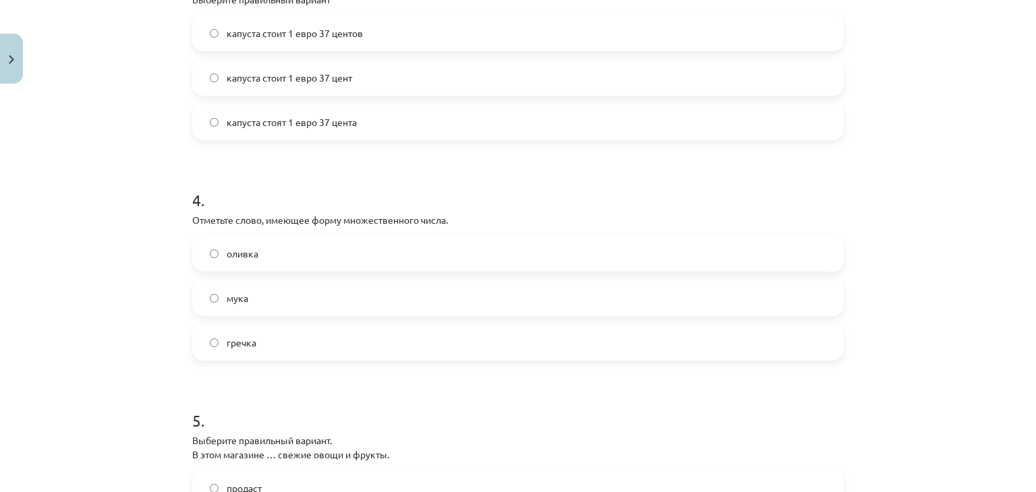
scroll to position [784, 0]
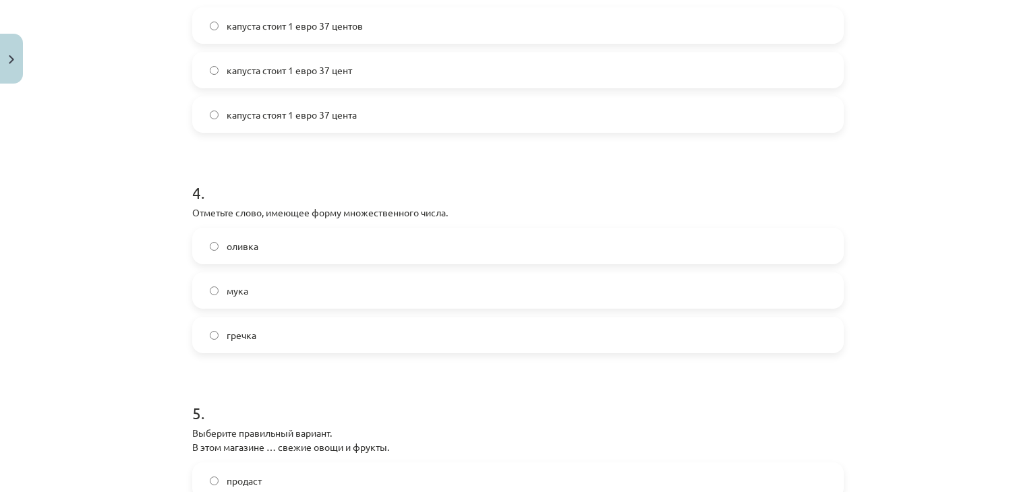
click at [317, 252] on label "оливка" at bounding box center [518, 246] width 649 height 34
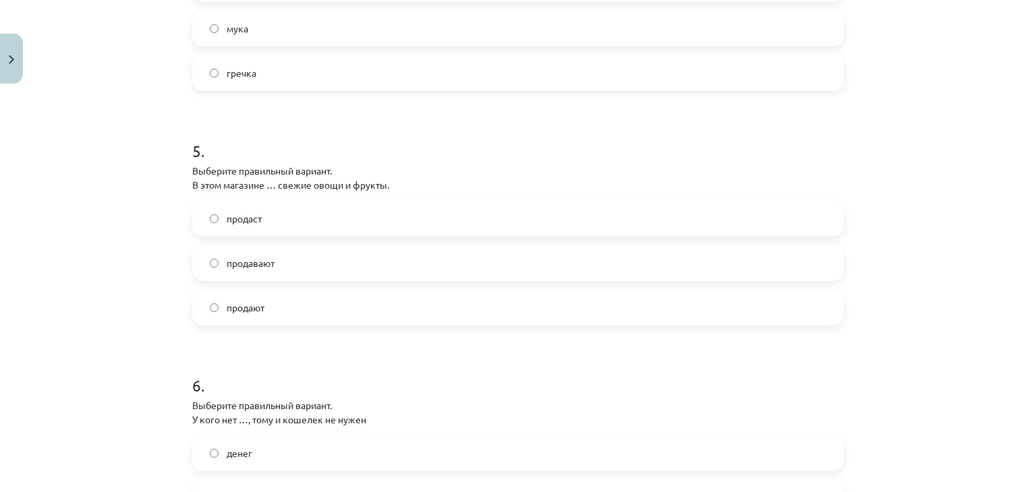
scroll to position [1051, 0]
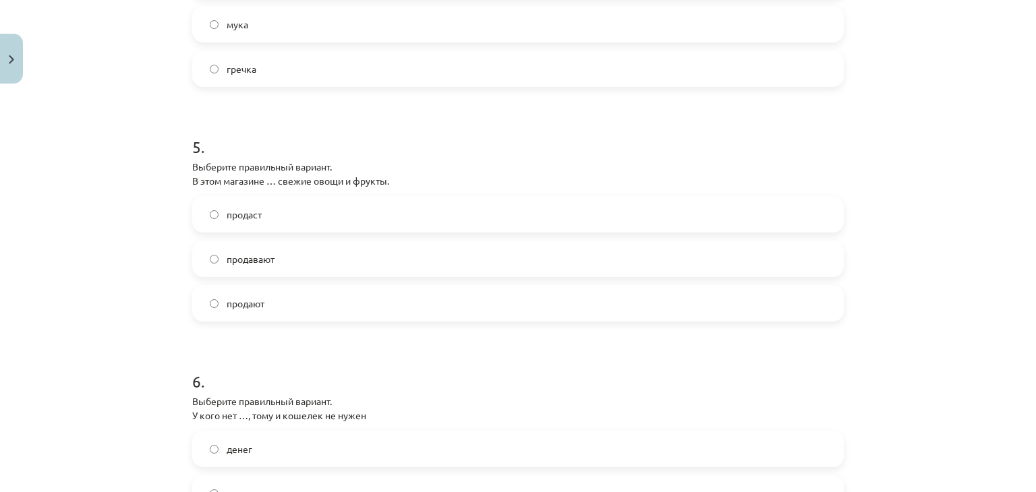
click at [346, 245] on label "продавают" at bounding box center [518, 259] width 649 height 34
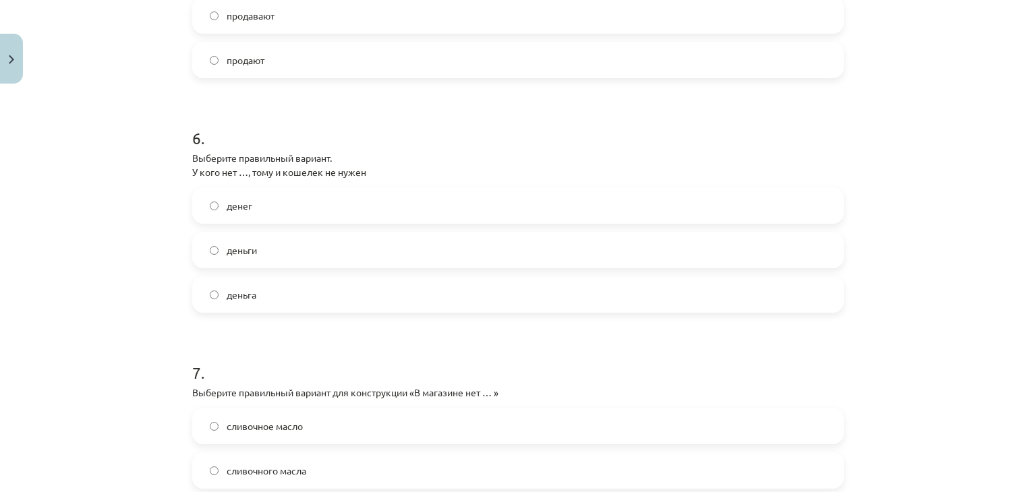
scroll to position [1295, 0]
click at [321, 201] on label "денег" at bounding box center [518, 205] width 649 height 34
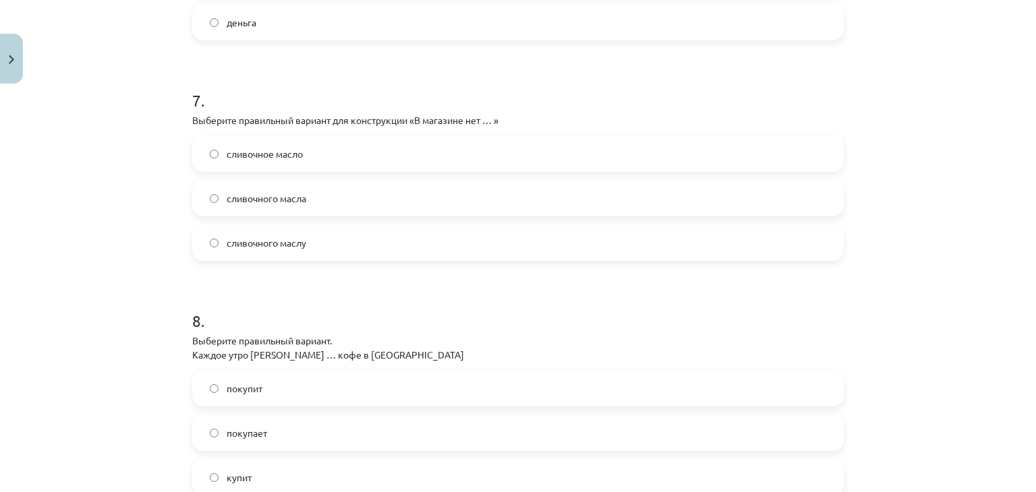
scroll to position [1570, 0]
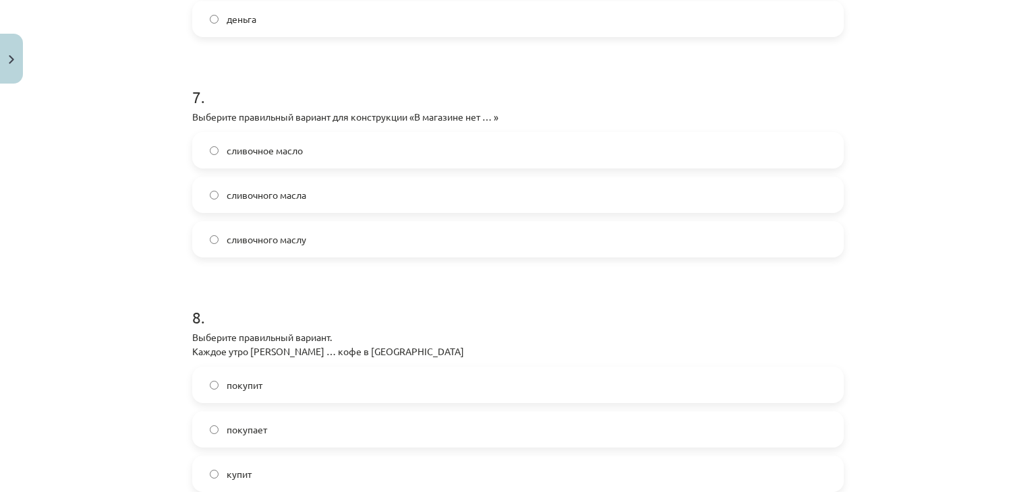
click at [526, 187] on label "сливочного масла" at bounding box center [518, 195] width 649 height 34
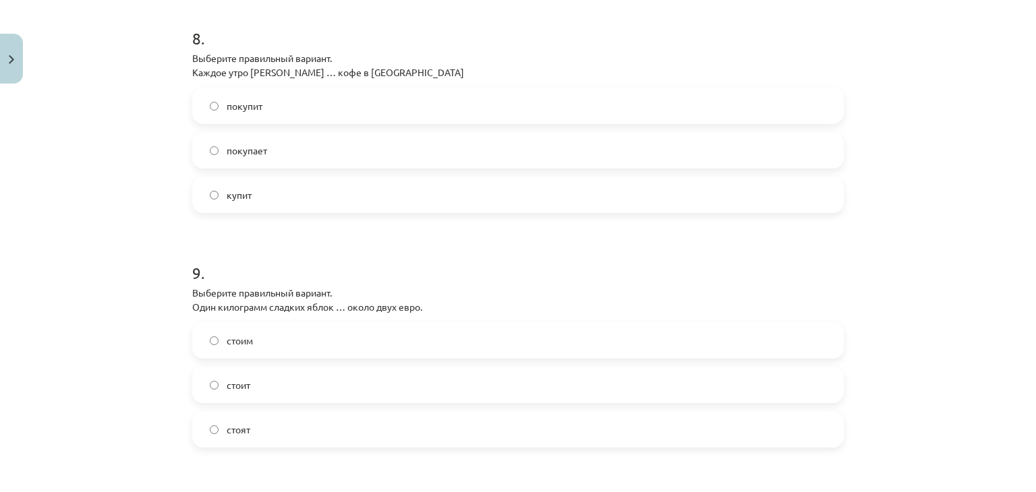
scroll to position [1850, 0]
click at [362, 145] on label "покупает" at bounding box center [518, 149] width 649 height 34
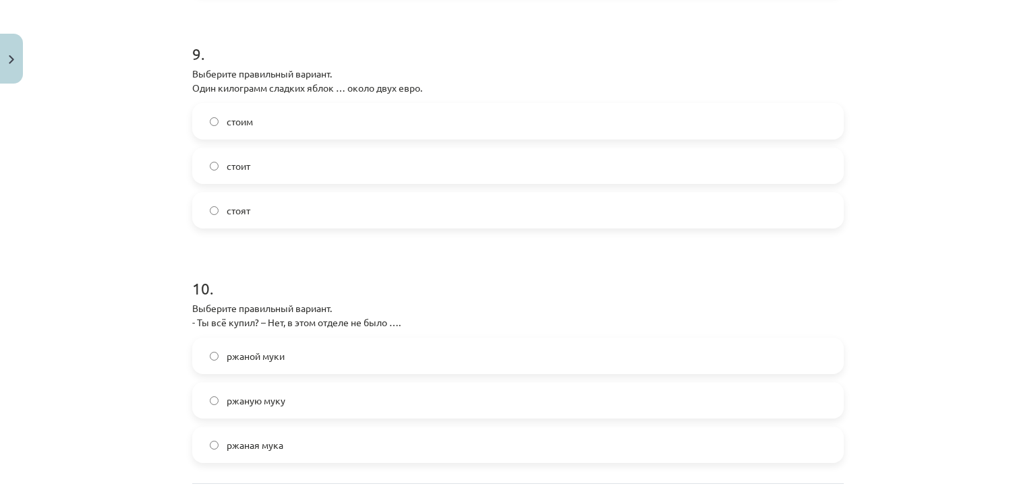
scroll to position [2071, 0]
click at [454, 156] on label "стоит" at bounding box center [518, 163] width 649 height 34
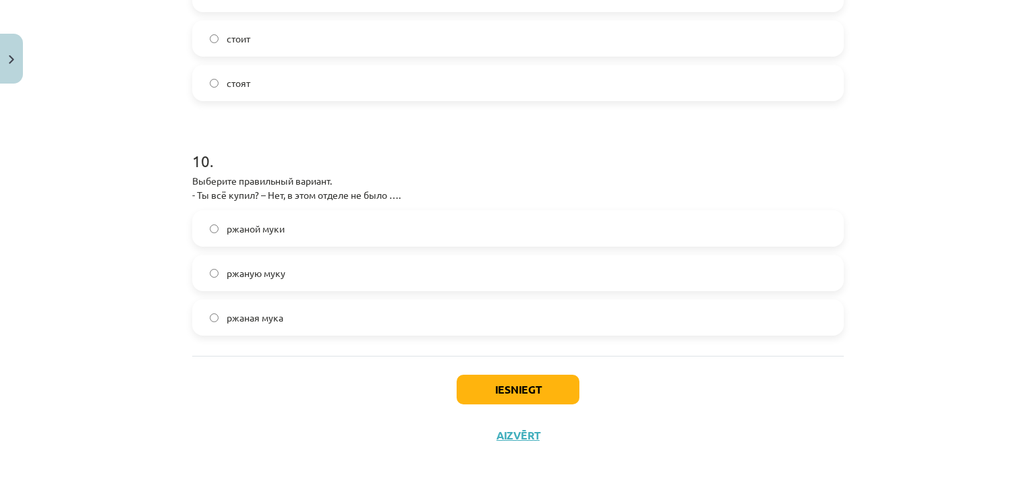
click at [347, 225] on label "ржаной муки" at bounding box center [518, 229] width 649 height 34
click at [481, 376] on button "Iesniegt" at bounding box center [518, 390] width 123 height 30
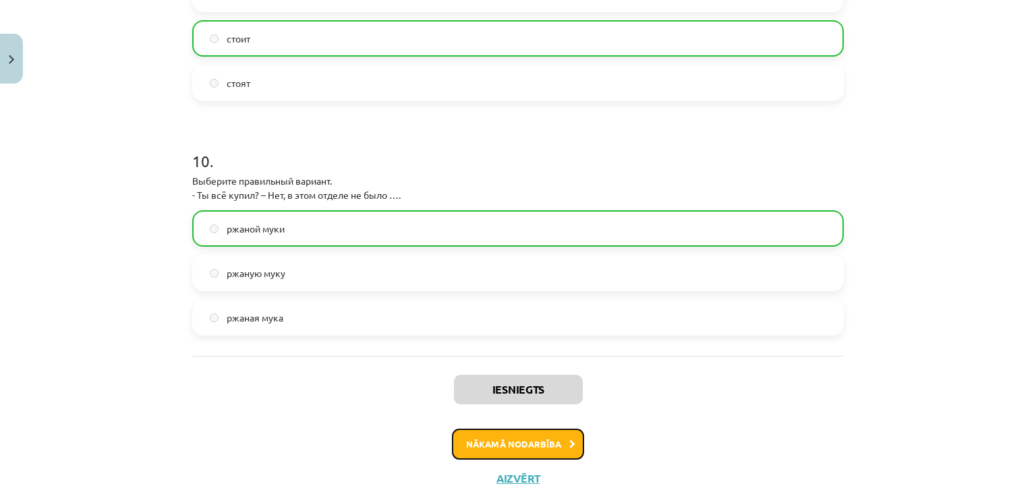
click at [501, 448] on button "Nākamā nodarbība" at bounding box center [518, 444] width 132 height 31
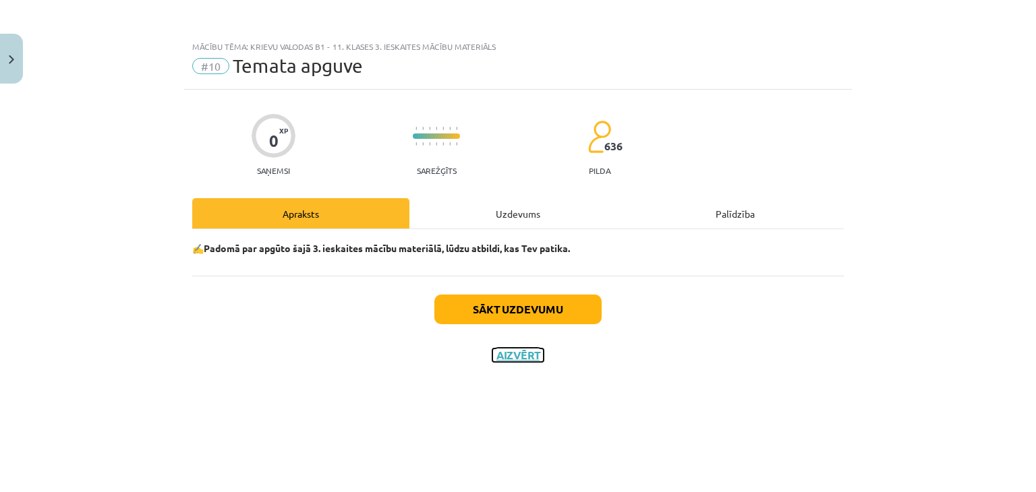
click at [499, 357] on button "Aizvērt" at bounding box center [517, 355] width 51 height 13
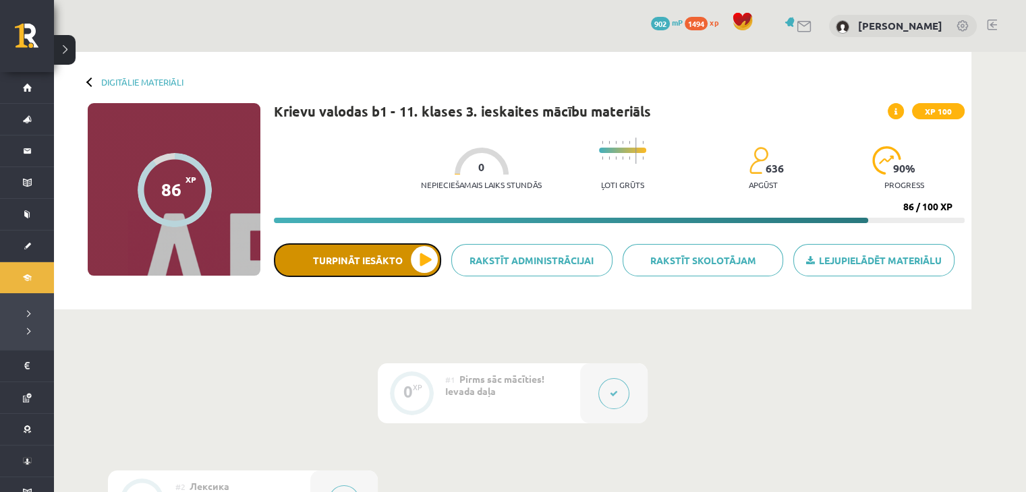
click at [394, 264] on button "Turpināt iesākto" at bounding box center [357, 260] width 167 height 34
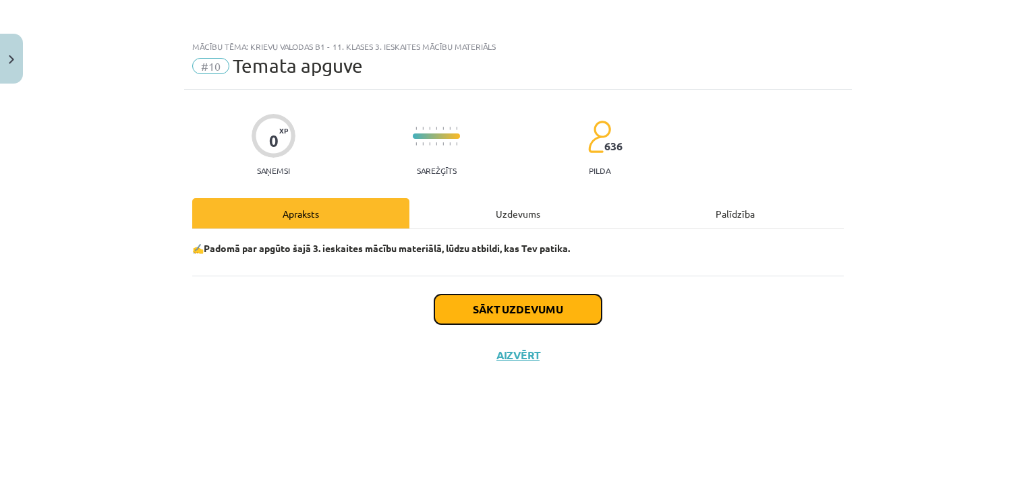
click at [494, 297] on button "Sākt uzdevumu" at bounding box center [517, 310] width 167 height 30
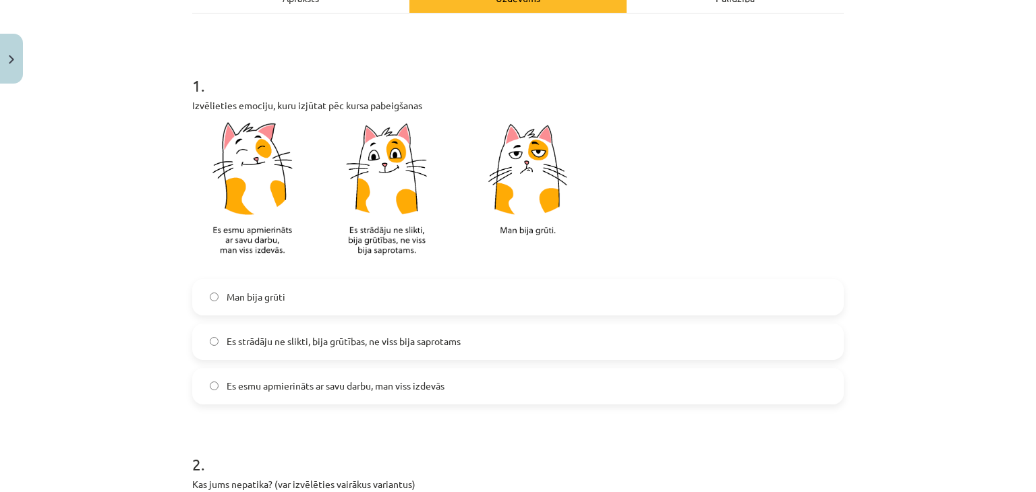
scroll to position [221, 0]
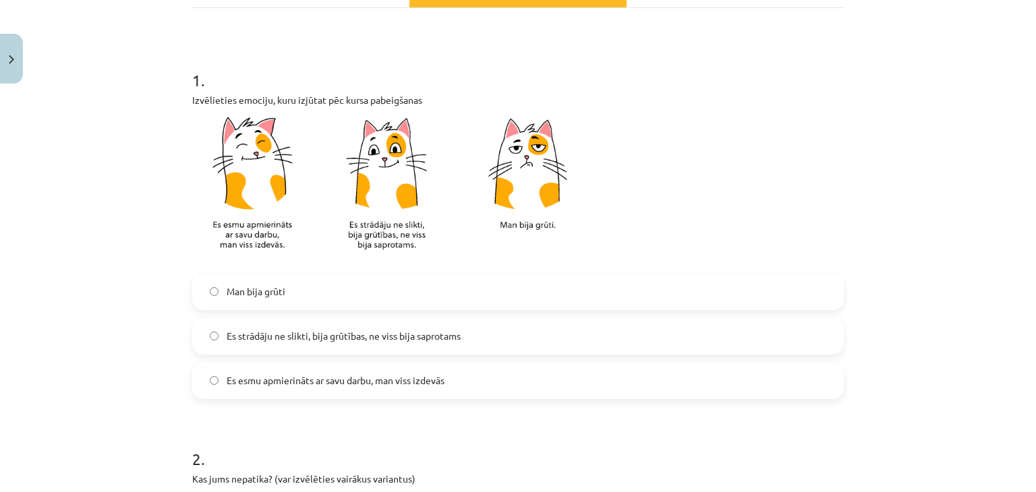
click at [343, 337] on span "Es strādāju ne slikti, bija grūtības, ne viss bija saprotams" at bounding box center [344, 336] width 234 height 14
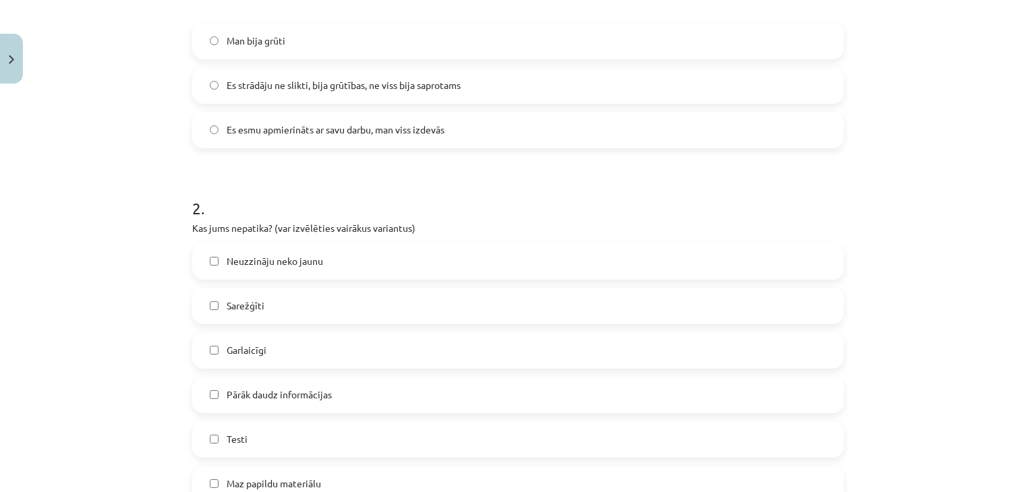
scroll to position [473, 0]
click at [314, 338] on label "Garlaicīgi" at bounding box center [518, 349] width 649 height 34
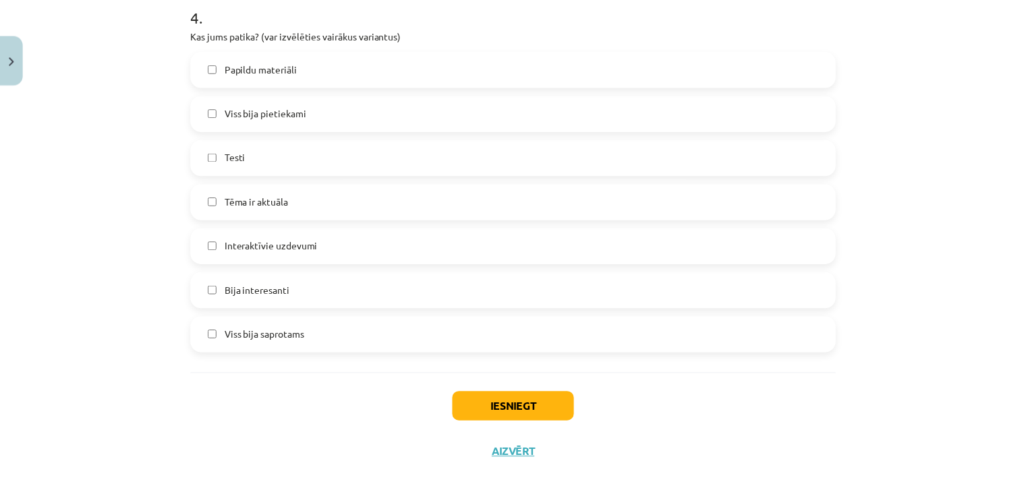
scroll to position [1204, 0]
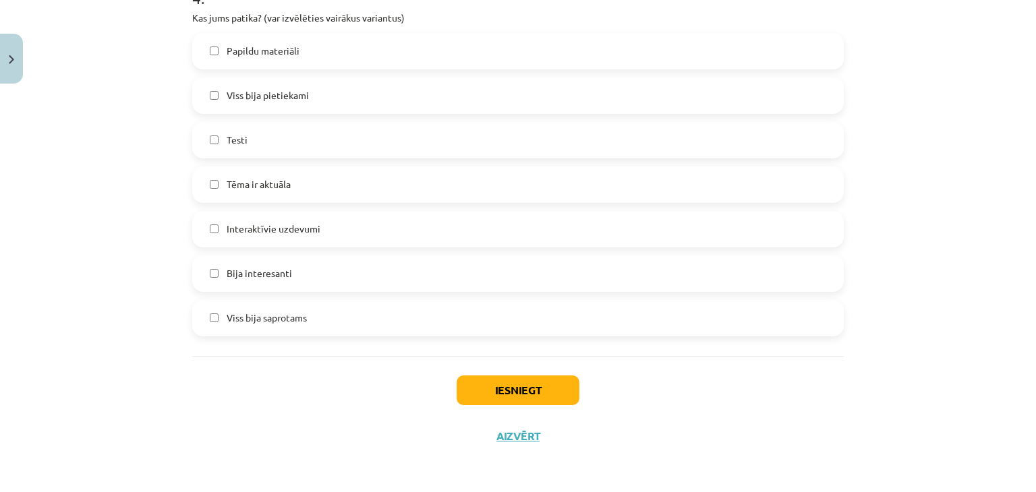
click at [320, 316] on label "Viss bija saprotams" at bounding box center [518, 318] width 649 height 34
click at [502, 401] on button "Iesniegt" at bounding box center [518, 391] width 123 height 30
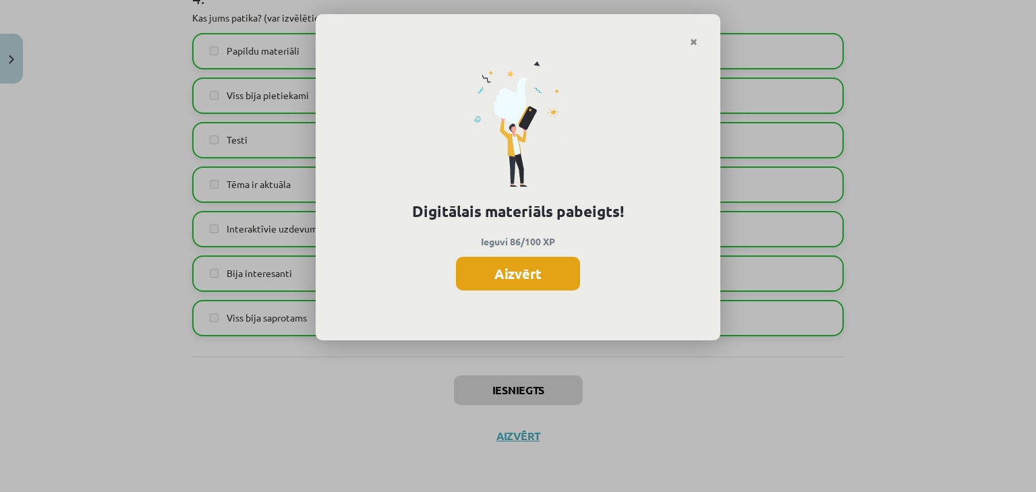
click at [523, 263] on button "Aizvērt" at bounding box center [518, 274] width 124 height 34
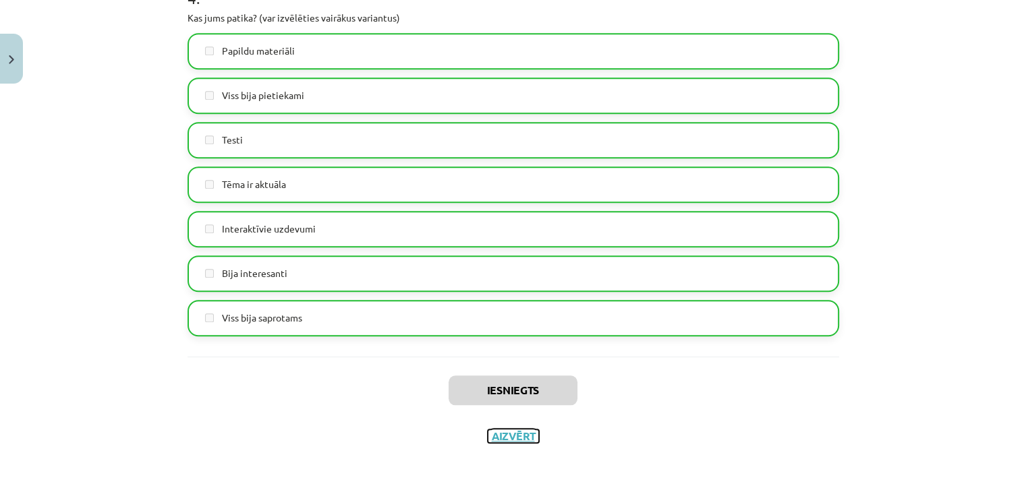
click at [502, 433] on button "Aizvērt" at bounding box center [513, 436] width 51 height 13
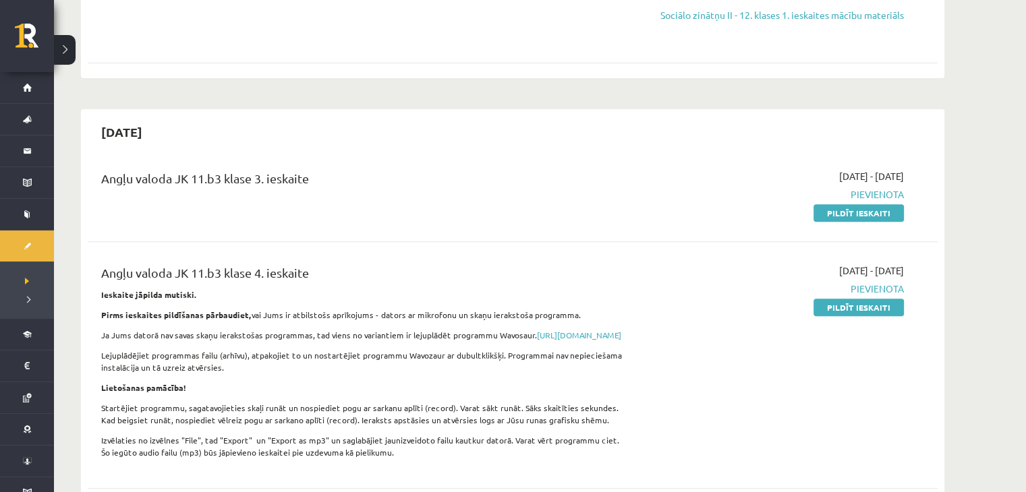
scroll to position [448, 0]
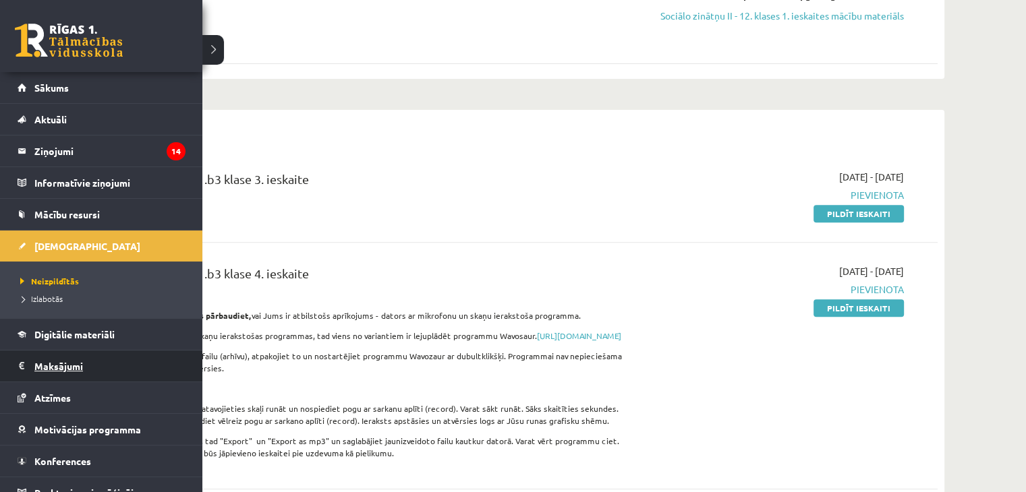
click at [60, 364] on legend "Maksājumi 0" at bounding box center [109, 366] width 151 height 31
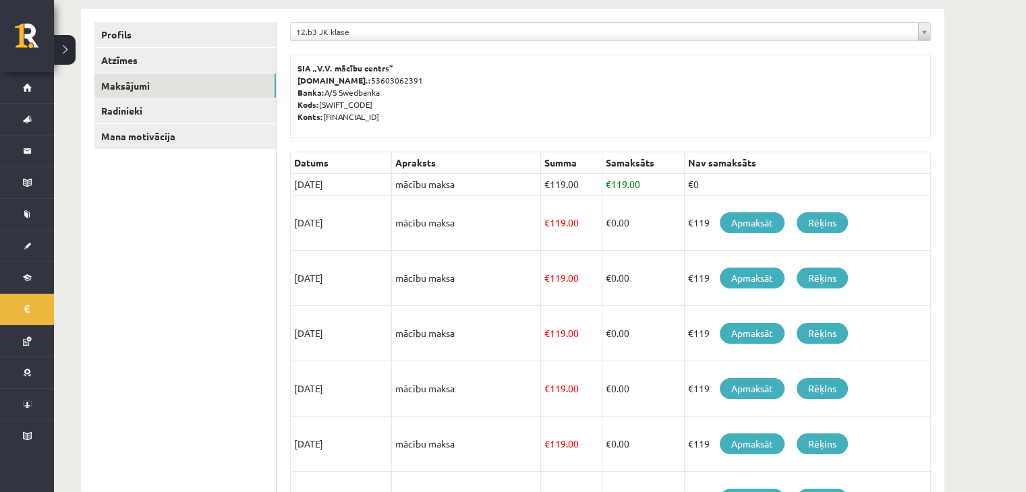
scroll to position [167, 0]
click at [760, 221] on link "Apmaksāt" at bounding box center [751, 223] width 65 height 21
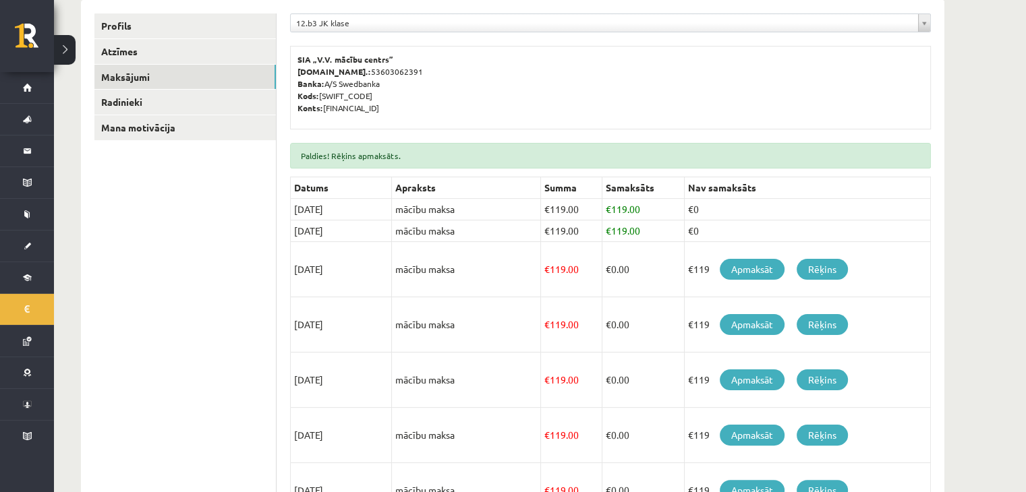
scroll to position [212, 0]
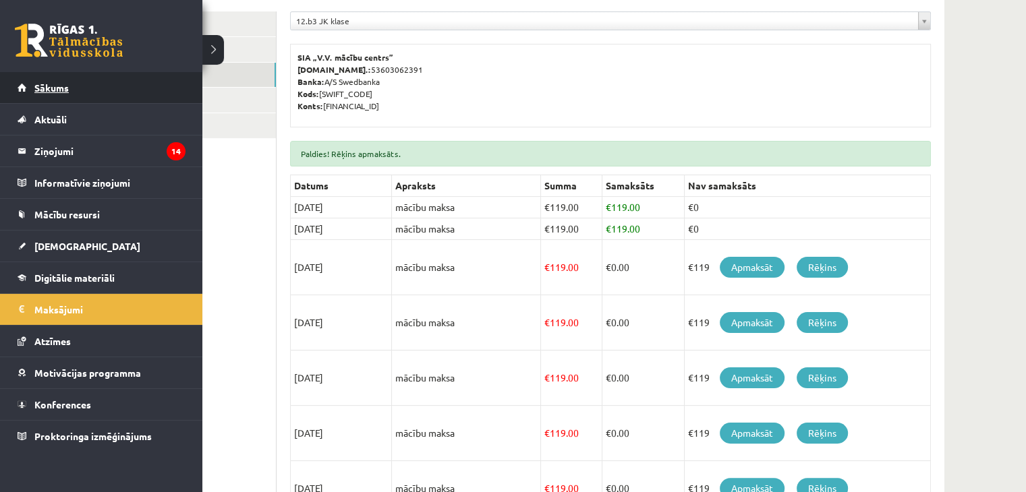
click at [36, 84] on span "Sākums" at bounding box center [51, 88] width 34 height 12
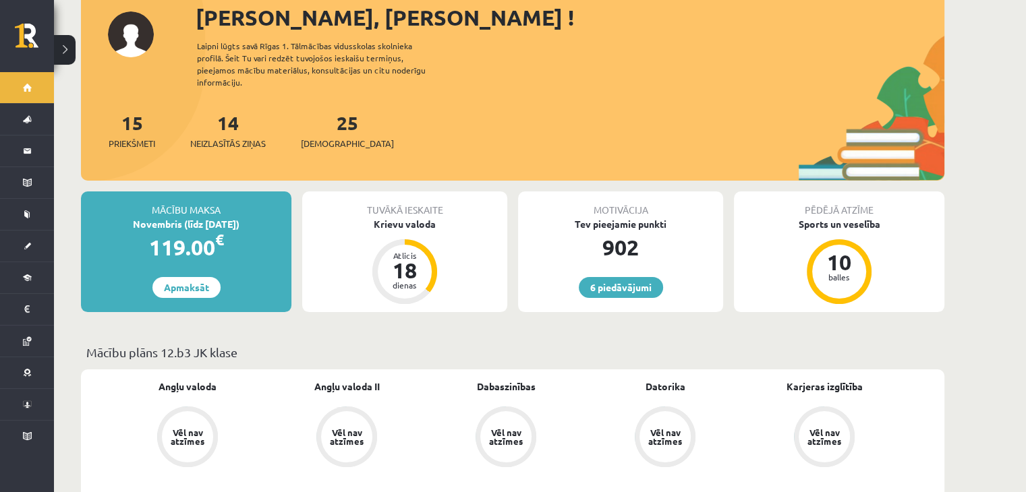
scroll to position [92, 0]
